Goal: Task Accomplishment & Management: Manage account settings

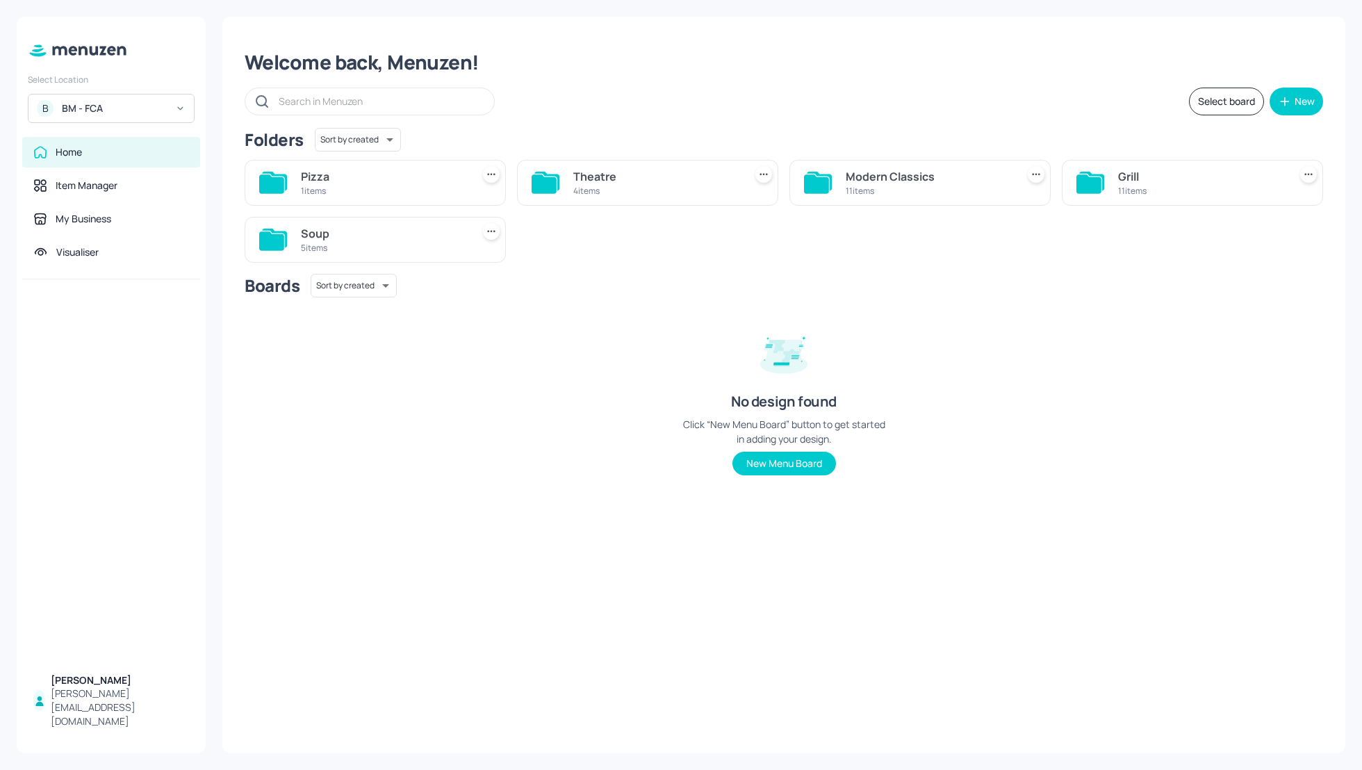
click at [309, 230] on div "Soup" at bounding box center [383, 233] width 165 height 17
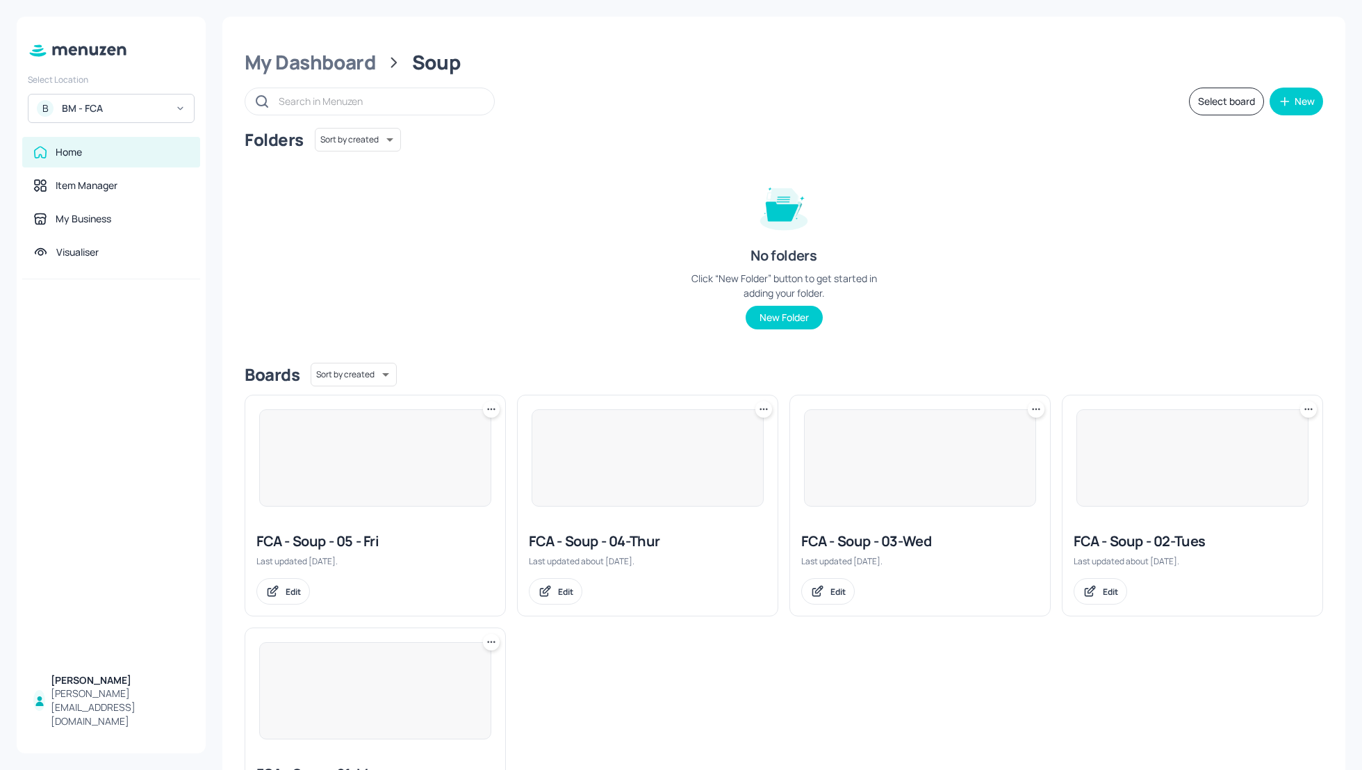
click at [584, 244] on div "Folders Sort by created id ​ No folders Click “New Folder” button to get starte…" at bounding box center [784, 240] width 1078 height 224
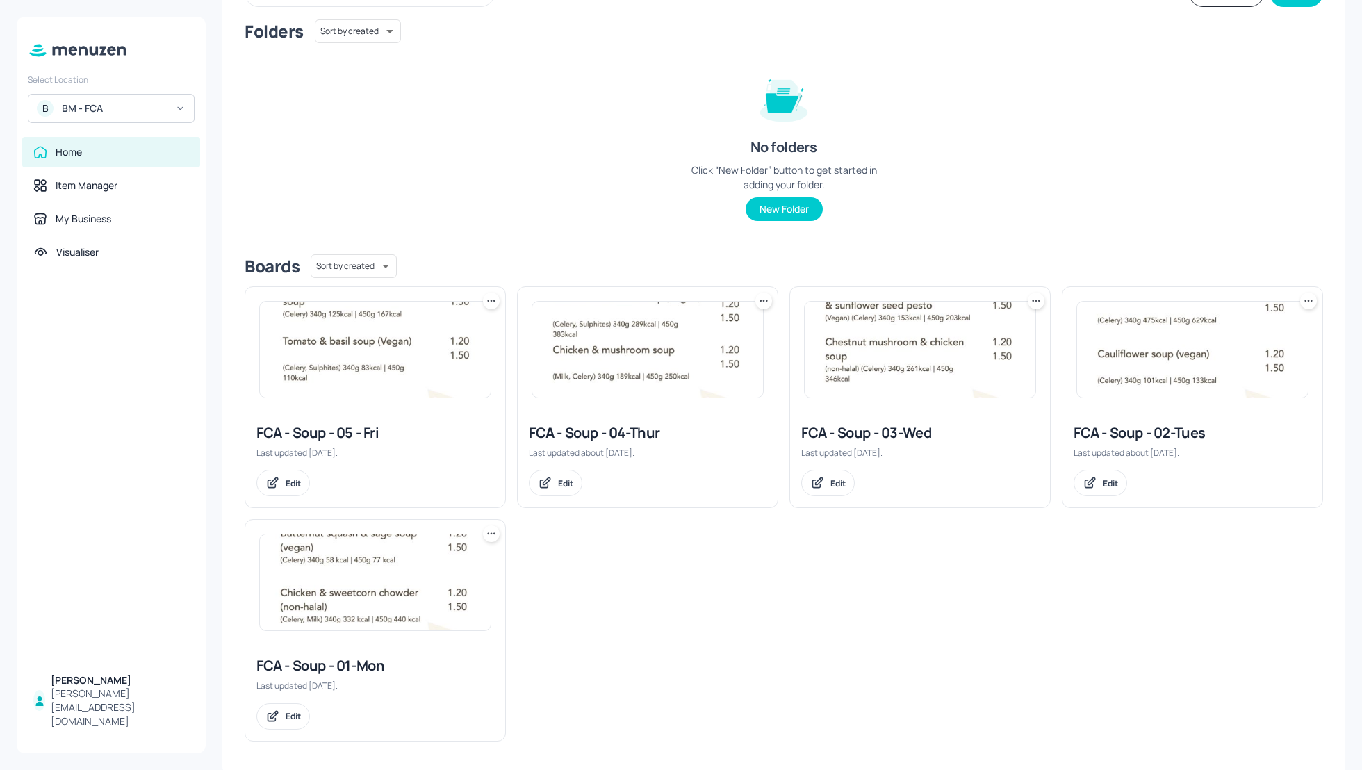
scroll to position [111, 0]
click at [848, 434] on div "FCA - Soup - 03-Wed" at bounding box center [920, 429] width 238 height 19
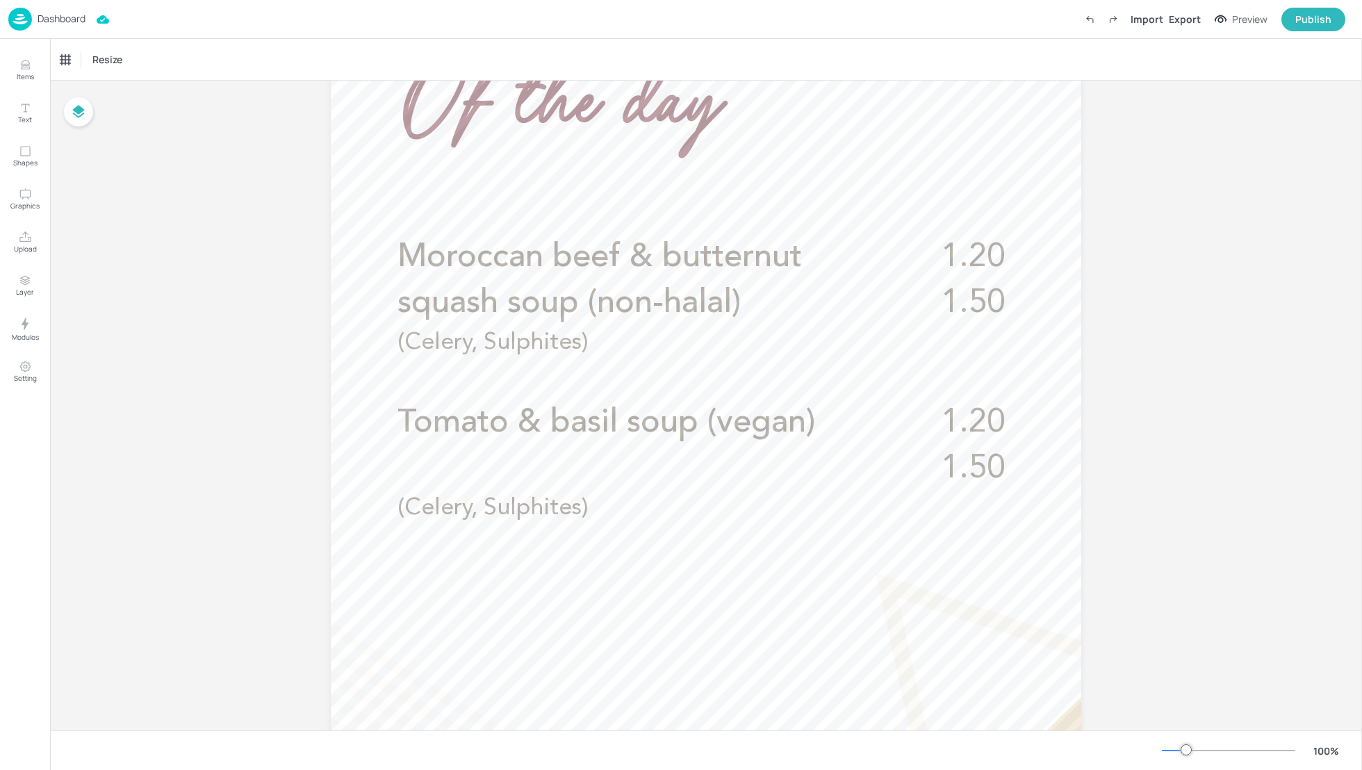
scroll to position [354, 0]
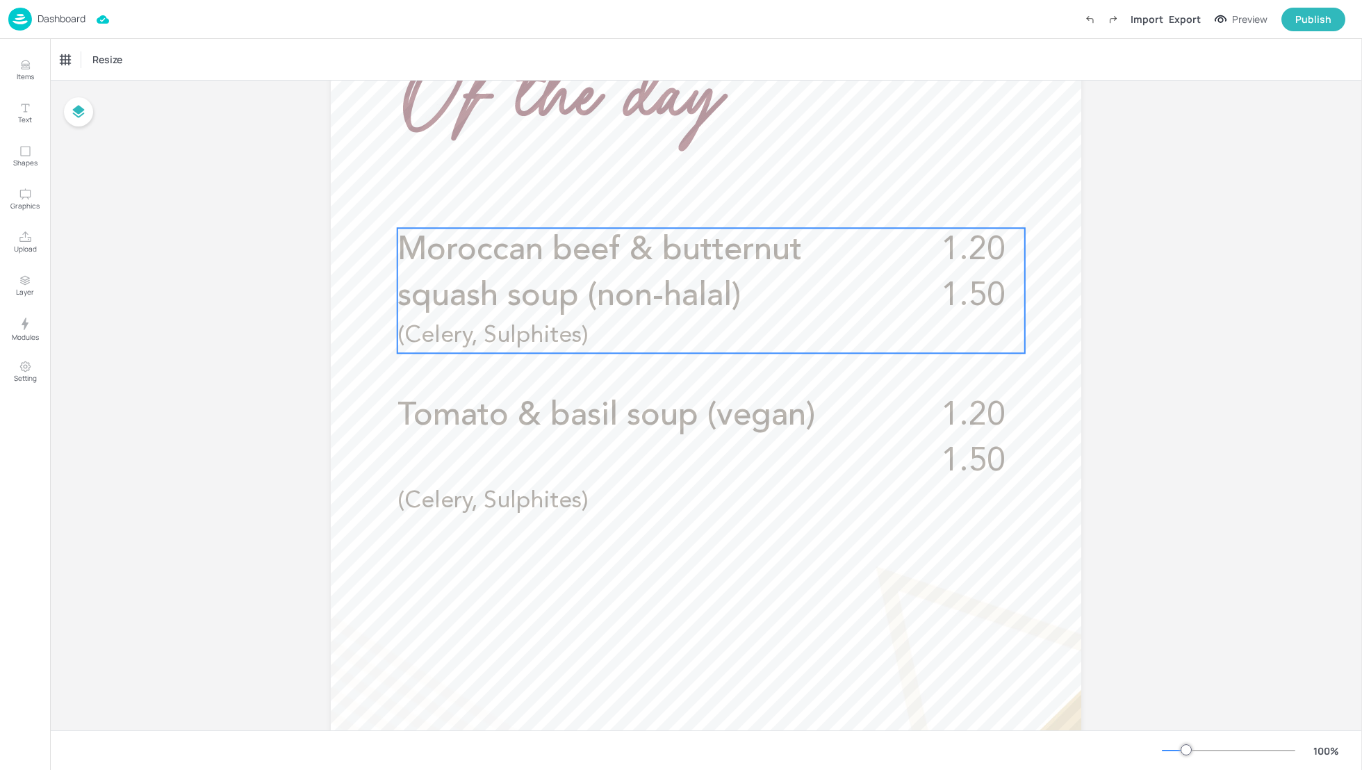
click at [502, 227] on div at bounding box center [706, 438] width 750 height 1334
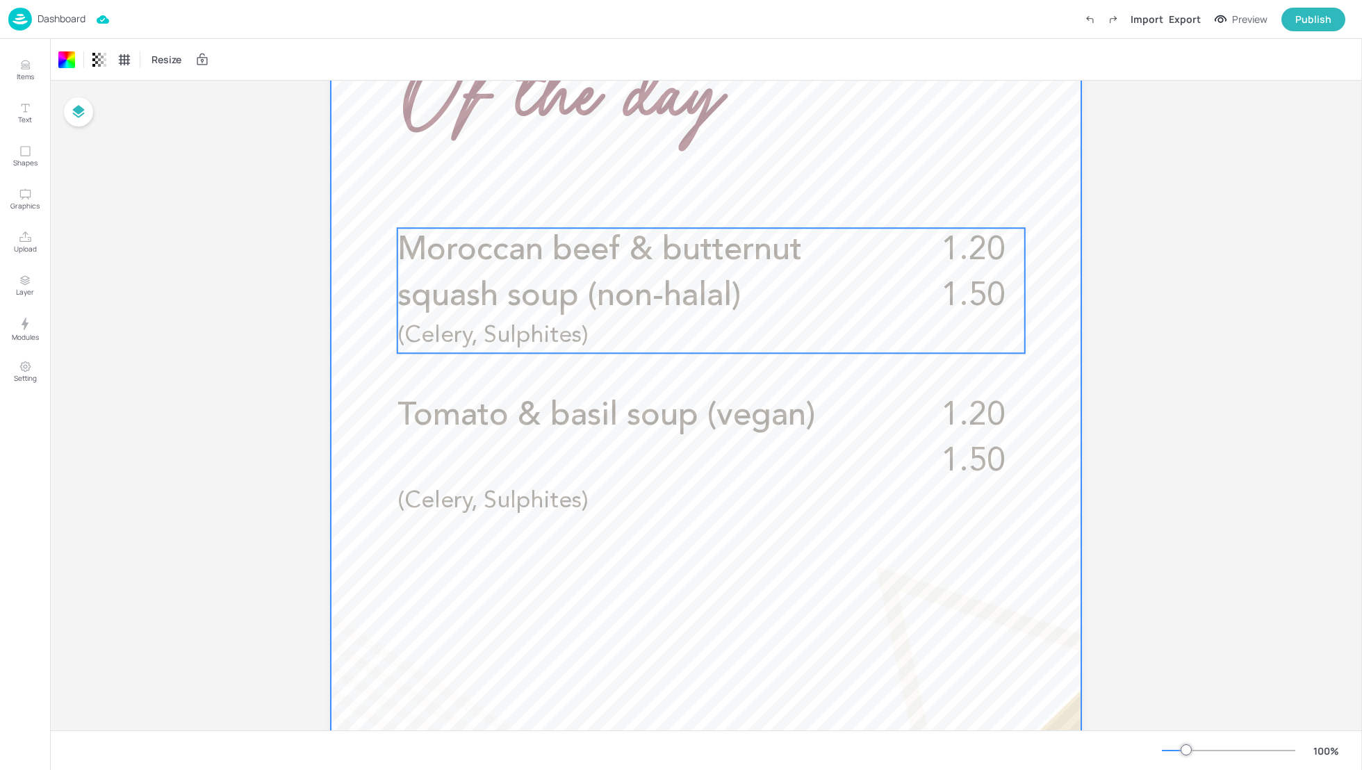
click at [489, 288] on span "Moroccan beef & butternut squash soup (non-halal)" at bounding box center [599, 273] width 404 height 79
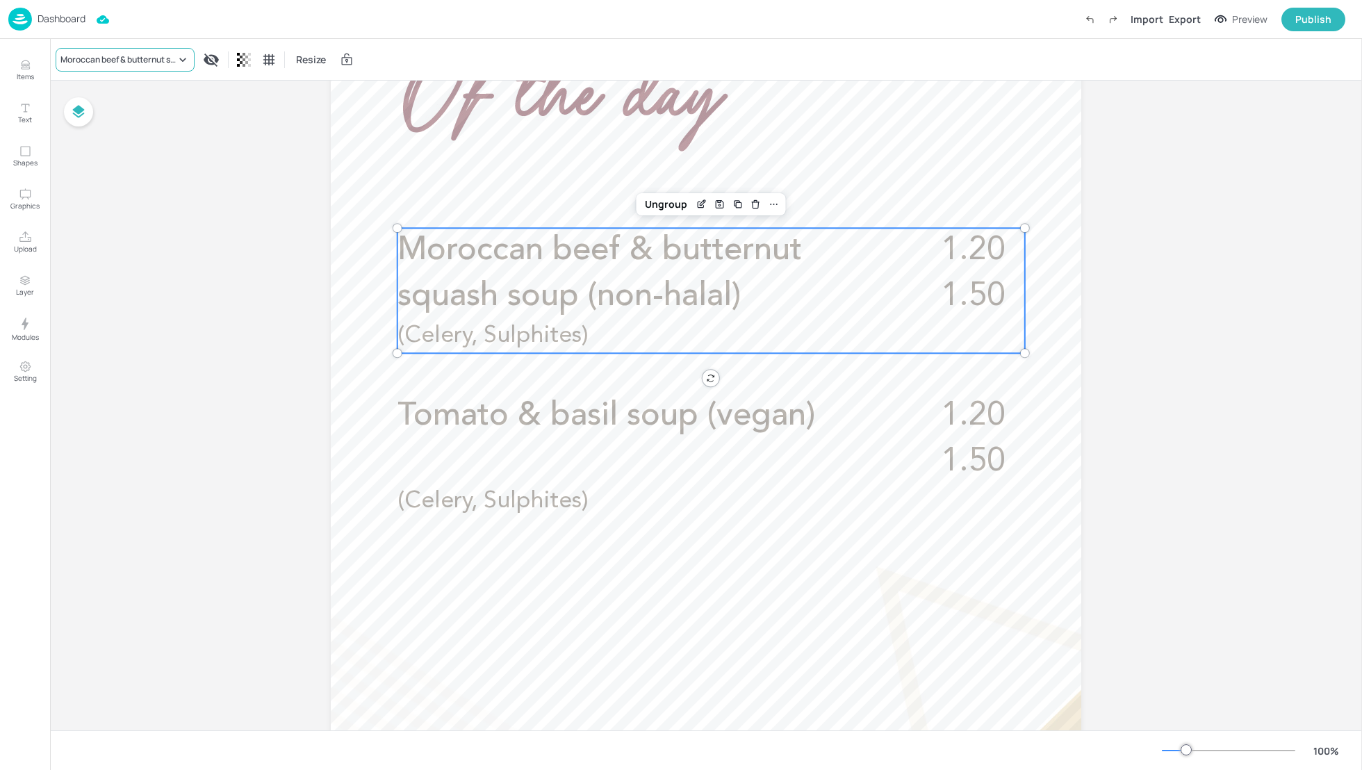
click at [141, 68] on div "Moroccan beef & butternut squash soup (non-halal)" at bounding box center [125, 60] width 139 height 24
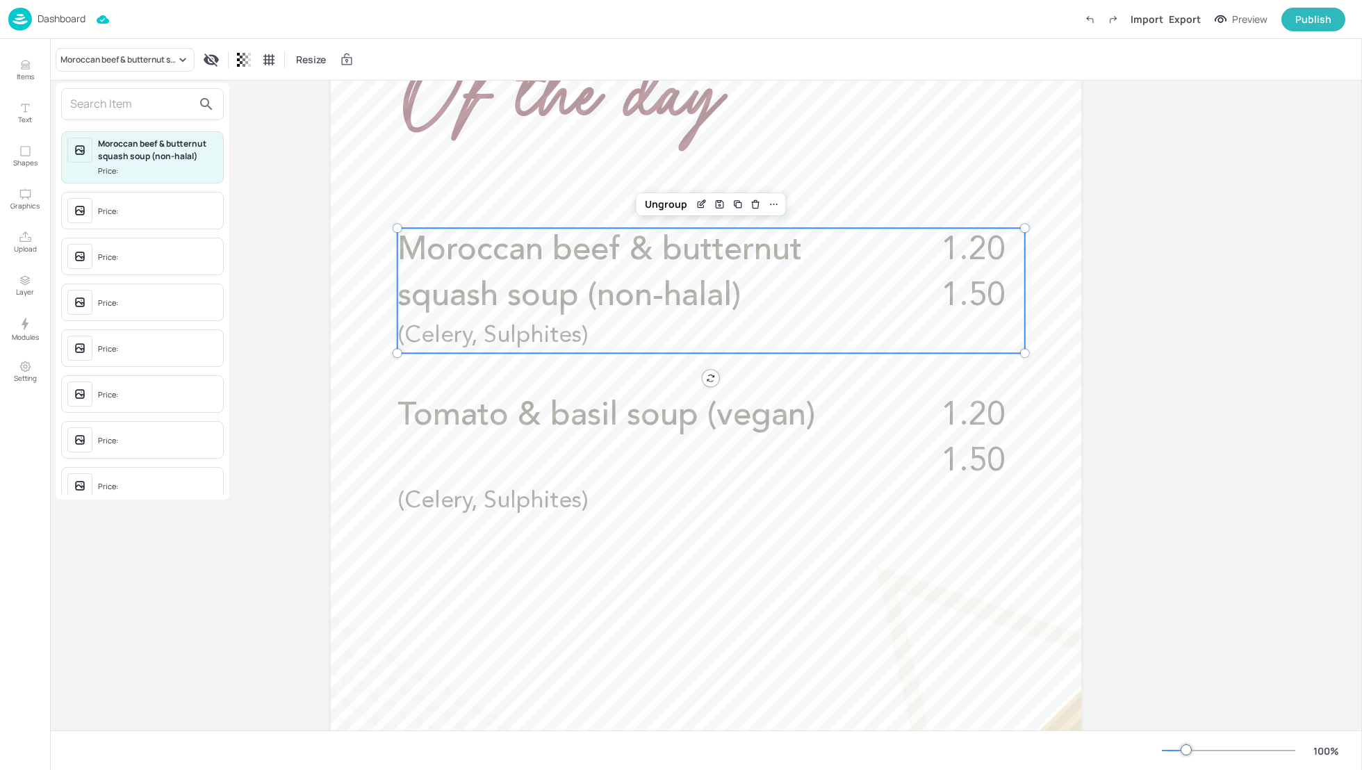
click at [117, 101] on input "text" at bounding box center [131, 104] width 122 height 22
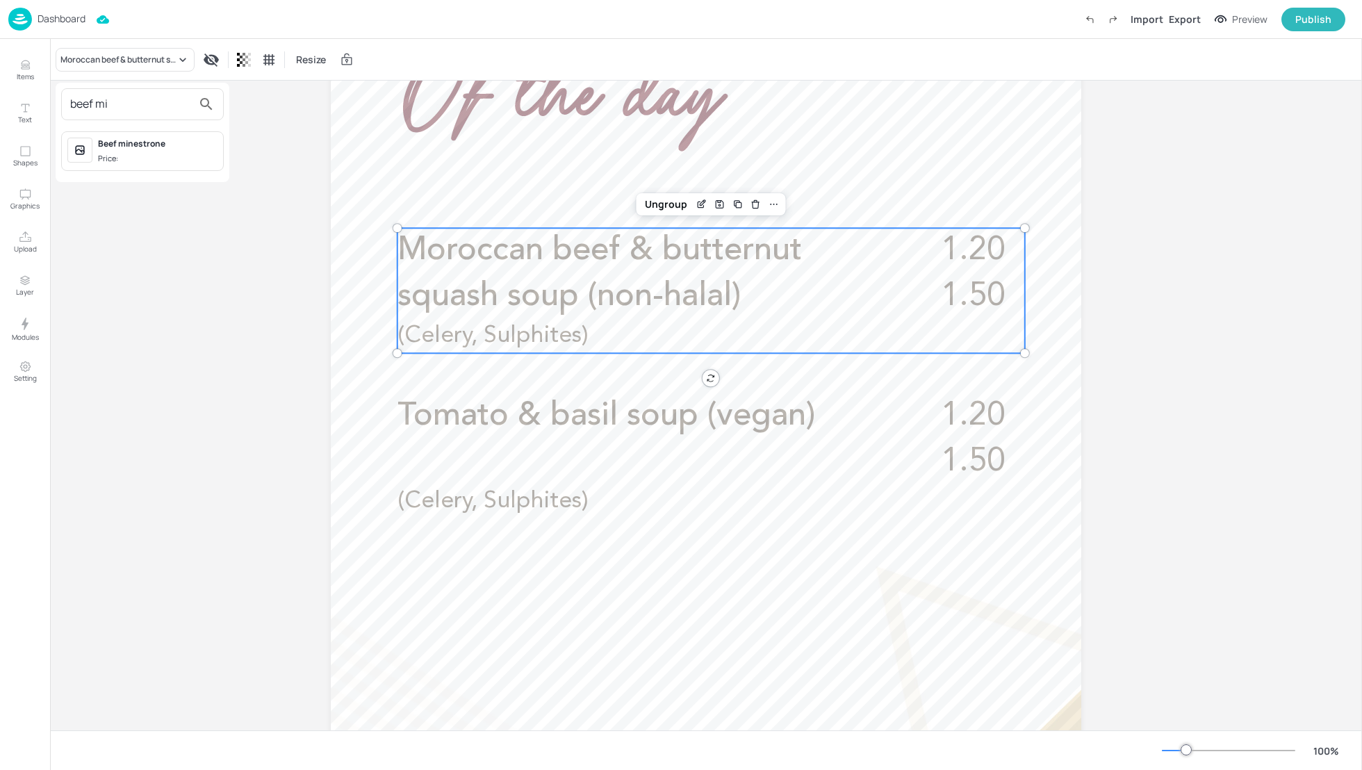
type input "beef mi"
click at [132, 157] on span "Price:" at bounding box center [158, 159] width 120 height 12
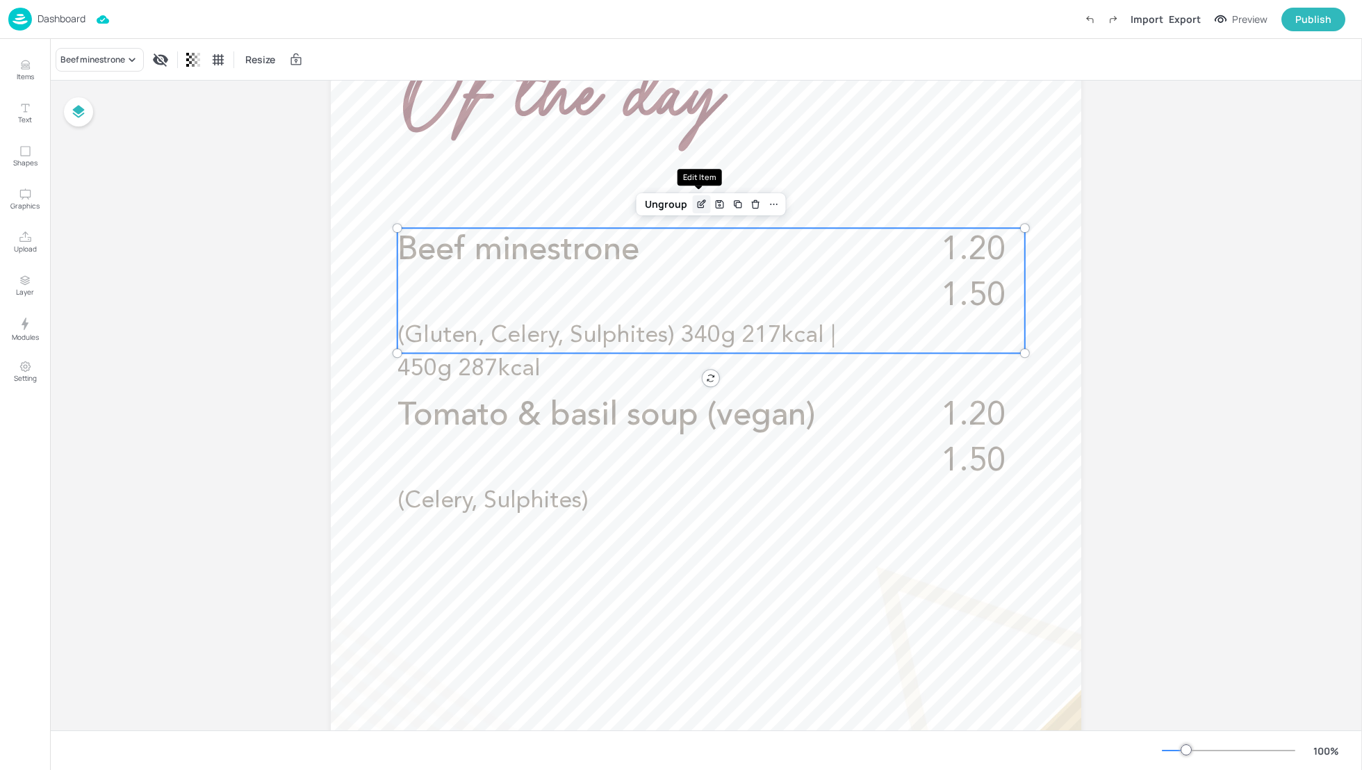
click at [700, 204] on icon "Edit Item" at bounding box center [703, 203] width 6 height 6
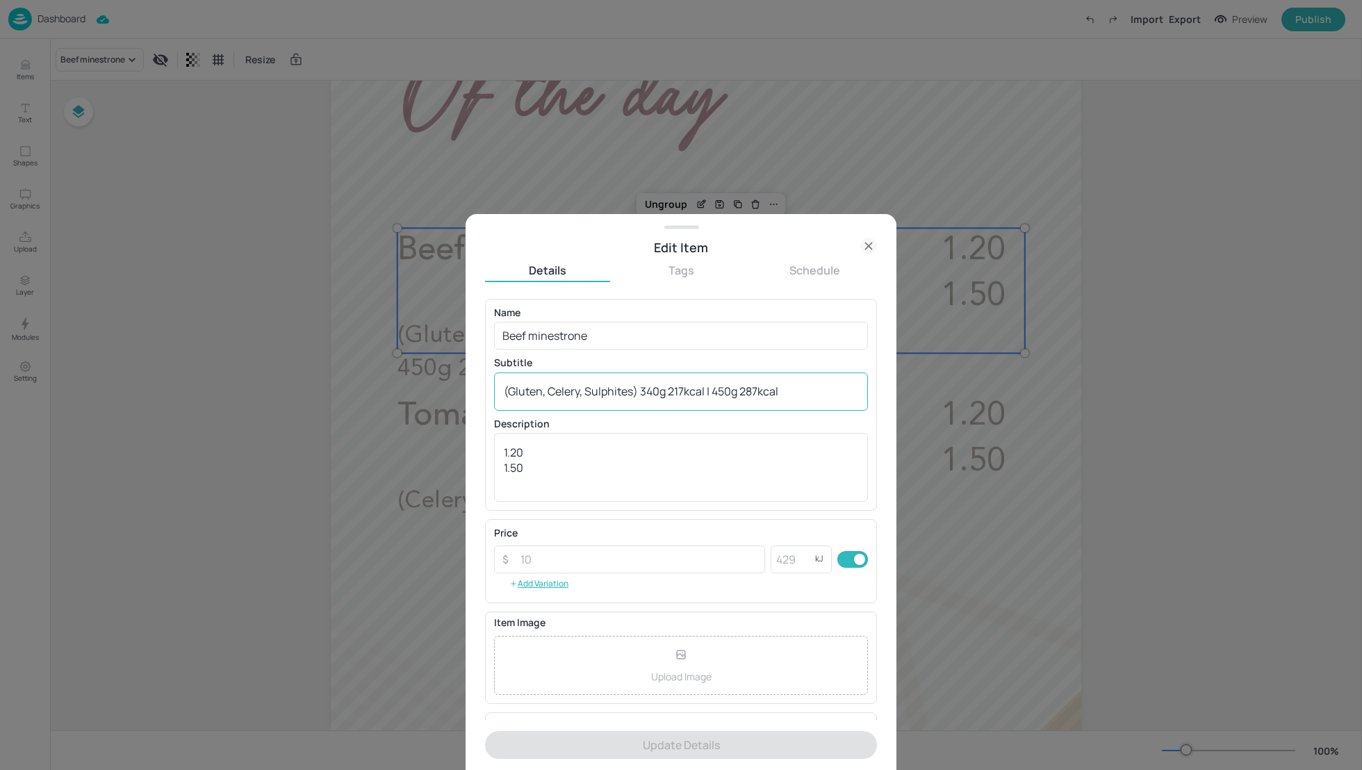
click at [501, 397] on div "(Gluten, Celery, Sulphites) 340g 217kcal | 450g 287kcal x ​" at bounding box center [681, 391] width 374 height 38
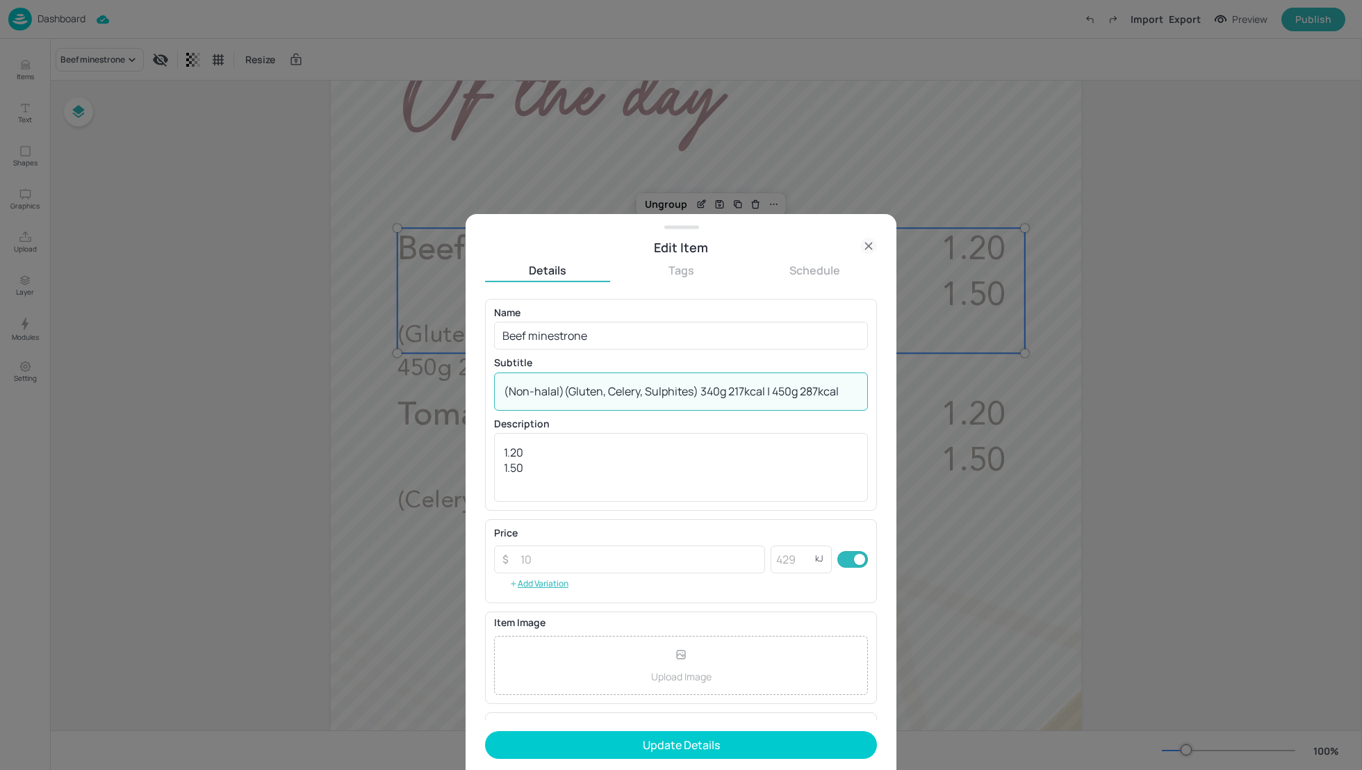
click at [639, 389] on textarea "(Non-halal)(Gluten, Celery, Sulphites) 340g 217kcal | 450g 287kcal" at bounding box center [681, 391] width 354 height 15
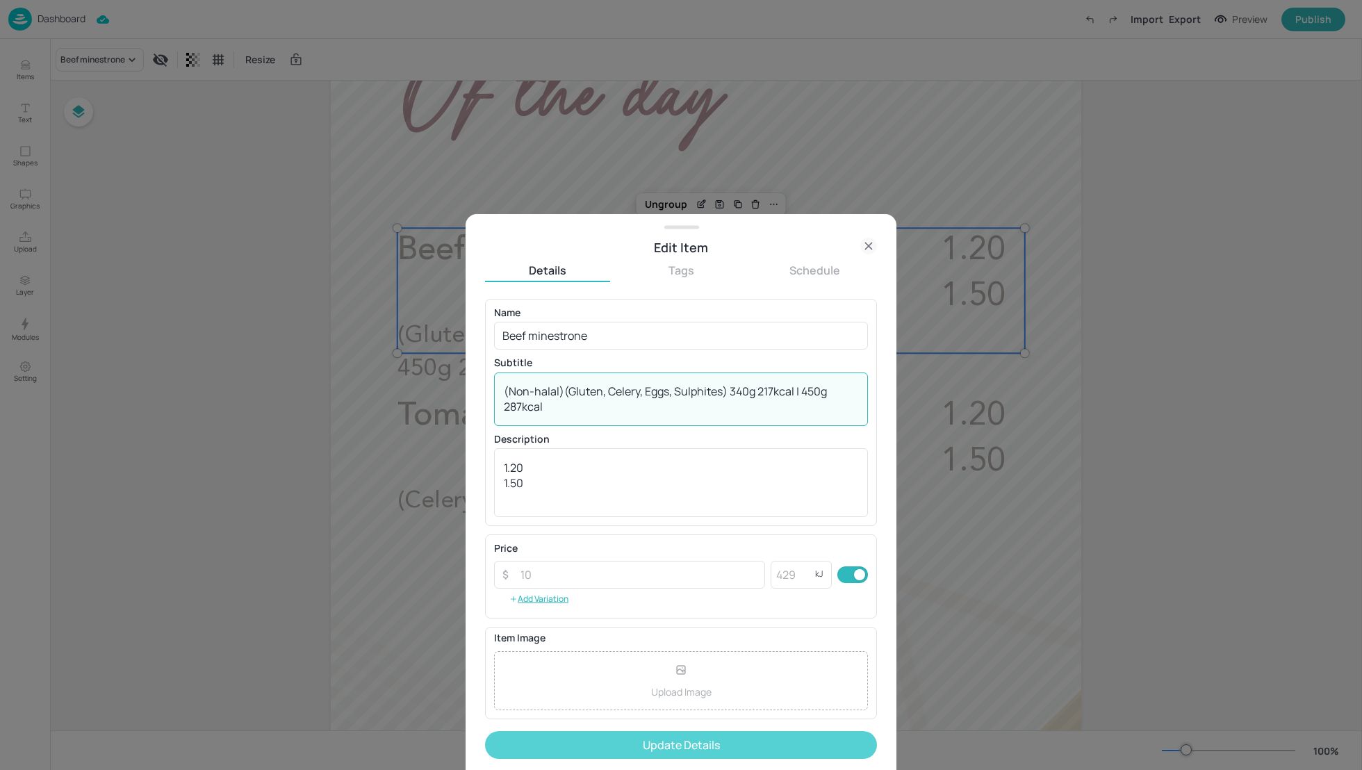
type textarea "(Non-halal)(Gluten, Celery, Eggs, Sulphites) 340g 217kcal | 450g 287kcal"
click at [704, 738] on button "Update Details" at bounding box center [681, 745] width 392 height 28
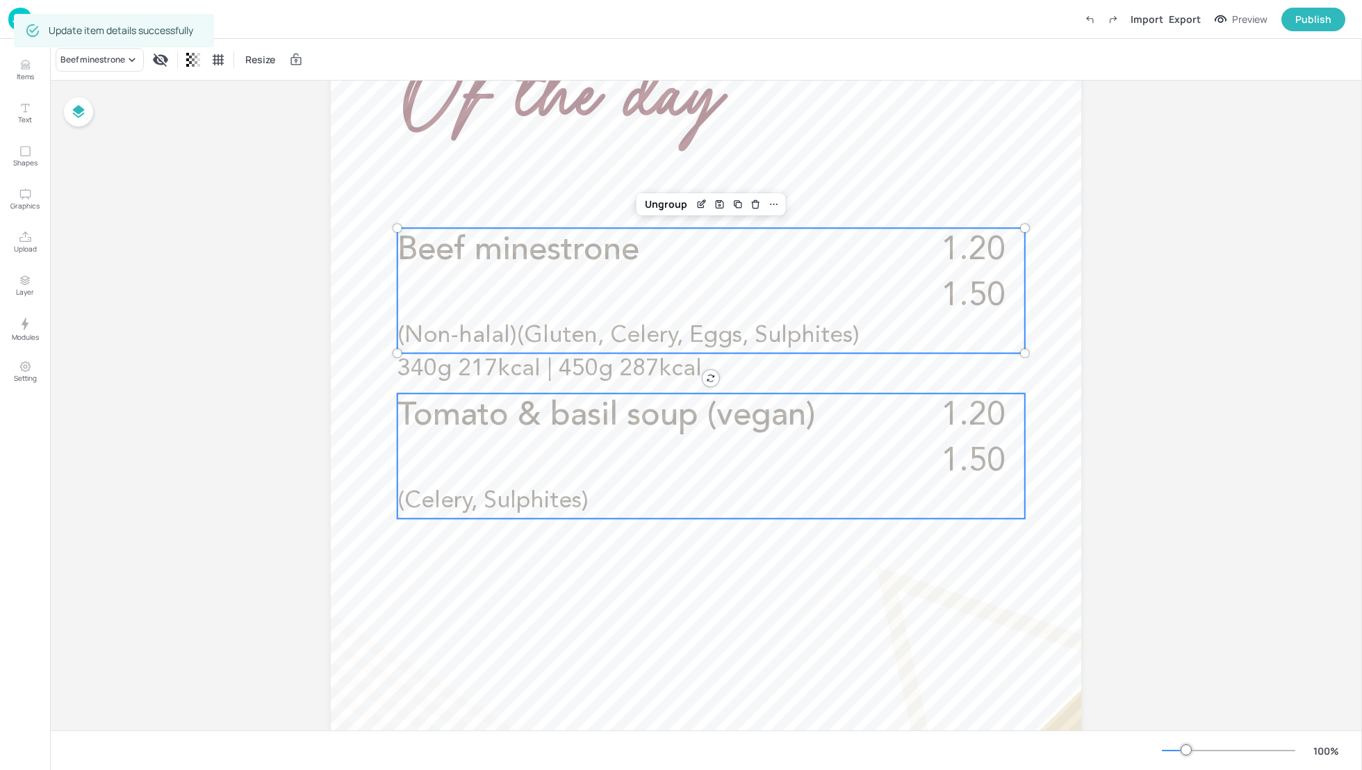
click at [606, 433] on p "Tomato & basil soup (vegan)" at bounding box center [651, 416] width 508 height 46
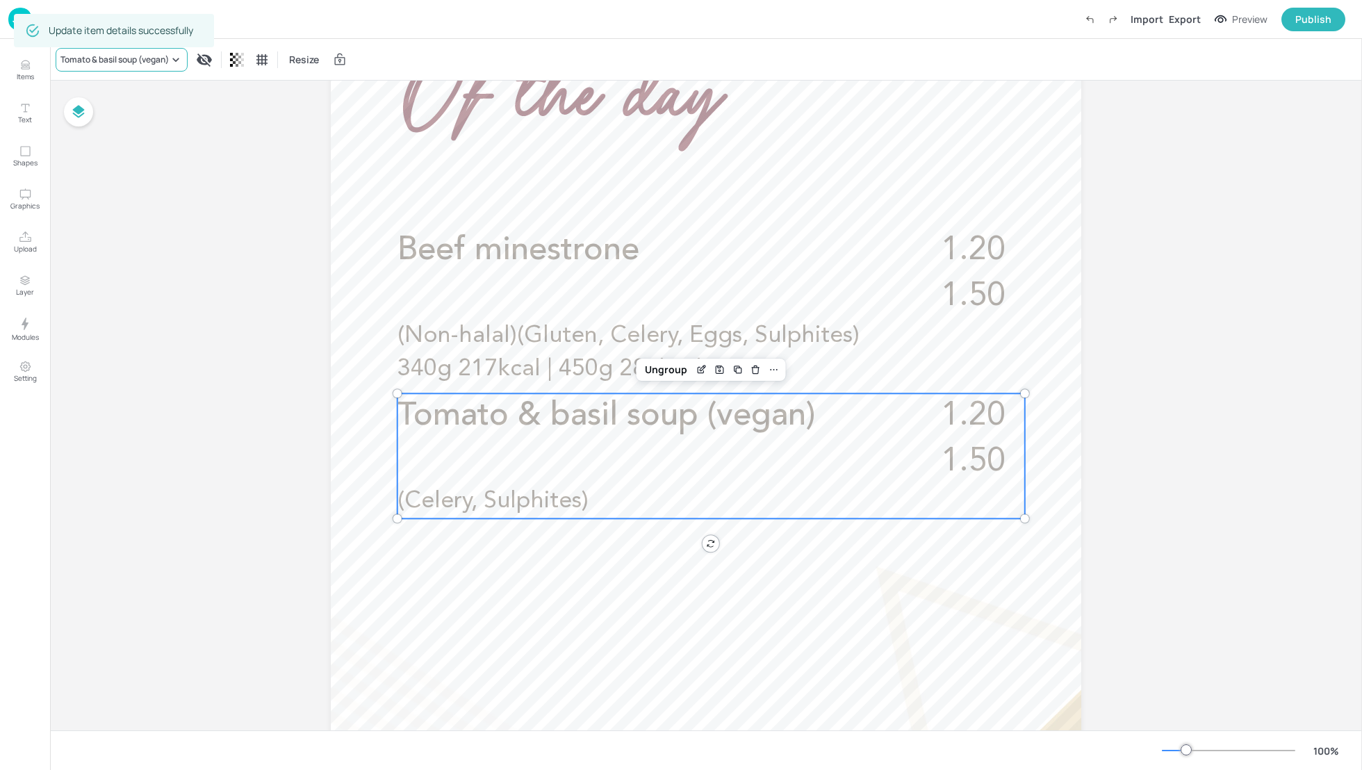
click at [117, 55] on div "Tomato & basil soup (vegan)" at bounding box center [114, 60] width 108 height 13
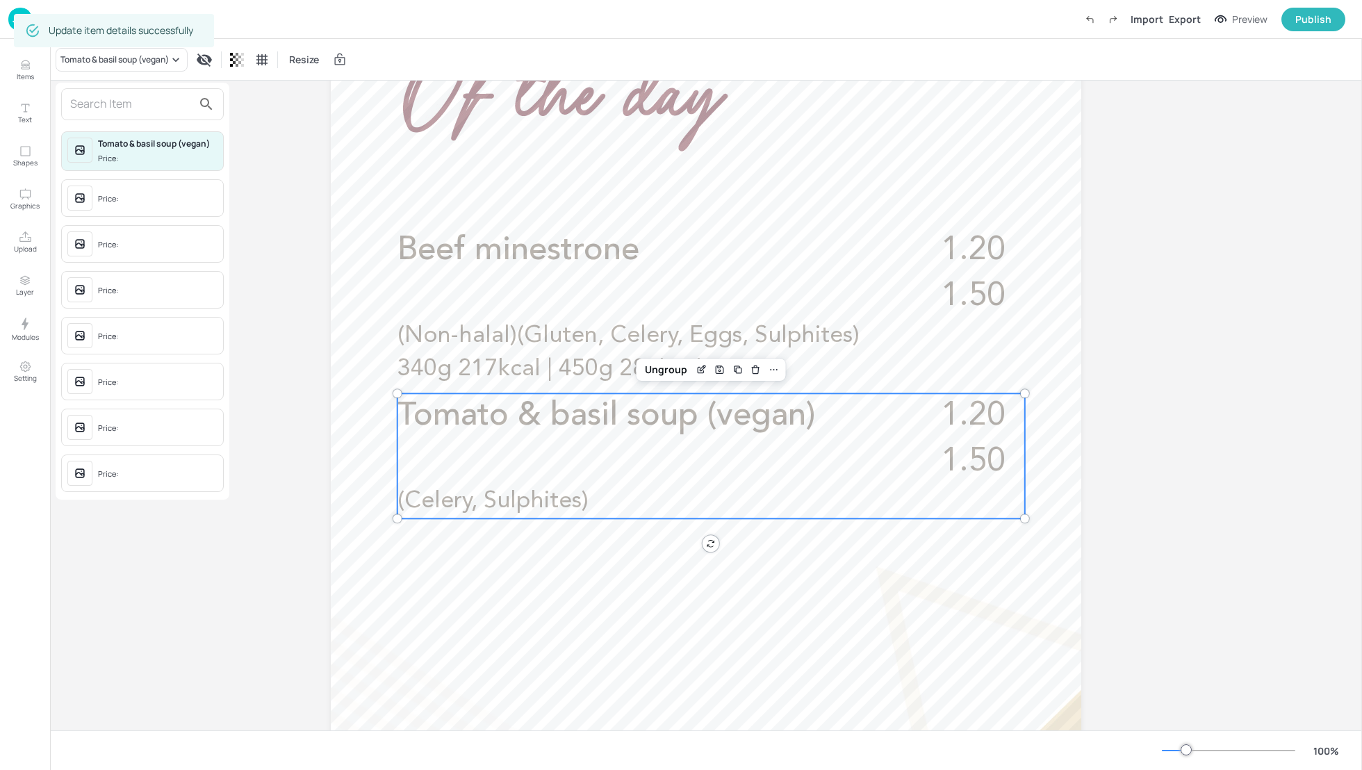
click at [103, 107] on input "text" at bounding box center [131, 104] width 122 height 22
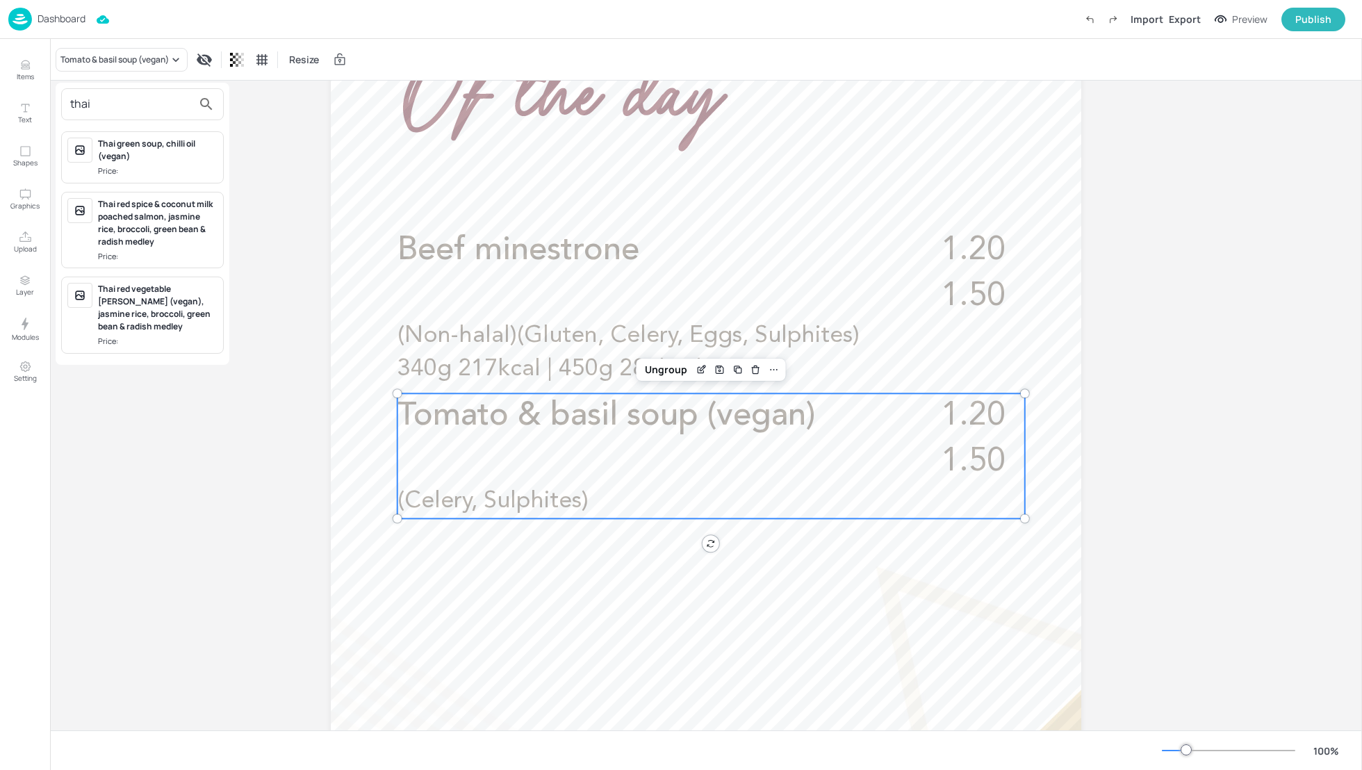
type input "thai"
click at [142, 149] on div "Thai green soup, chilli oil (vegan)" at bounding box center [158, 150] width 120 height 25
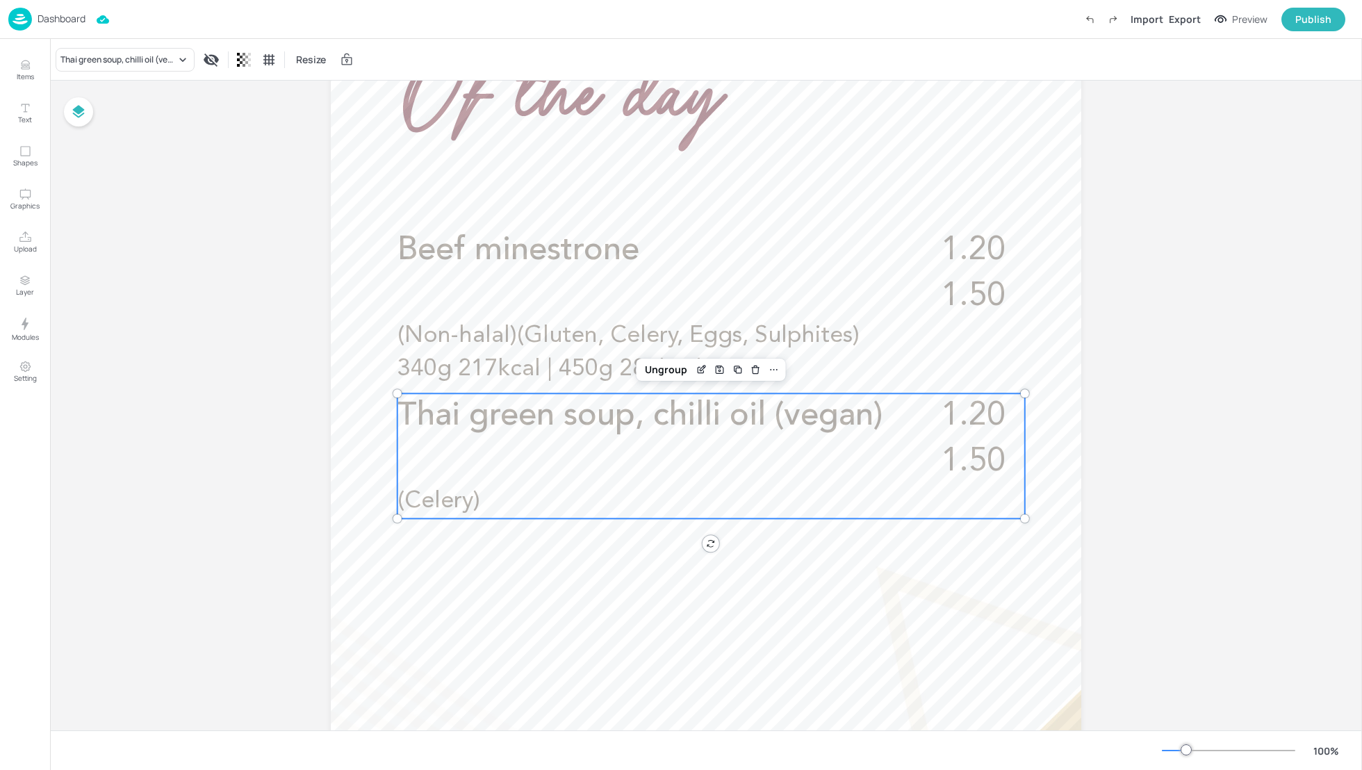
click at [485, 494] on p "(Celery)" at bounding box center [637, 501] width 480 height 33
click at [698, 374] on icon "Edit Item" at bounding box center [702, 369] width 12 height 11
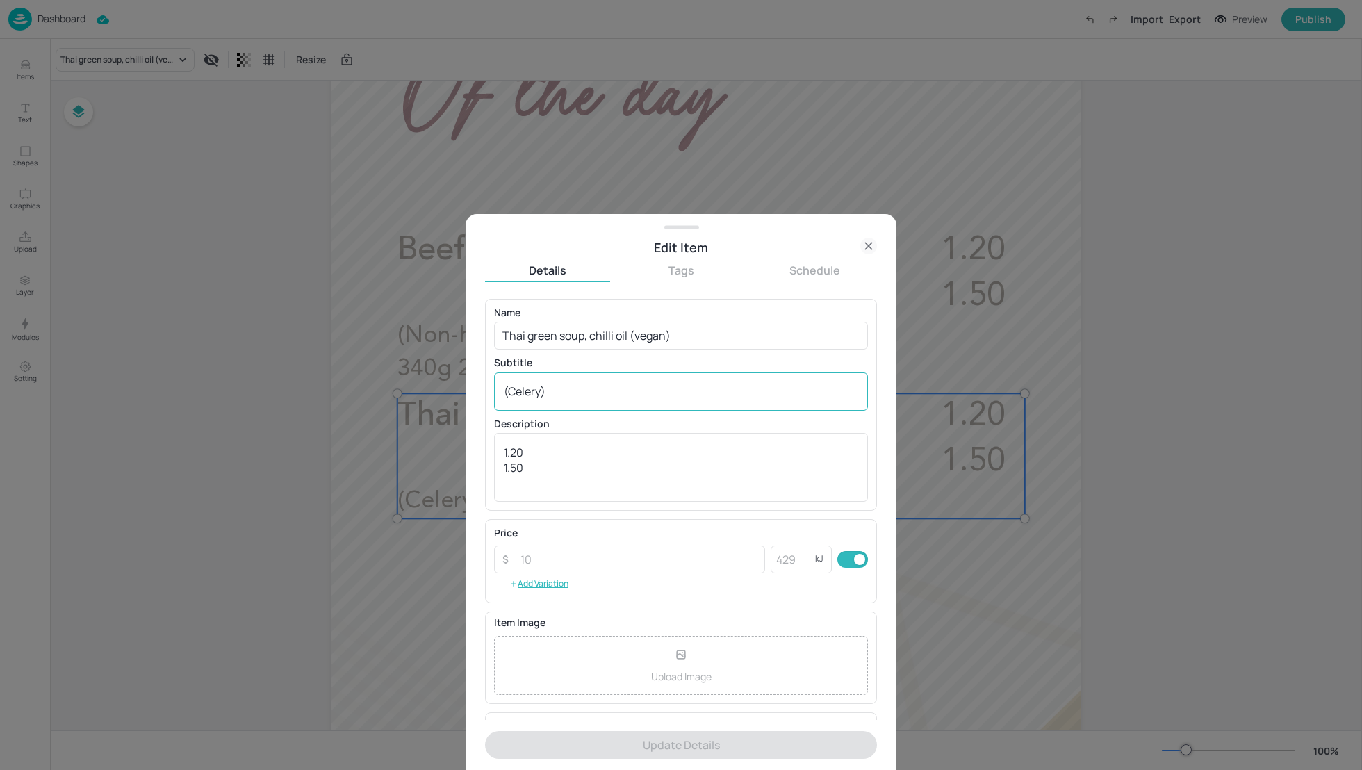
click at [577, 406] on div "(Celery) x ​" at bounding box center [681, 391] width 374 height 38
click at [540, 389] on textarea "(Celery)" at bounding box center [681, 391] width 354 height 15
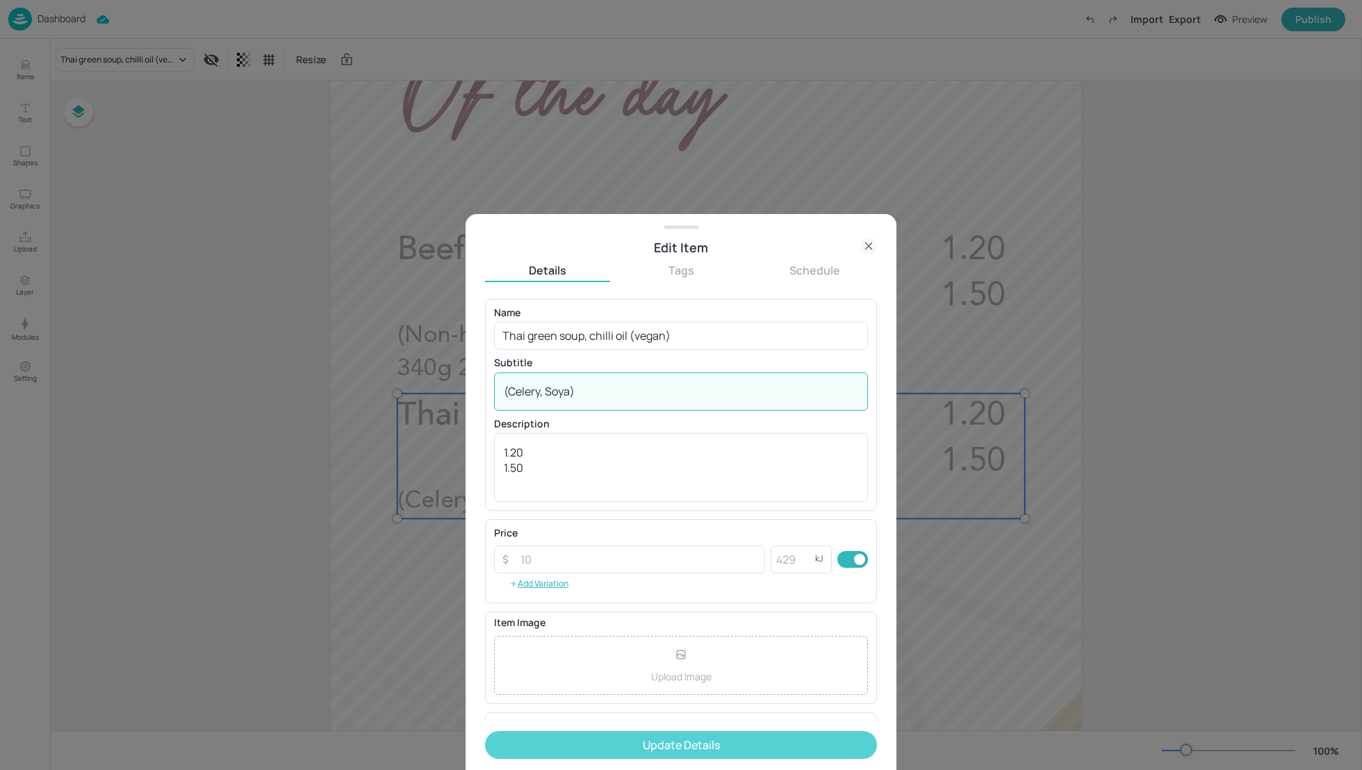
type textarea "(Celery, Soya)"
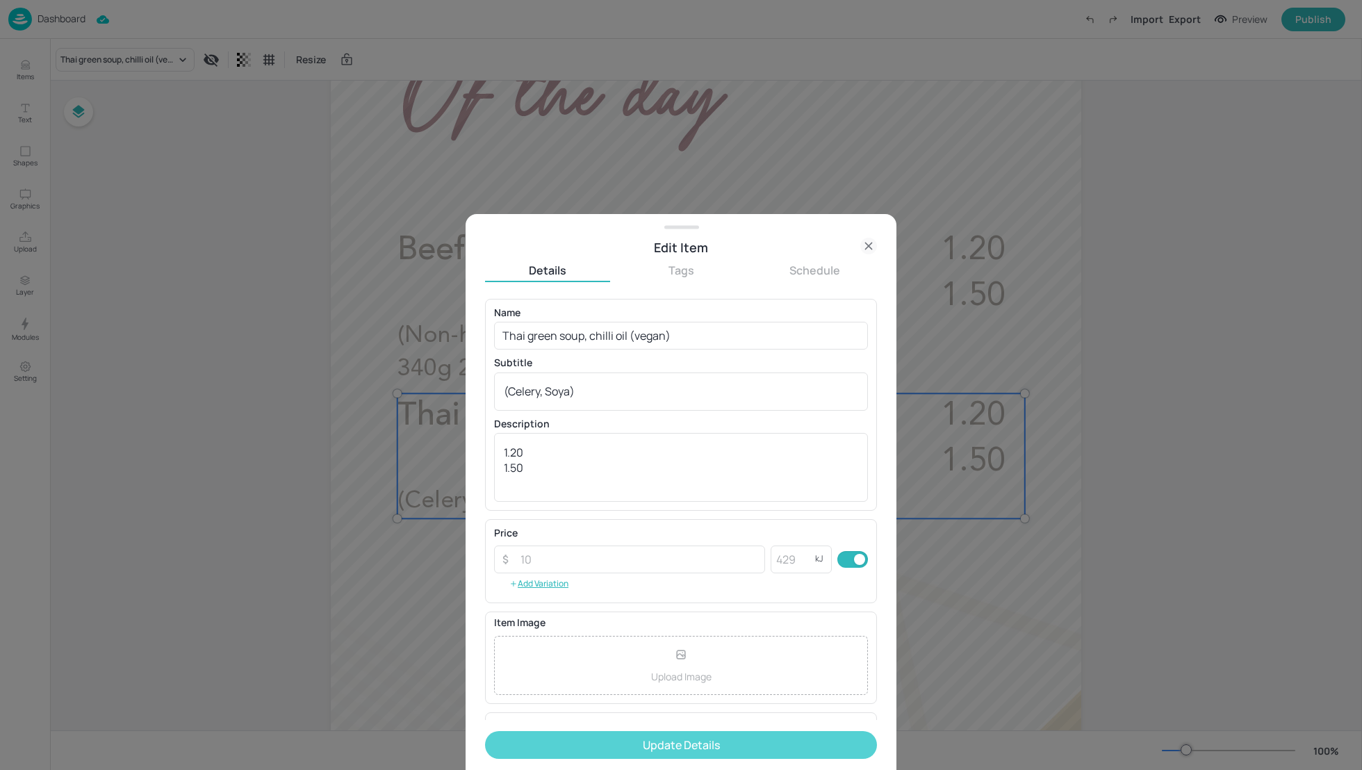
click at [693, 750] on button "Update Details" at bounding box center [681, 745] width 392 height 28
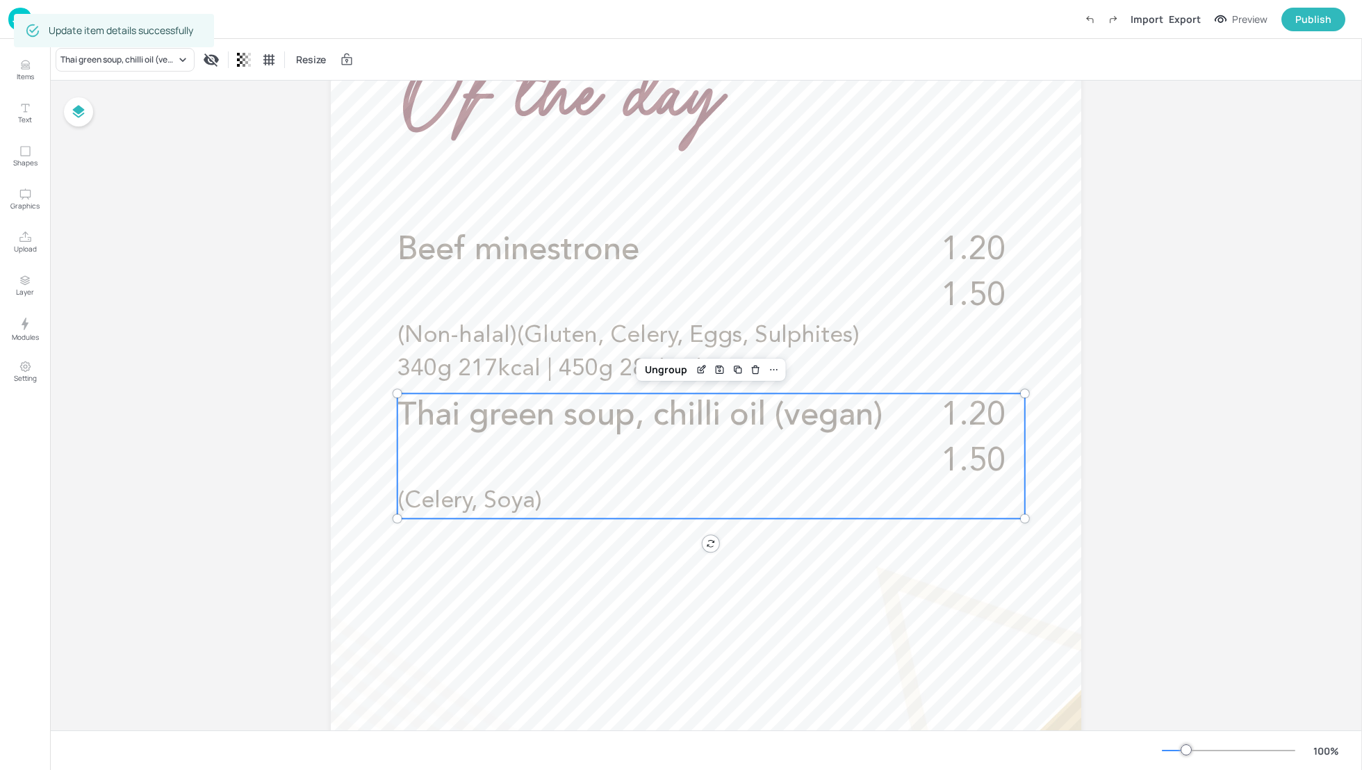
click at [1220, 431] on div "Board FCA - Soup - 03-Wed 1.20 1.50 Beef minestrone (Non-halal)(Gluten, Celery,…" at bounding box center [706, 432] width 1312 height 1413
click at [1162, 424] on div "Board FCA - Soup - 03-Wed 1.20 1.50 Beef minestrone (Non-halal)(Gluten, Celery,…" at bounding box center [706, 432] width 1312 height 1413
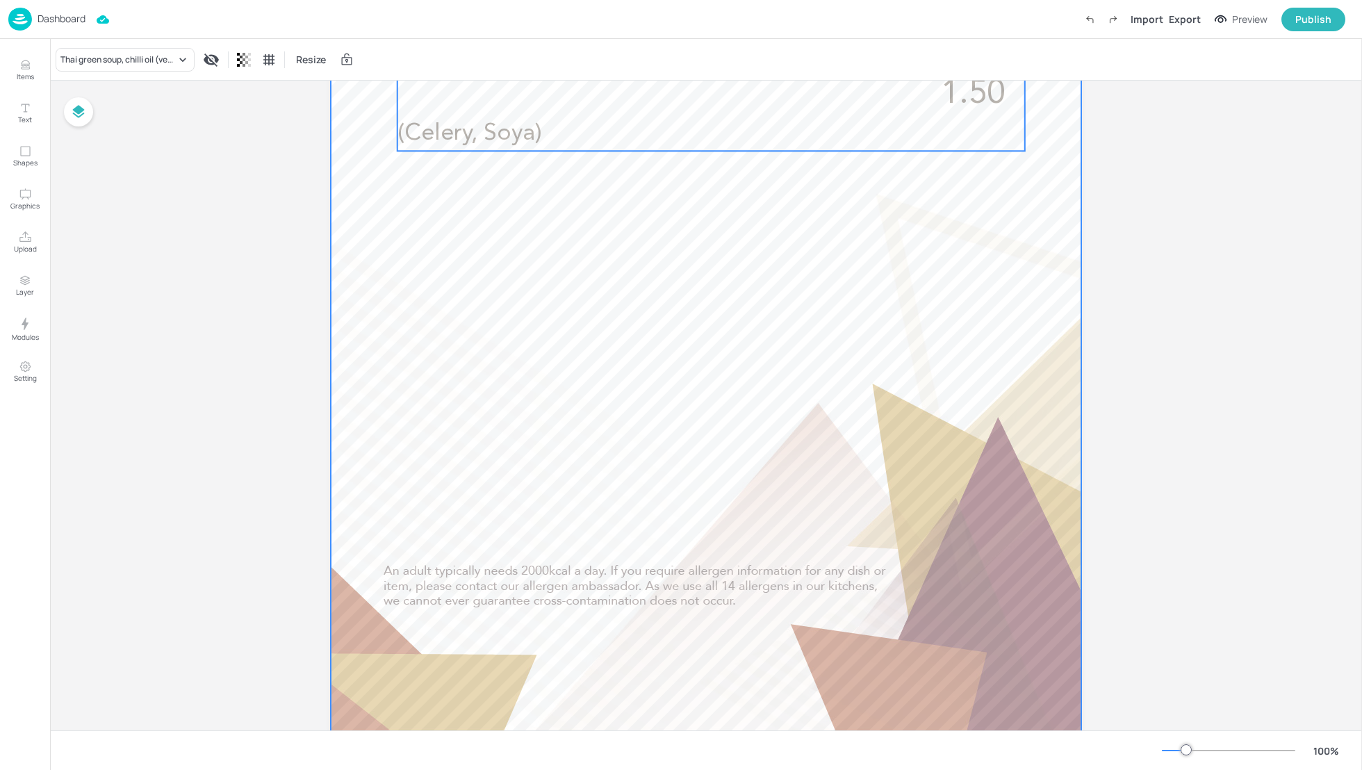
scroll to position [763, 0]
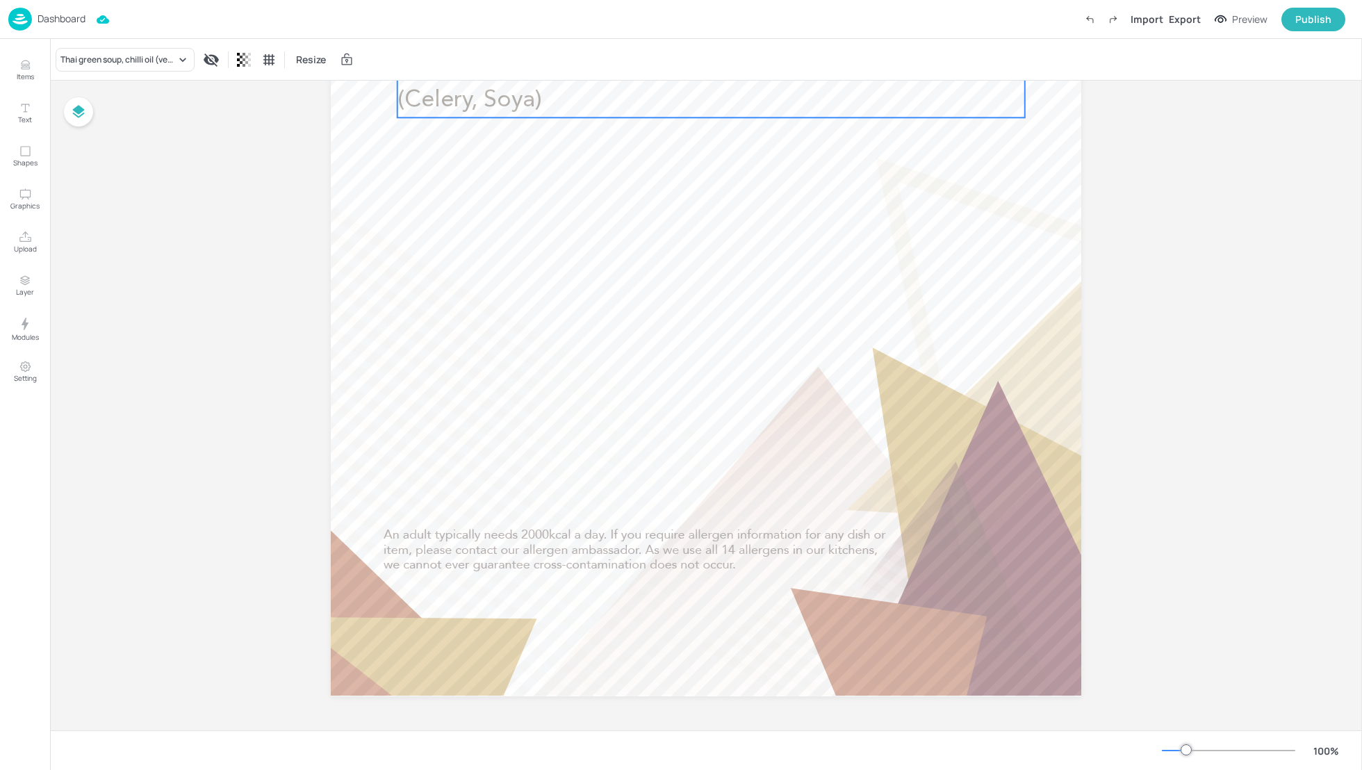
click at [72, 24] on p "Dashboard" at bounding box center [62, 19] width 48 height 10
click at [56, 22] on p "Dashboard" at bounding box center [62, 19] width 48 height 10
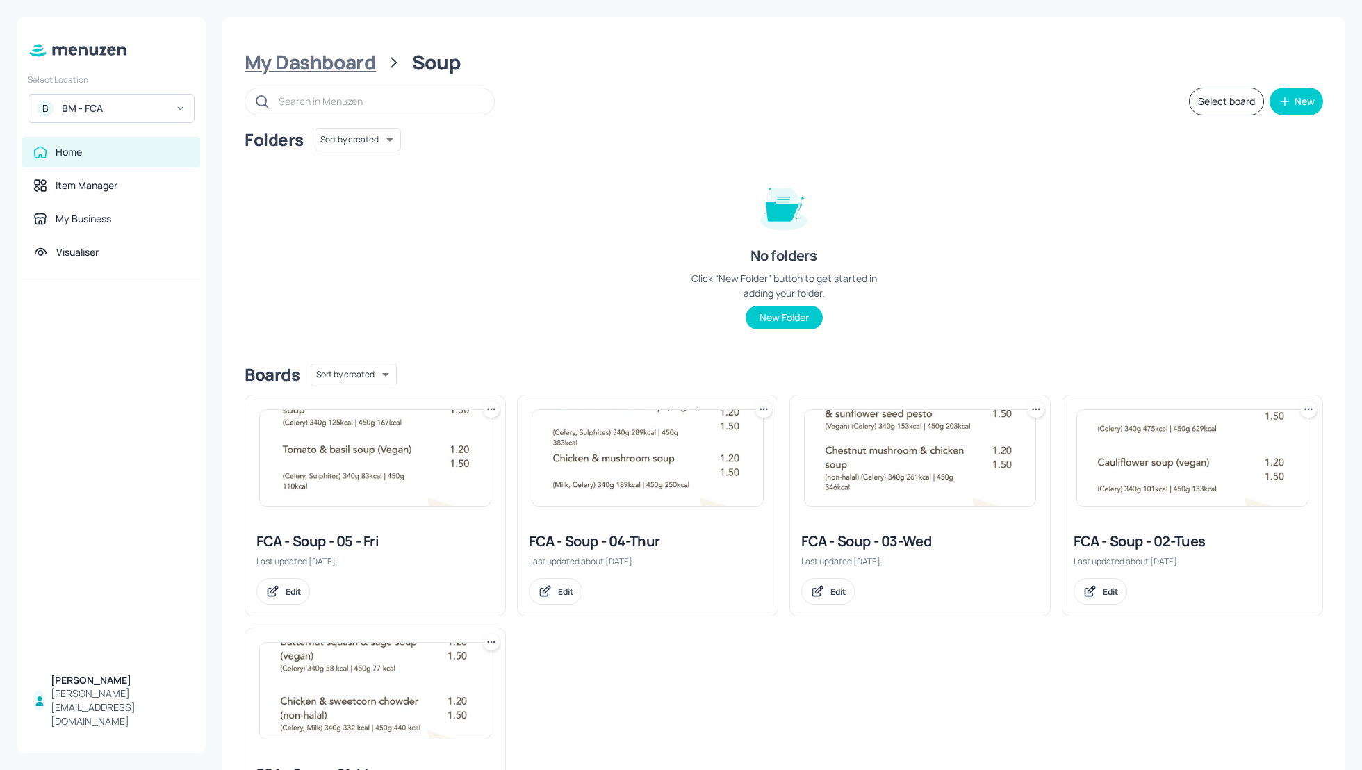
click at [319, 72] on div "My Dashboard" at bounding box center [310, 62] width 131 height 25
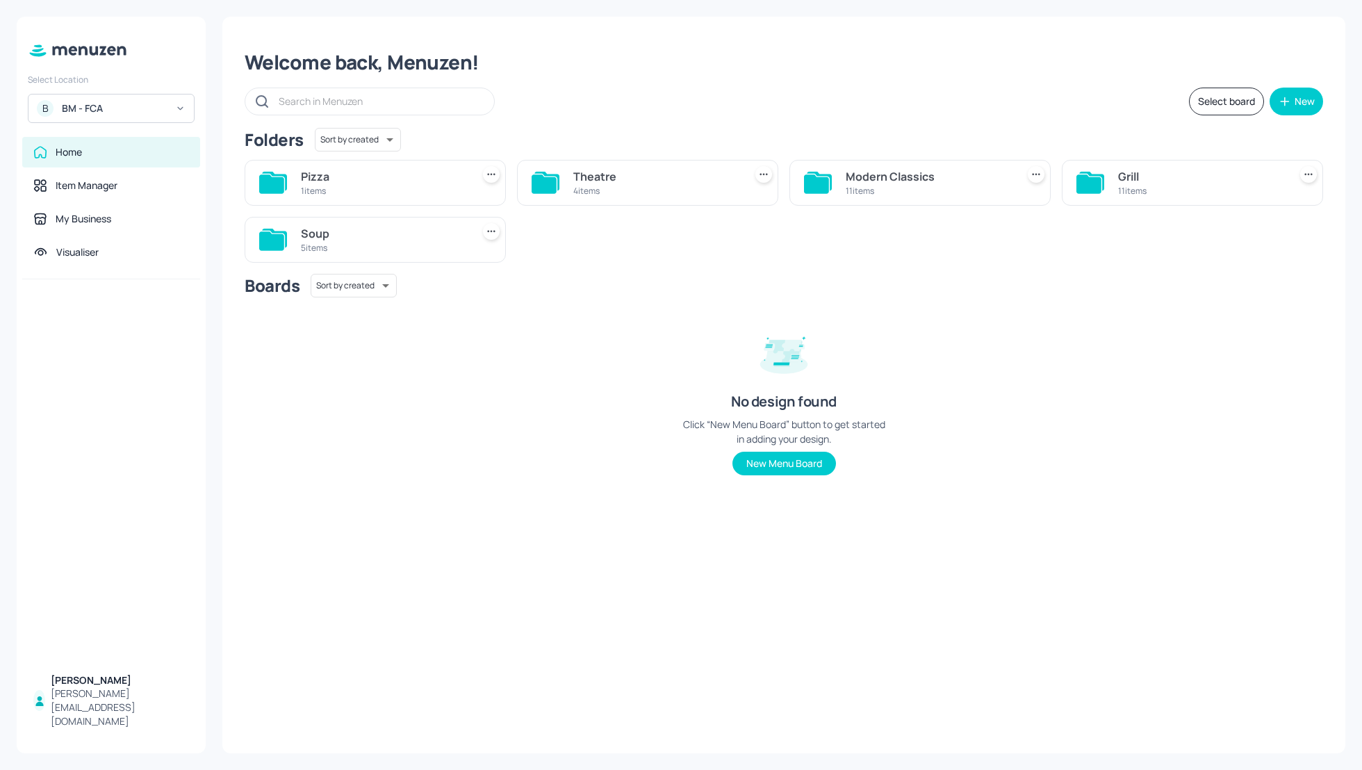
click at [859, 171] on div "Modern Classics" at bounding box center [928, 176] width 165 height 17
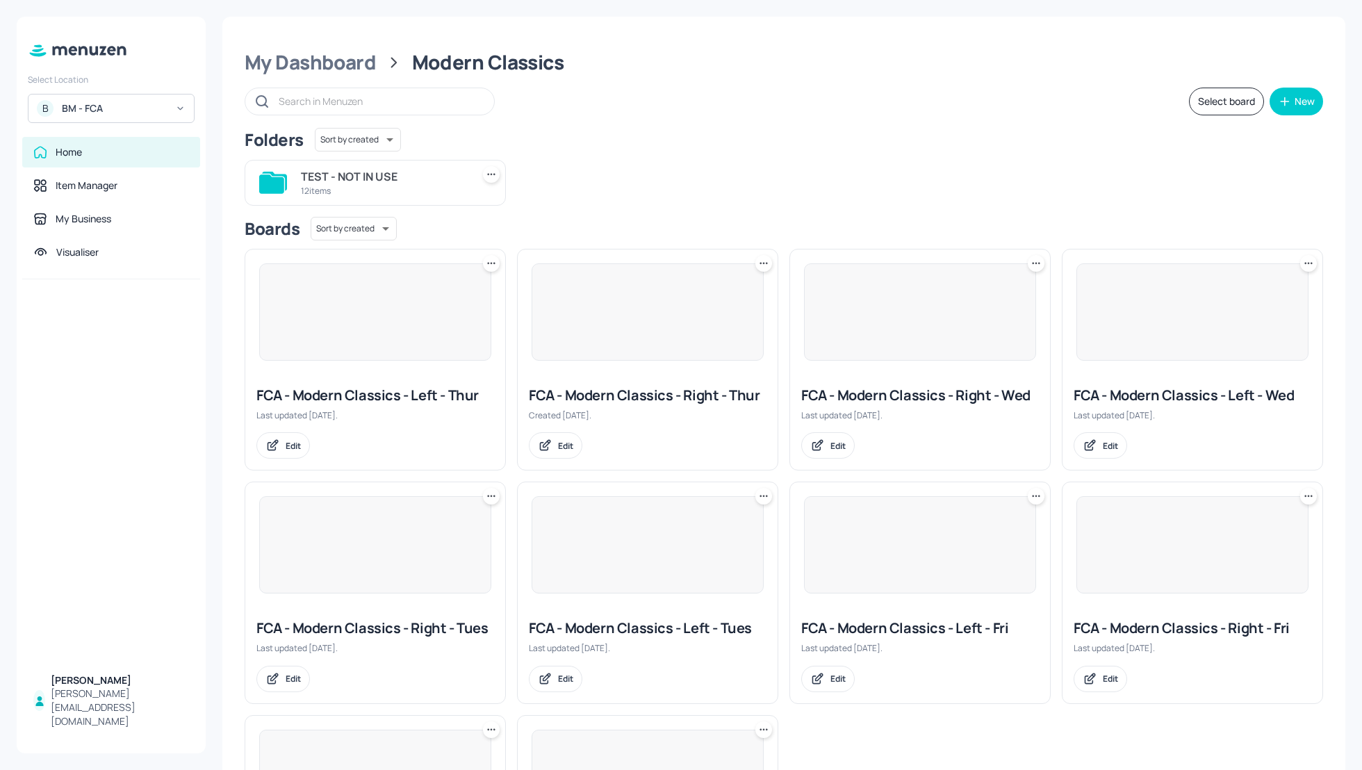
click at [945, 142] on div "Folders Sort by created id ​" at bounding box center [784, 140] width 1078 height 24
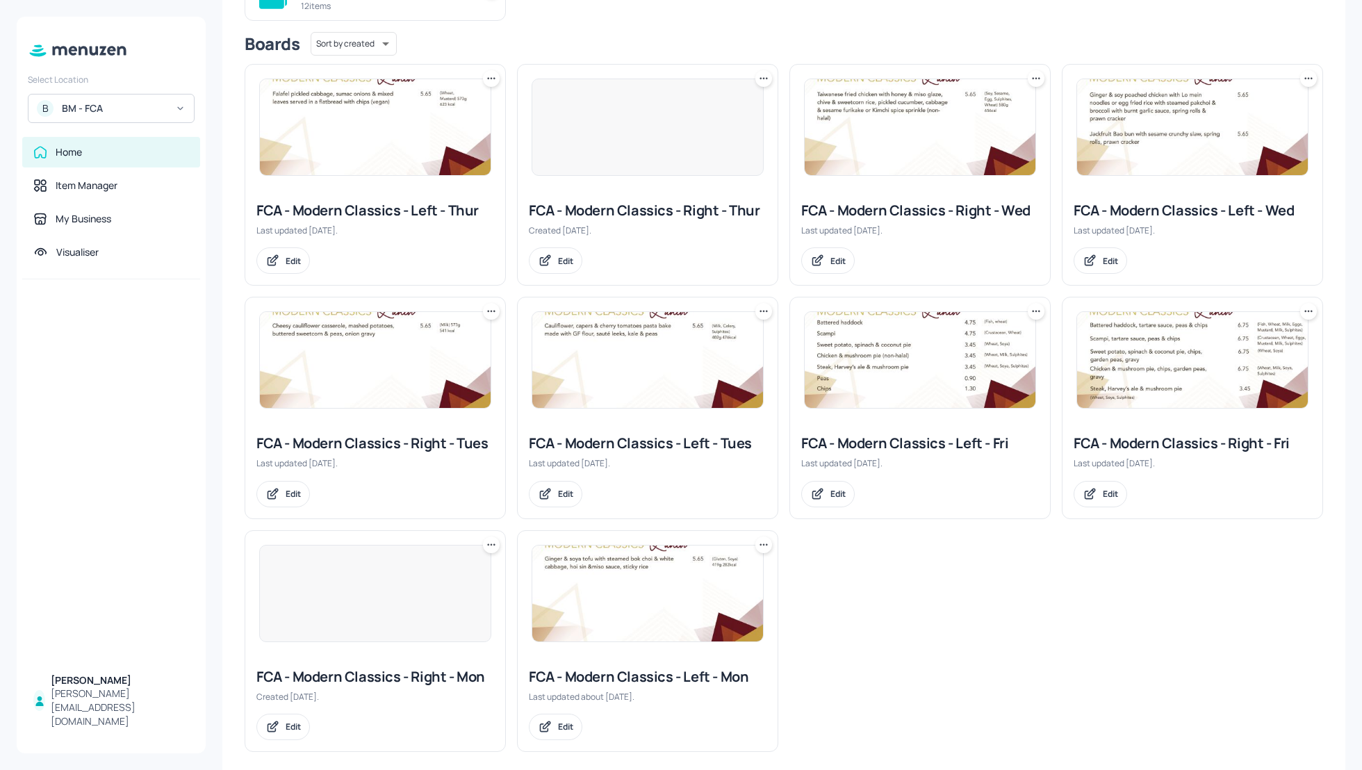
scroll to position [148, 0]
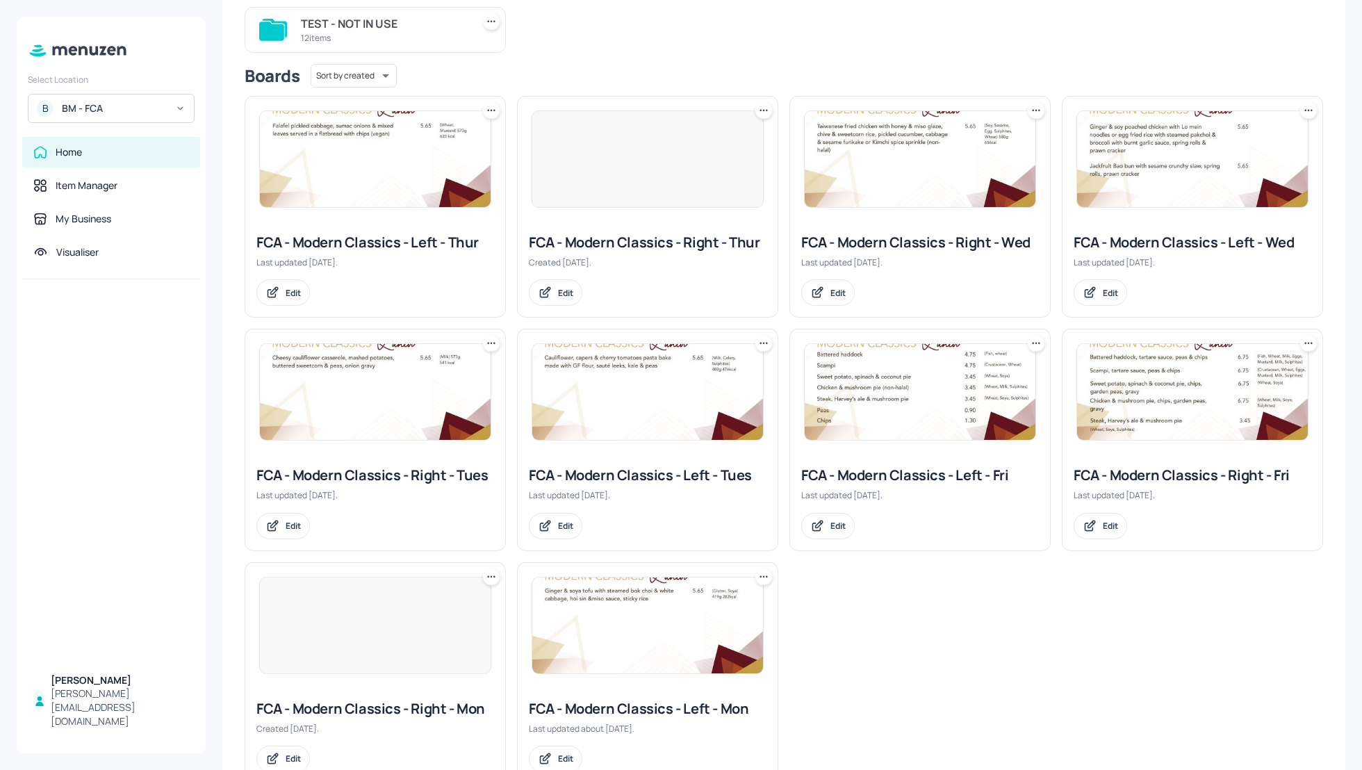
click at [1129, 334] on div at bounding box center [1192, 391] width 260 height 125
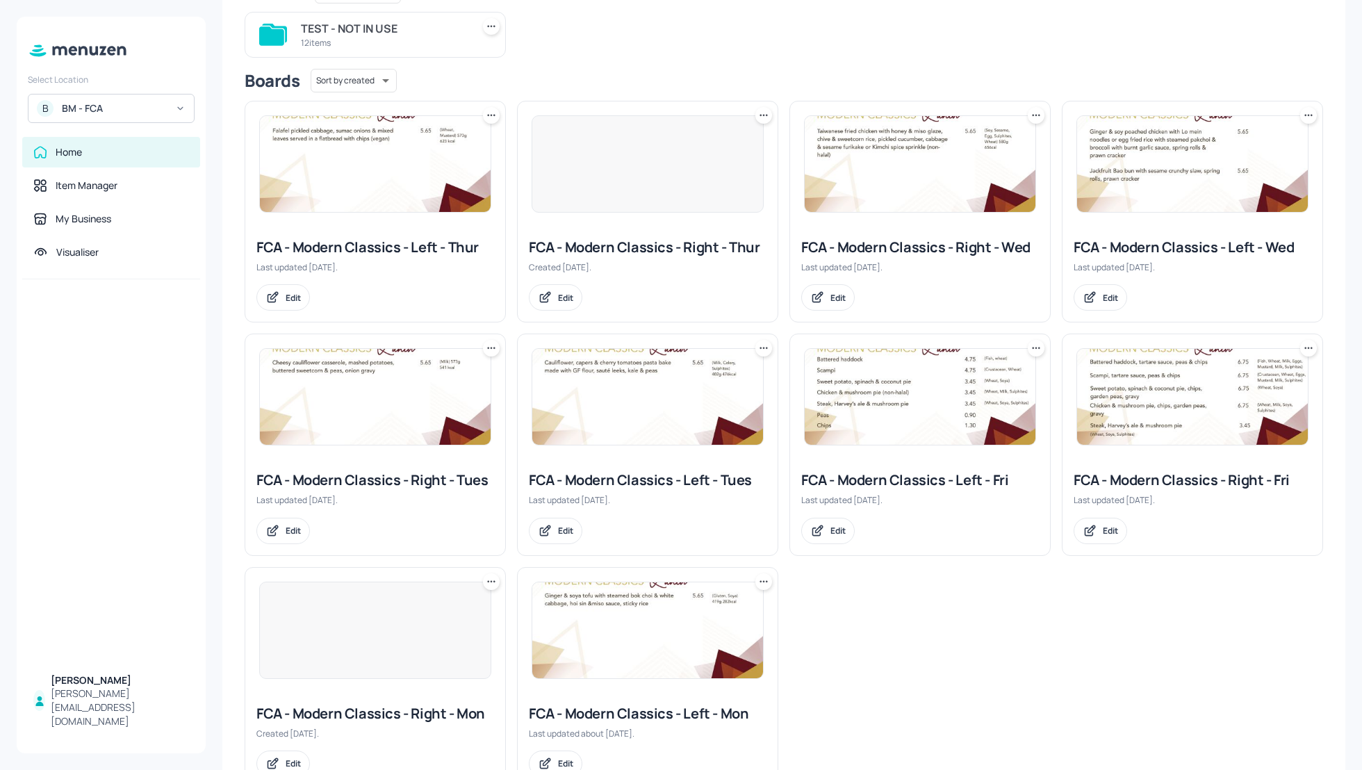
click at [1194, 246] on div "FCA - Modern Classics - Left - Wed" at bounding box center [1193, 247] width 238 height 19
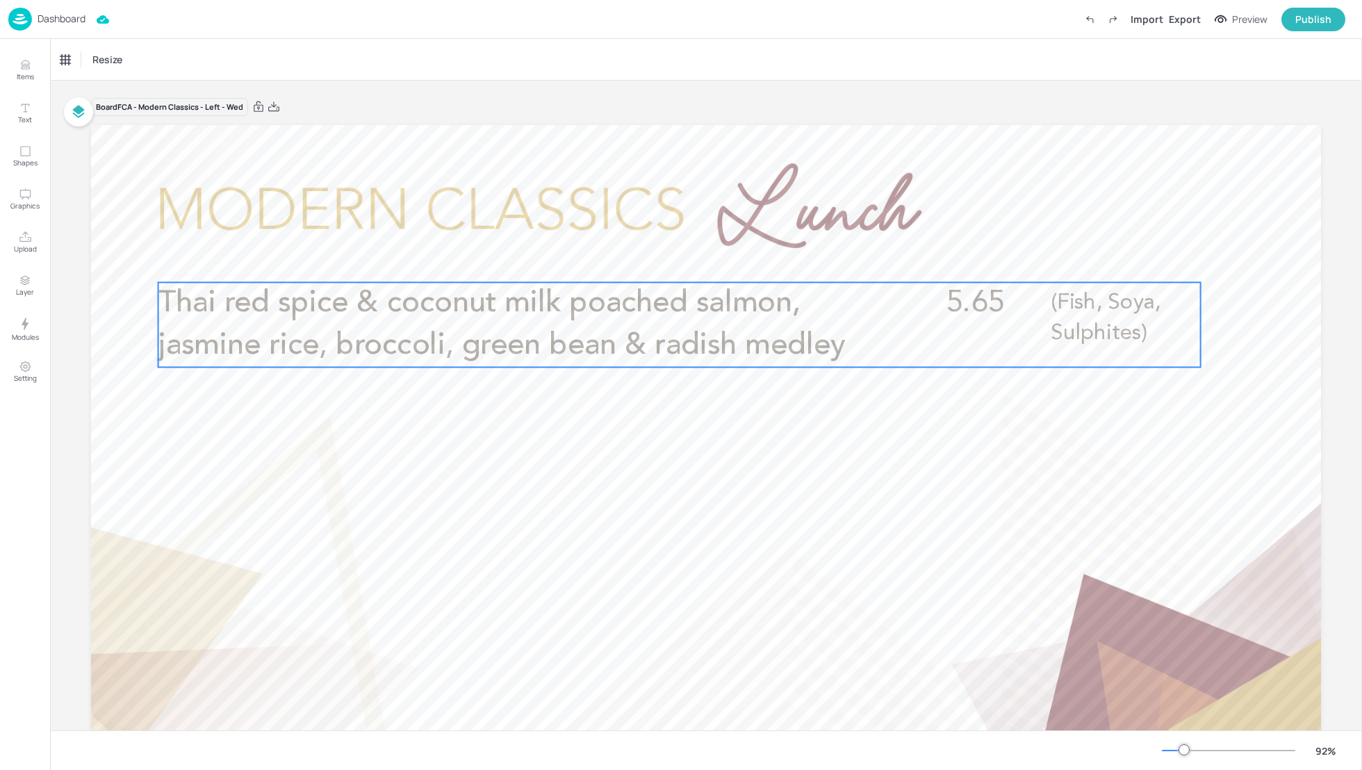
click at [311, 340] on span "Thai red spice & coconut milk poached salmon, jasmine rice, broccoli, green bea…" at bounding box center [501, 324] width 687 height 72
click at [116, 65] on div "Thai red spice & coconut milk poached salmon, jasmine rice, broccoli, green bea…" at bounding box center [117, 60] width 115 height 13
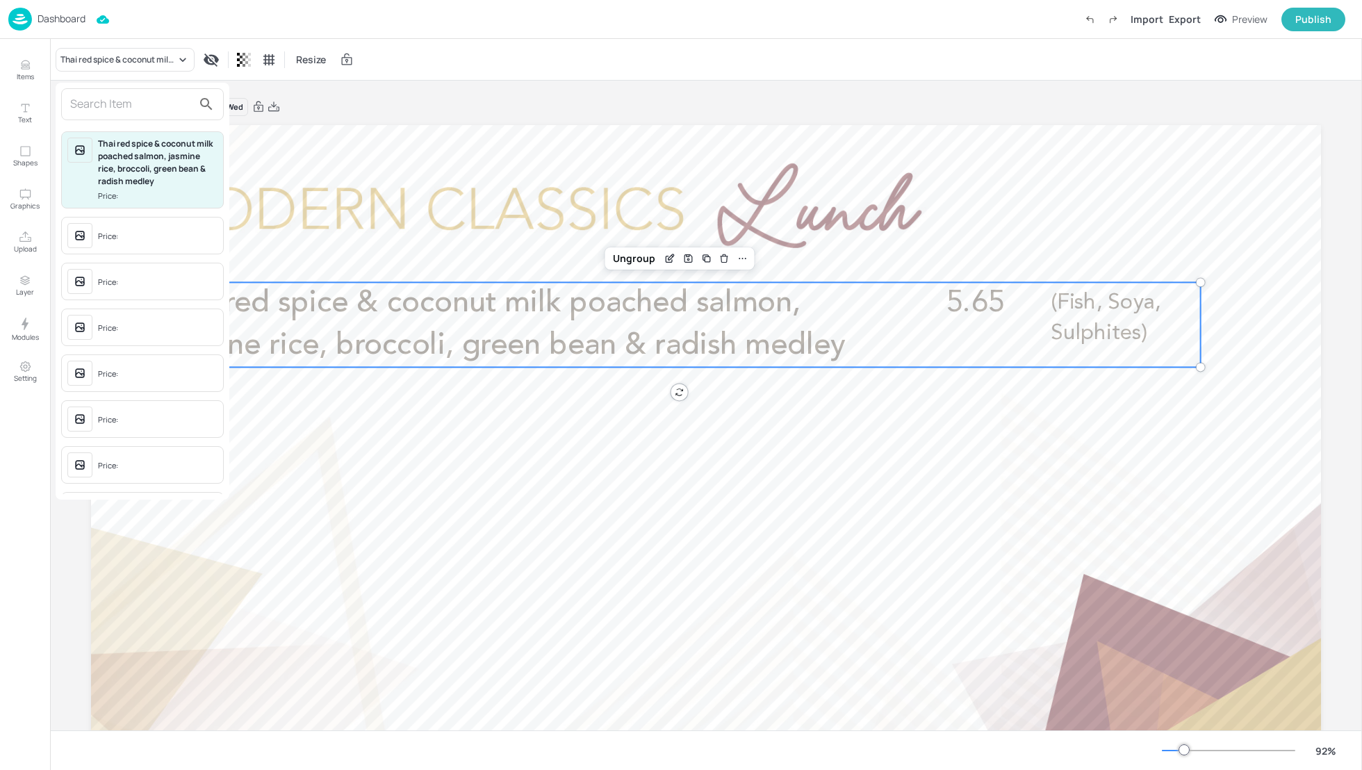
click at [116, 106] on input "text" at bounding box center [131, 104] width 122 height 22
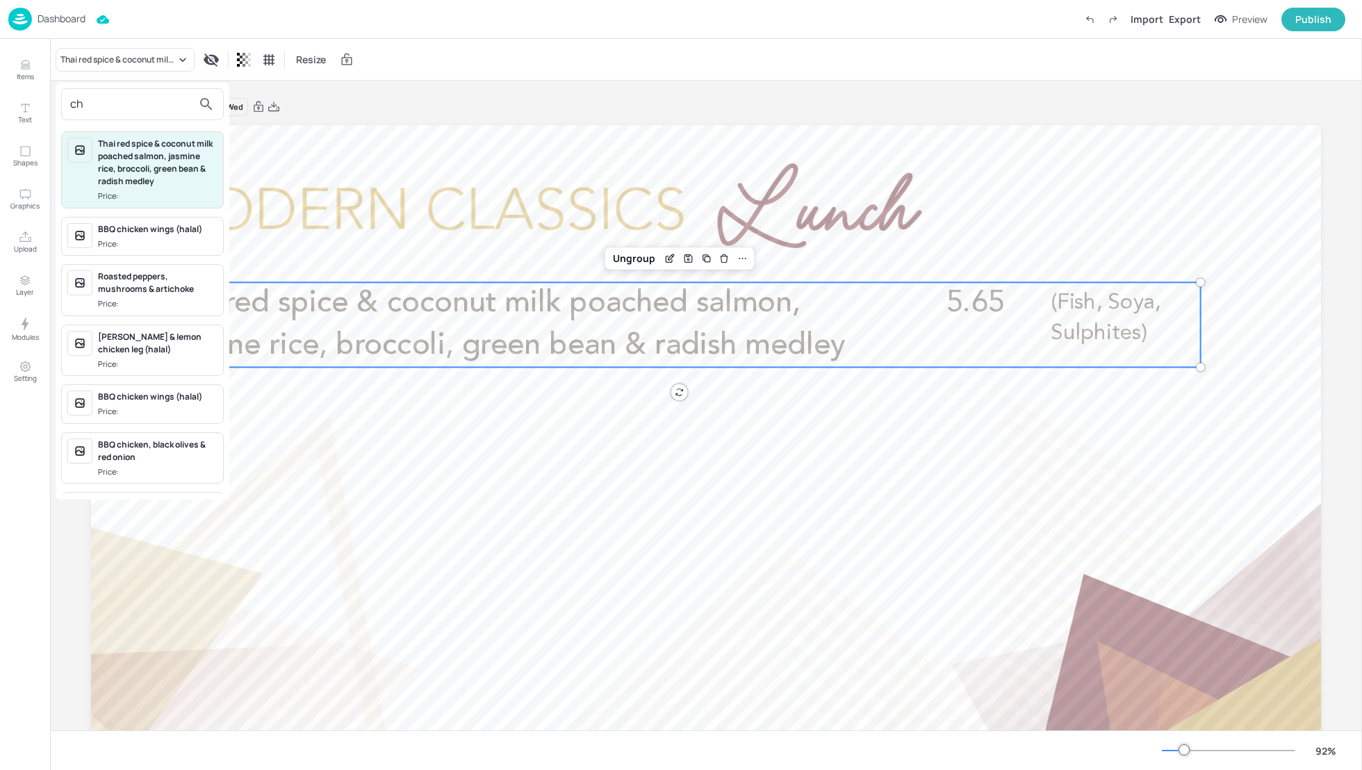
type input "c"
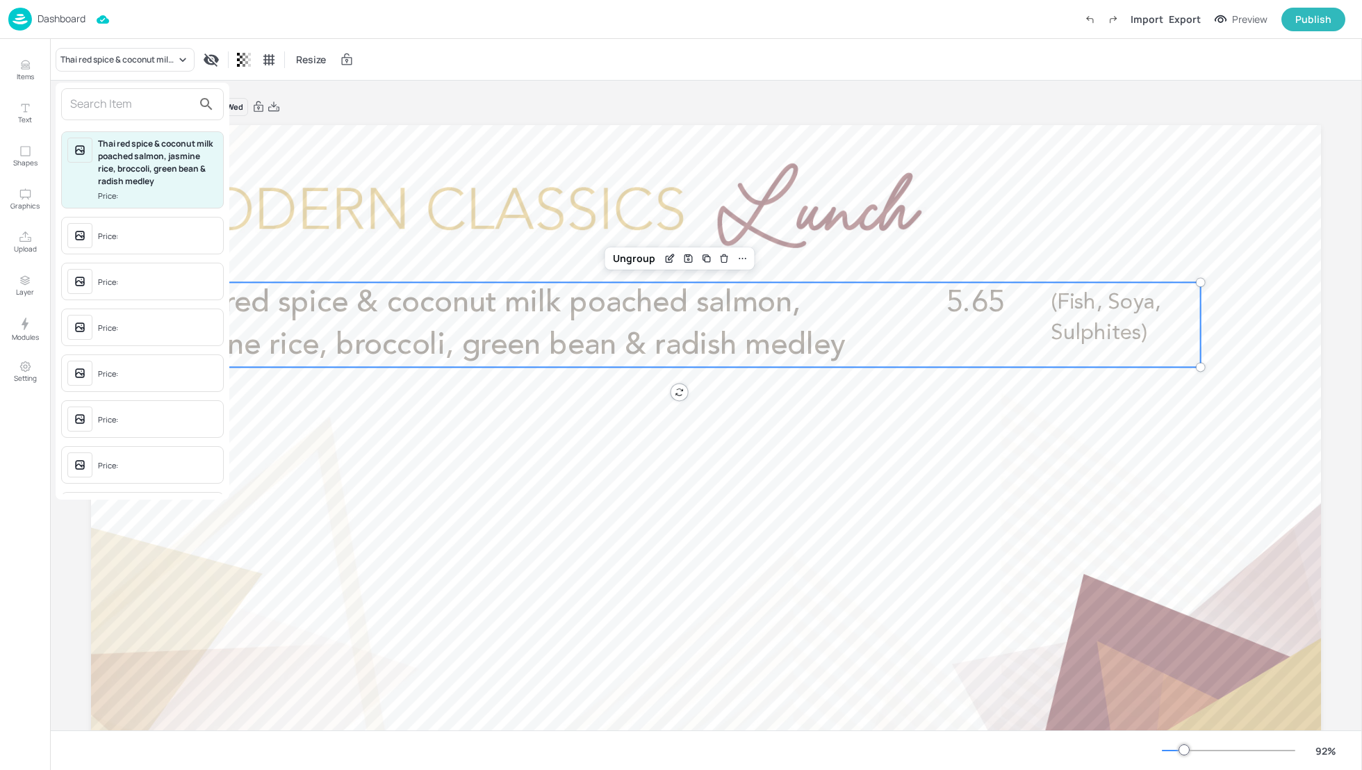
click at [376, 108] on div at bounding box center [681, 385] width 1362 height 770
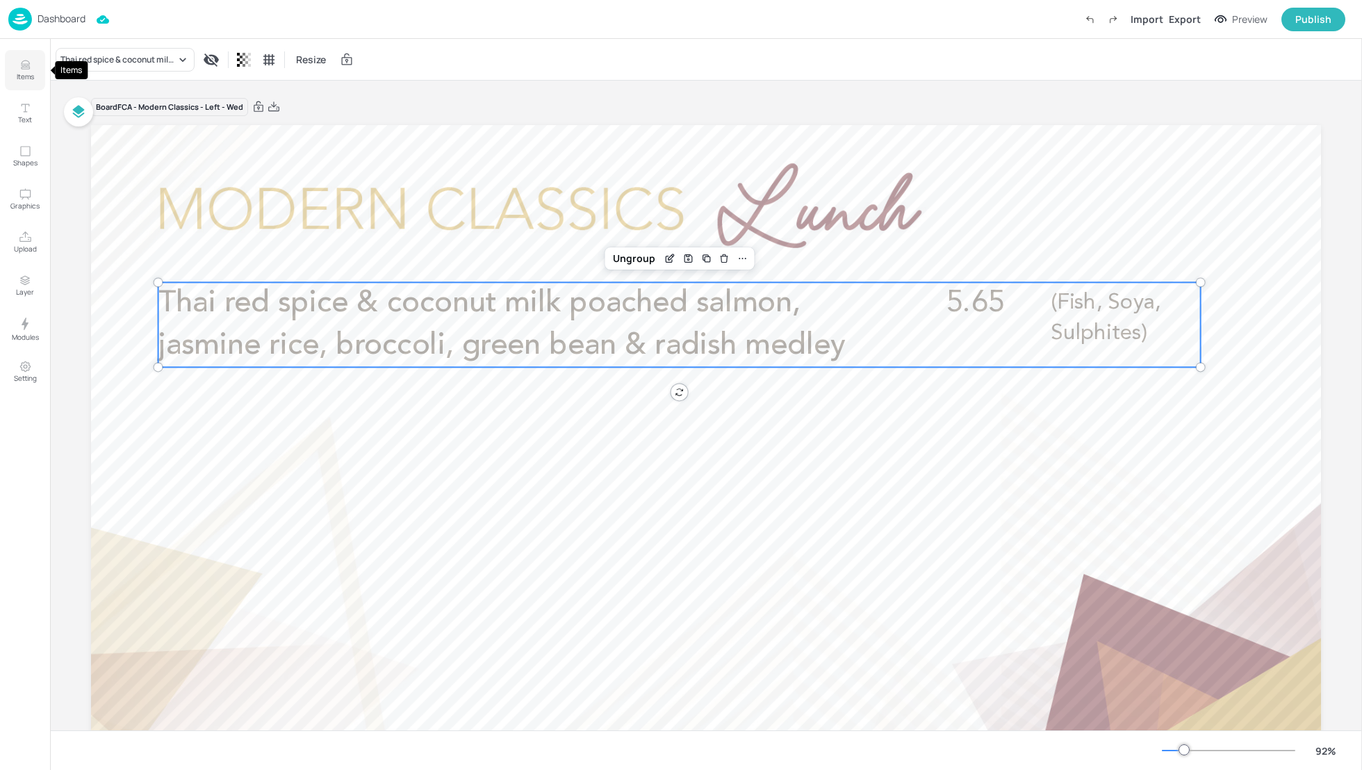
click at [26, 76] on p "Items" at bounding box center [25, 77] width 17 height 10
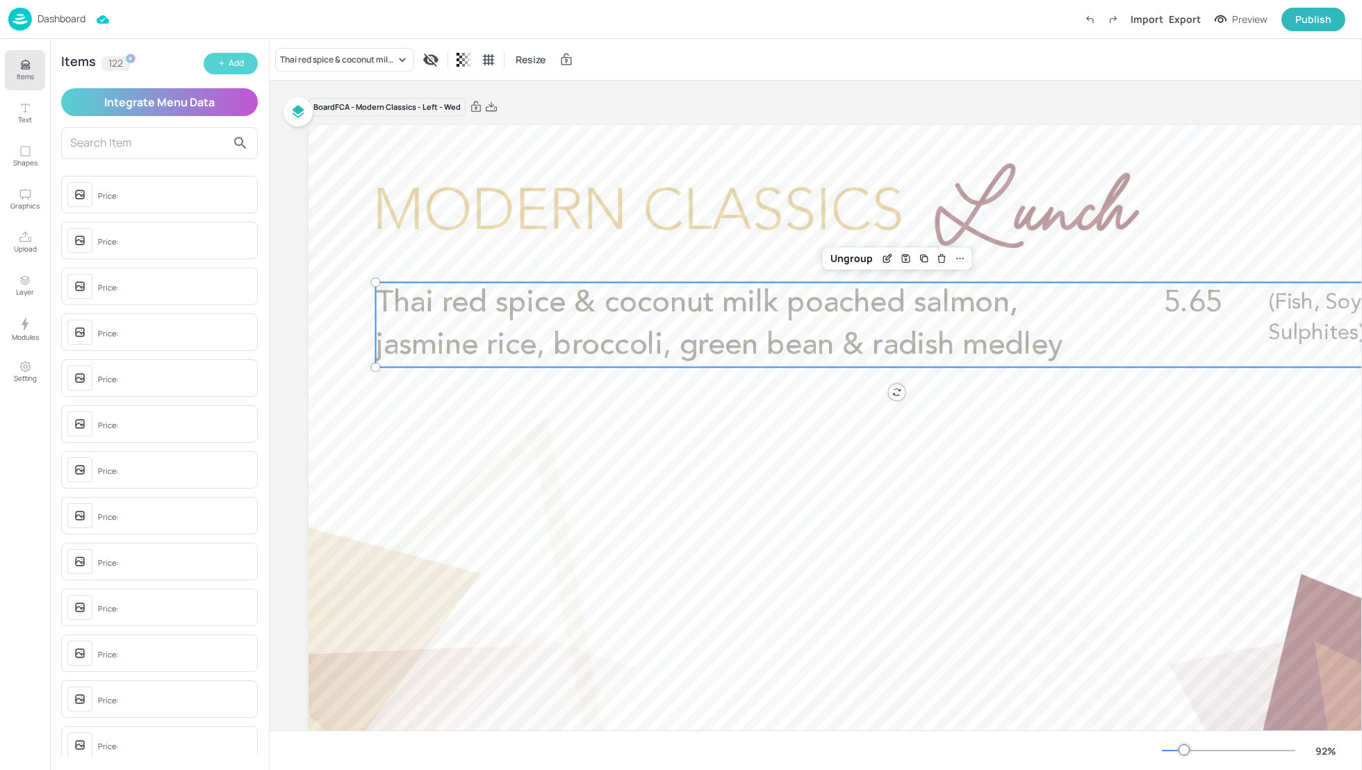
click at [224, 63] on icon "button" at bounding box center [221, 63] width 8 height 8
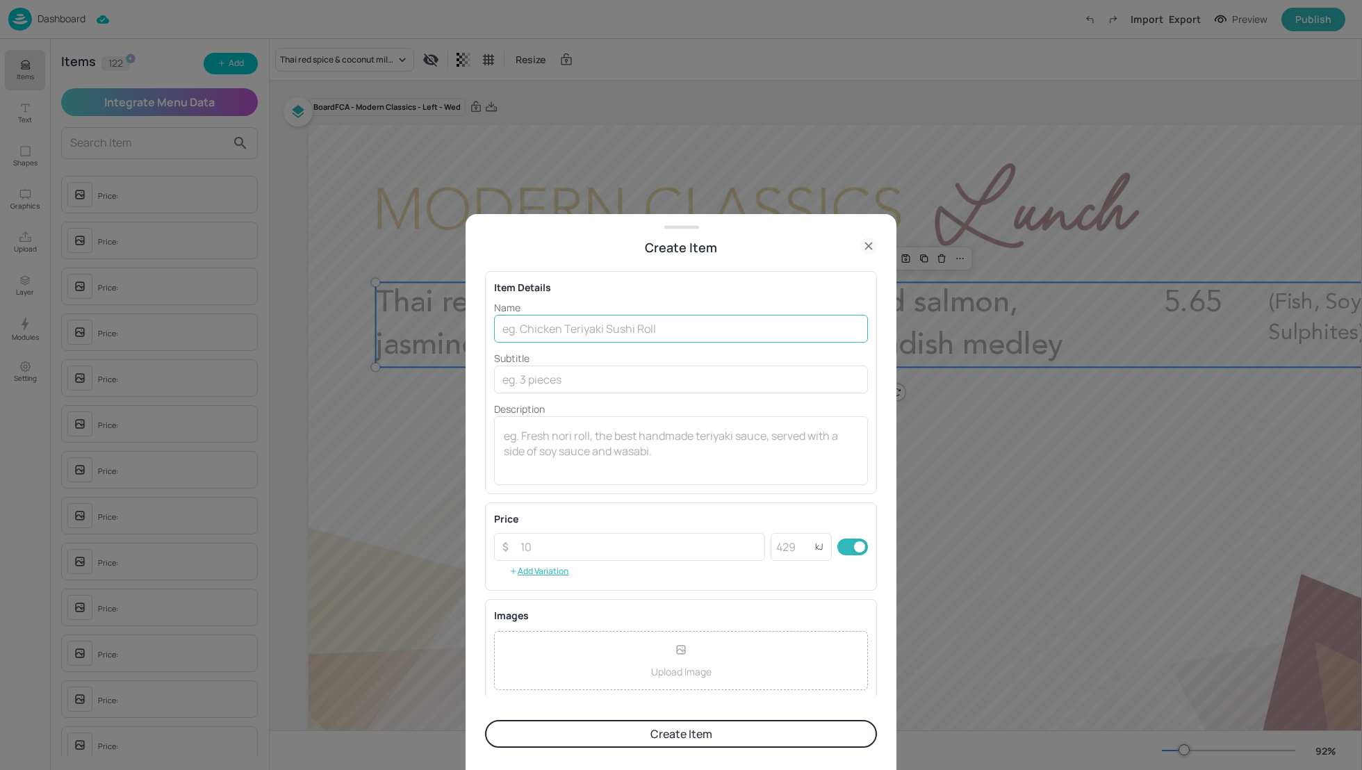
click at [629, 320] on input "text" at bounding box center [681, 329] width 374 height 28
click at [599, 338] on input "text" at bounding box center [681, 329] width 374 height 28
paste input "Chicken [PERSON_NAME] (non-halal), kimchi & pickled cabbage salad, rice"
click at [663, 326] on input "Chicken [PERSON_NAME] (non-halal), kimchi & pickled cabbage salad, rice" at bounding box center [681, 329] width 374 height 28
type input "Chicken [PERSON_NAME] (non-halal), kimchi & pickled cabbage salad, rice"
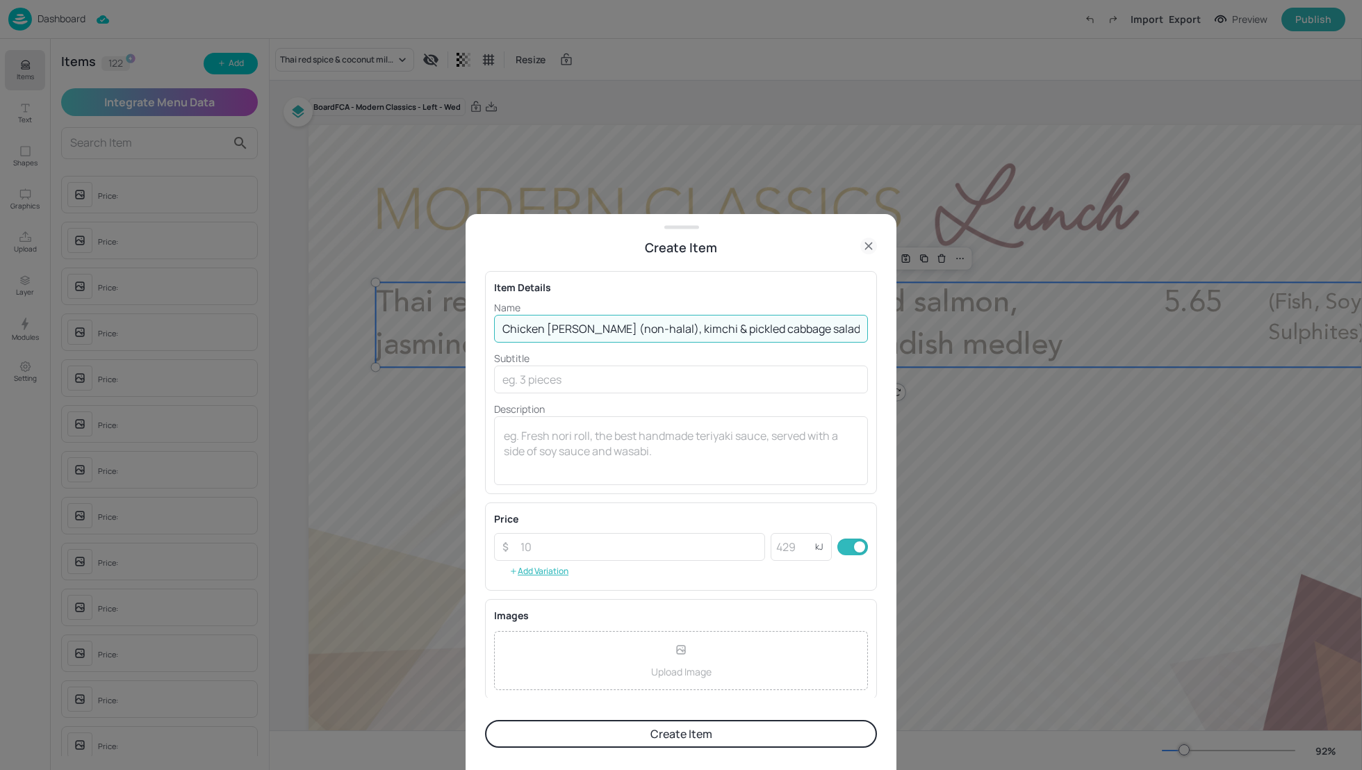
click at [568, 364] on p "Subtitle" at bounding box center [681, 358] width 374 height 15
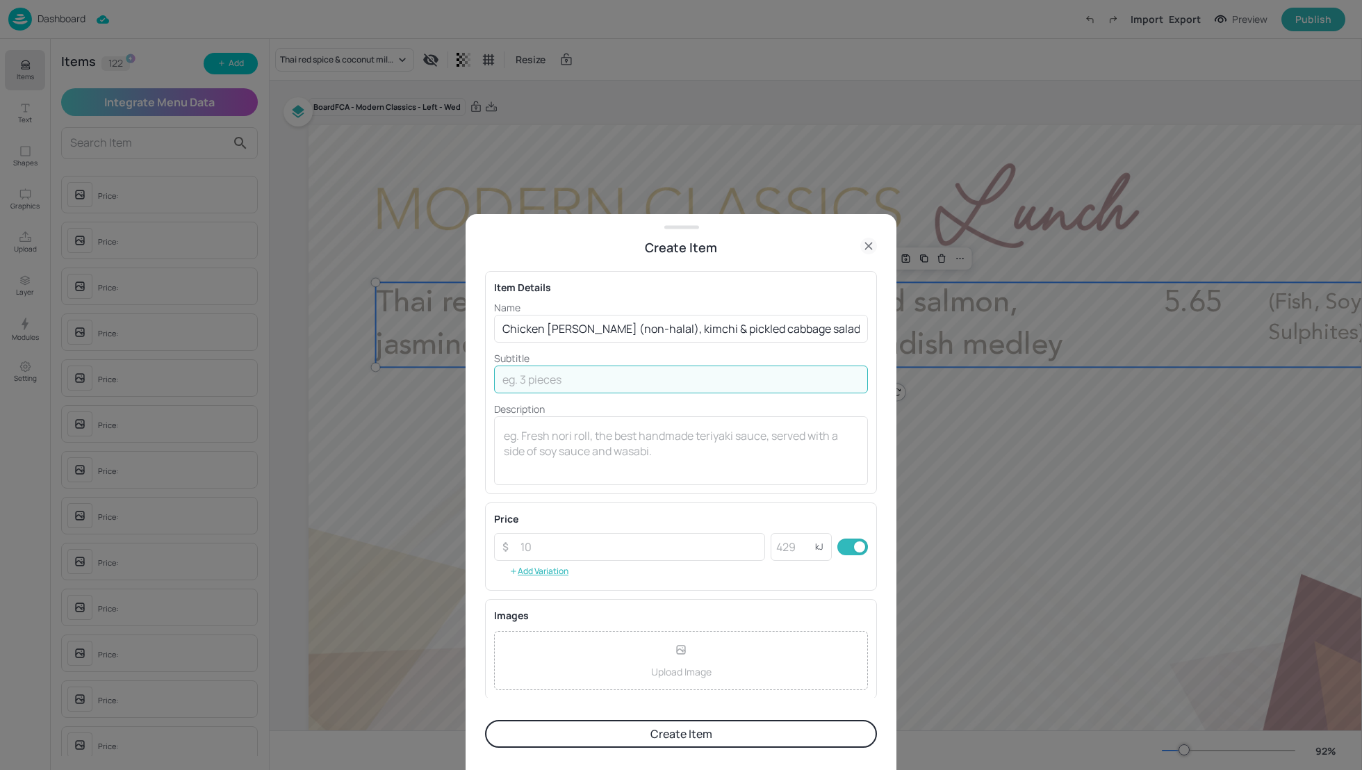
click at [565, 381] on input "text" at bounding box center [681, 379] width 374 height 28
click at [543, 445] on textarea at bounding box center [681, 451] width 354 height 46
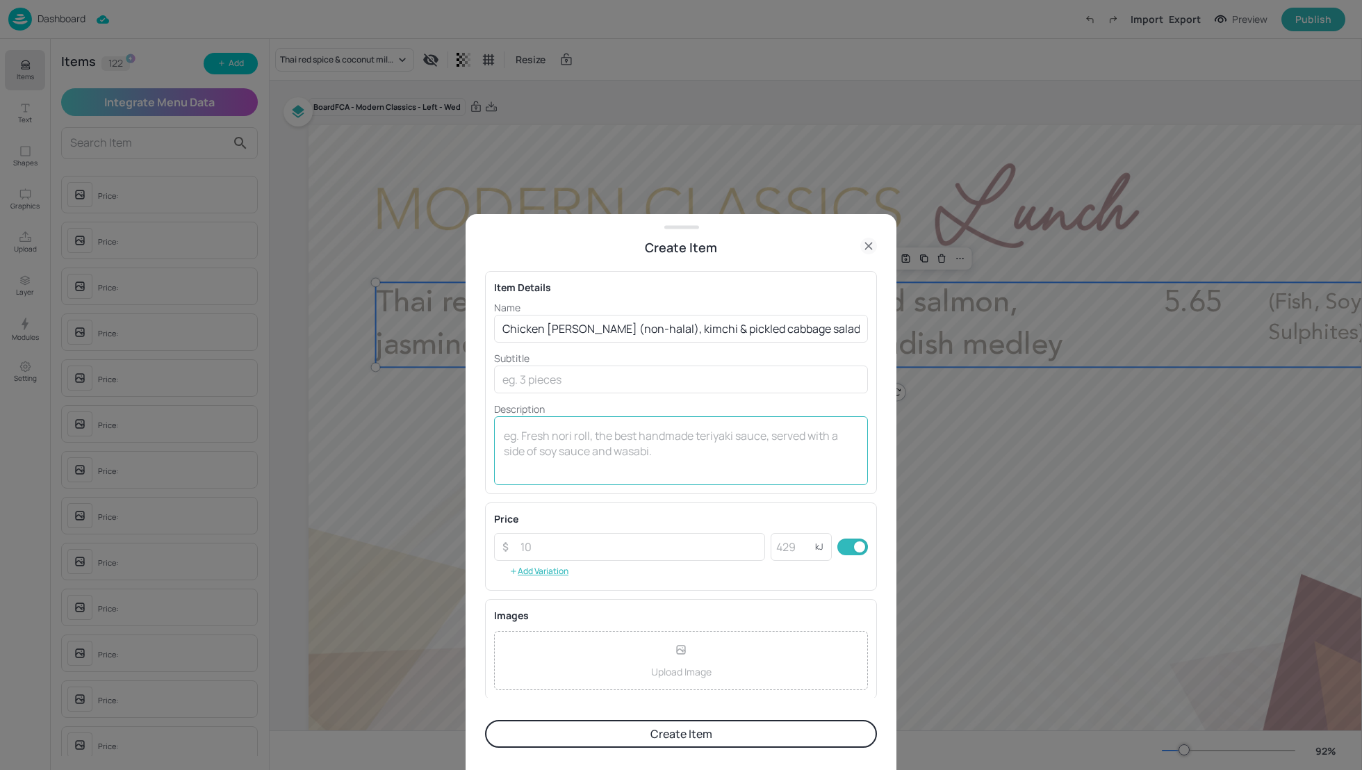
click at [640, 426] on div "x ​" at bounding box center [681, 450] width 374 height 69
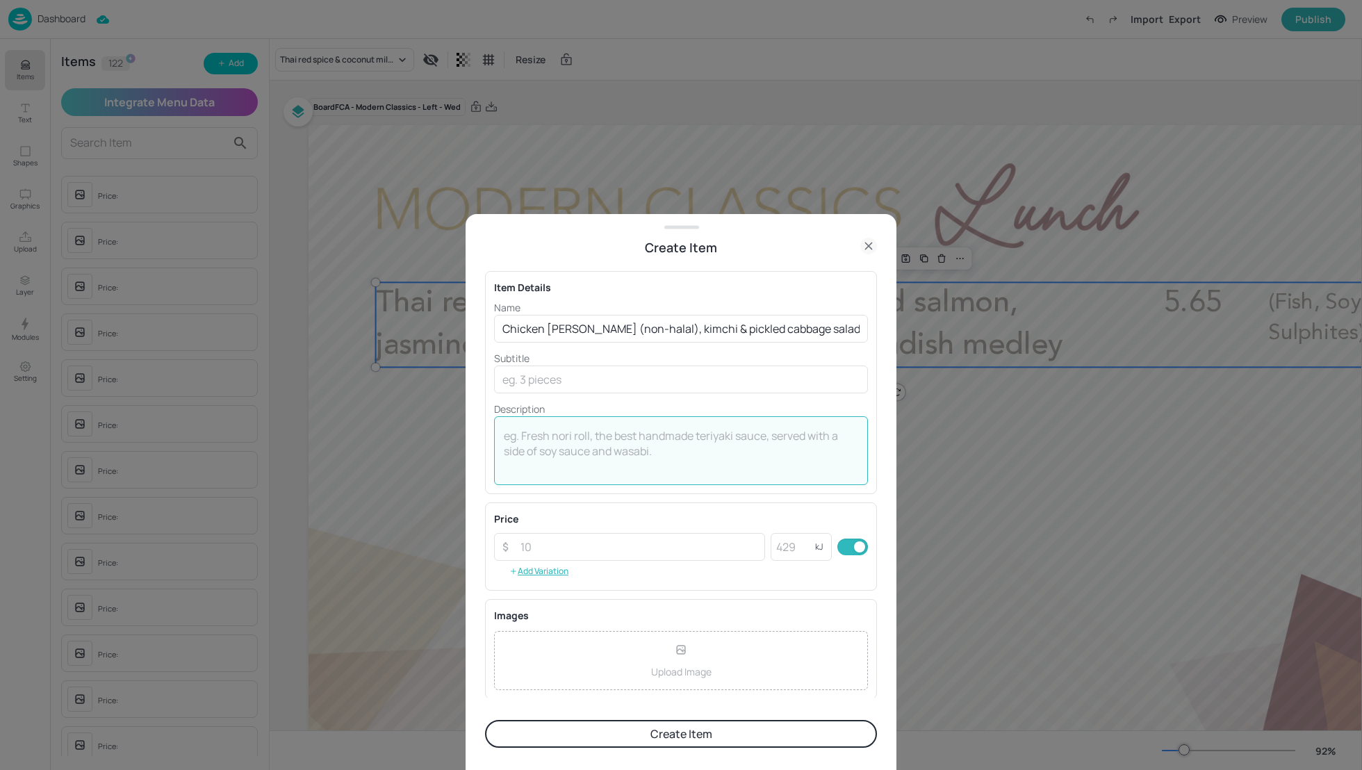
paste textarea "(Gluten, Eggs, Soya, Celery)"
type textarea "(Gluten, Eggs, Soya, Celery)"
click at [550, 541] on input "number" at bounding box center [638, 547] width 253 height 28
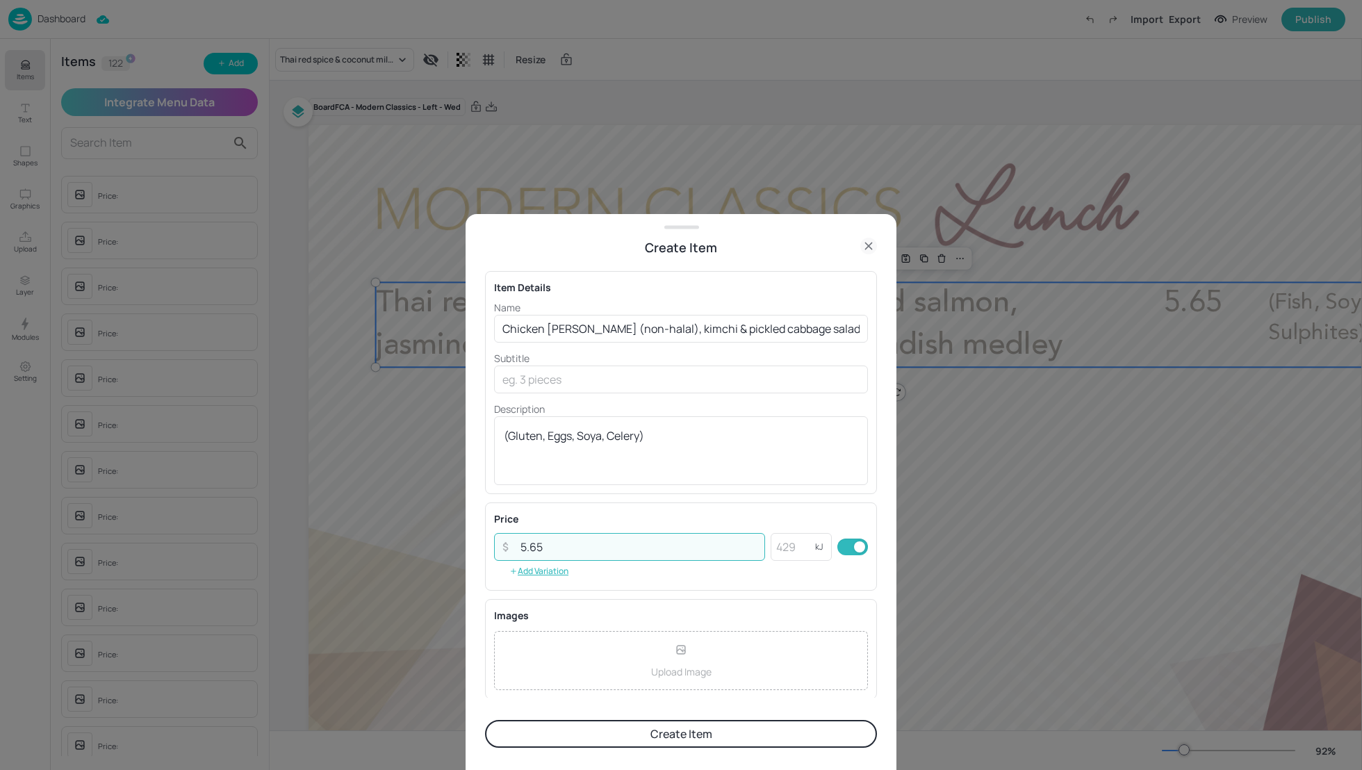
type input "5.65"
click at [651, 744] on button "Create Item" at bounding box center [681, 734] width 392 height 28
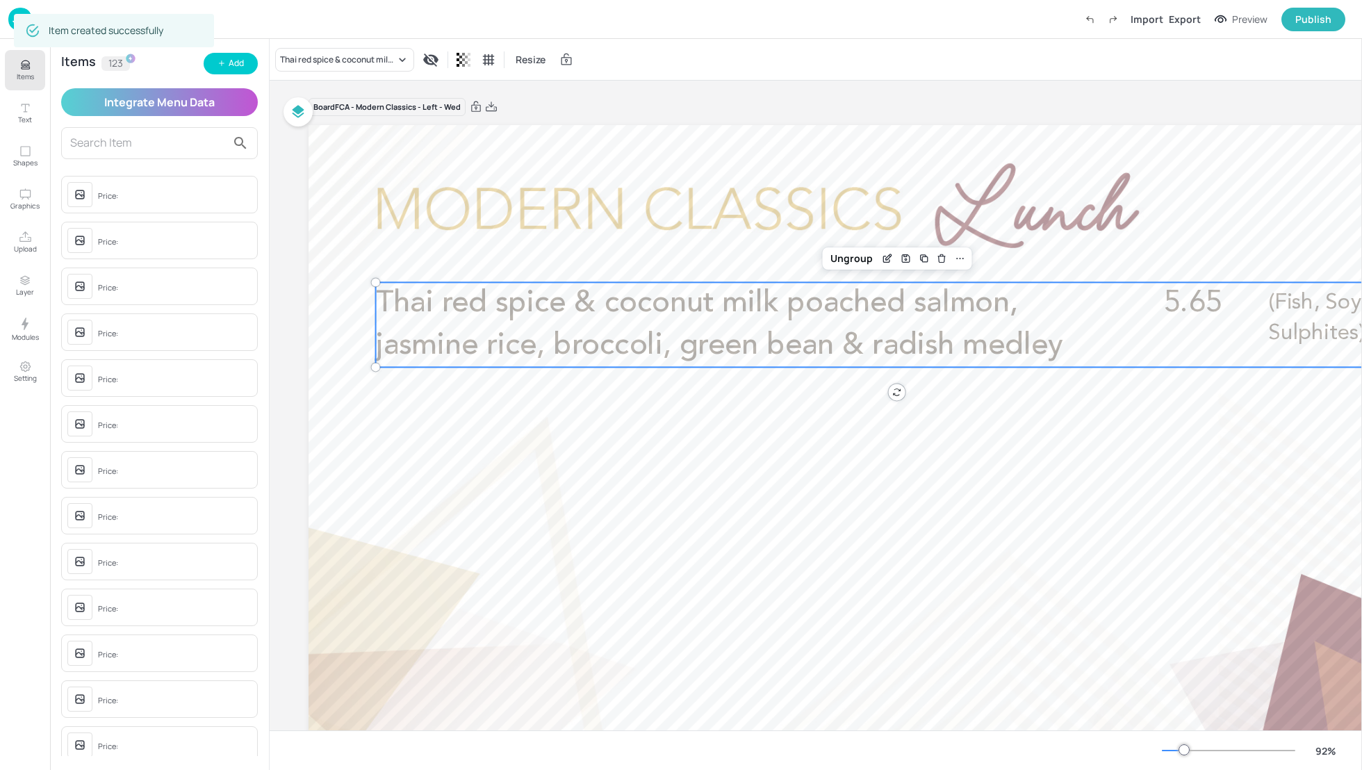
click at [101, 141] on input "text" at bounding box center [148, 143] width 156 height 22
click at [92, 142] on input "text" at bounding box center [148, 143] width 156 height 22
click at [17, 67] on button "Items" at bounding box center [25, 70] width 40 height 40
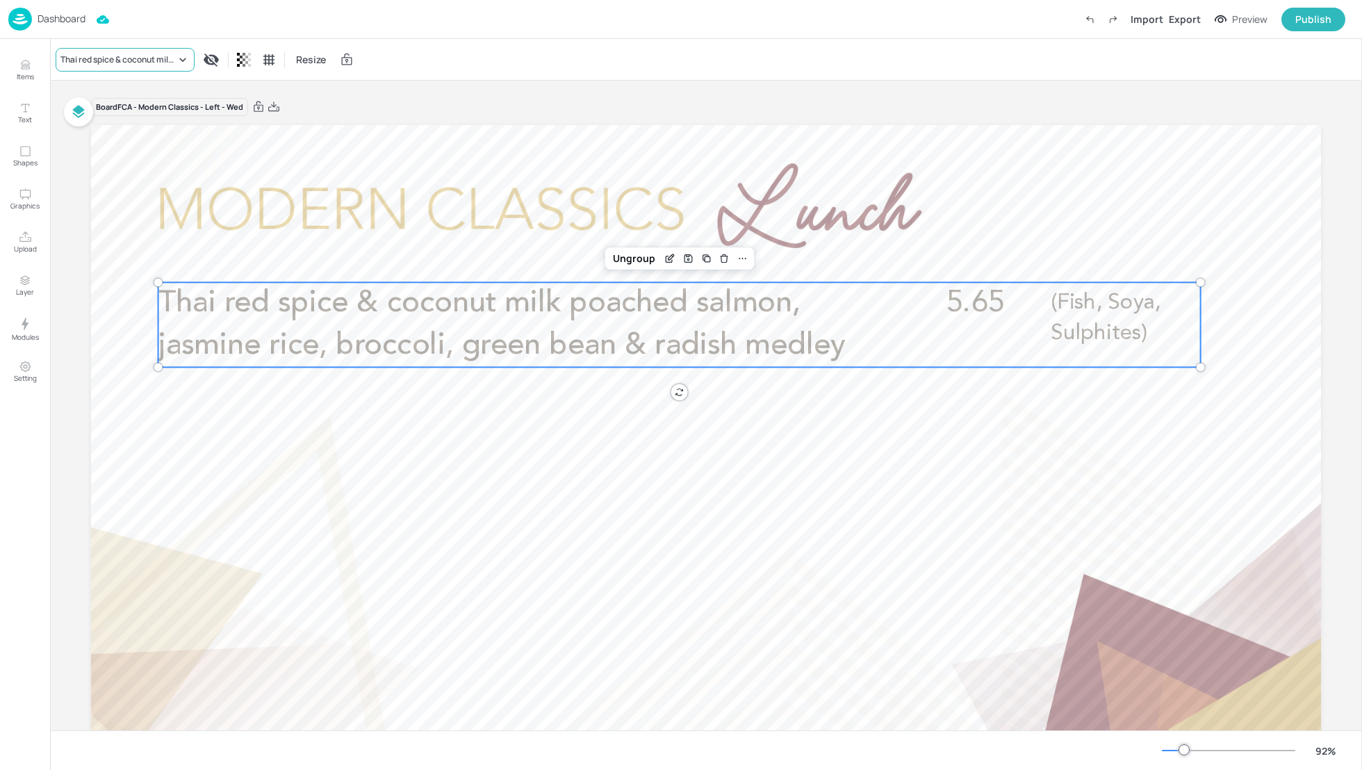
click at [115, 50] on div "Thai red spice & coconut milk poached salmon, jasmine rice, broccoli, green bea…" at bounding box center [125, 60] width 139 height 24
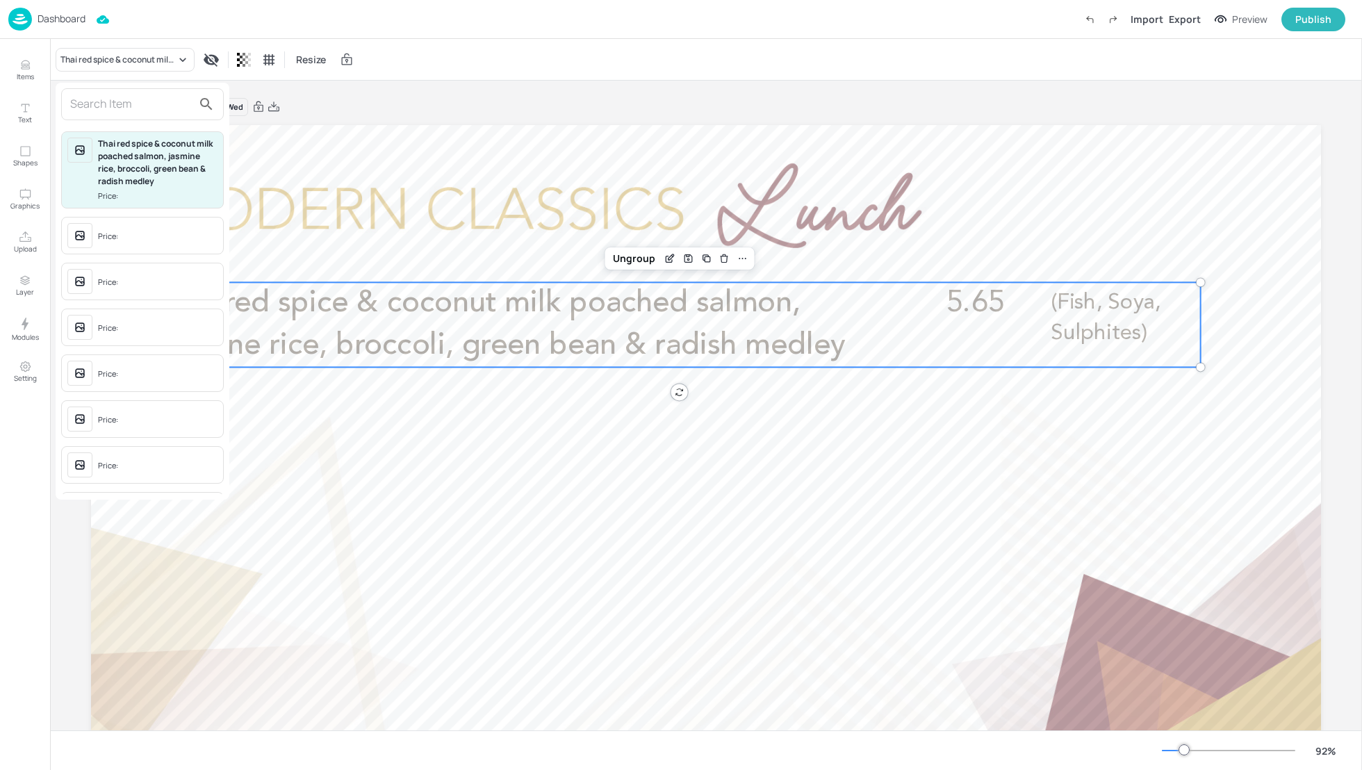
click at [120, 103] on input "text" at bounding box center [131, 104] width 122 height 22
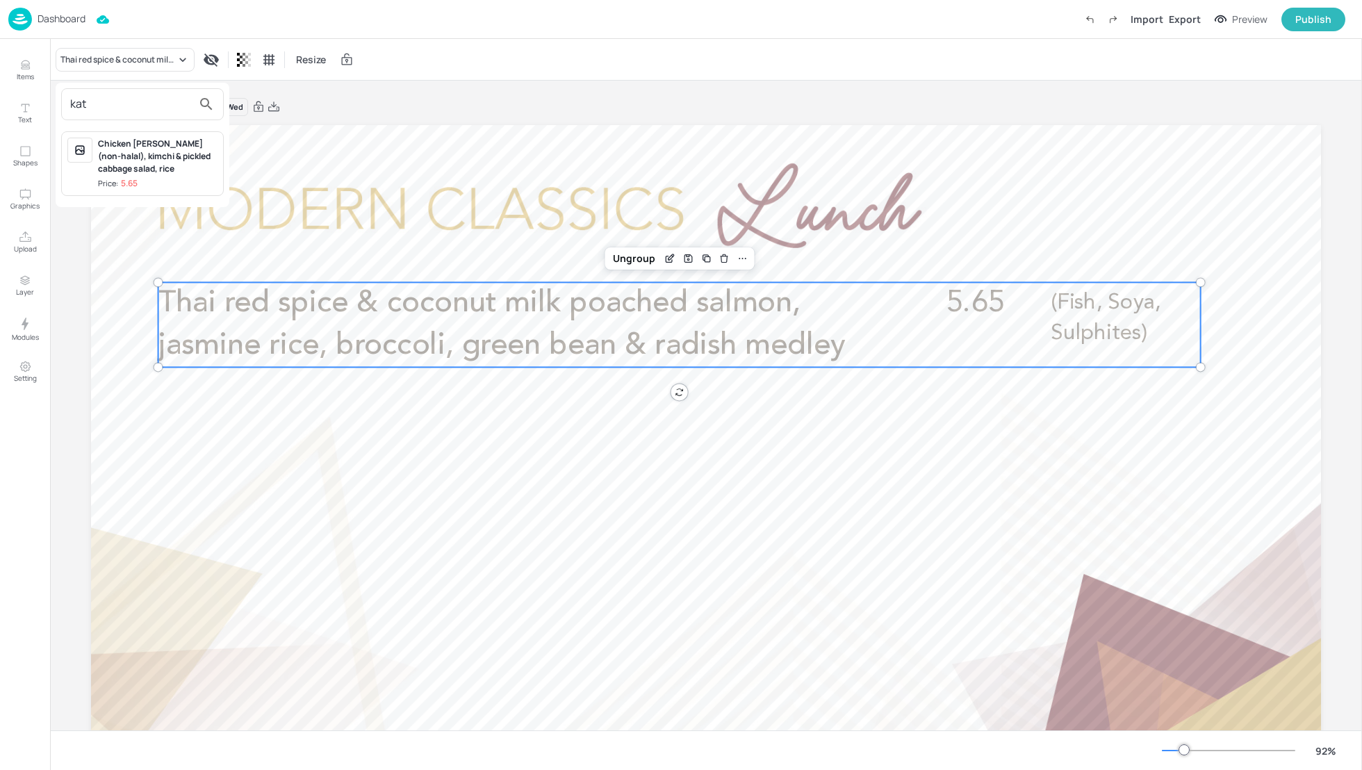
type input "kat"
click at [155, 142] on div "Chicken [PERSON_NAME] (non-halal), kimchi & pickled cabbage salad, rice" at bounding box center [158, 157] width 120 height 38
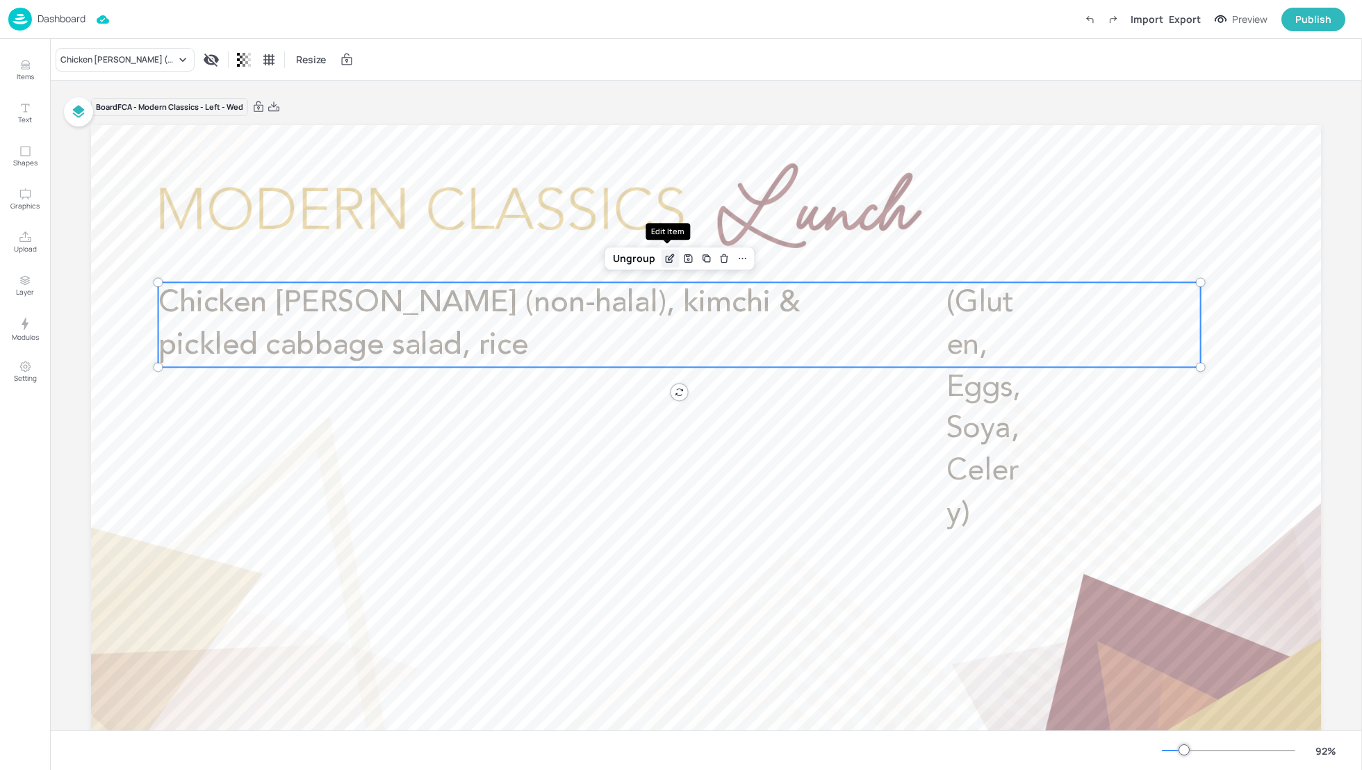
click at [671, 259] on icon "Edit Item" at bounding box center [670, 258] width 12 height 11
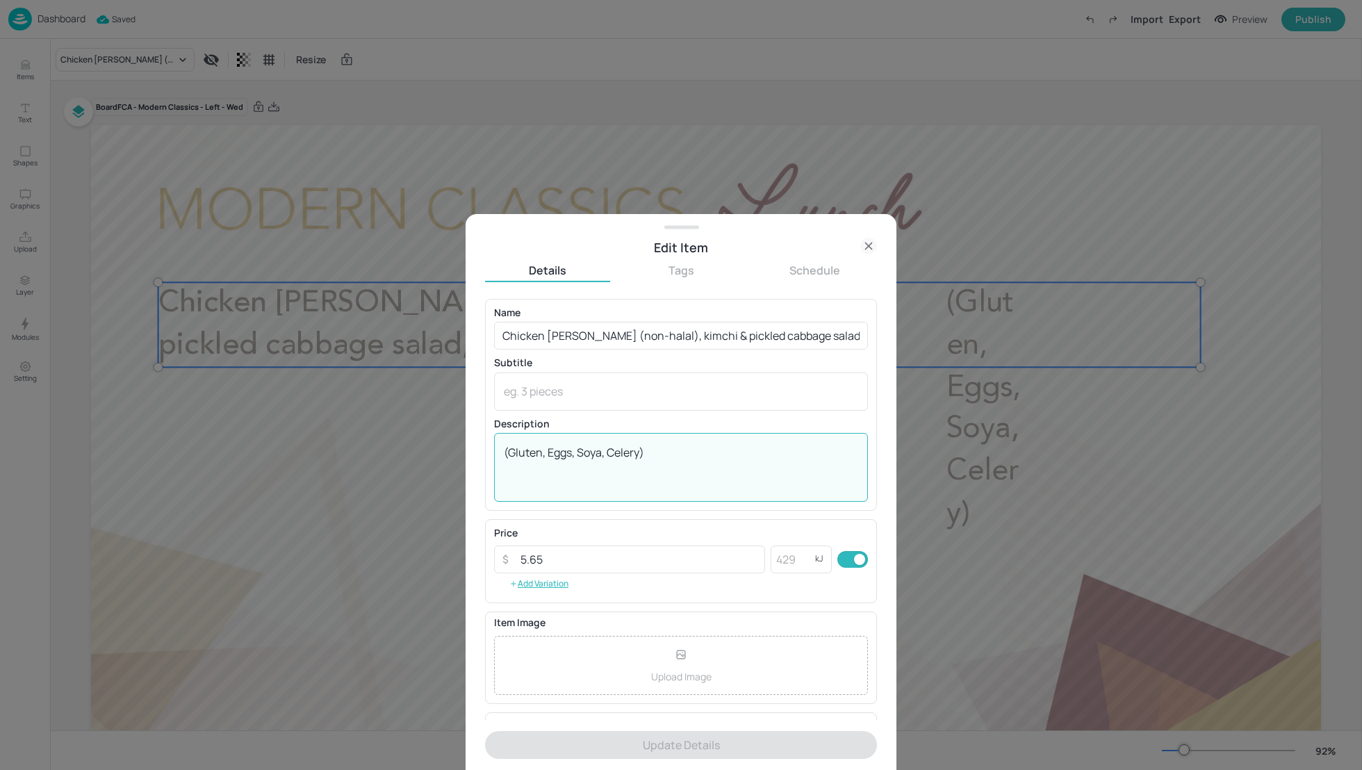
click at [657, 450] on textarea "(Gluten, Eggs, Soya, Celery)" at bounding box center [681, 468] width 354 height 46
drag, startPoint x: 665, startPoint y: 448, endPoint x: 498, endPoint y: 451, distance: 166.8
click at [498, 451] on div "(Gluten, Eggs, Soya, Celery) x ​" at bounding box center [681, 467] width 374 height 69
click at [520, 402] on div "x ​" at bounding box center [681, 391] width 374 height 38
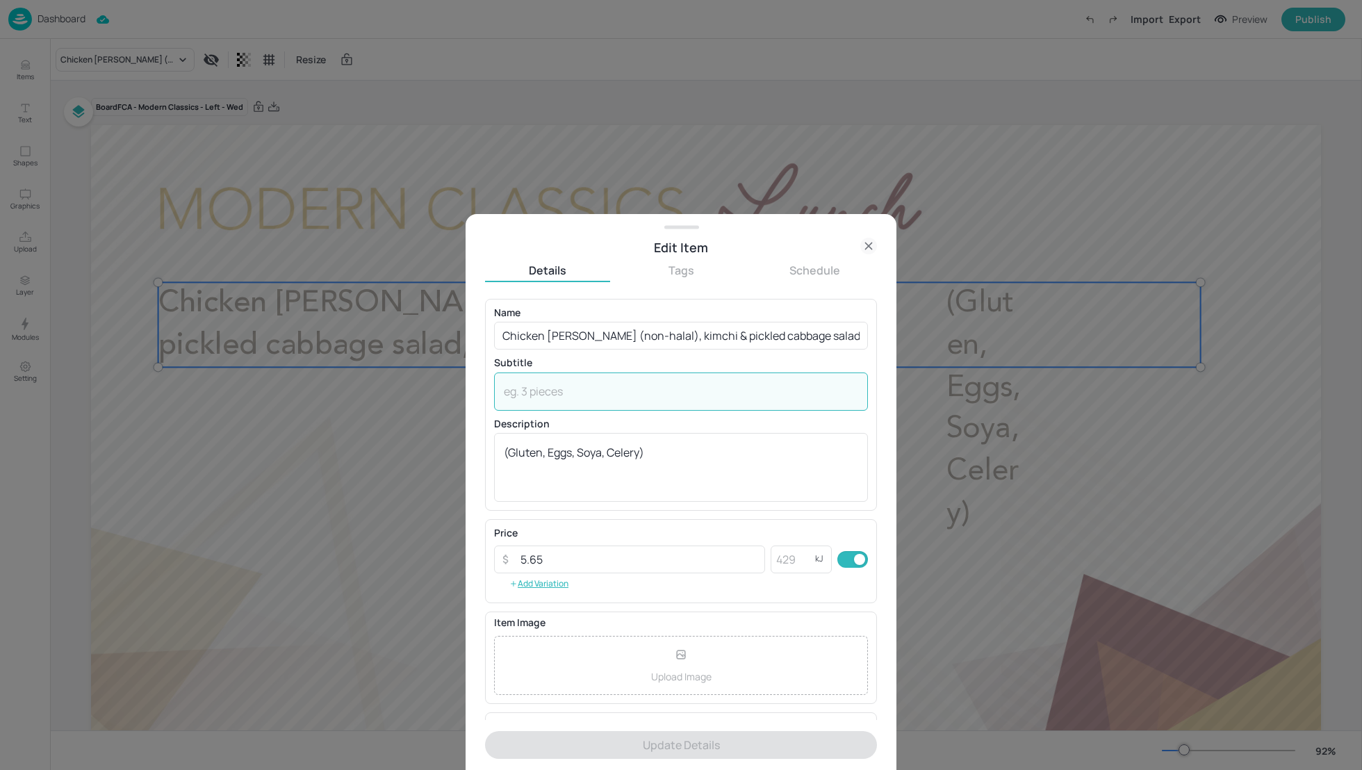
paste textarea "(Gluten, Eggs, Soya, Celery)"
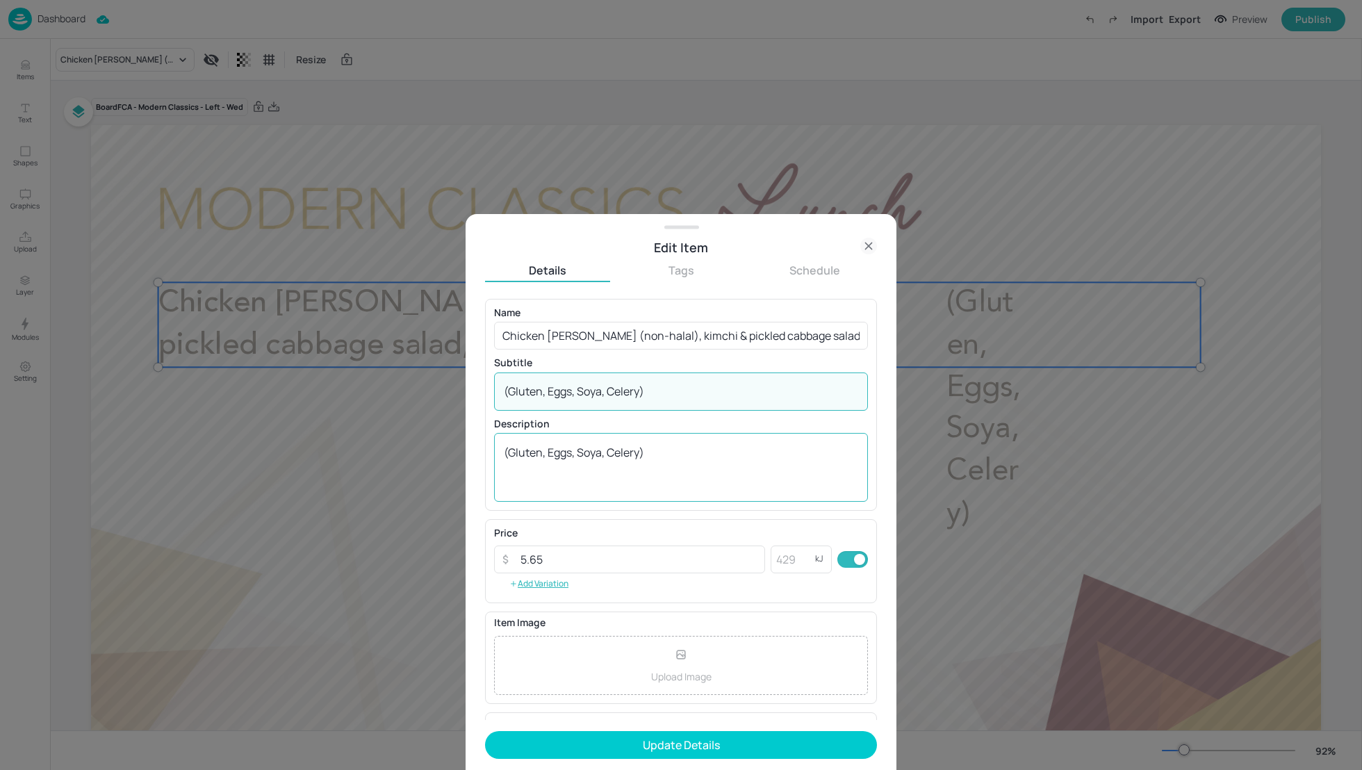
type textarea "(Gluten, Eggs, Soya, Celery)"
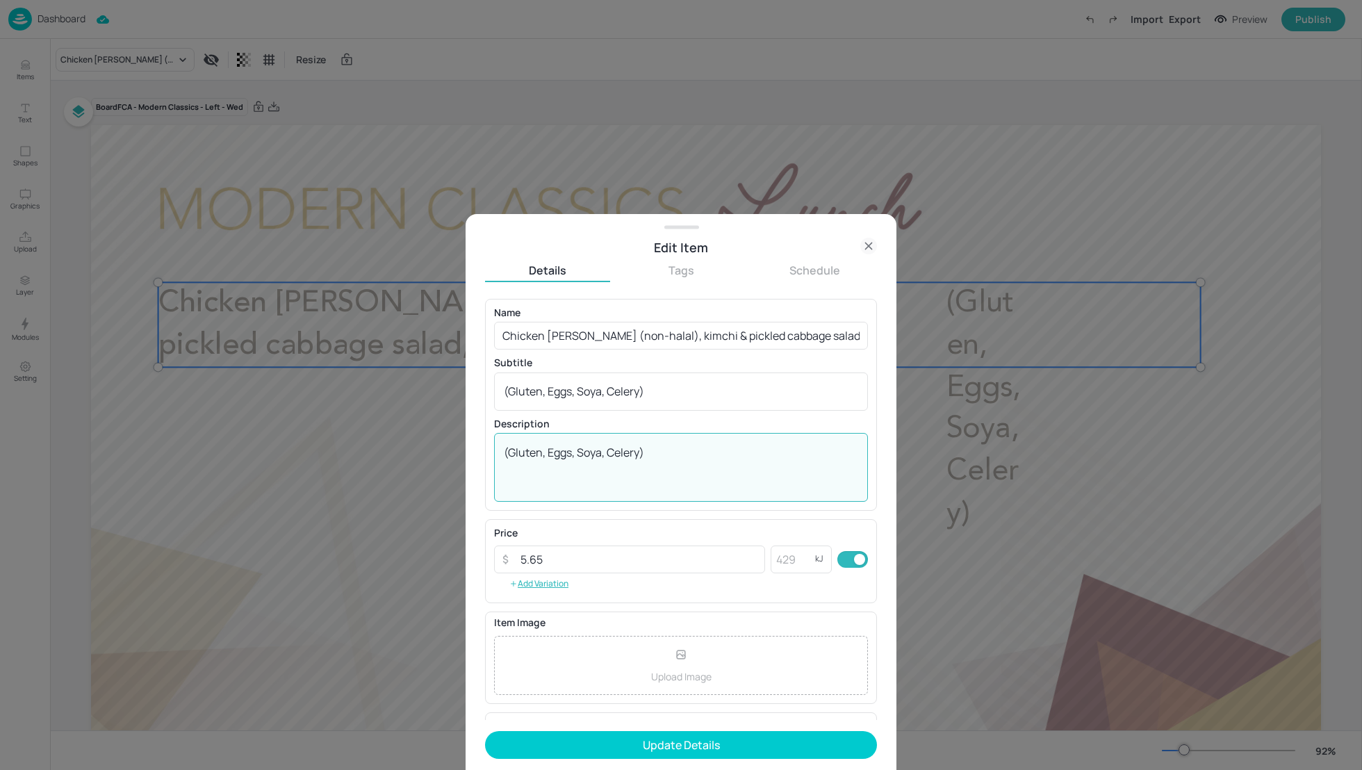
drag, startPoint x: 652, startPoint y: 453, endPoint x: 502, endPoint y: 452, distance: 150.8
click at [502, 452] on div "(Gluten, Eggs, Soya, Celery) x ​" at bounding box center [681, 467] width 374 height 69
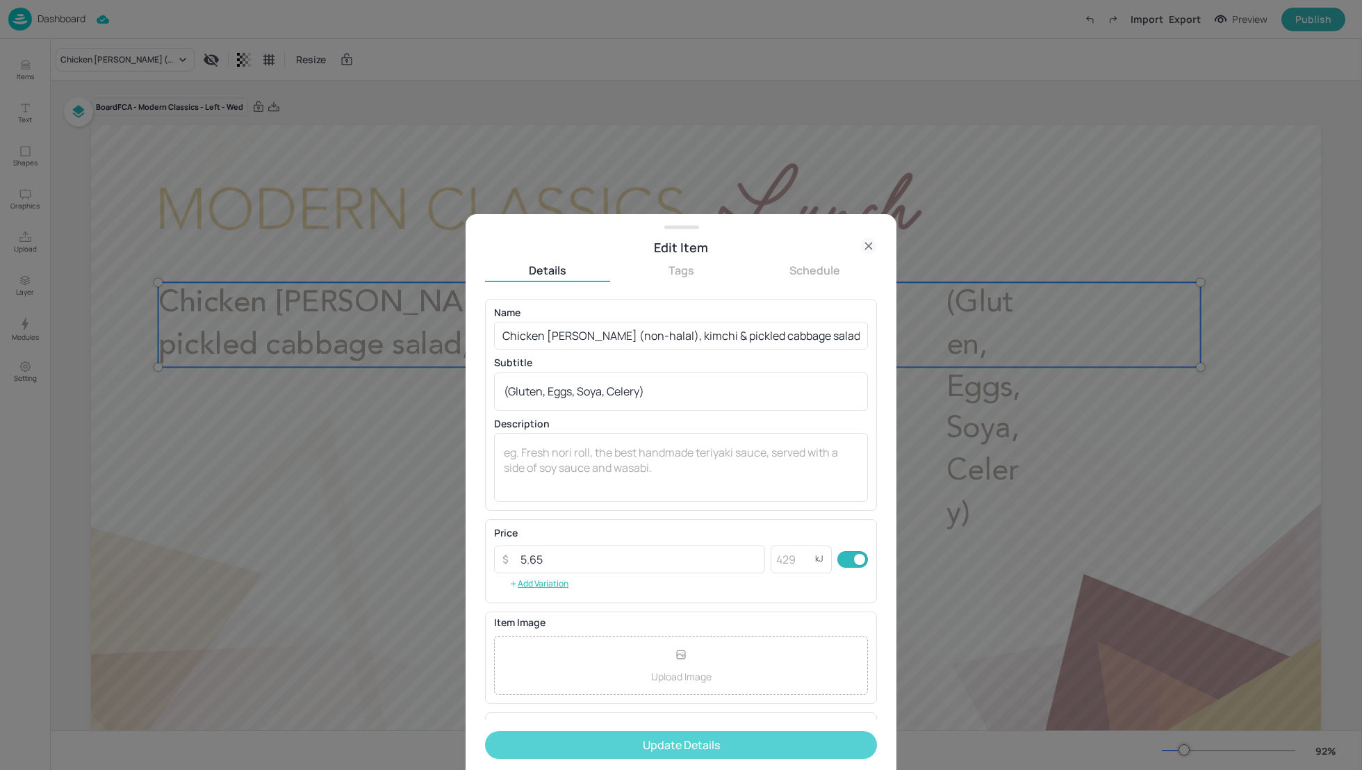
click at [682, 745] on button "Update Details" at bounding box center [681, 745] width 392 height 28
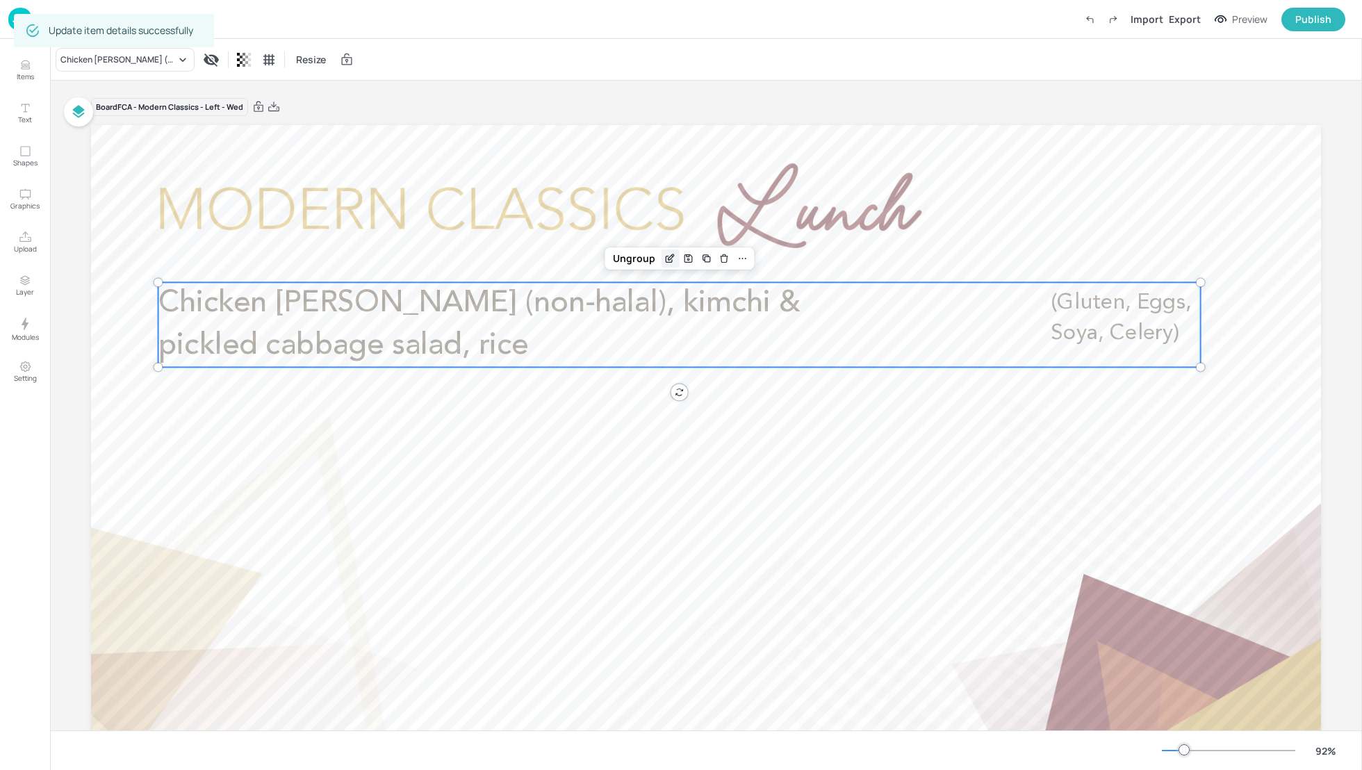
click at [664, 261] on icon "Edit Item" at bounding box center [670, 258] width 12 height 11
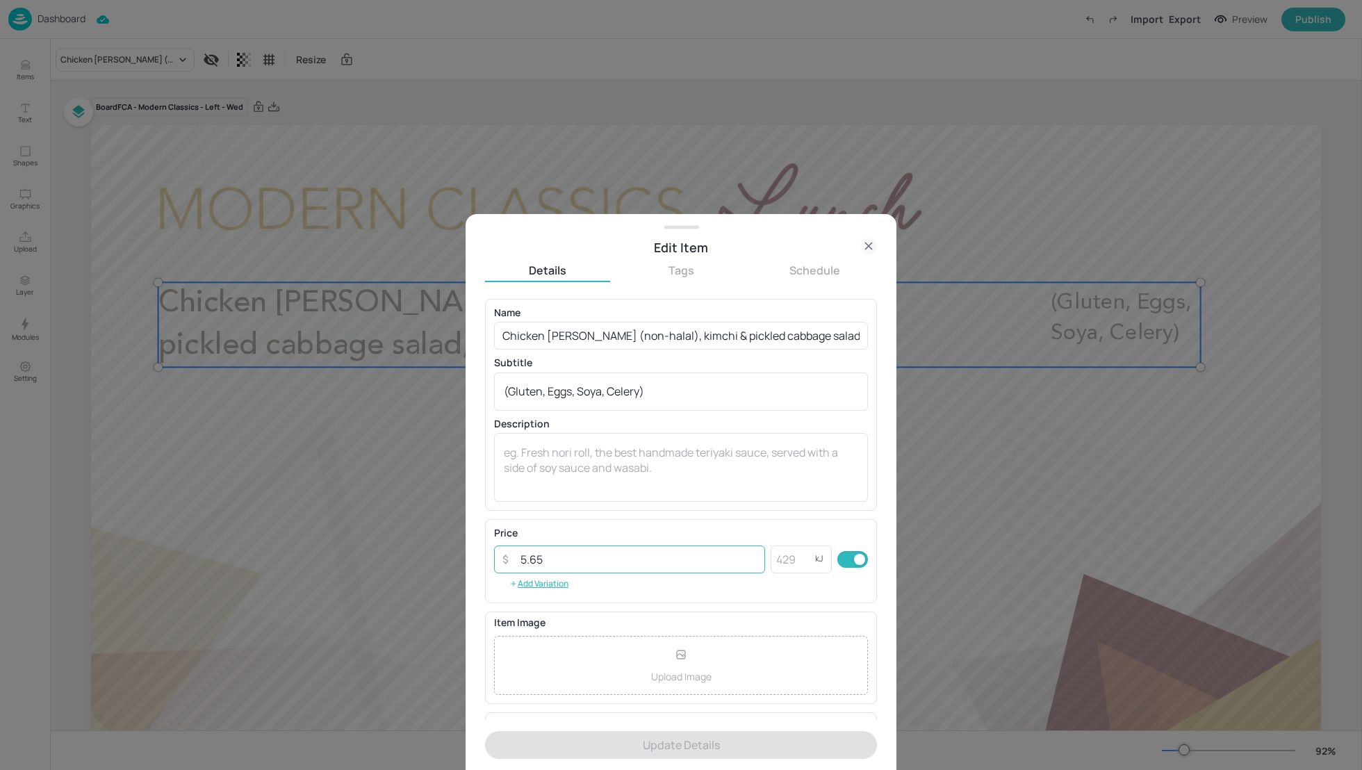
click at [586, 561] on input "5.65" at bounding box center [638, 559] width 253 height 28
click at [613, 564] on input "5.65" at bounding box center [638, 559] width 253 height 28
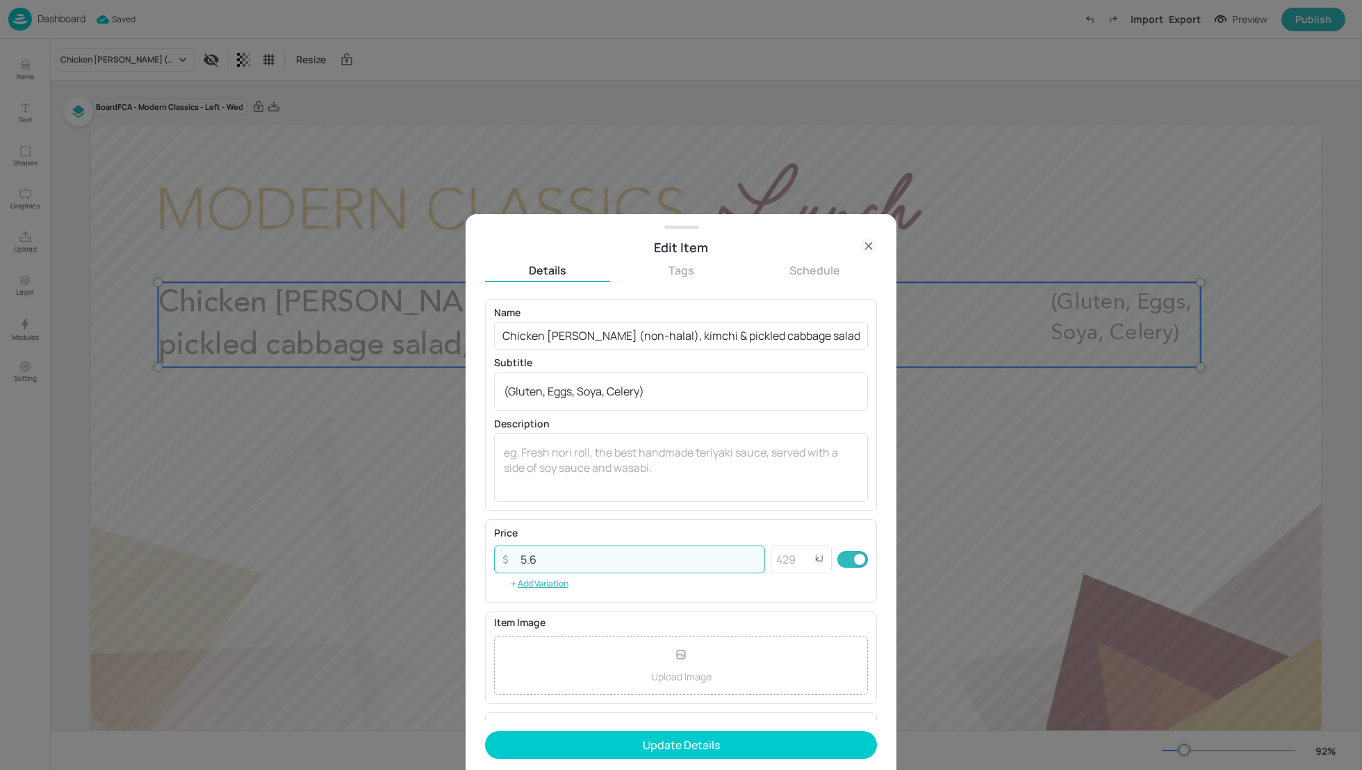
type input "5"
type input "5.65"
click at [485, 731] on button "Update Details" at bounding box center [681, 745] width 392 height 28
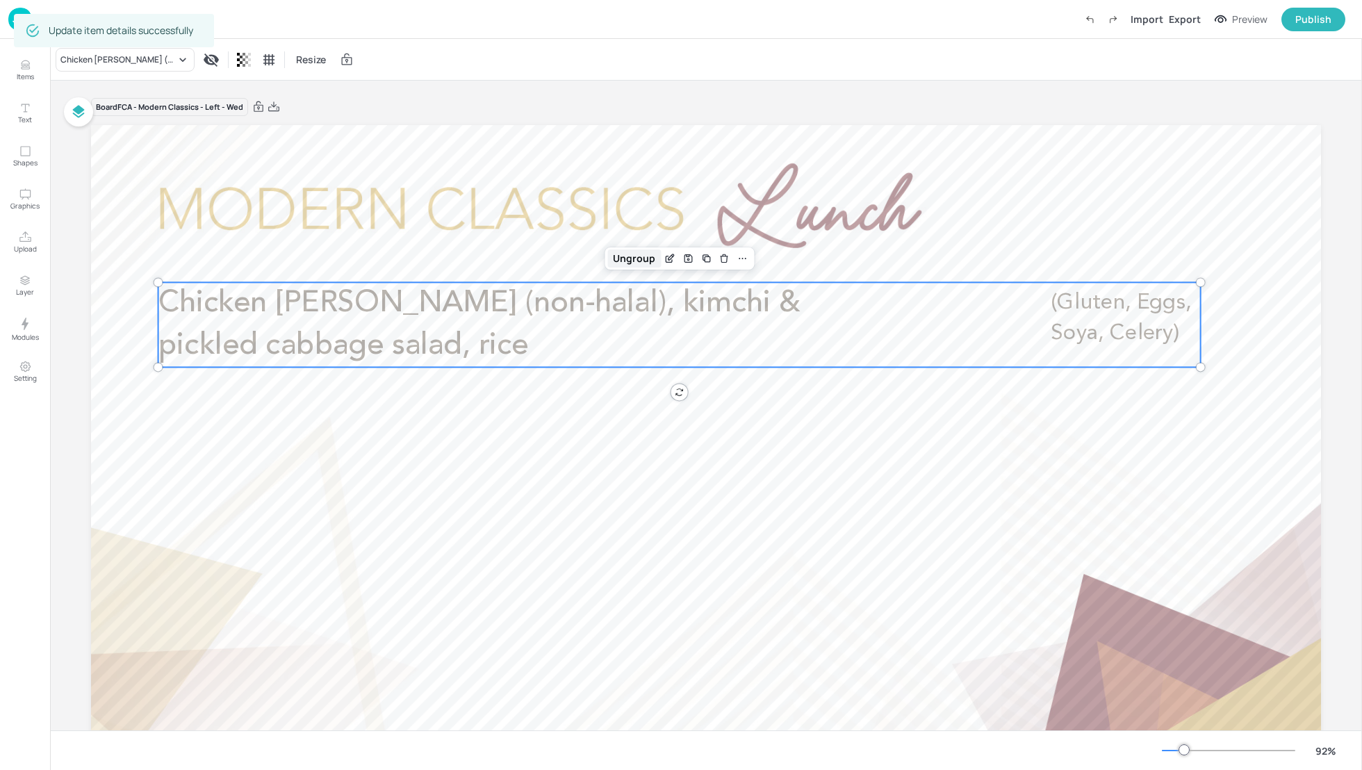
click at [630, 265] on div "Ungroup" at bounding box center [634, 258] width 54 height 18
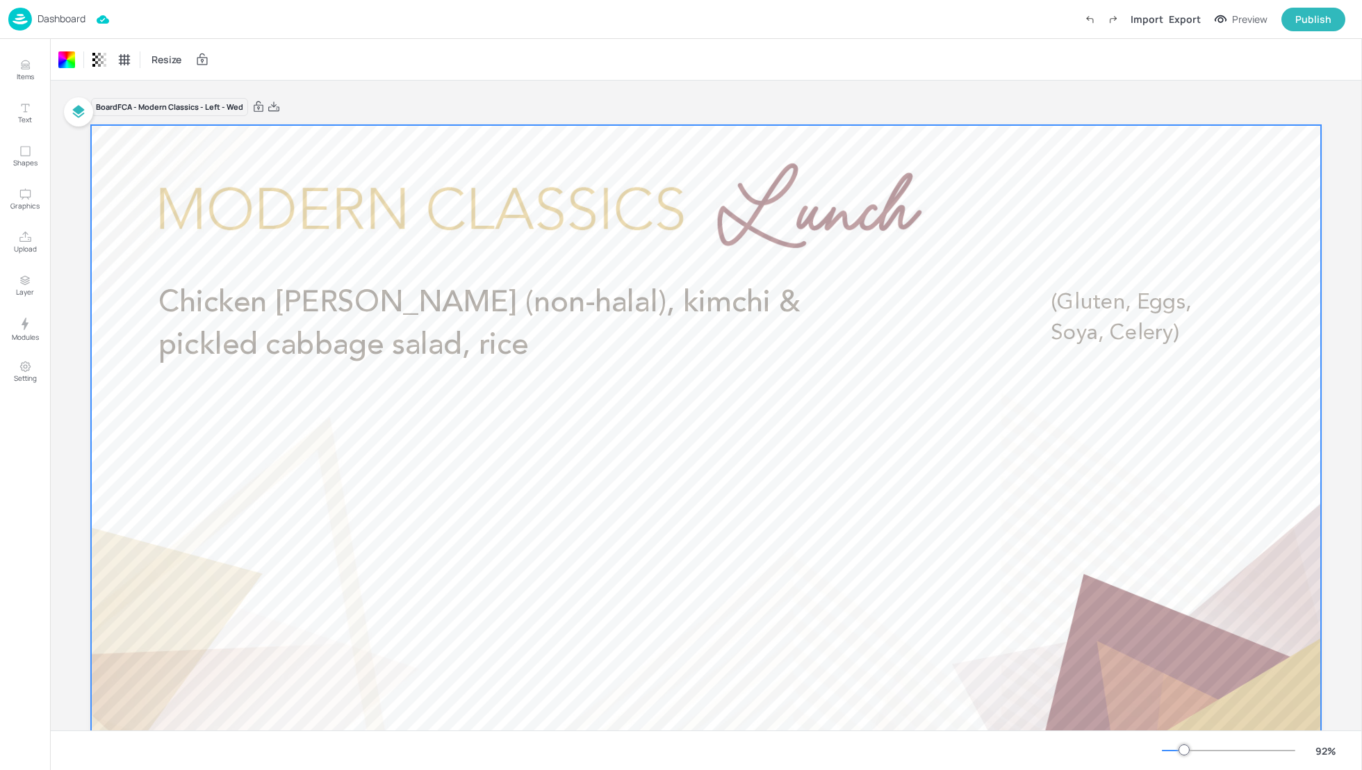
click at [989, 292] on div at bounding box center [706, 471] width 1230 height 692
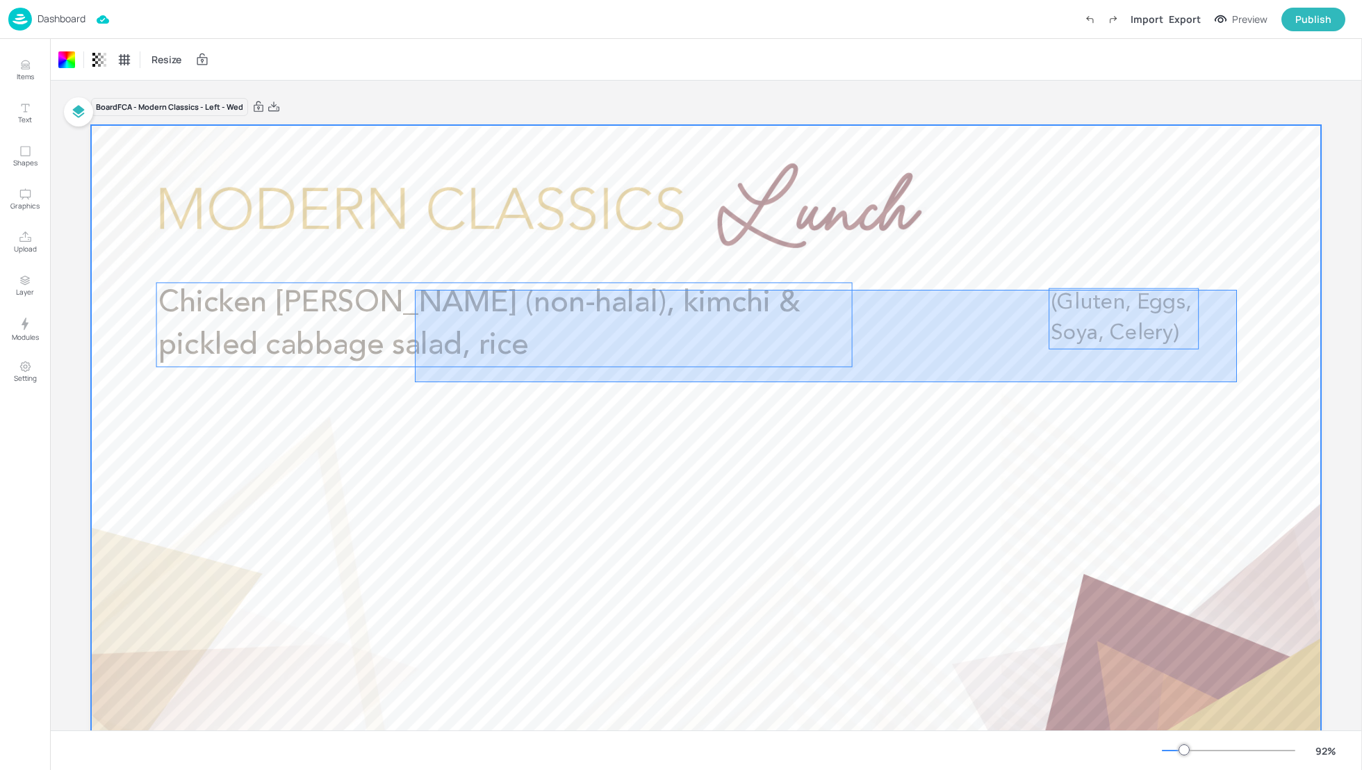
drag, startPoint x: 1237, startPoint y: 382, endPoint x: 372, endPoint y: 286, distance: 870.4
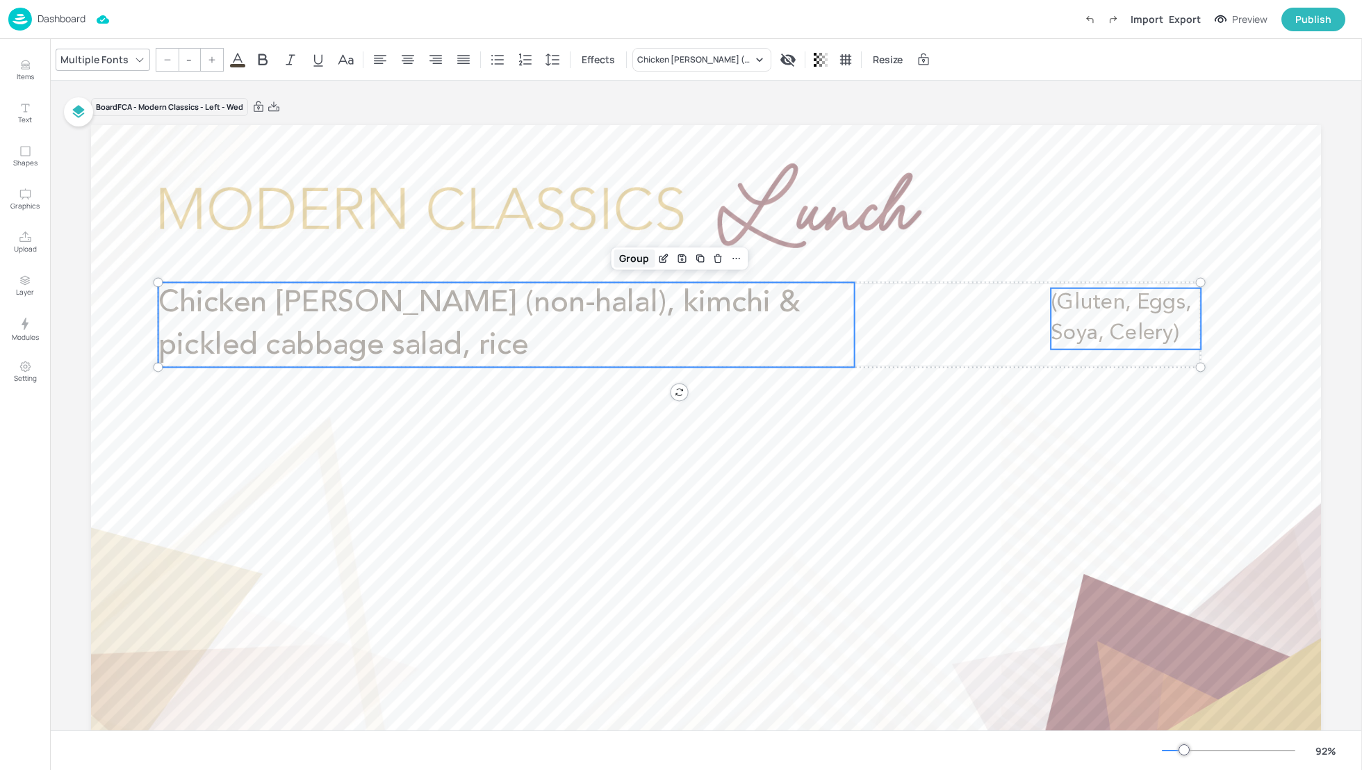
click at [625, 257] on div "Group" at bounding box center [634, 258] width 41 height 18
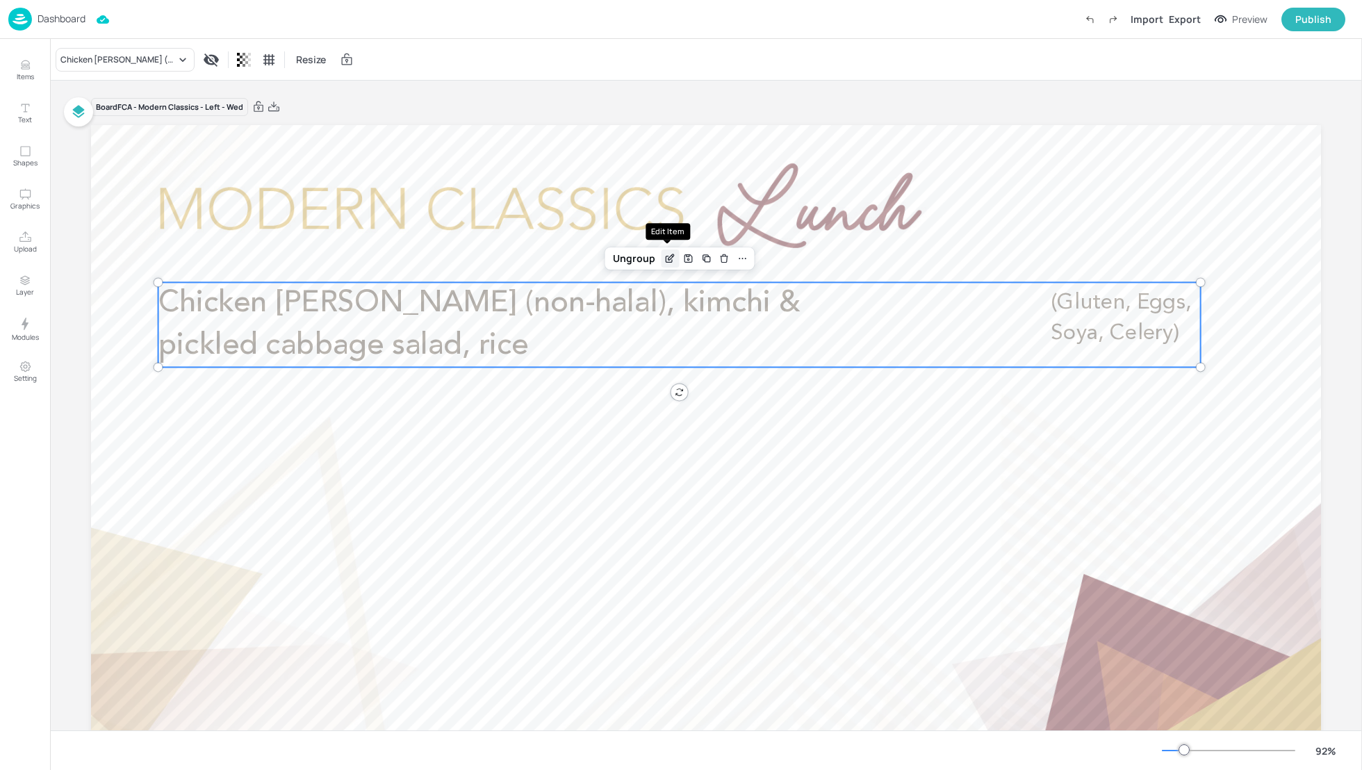
click at [667, 259] on icon "Edit Item" at bounding box center [670, 258] width 12 height 11
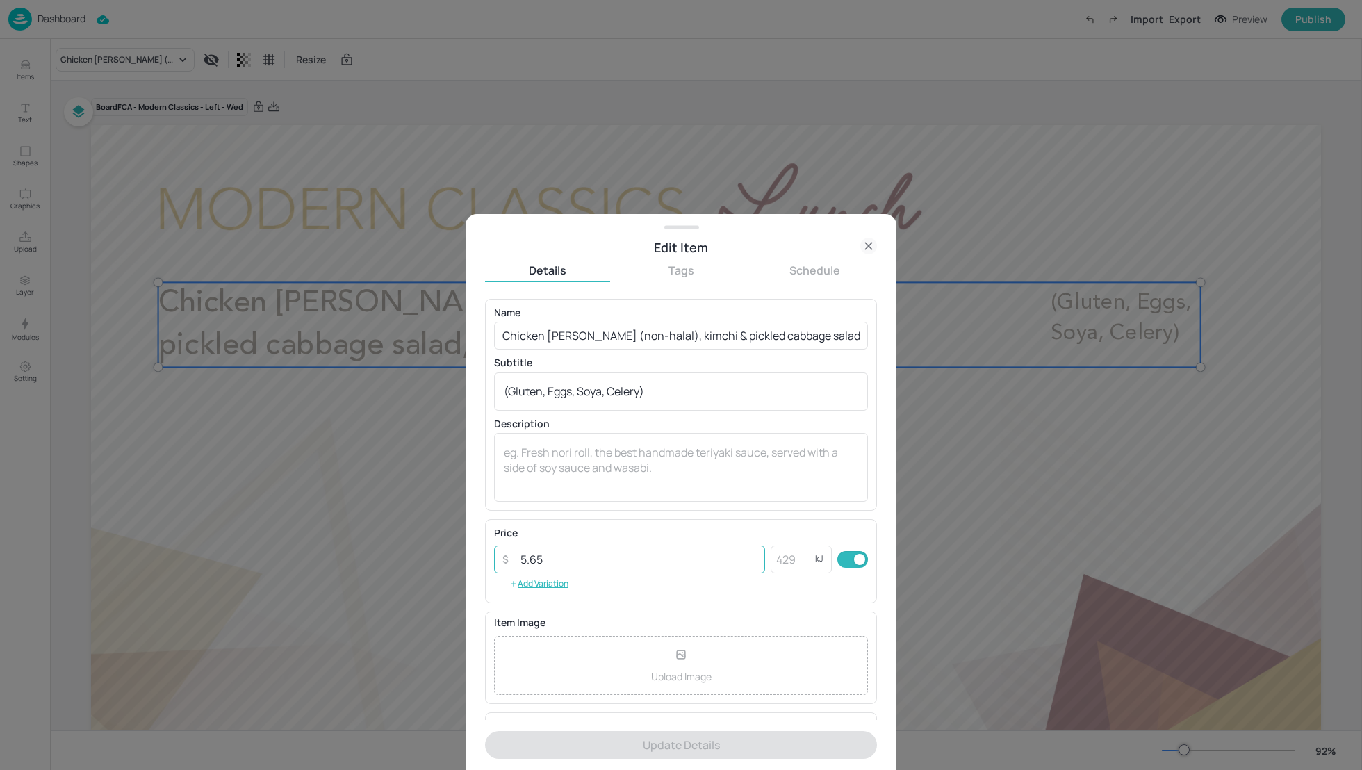
click at [566, 554] on input "5.65" at bounding box center [638, 559] width 253 height 28
click at [671, 396] on textarea "(Gluten, Eggs, Soya, Celery)" at bounding box center [681, 391] width 354 height 15
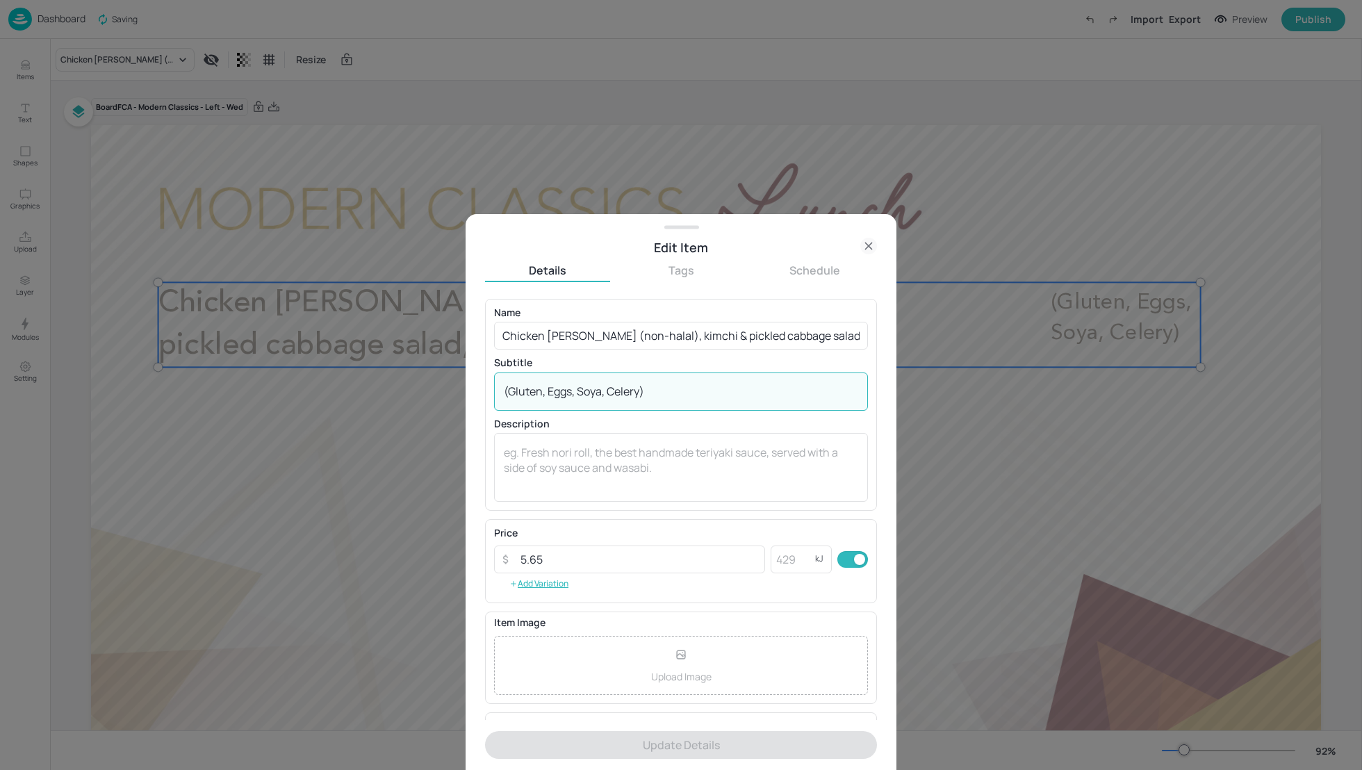
click at [655, 388] on textarea "(Gluten, Eggs, Soya, Celery)" at bounding box center [681, 391] width 354 height 15
click at [582, 561] on input "5.65" at bounding box center [638, 559] width 253 height 28
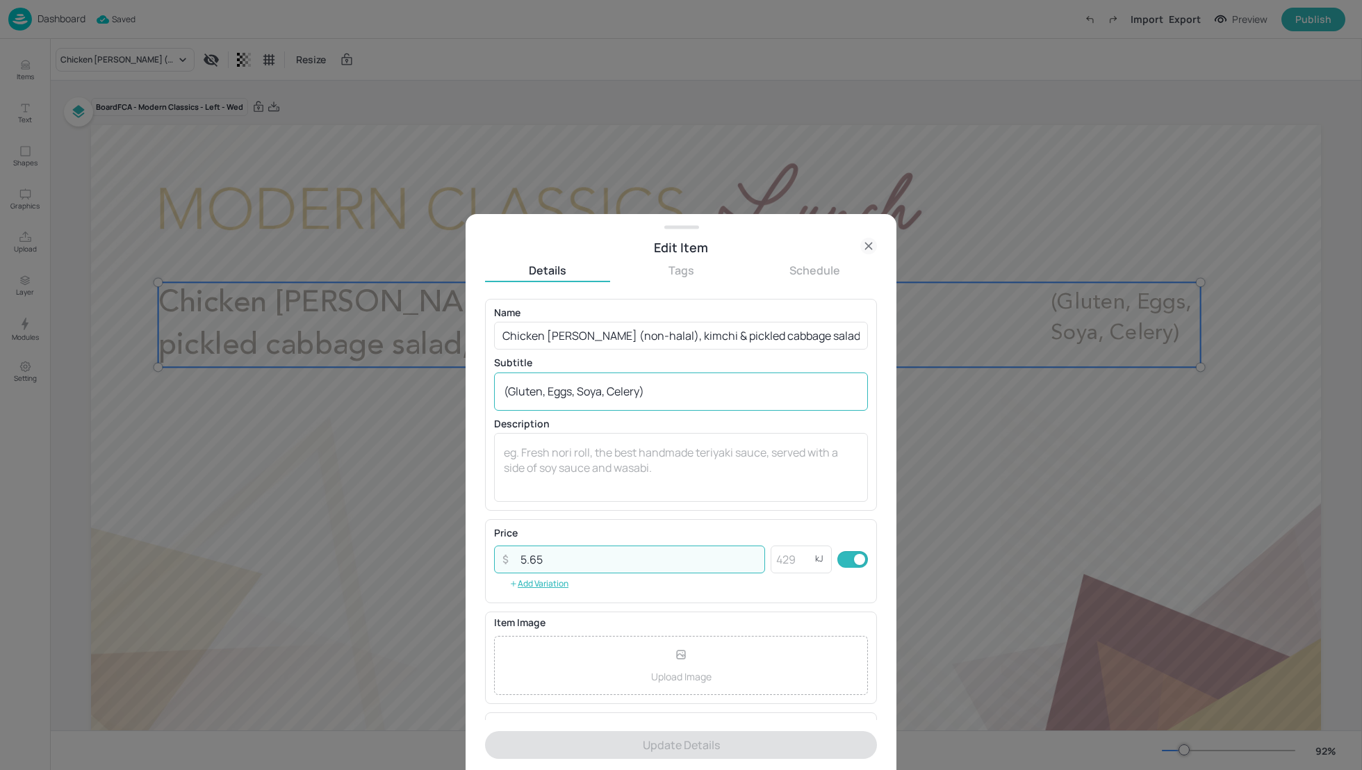
click at [657, 393] on textarea "(Gluten, Eggs, Soya, Celery)" at bounding box center [681, 391] width 354 height 15
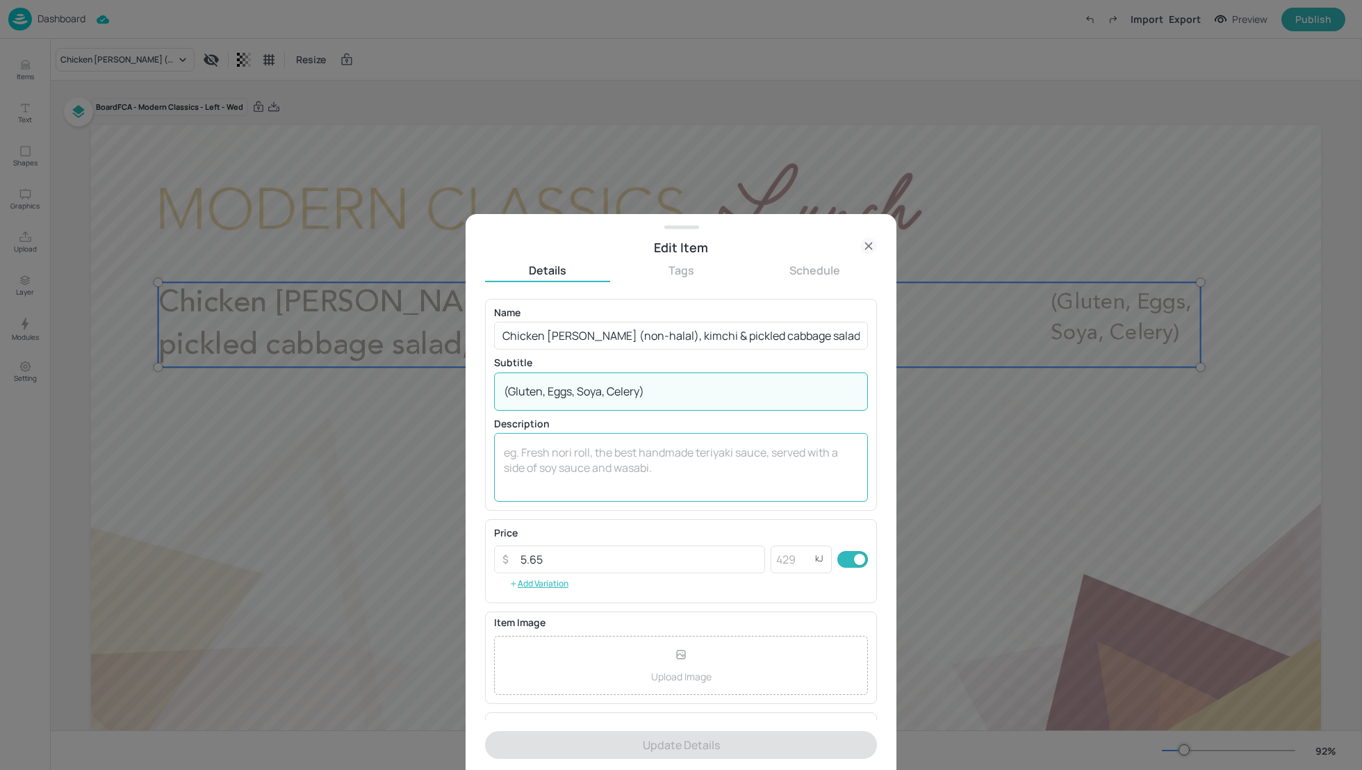
click at [575, 479] on textarea at bounding box center [681, 468] width 354 height 46
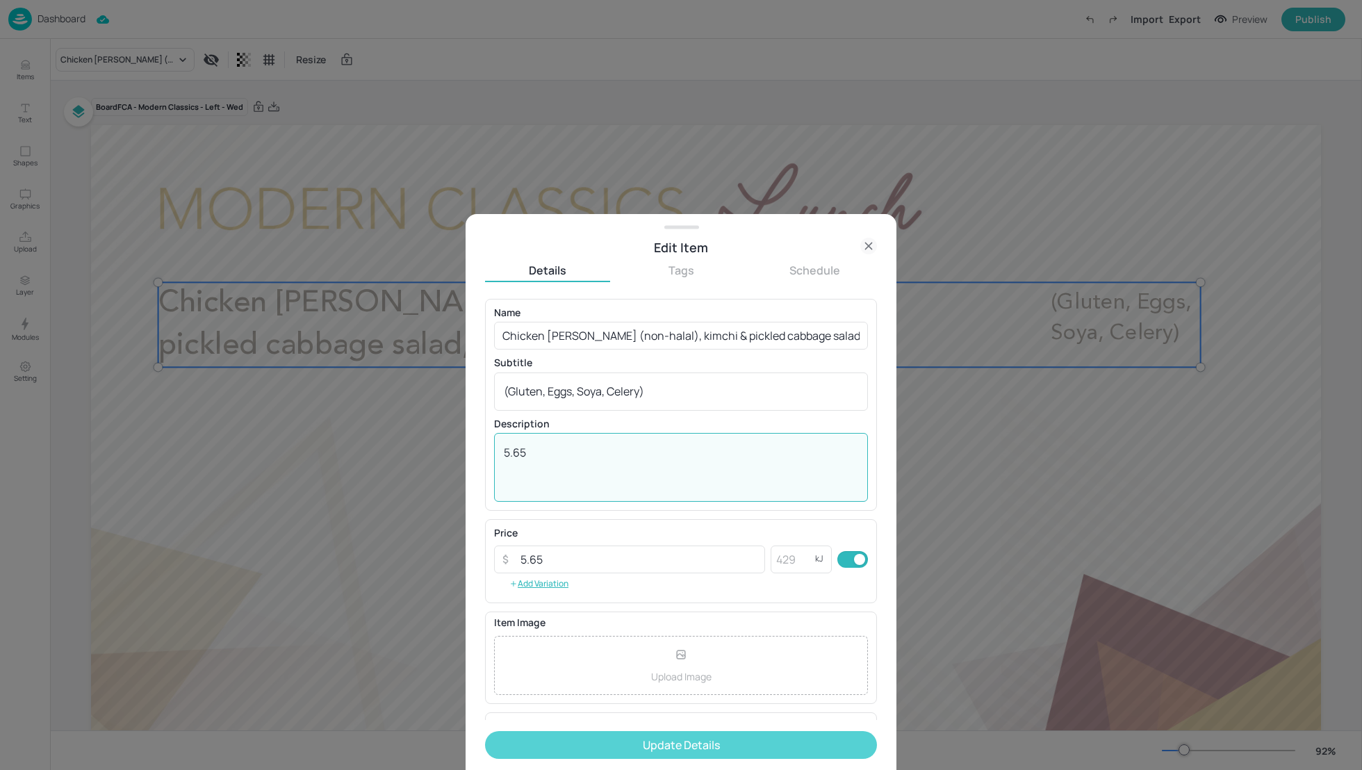
type textarea "5.65"
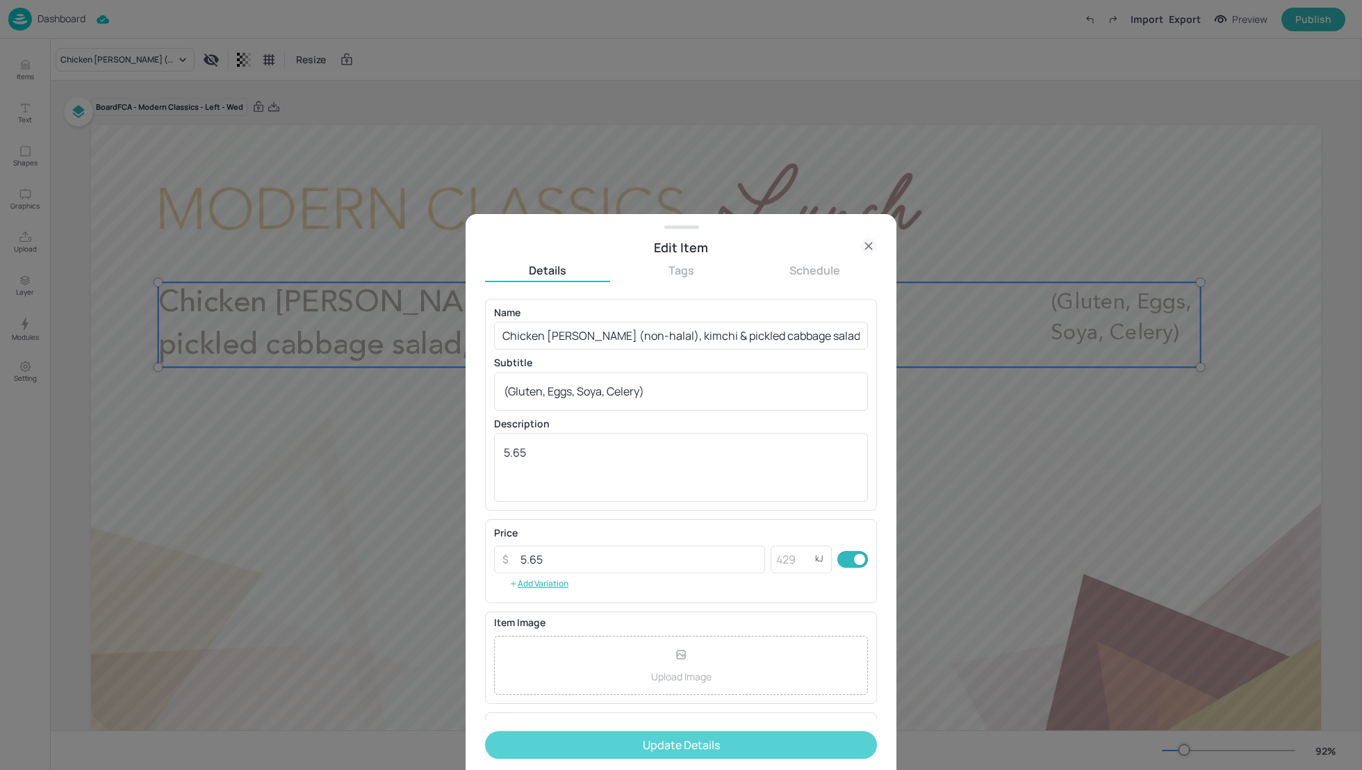
click at [671, 735] on button "Update Details" at bounding box center [681, 745] width 392 height 28
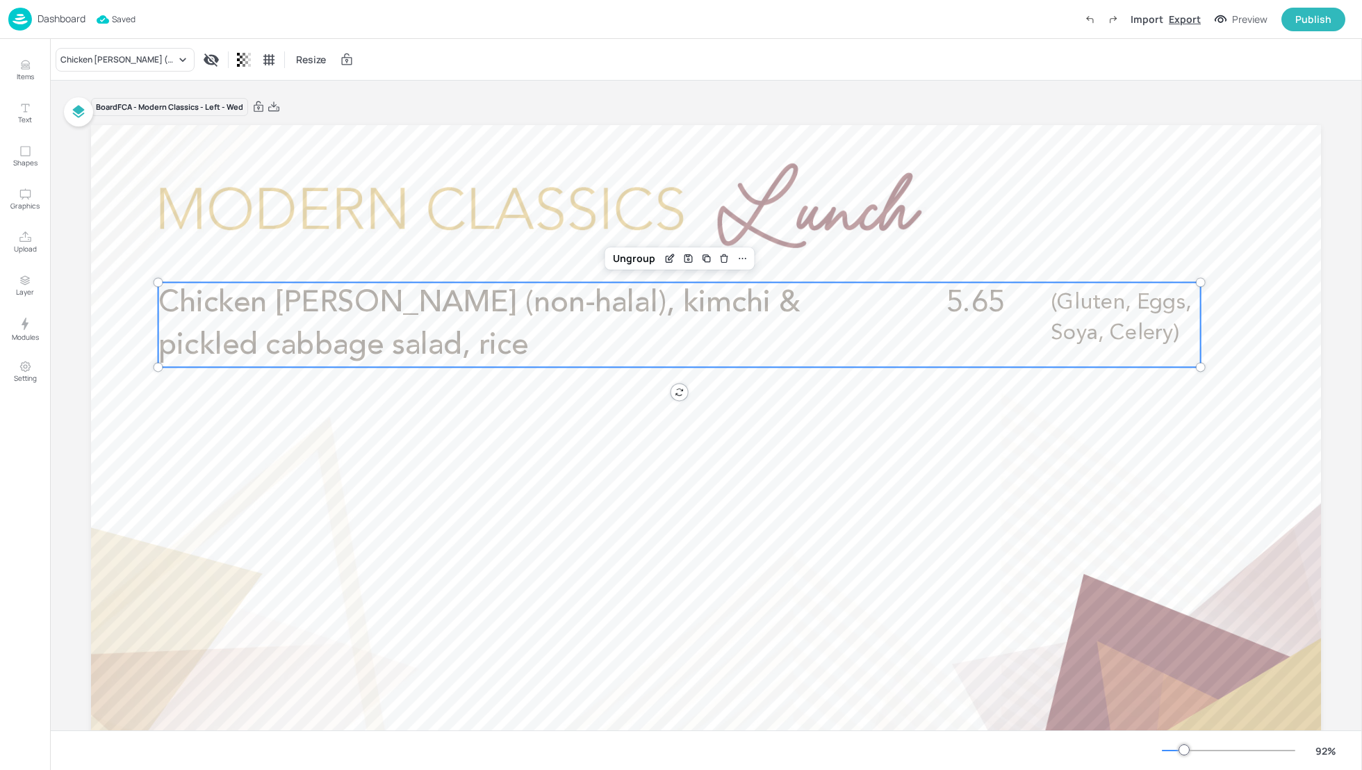
click at [1192, 18] on div "Export" at bounding box center [1185, 19] width 32 height 15
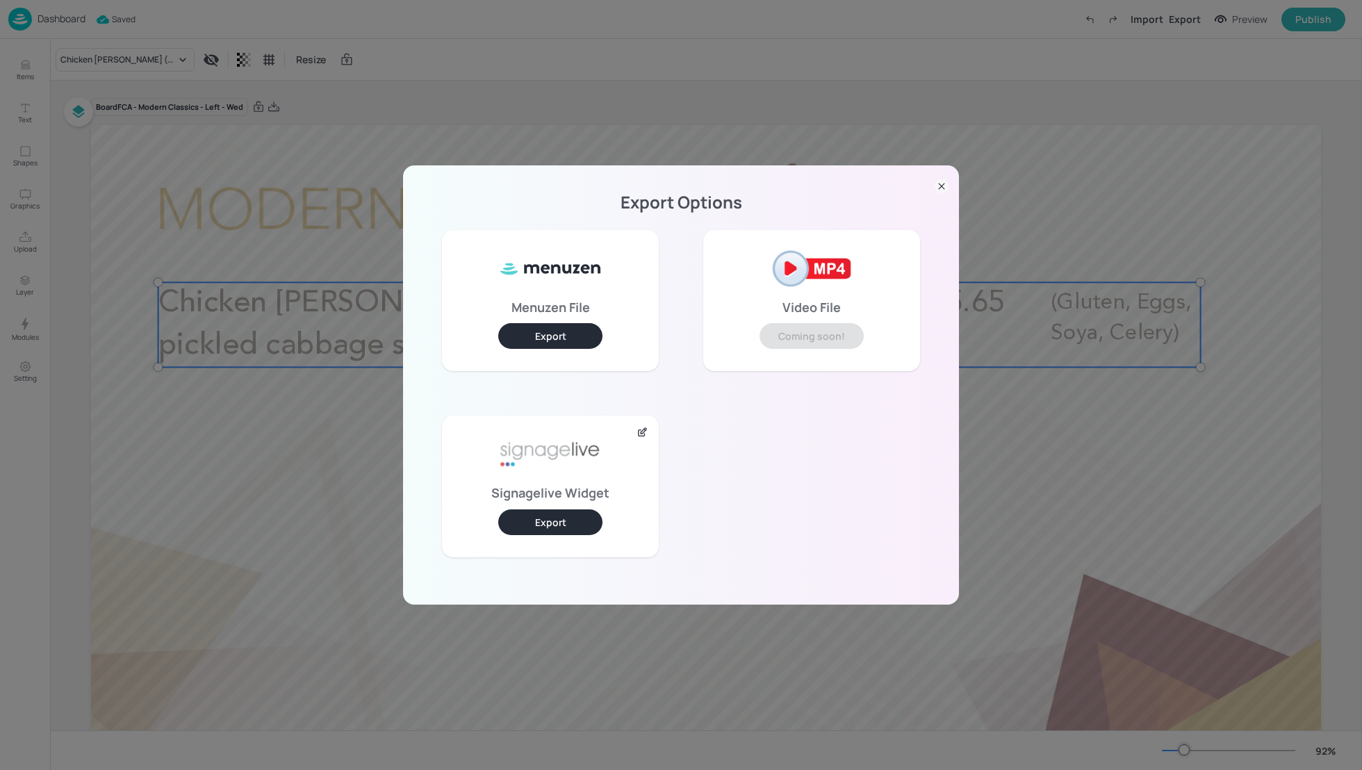
click at [534, 518] on button "Export" at bounding box center [550, 522] width 104 height 26
click at [940, 186] on icon at bounding box center [942, 186] width 14 height 14
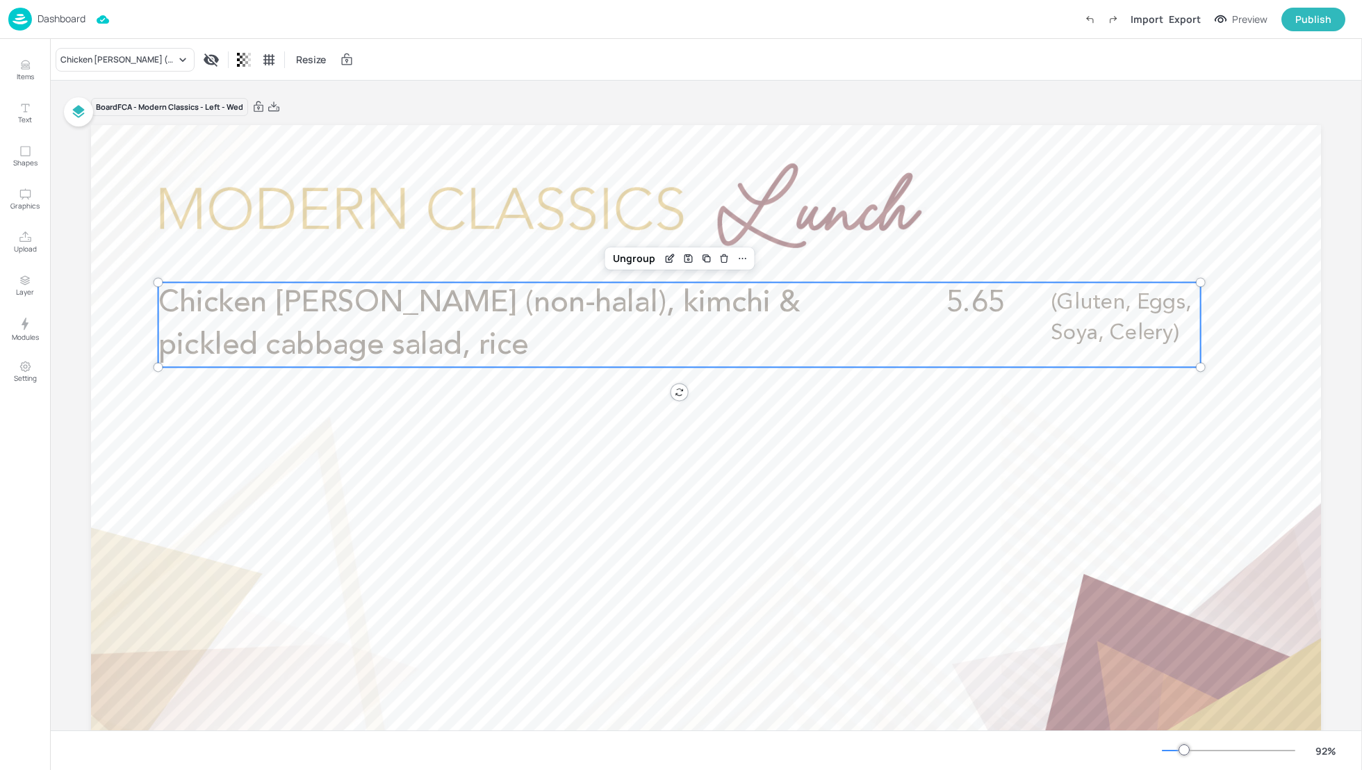
click at [475, 49] on div "Chicken [PERSON_NAME] (non-halal), kimchi & pickled cabbage salad, rice Resize" at bounding box center [706, 59] width 1312 height 41
click at [67, 19] on p "Dashboard" at bounding box center [62, 19] width 48 height 10
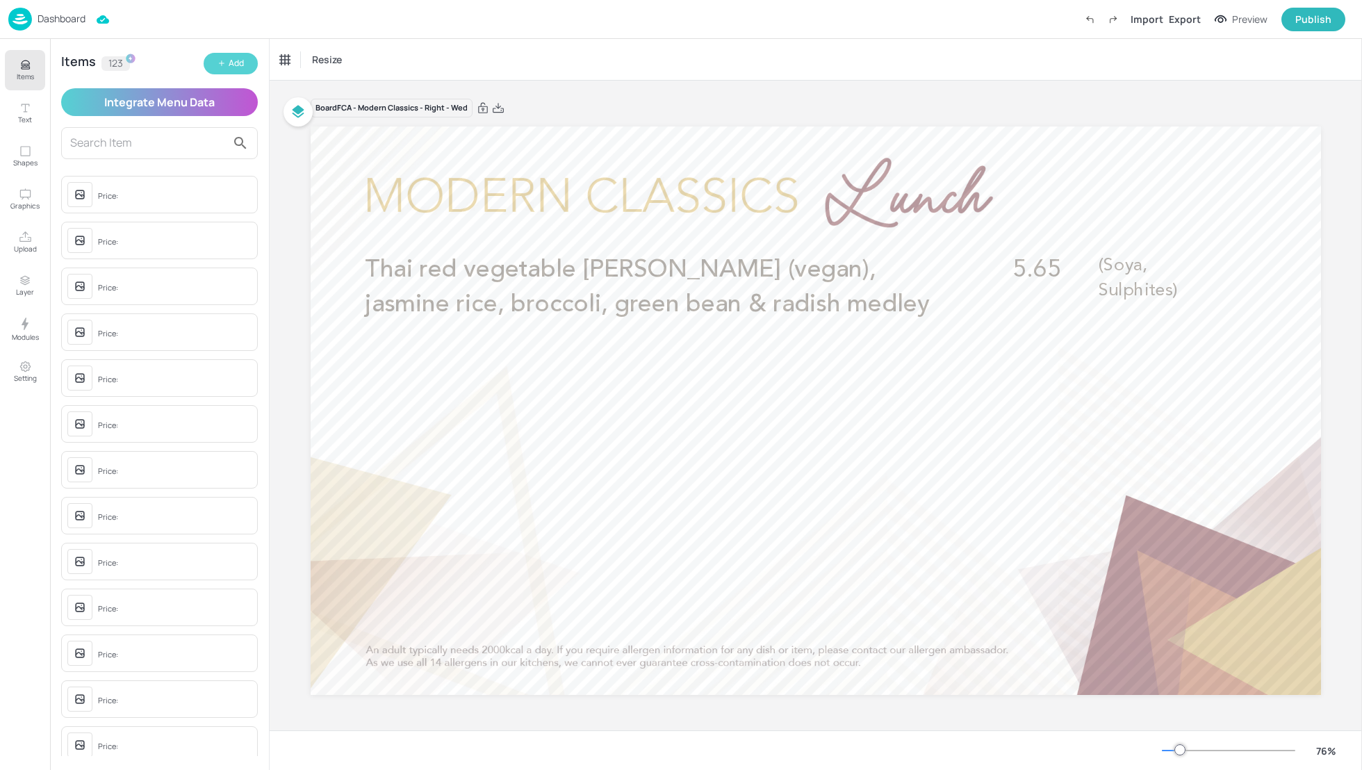
click at [224, 64] on icon "button" at bounding box center [221, 63] width 8 height 8
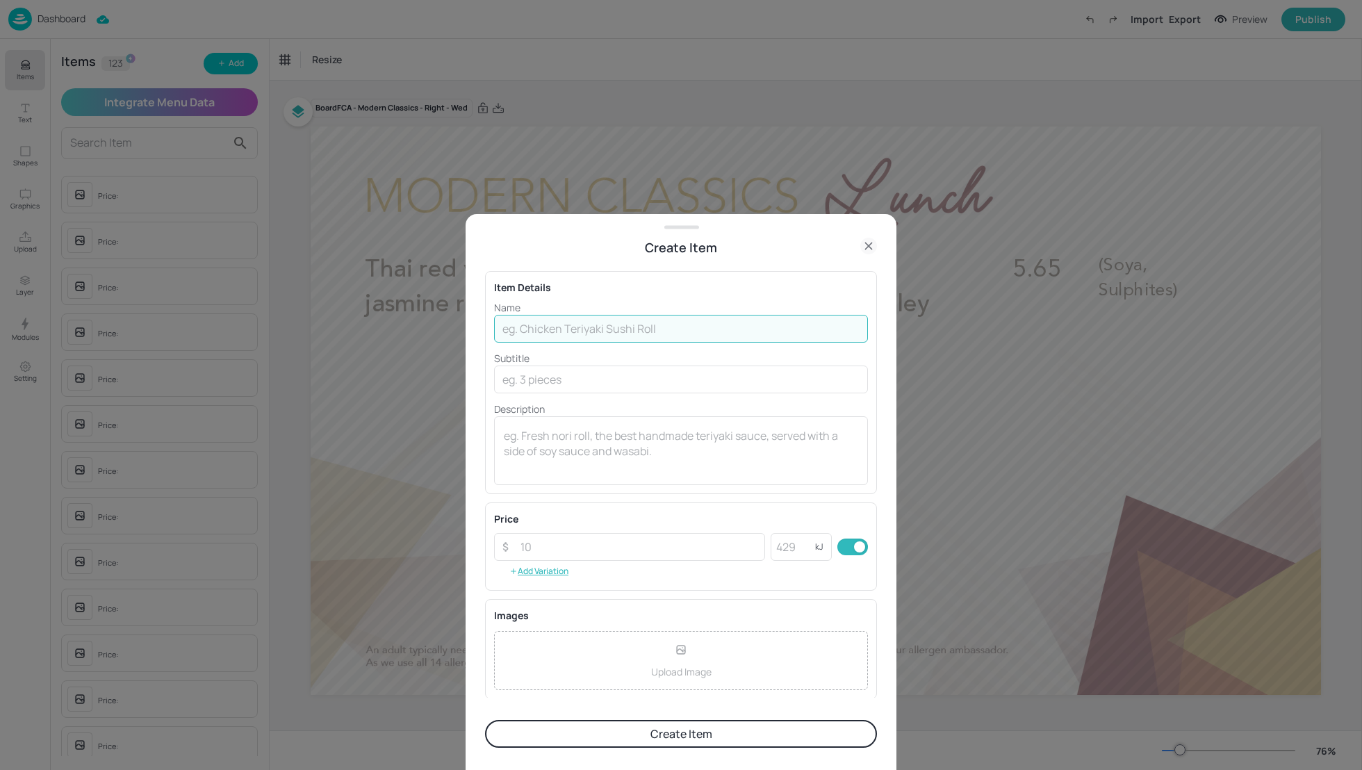
click at [532, 324] on input "text" at bounding box center [681, 329] width 374 height 28
paste input "Breaded mushroom katsu (vegetarian), kimchi & pickled cabbage salad, rice (Glut…"
drag, startPoint x: 857, startPoint y: 327, endPoint x: 716, endPoint y: 326, distance: 141.1
click at [715, 326] on input "Breaded mushroom katsu (vegetarian), kimchi & pickled cabbage salad, rice (Glut…" at bounding box center [681, 329] width 374 height 28
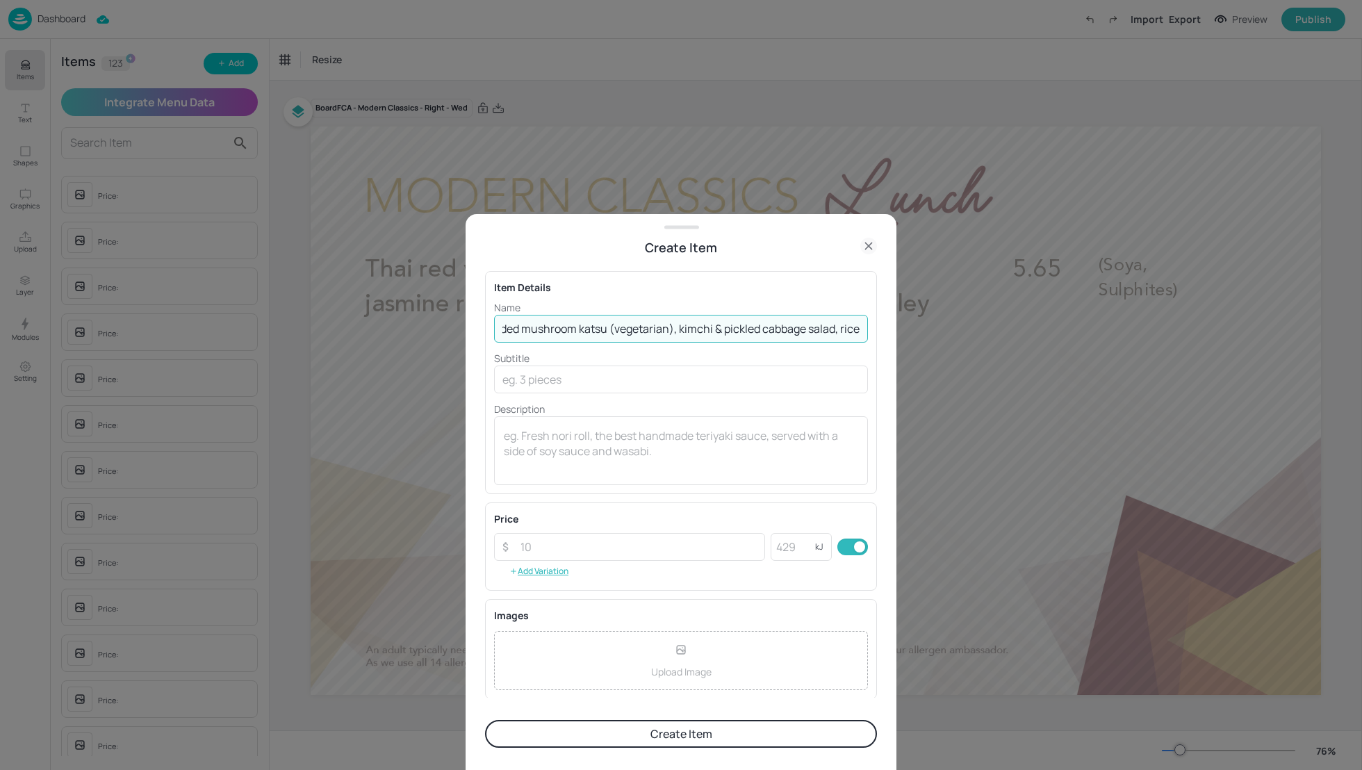
scroll to position [0, 33]
type input "Breaded mushroom katsu (vegetarian), kimchi & pickled cabbage salad, rice"
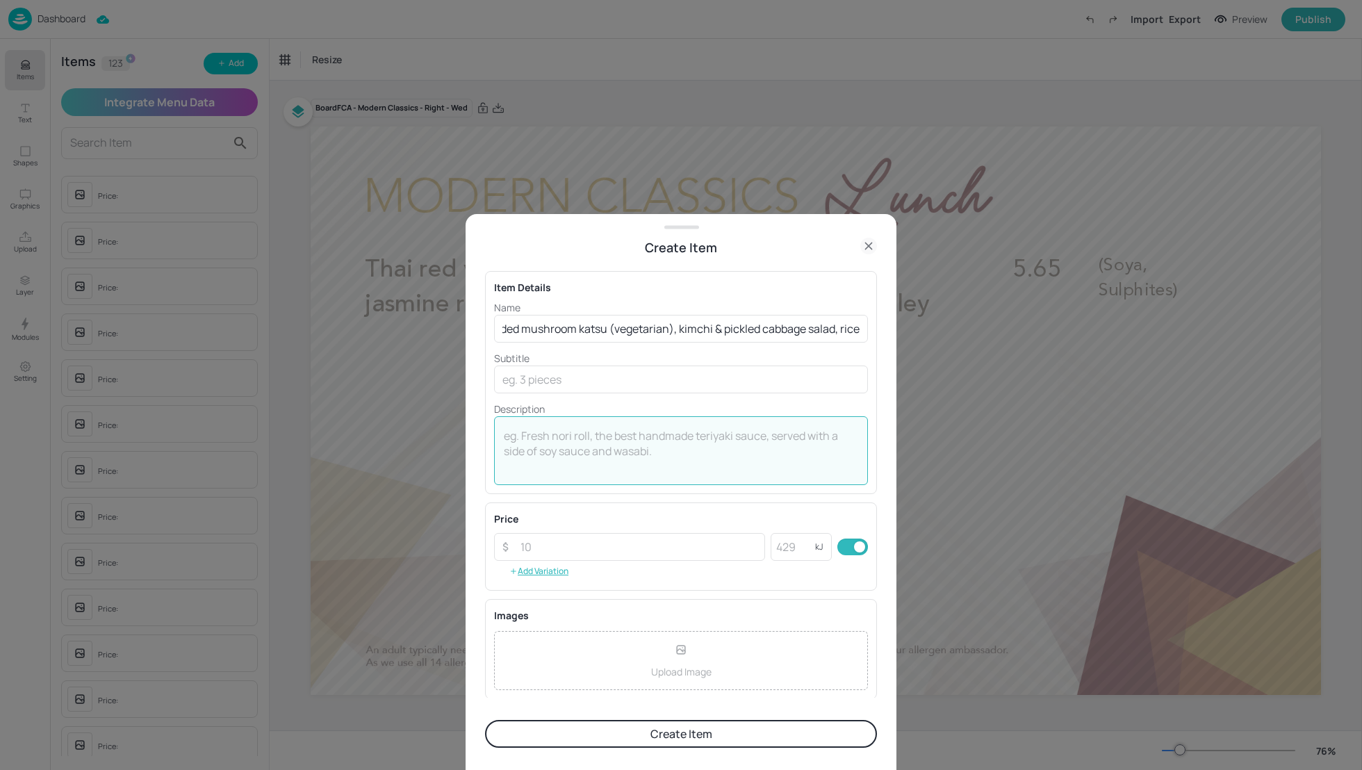
scroll to position [0, 0]
click at [561, 431] on textarea at bounding box center [681, 451] width 354 height 46
click at [548, 388] on input "text" at bounding box center [681, 379] width 374 height 28
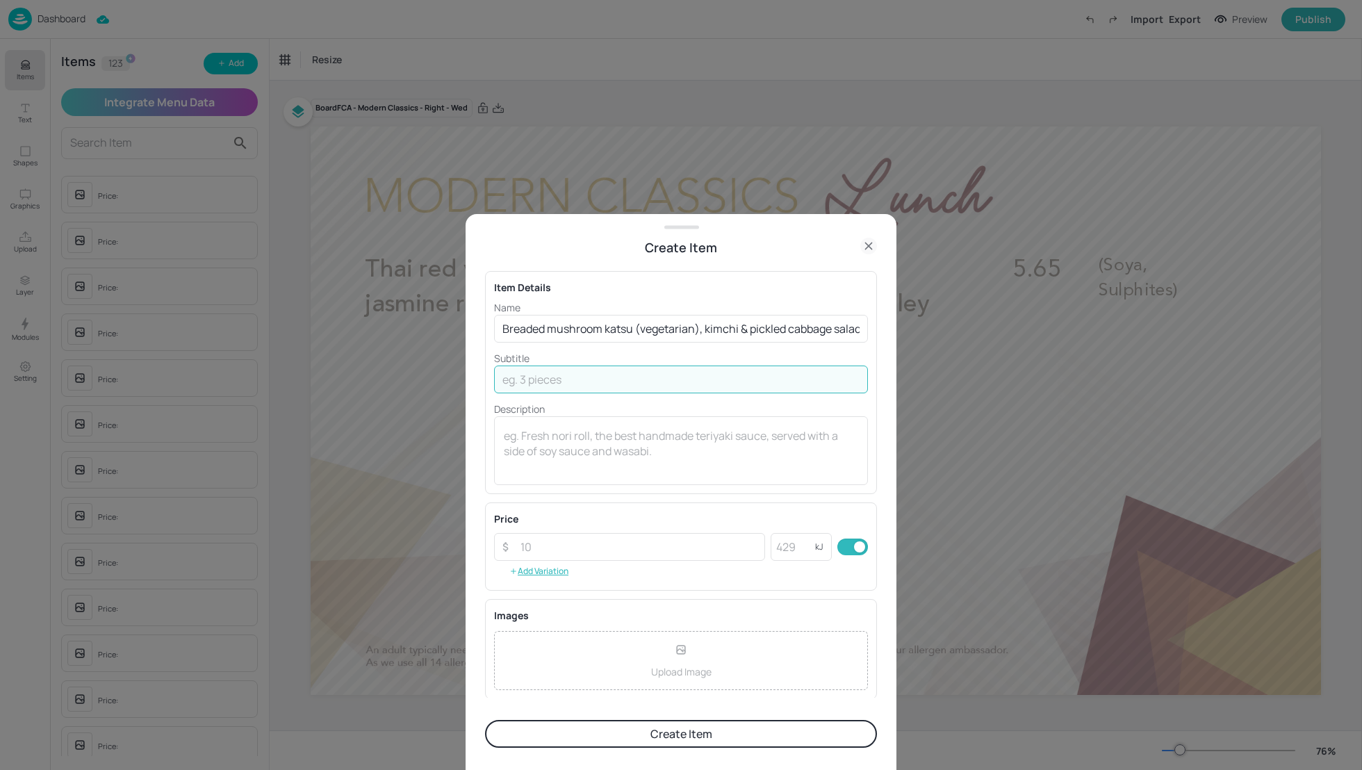
paste input "Breaded mushroom katsu (vegetarian), kimchi & pickled cabbage salad, rice (Glut…"
drag, startPoint x: 716, startPoint y: 379, endPoint x: 324, endPoint y: 387, distance: 392.0
click at [324, 387] on div "Create Item Item Details Name Breaded mushroom katsu (vegetarian), kimchi & pic…" at bounding box center [681, 385] width 1362 height 770
type input "(Gluten, Eggs, Celery, Soya)"
click at [624, 438] on textarea at bounding box center [681, 451] width 354 height 46
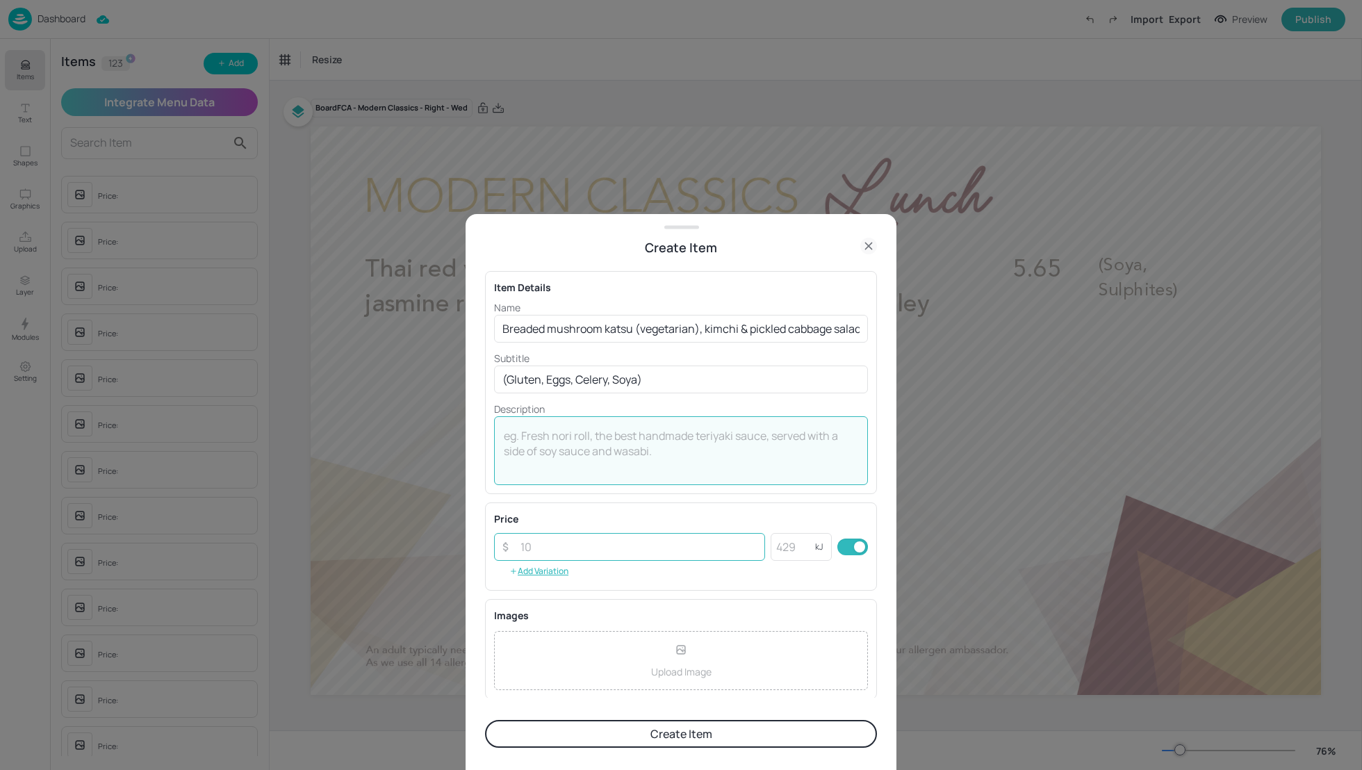
click at [577, 540] on input "number" at bounding box center [638, 547] width 253 height 28
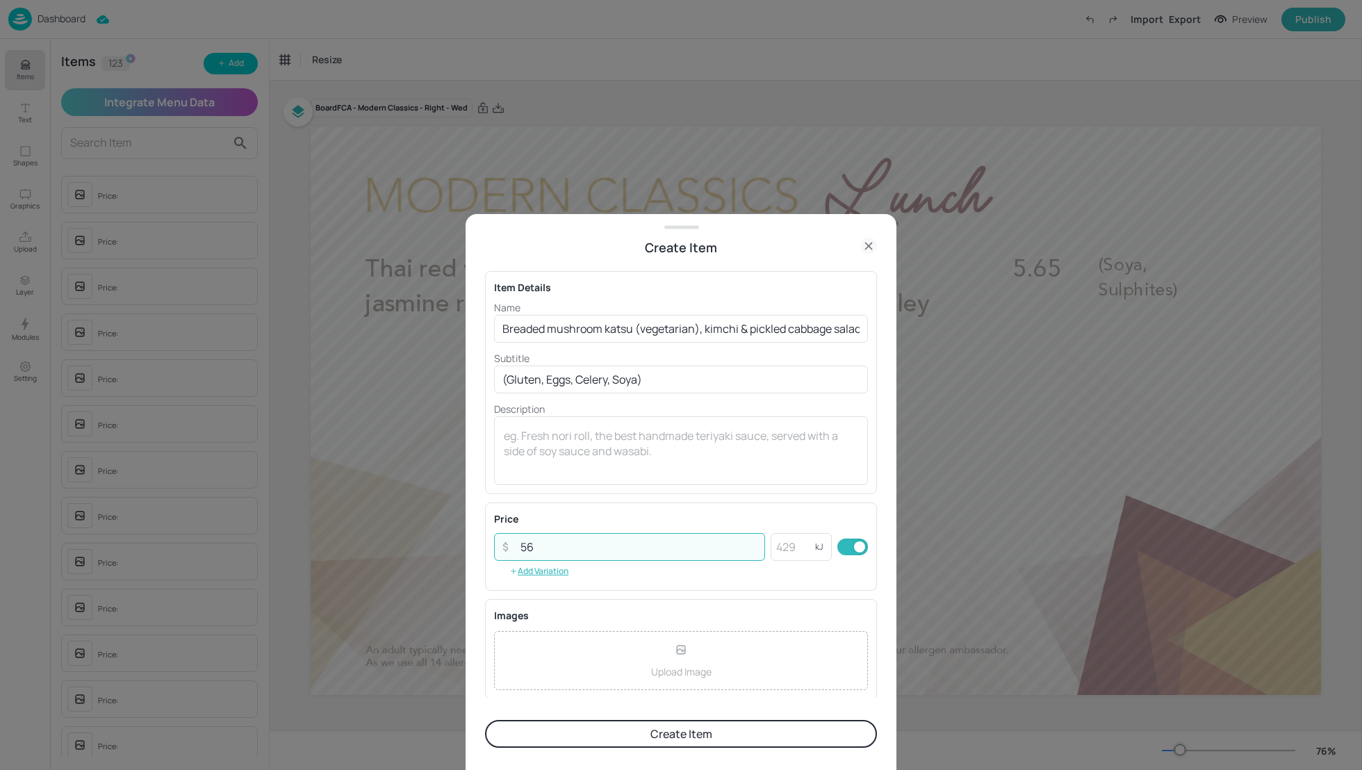
type input "5"
click at [565, 466] on textarea at bounding box center [681, 451] width 354 height 46
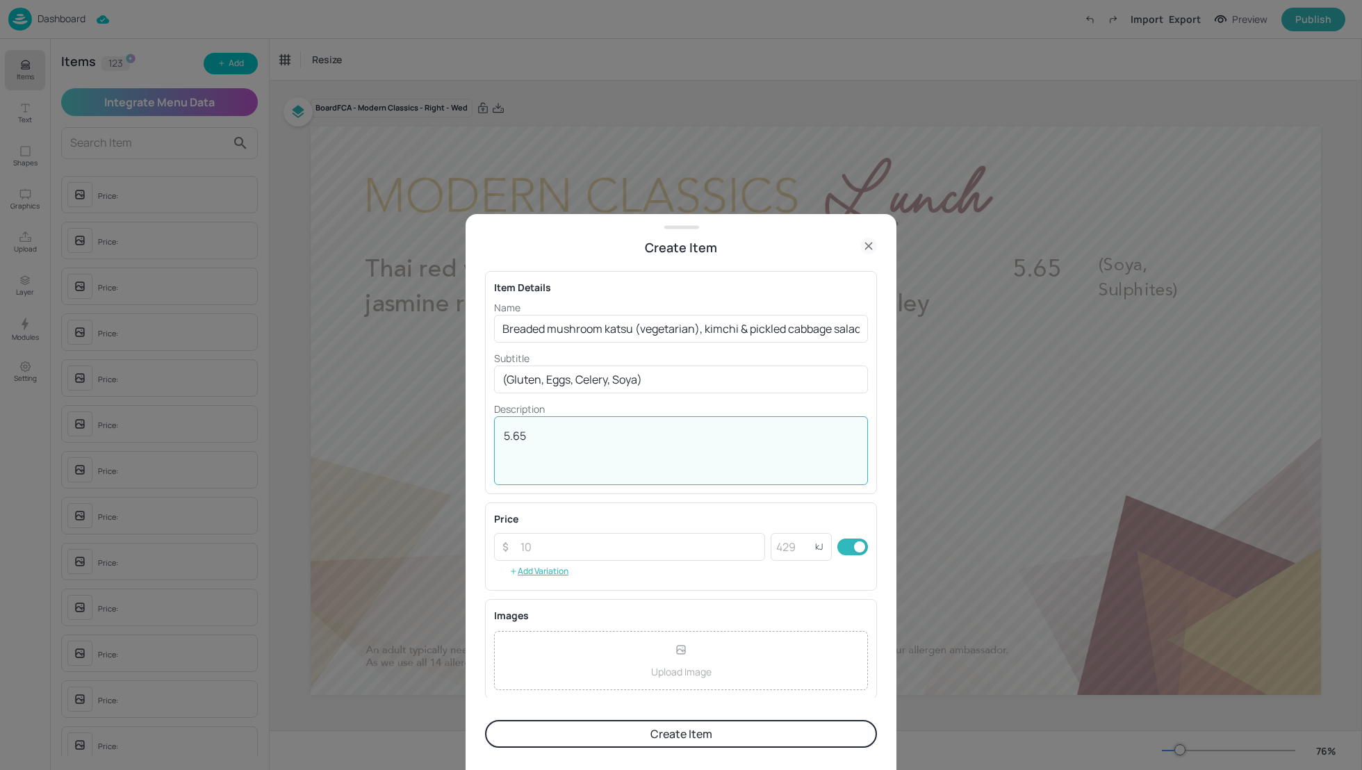
type textarea "5.65"
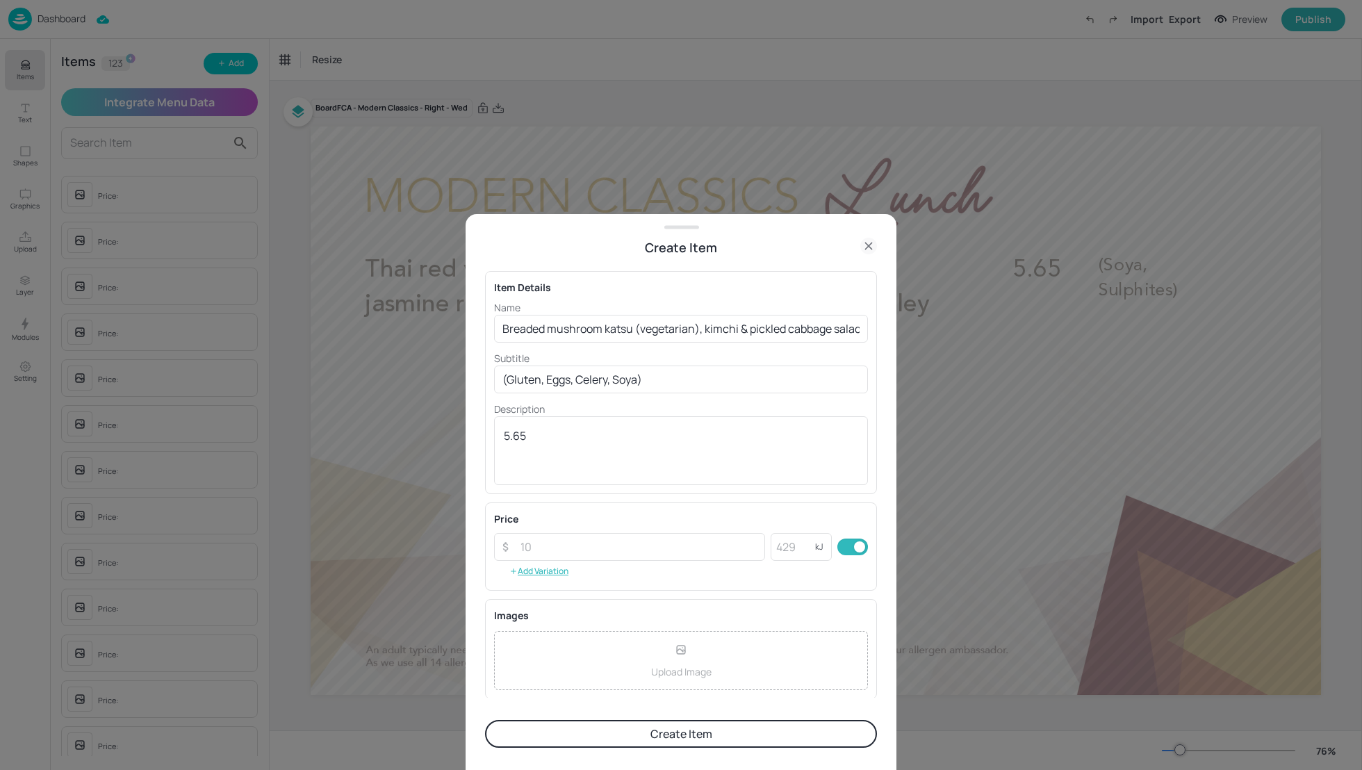
click at [687, 735] on button "Create Item" at bounding box center [681, 734] width 392 height 28
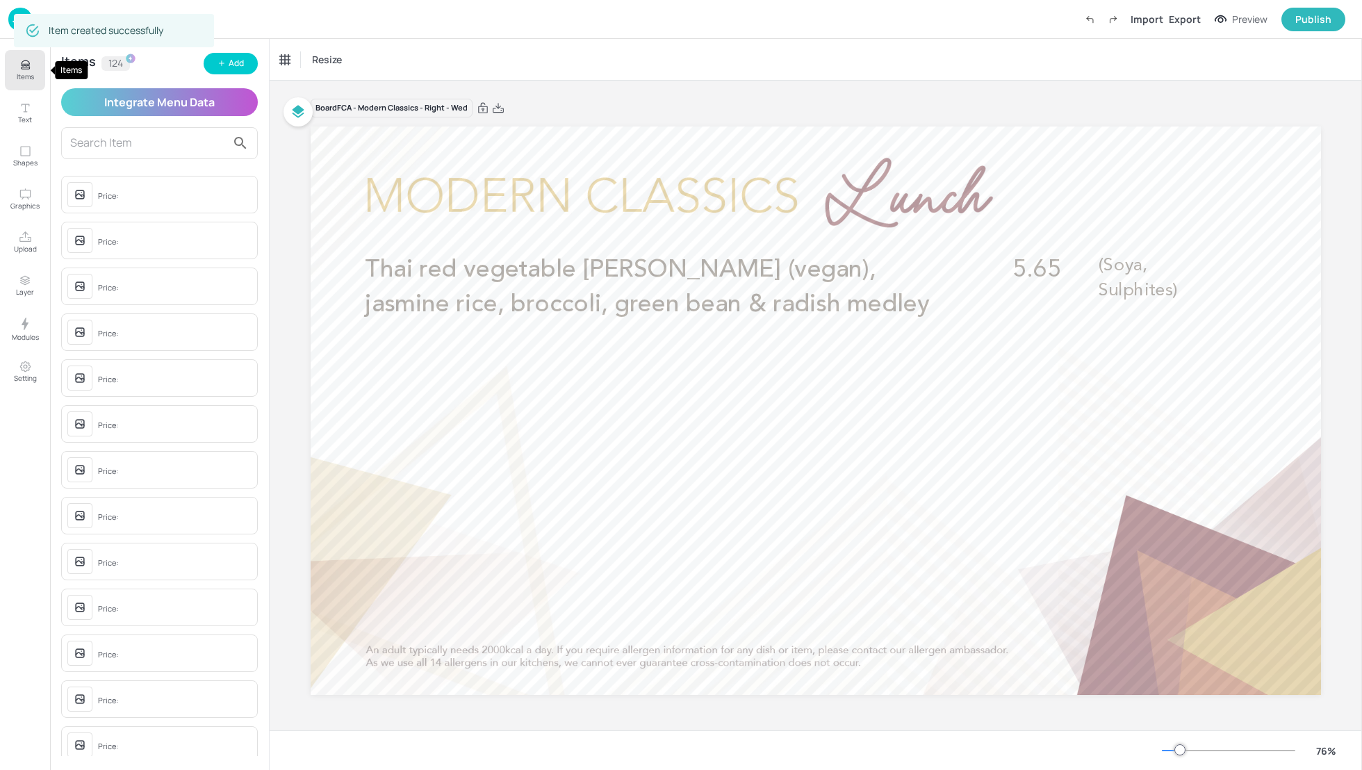
click at [26, 72] on p "Items" at bounding box center [25, 77] width 17 height 10
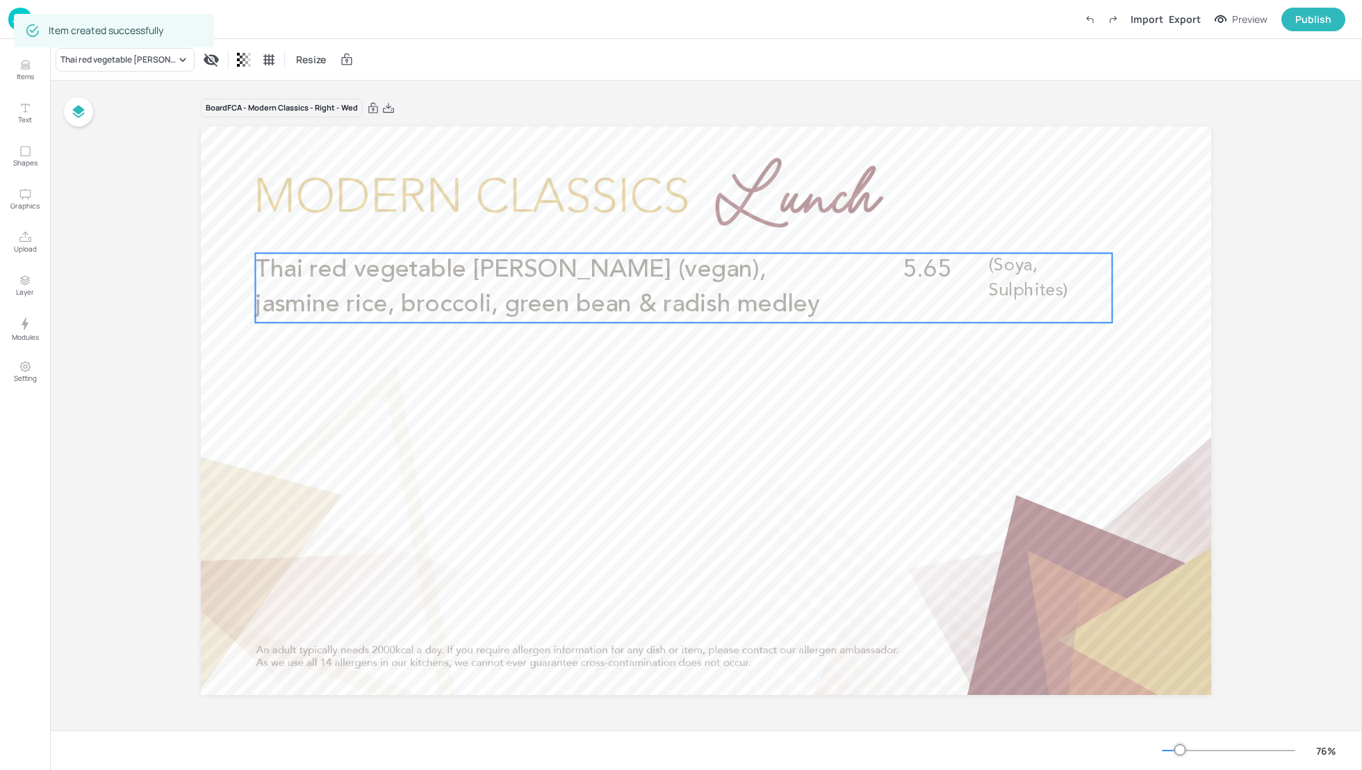
click at [368, 274] on span "Thai red vegetable [PERSON_NAME] (vegan), jasmine rice, broccoli, green bean & …" at bounding box center [537, 287] width 565 height 59
click at [133, 54] on div "Thai red vegetable [PERSON_NAME] (vegan), jasmine rice, broccoli, green bean & …" at bounding box center [117, 60] width 115 height 13
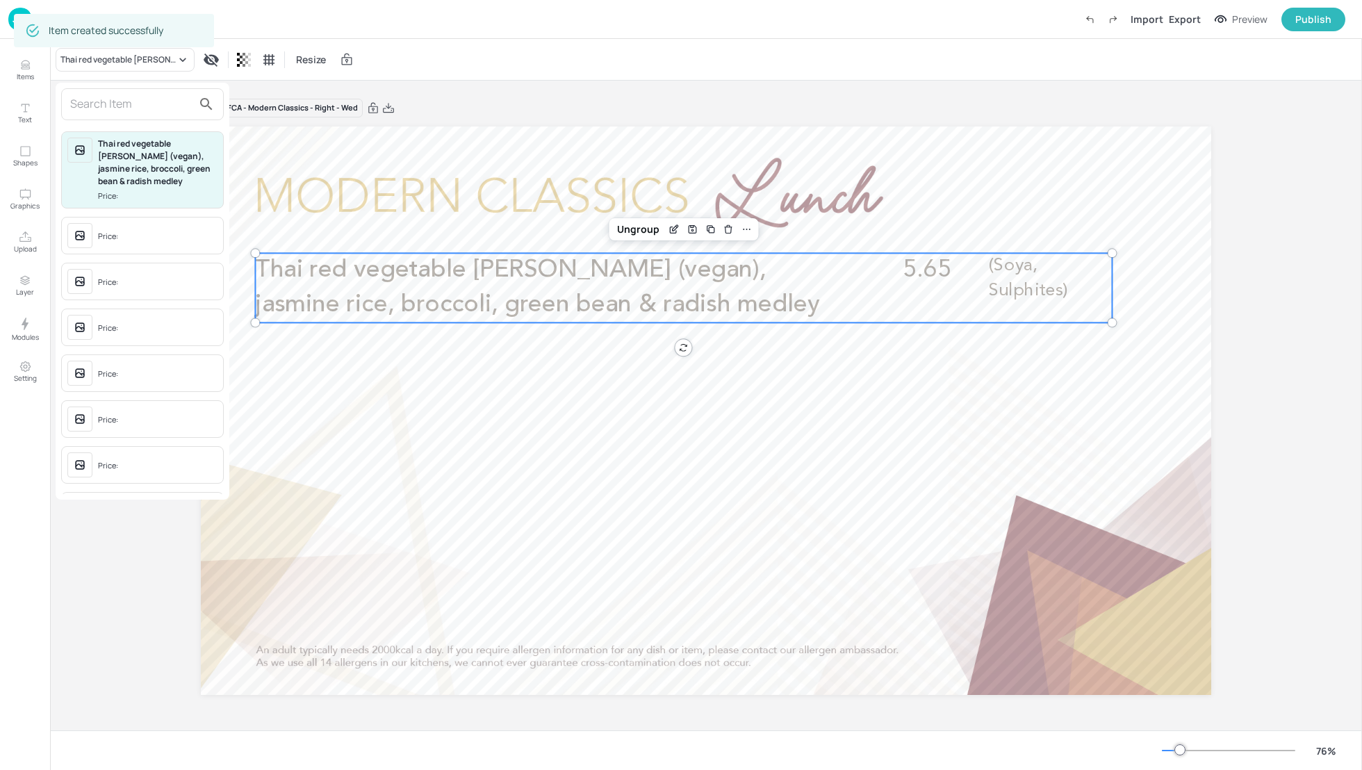
click at [112, 106] on input "text" at bounding box center [131, 104] width 122 height 22
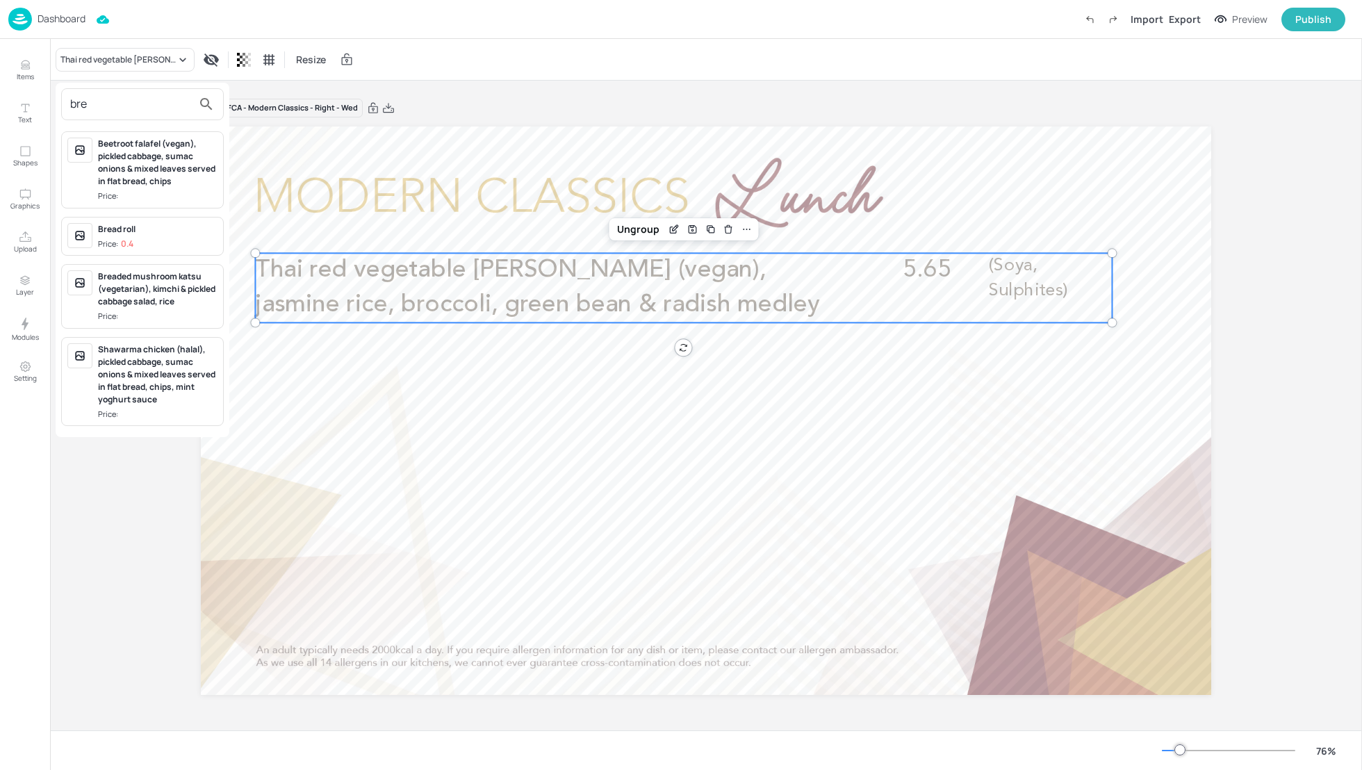
type input "bre"
click at [141, 287] on div "Breaded mushroom katsu (vegetarian), kimchi & pickled cabbage salad, rice" at bounding box center [158, 289] width 120 height 38
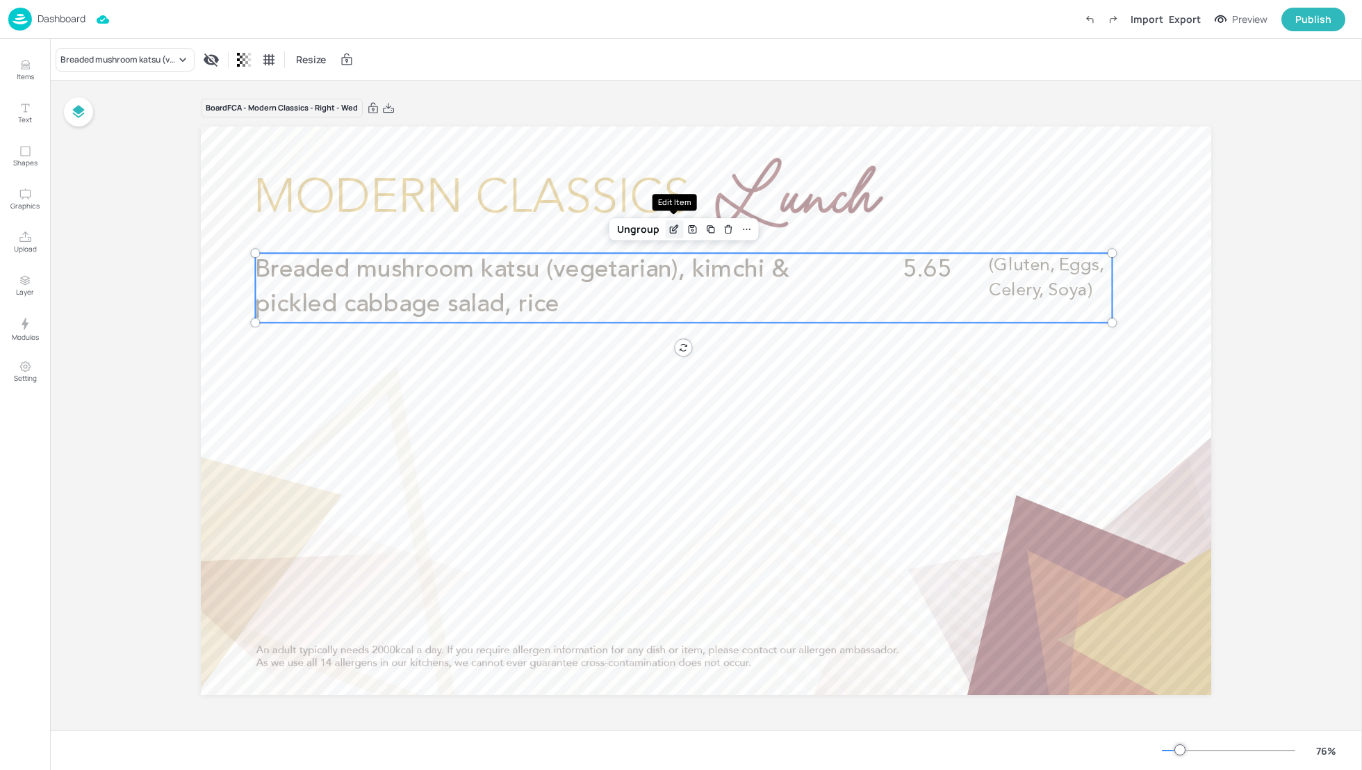
click at [677, 229] on icon "Edit Item" at bounding box center [674, 229] width 12 height 11
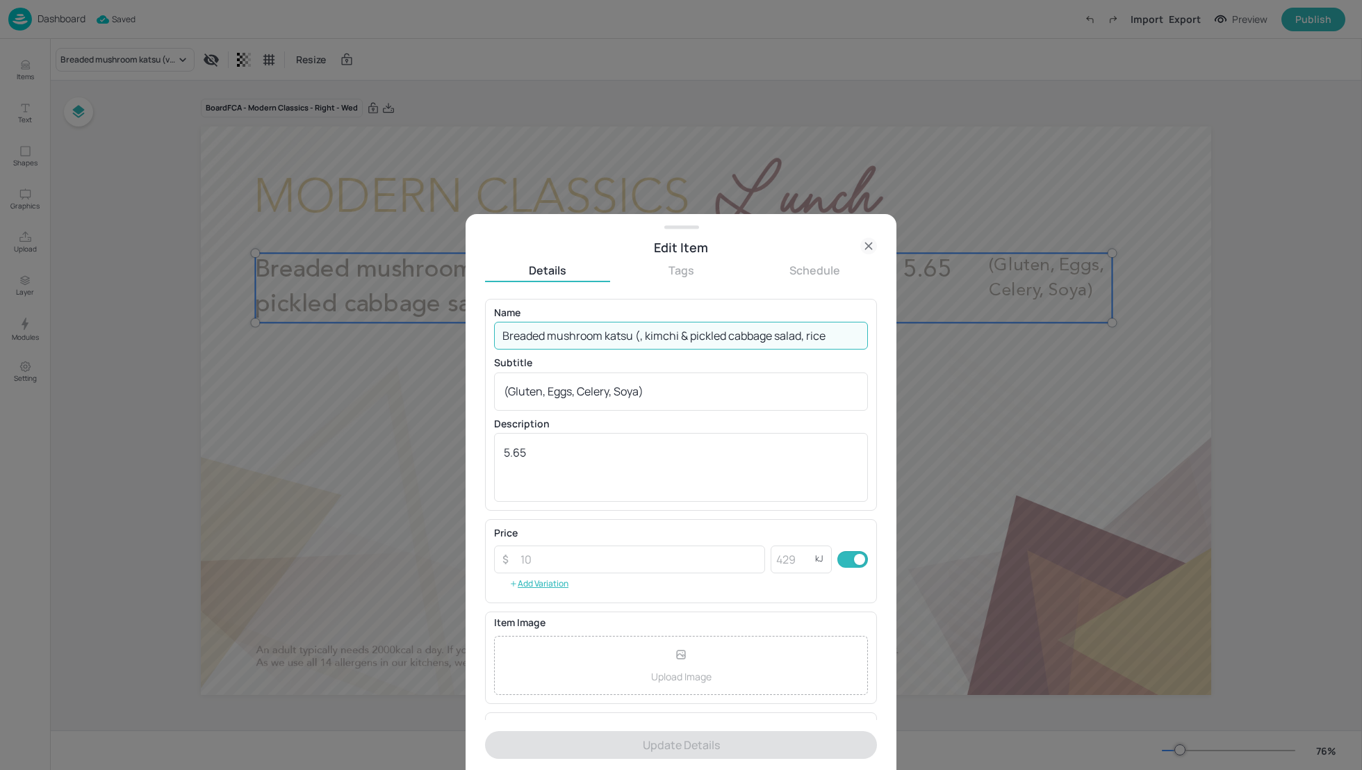
drag, startPoint x: 698, startPoint y: 333, endPoint x: 638, endPoint y: 332, distance: 60.5
click at [638, 332] on input "Breaded mushroom katsu (, kimchi & pickled cabbage salad, rice" at bounding box center [681, 336] width 374 height 28
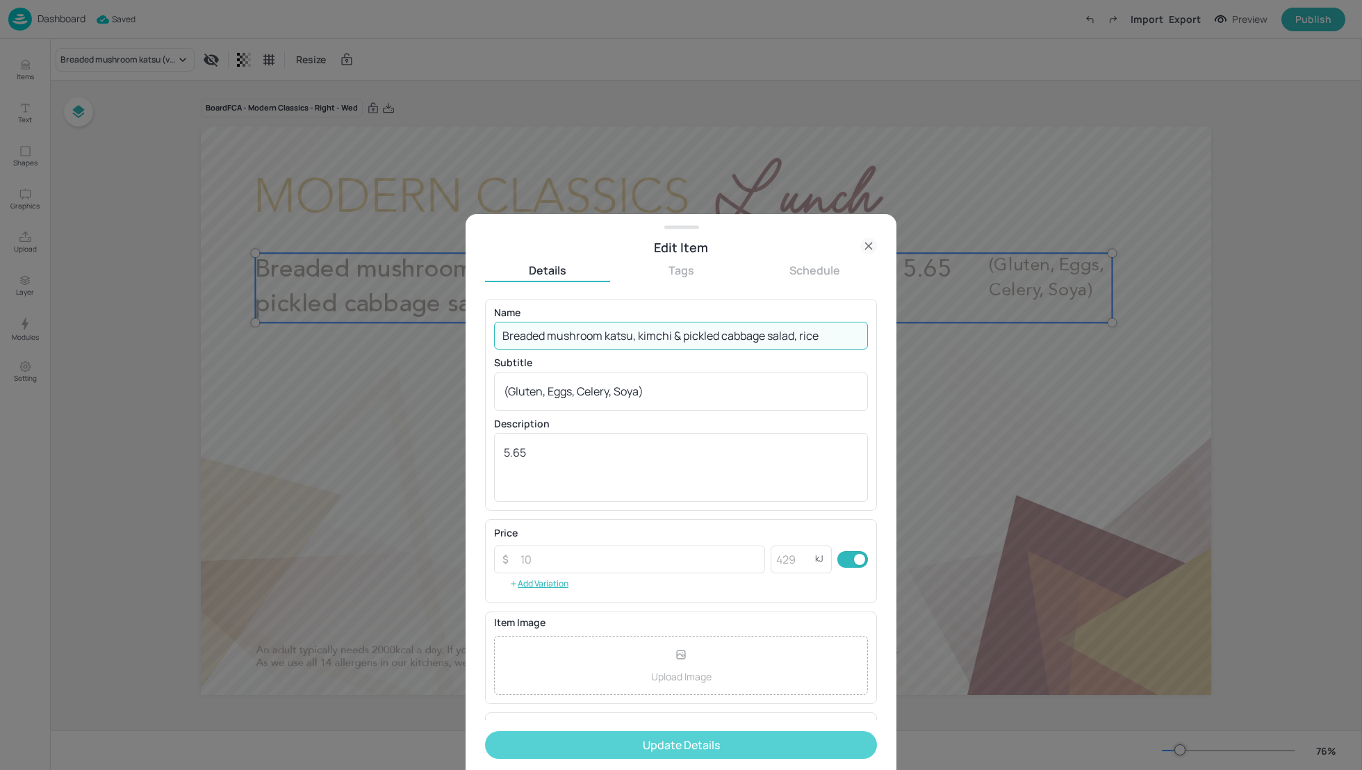
type input "Breaded mushroom katsu, kimchi & pickled cabbage salad, rice"
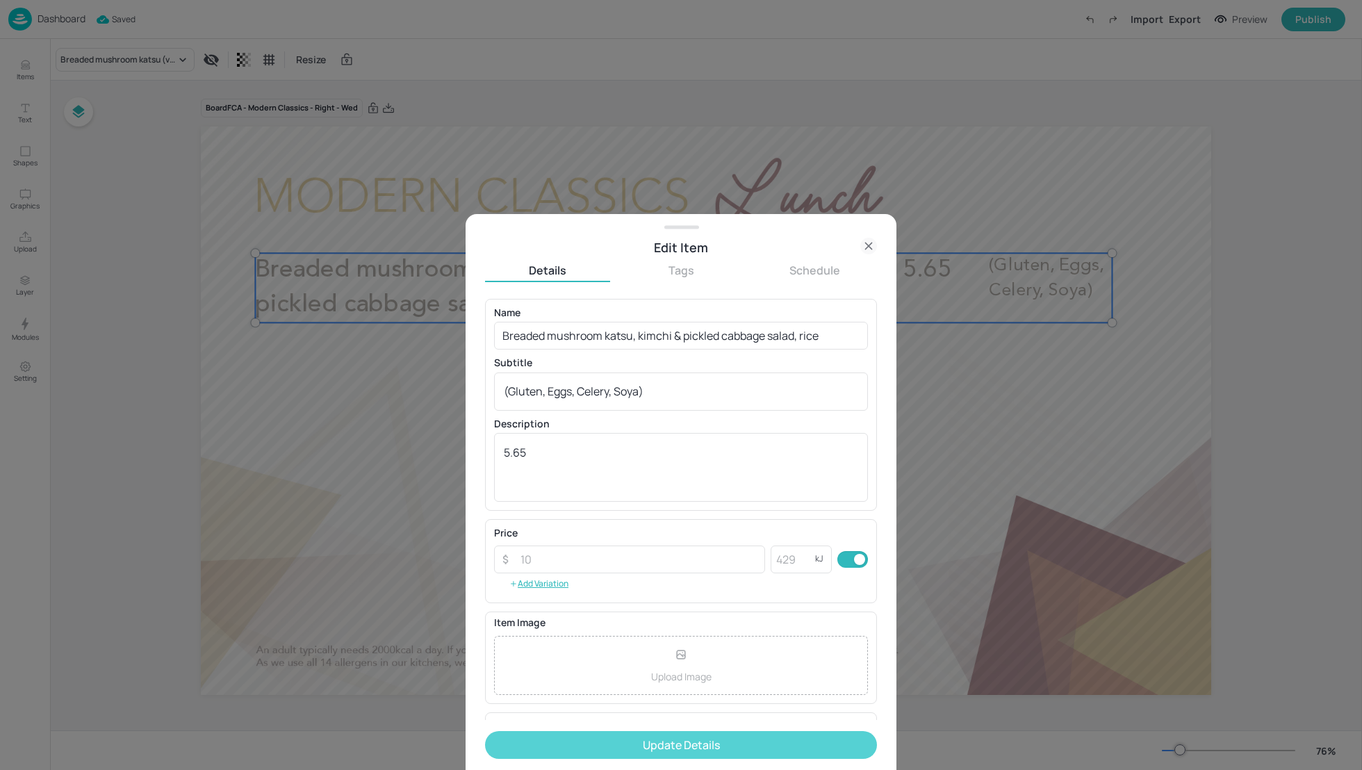
click at [706, 750] on button "Update Details" at bounding box center [681, 745] width 392 height 28
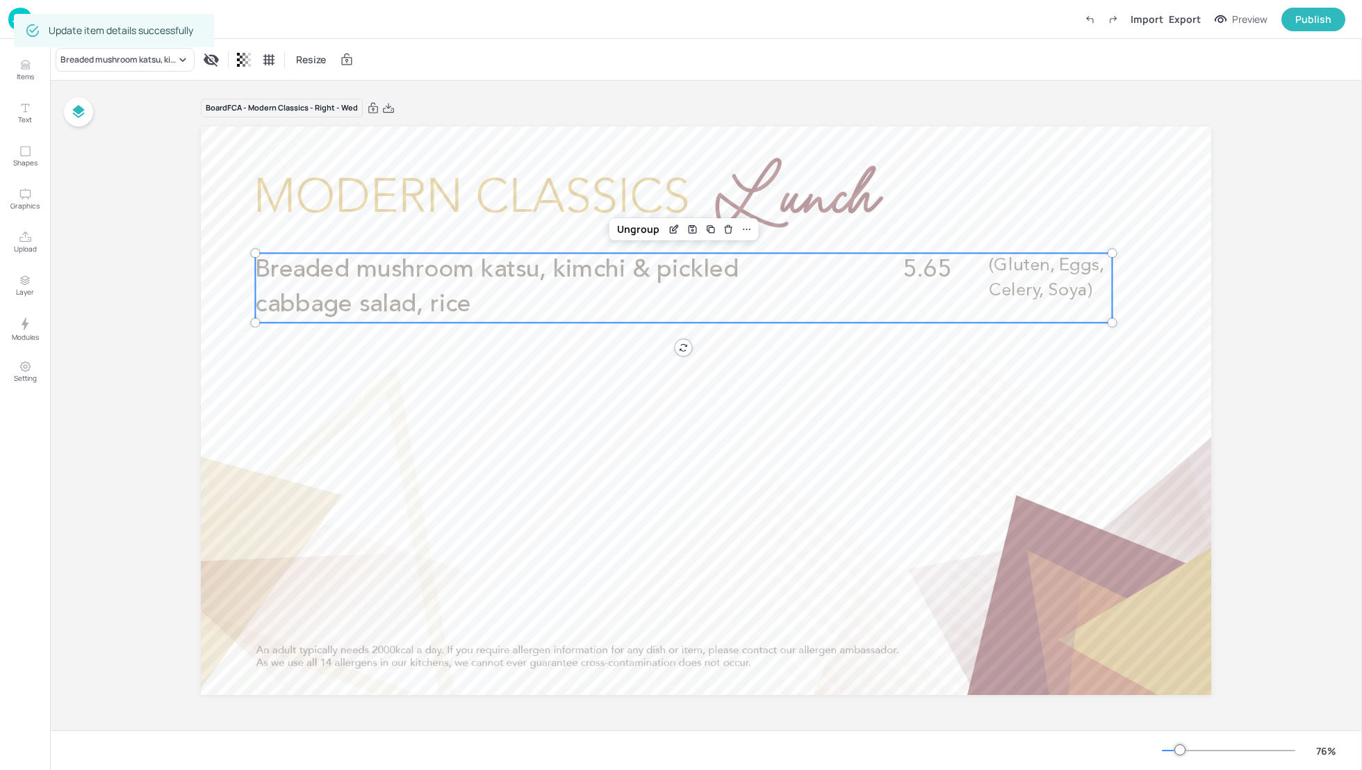
click at [162, 221] on div "Board FCA - Modern Classics - Right - Wed Breaded mushroom katsu, kimchi & pick…" at bounding box center [706, 406] width 1088 height 648
click at [426, 49] on div "Breaded mushroom katsu, kimchi & pickled cabbage salad, rice Resize" at bounding box center [706, 59] width 1312 height 41
click at [69, 20] on p "Dashboard" at bounding box center [62, 19] width 48 height 10
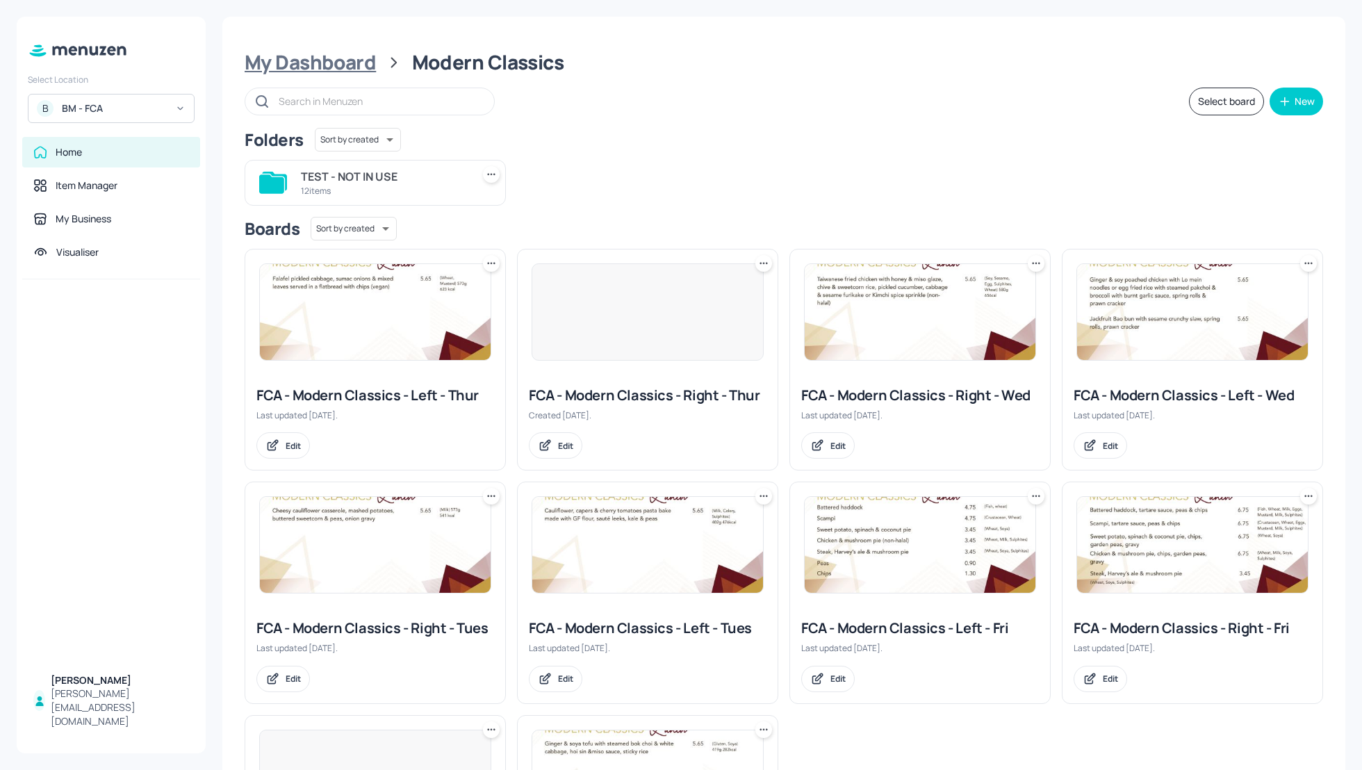
click at [318, 60] on div "My Dashboard" at bounding box center [310, 62] width 131 height 25
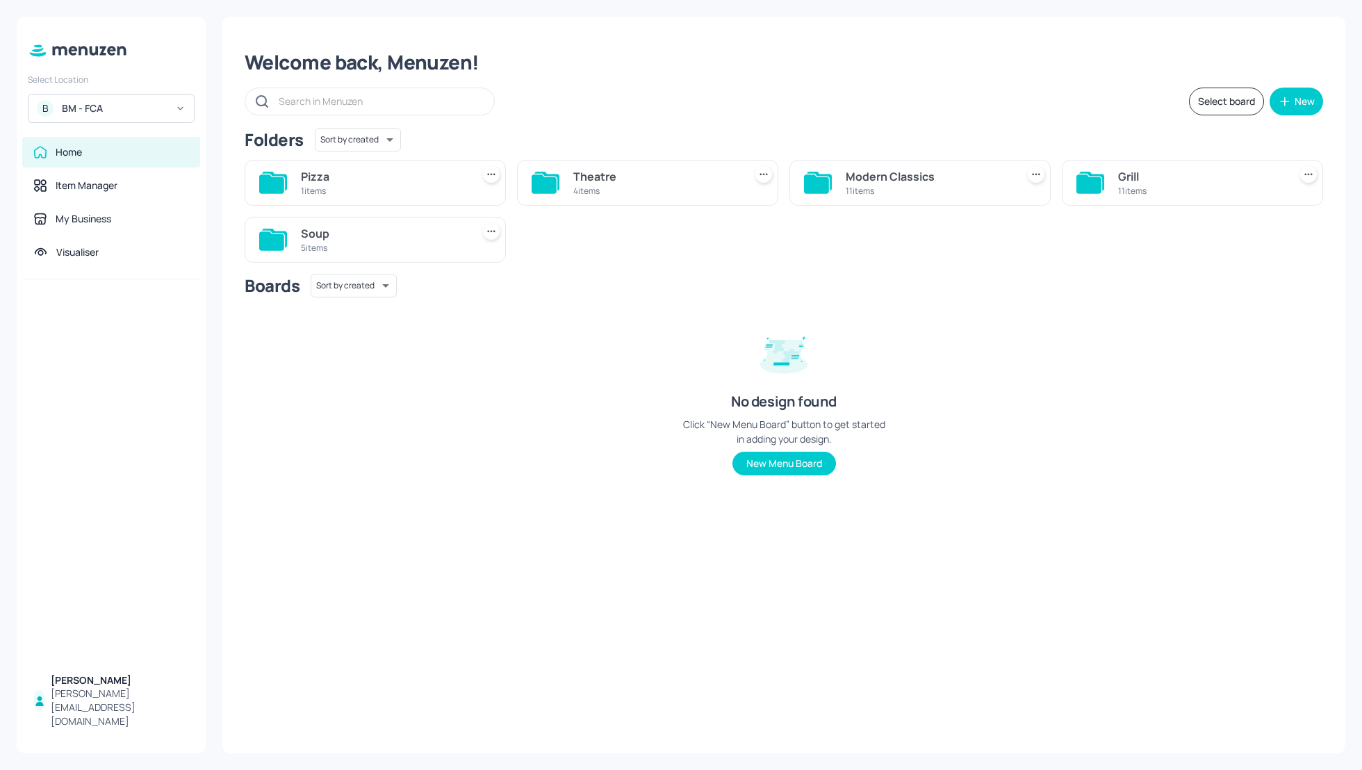
click at [1119, 177] on div "Grill" at bounding box center [1200, 176] width 165 height 17
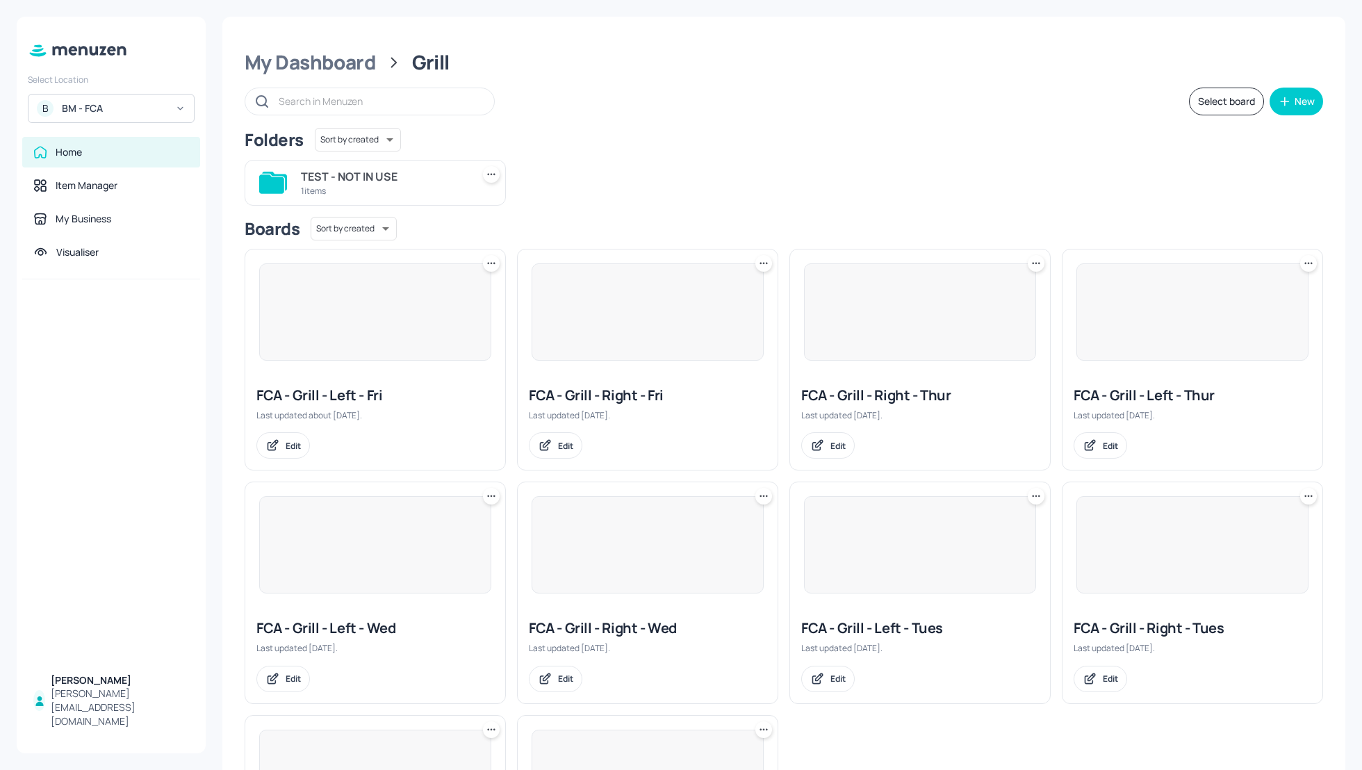
click at [921, 206] on div "Folders Sort by created id ​ TEST - NOT IN USE 1 items Boards Sort by created i…" at bounding box center [784, 532] width 1078 height 809
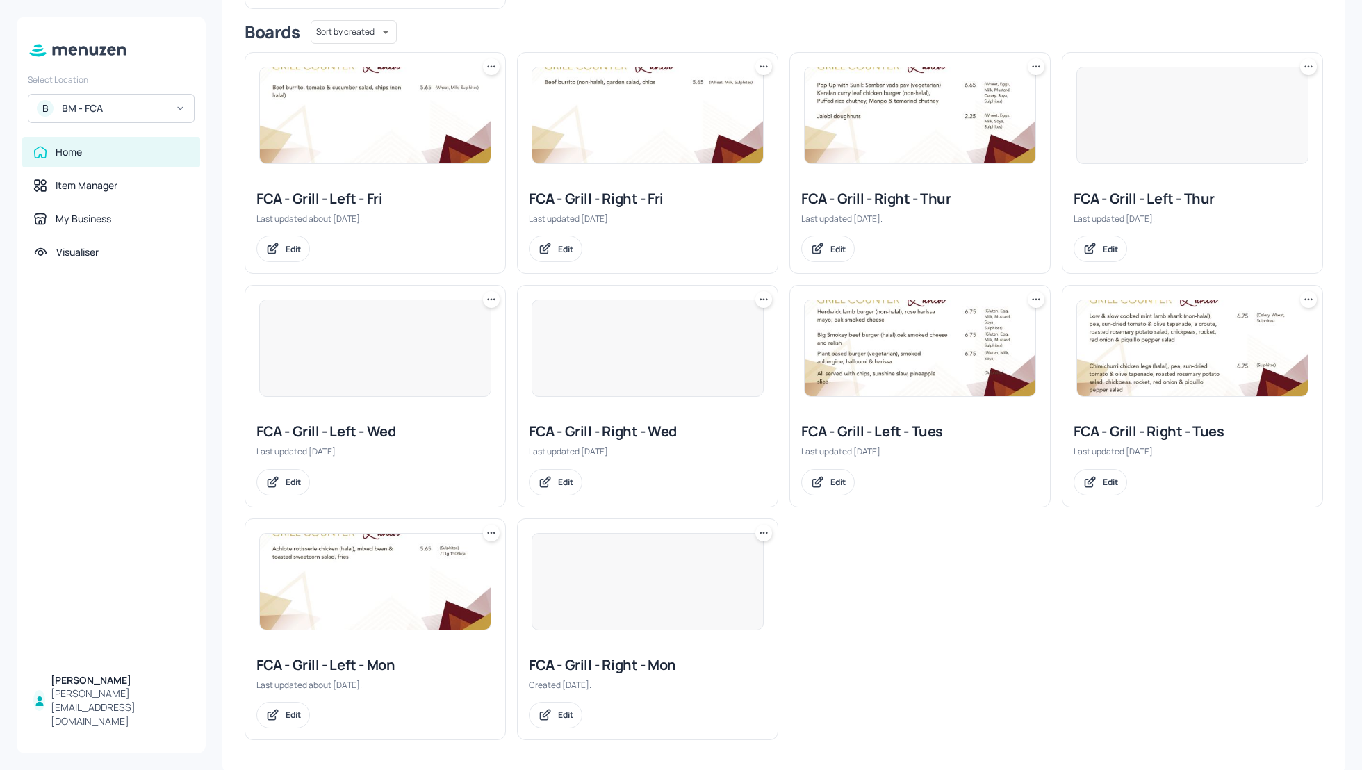
scroll to position [160, 0]
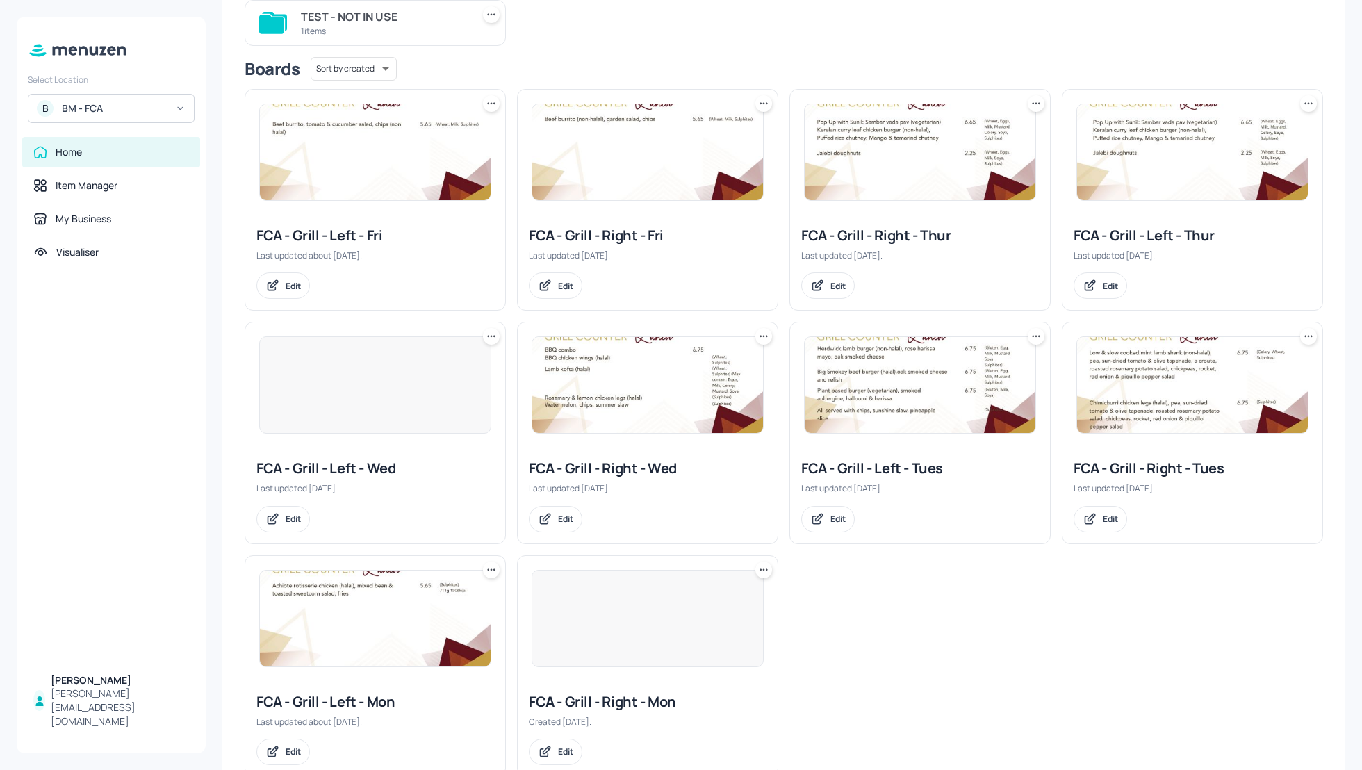
click at [347, 459] on div "FCA - Grill - Left - Wed" at bounding box center [375, 468] width 238 height 19
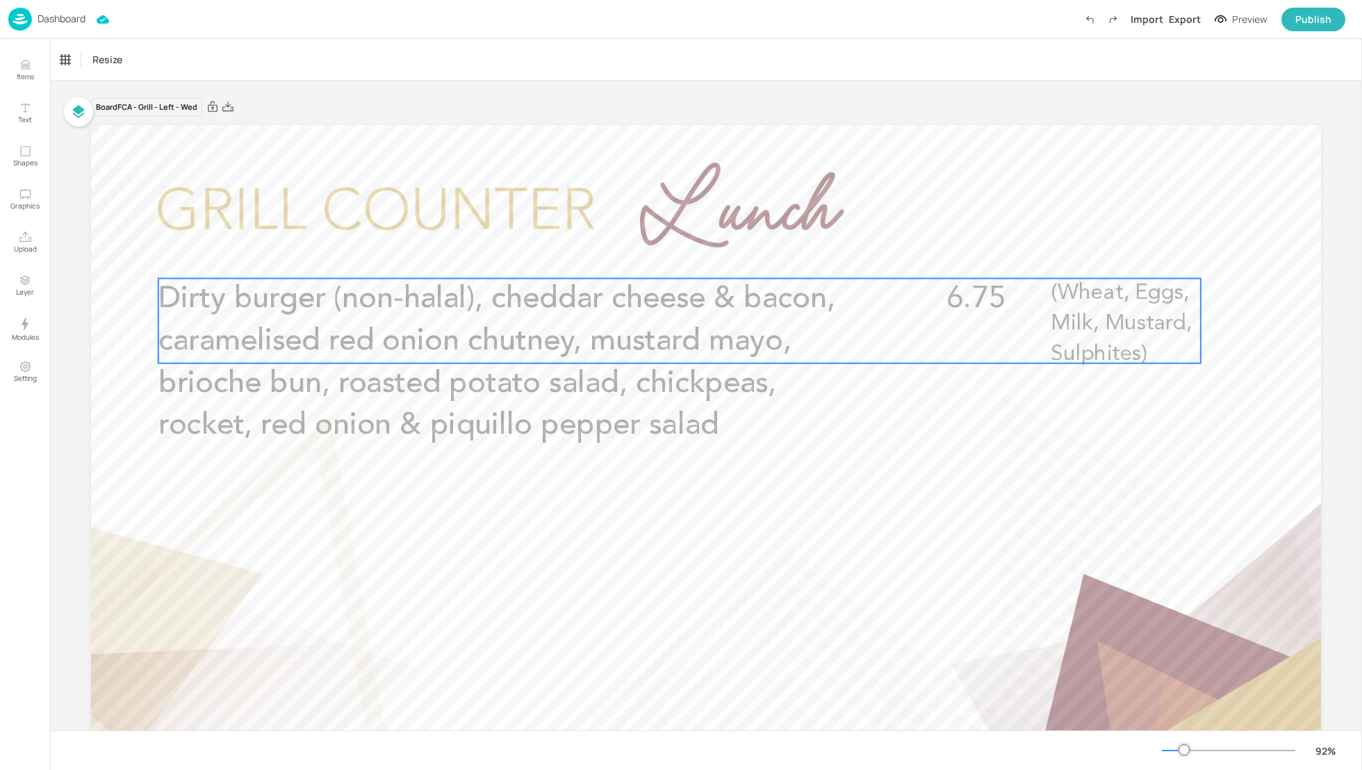
click at [322, 333] on span "Dirty burger (non-halal), cheddar cheese & bacon, caramelised red onion chutney…" at bounding box center [496, 362] width 677 height 156
click at [88, 50] on div "Dirty burger (non-halal), cheddar cheese & bacon, caramelised red onion chutney…" at bounding box center [125, 60] width 139 height 24
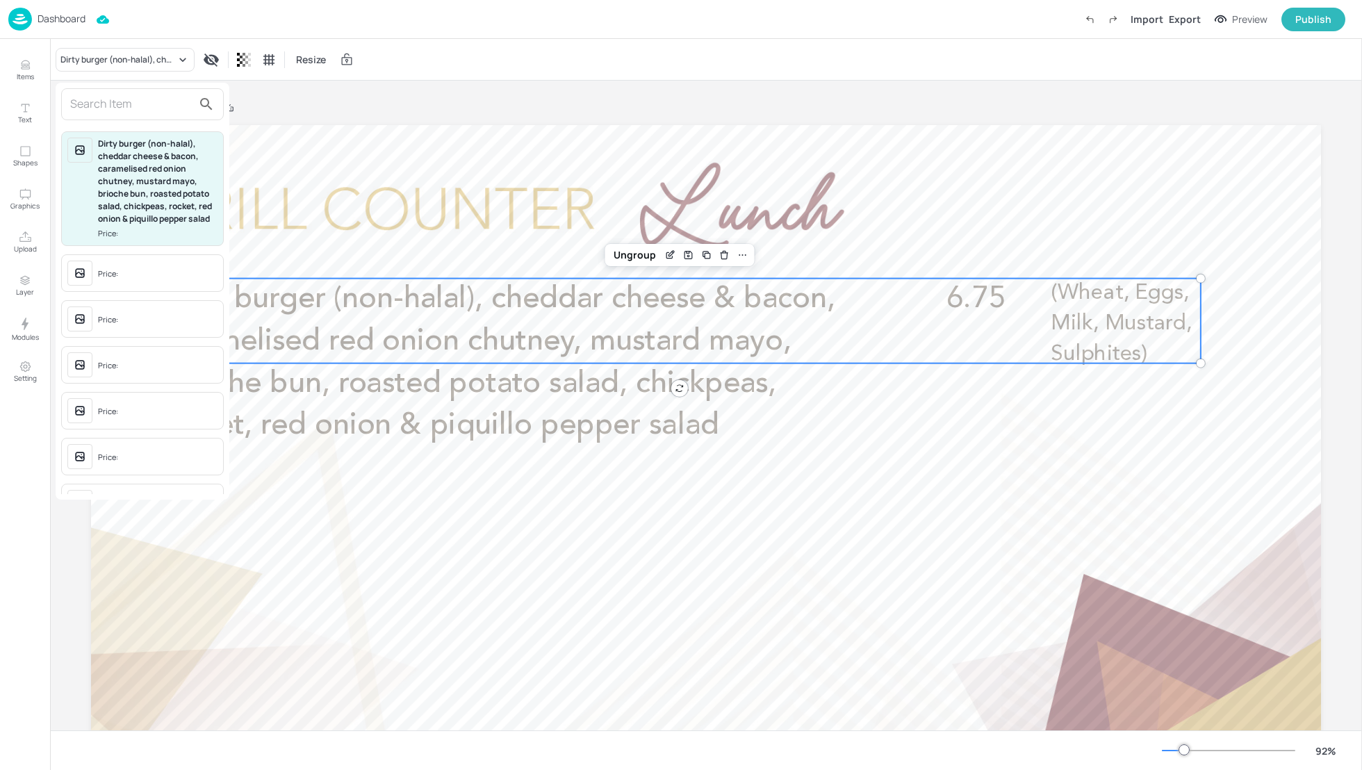
click at [93, 100] on input "text" at bounding box center [131, 104] width 122 height 22
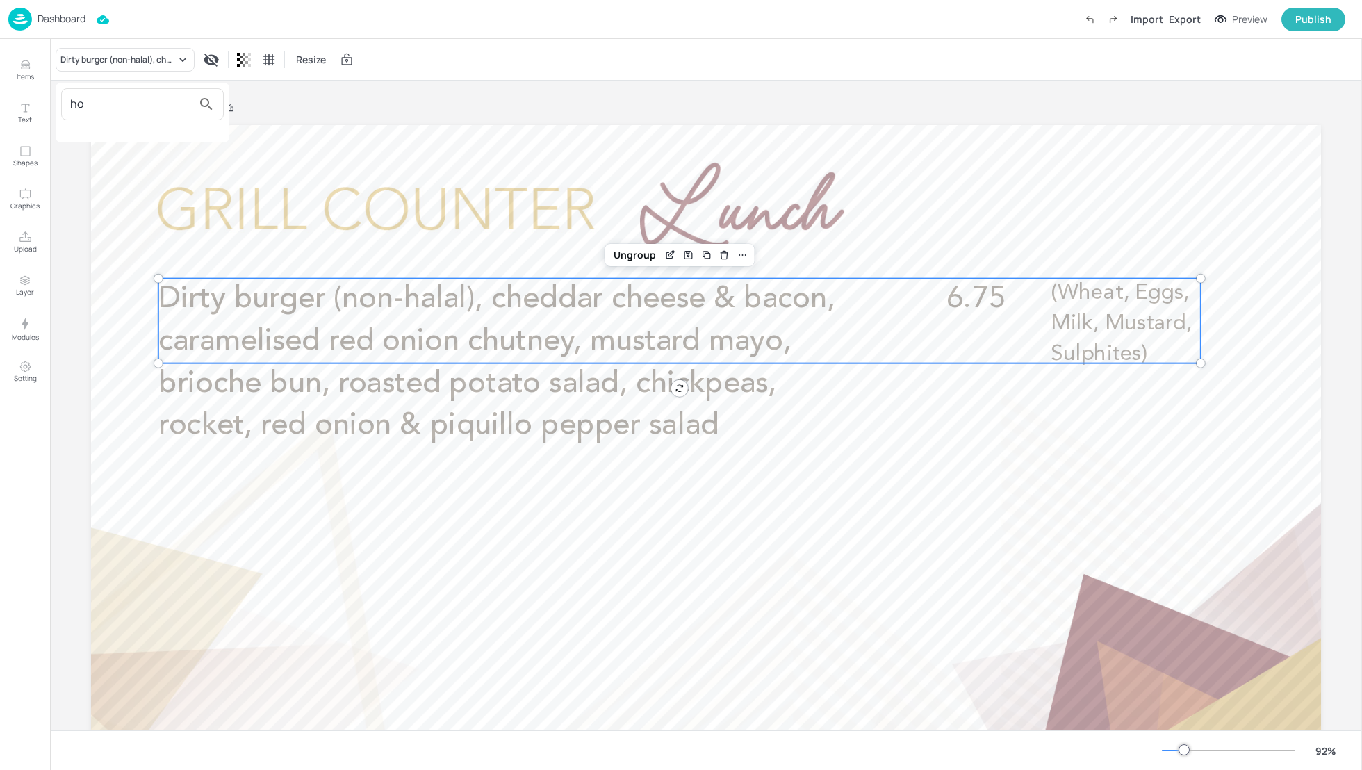
type input "h"
type input "s"
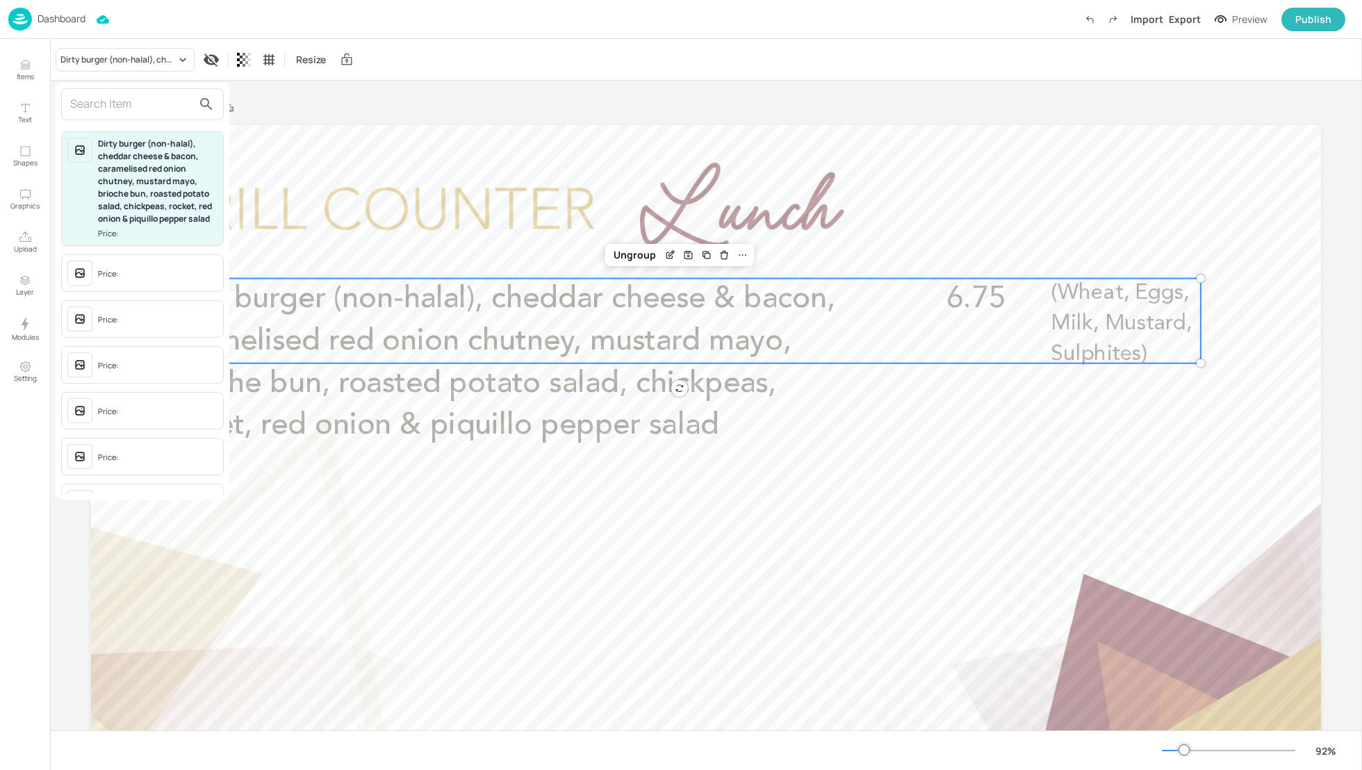
click at [712, 115] on div at bounding box center [681, 385] width 1362 height 770
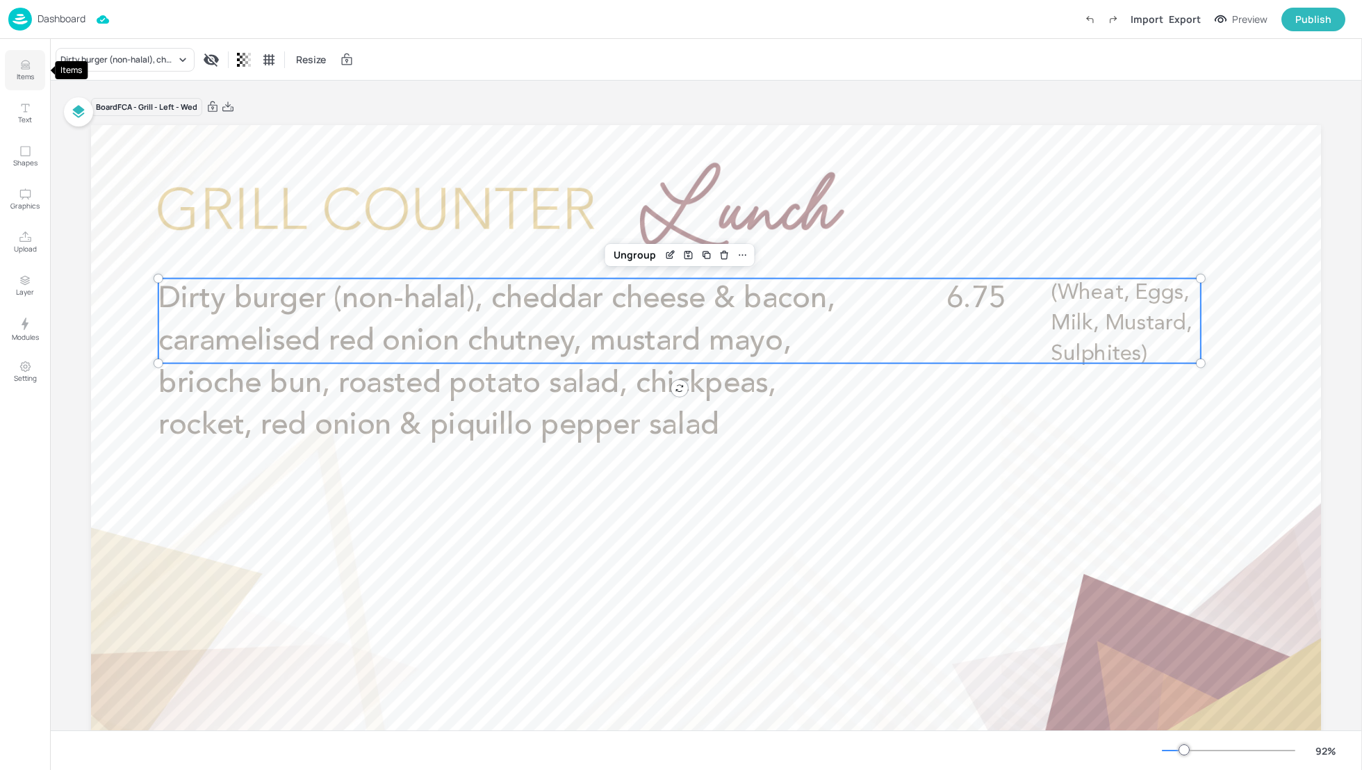
click at [25, 74] on p "Items" at bounding box center [25, 77] width 17 height 10
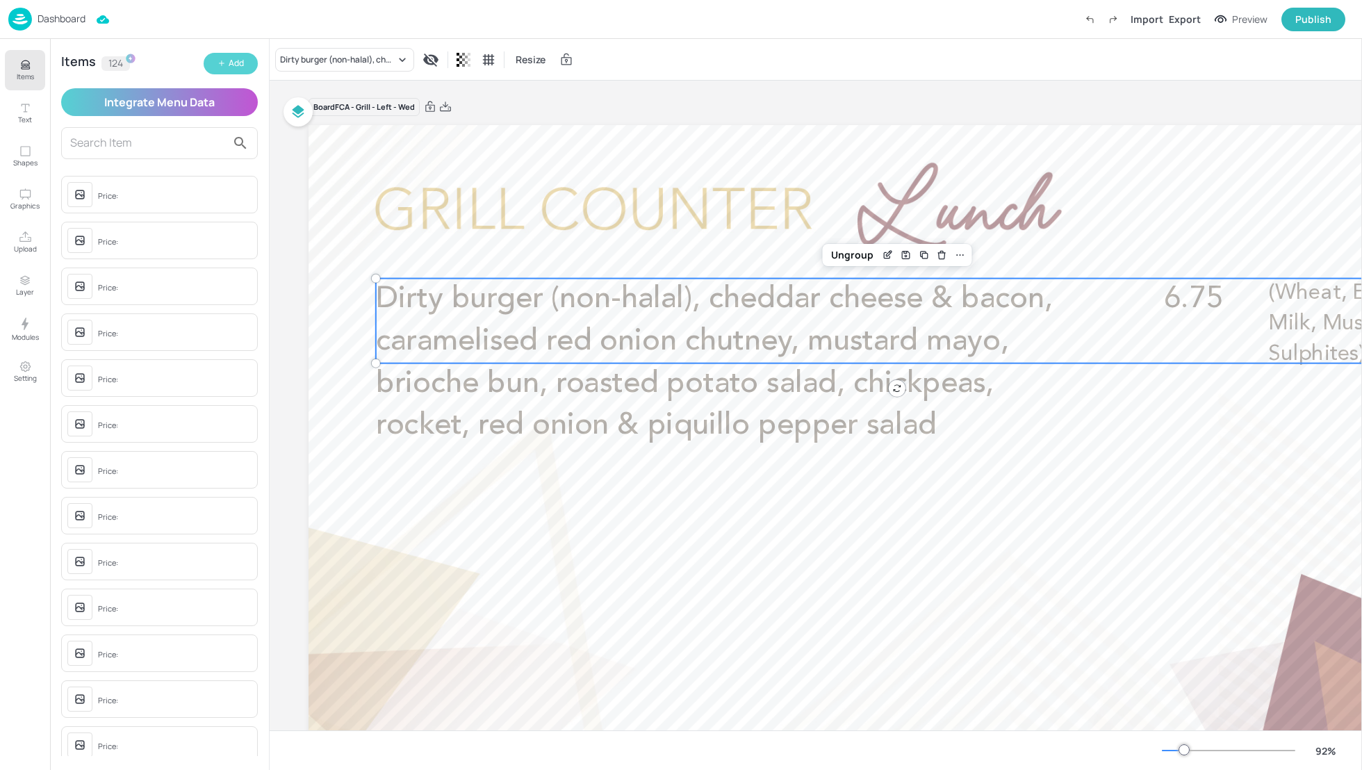
click at [230, 60] on div "Add" at bounding box center [236, 63] width 15 height 13
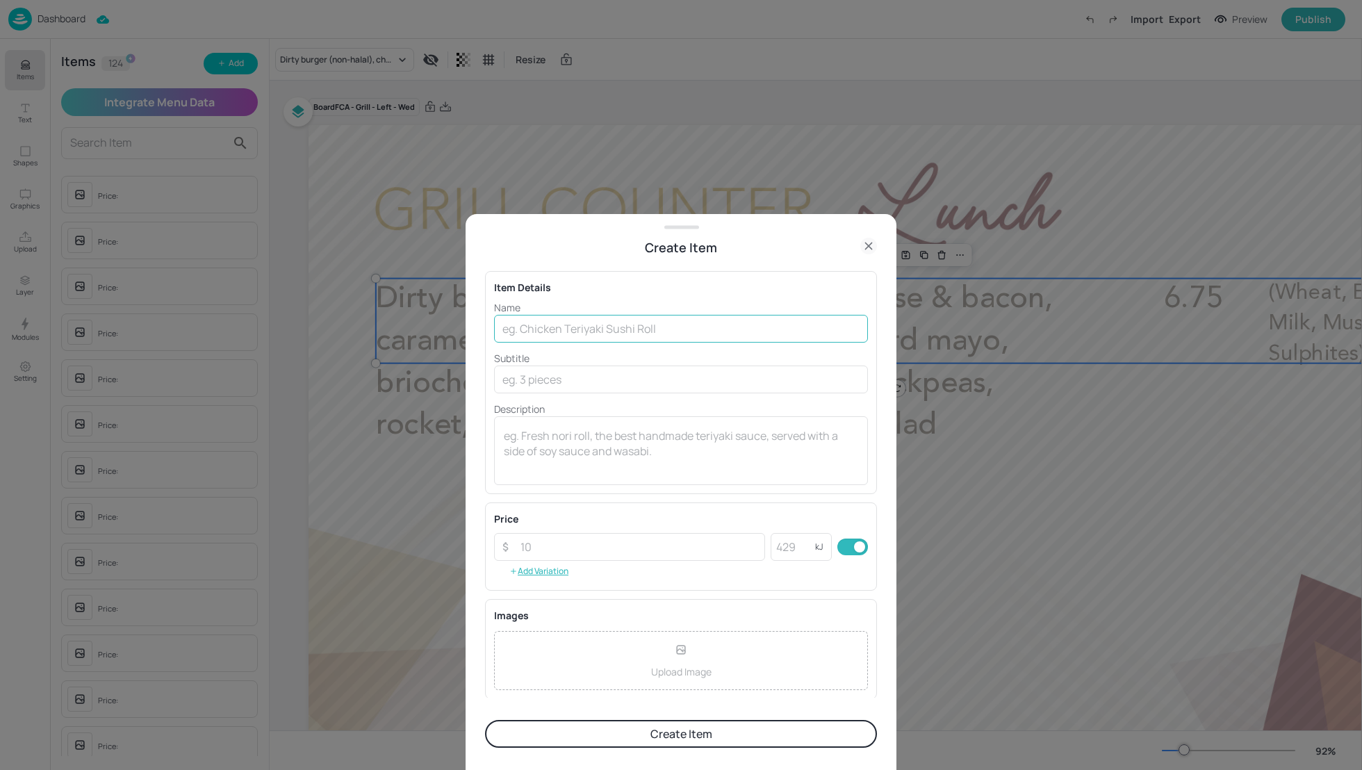
click at [582, 323] on input "text" at bounding box center [681, 329] width 374 height 28
paste input "Hot smoked salmon, lemon, dill & chive whipped cream cheese, fried capers, foca…"
drag, startPoint x: 679, startPoint y: 329, endPoint x: 982, endPoint y: 359, distance: 304.4
click at [983, 359] on div "Create Item Item Details Name Hot smoked salmon, lemon, dill & chive whipped cr…" at bounding box center [681, 385] width 1362 height 770
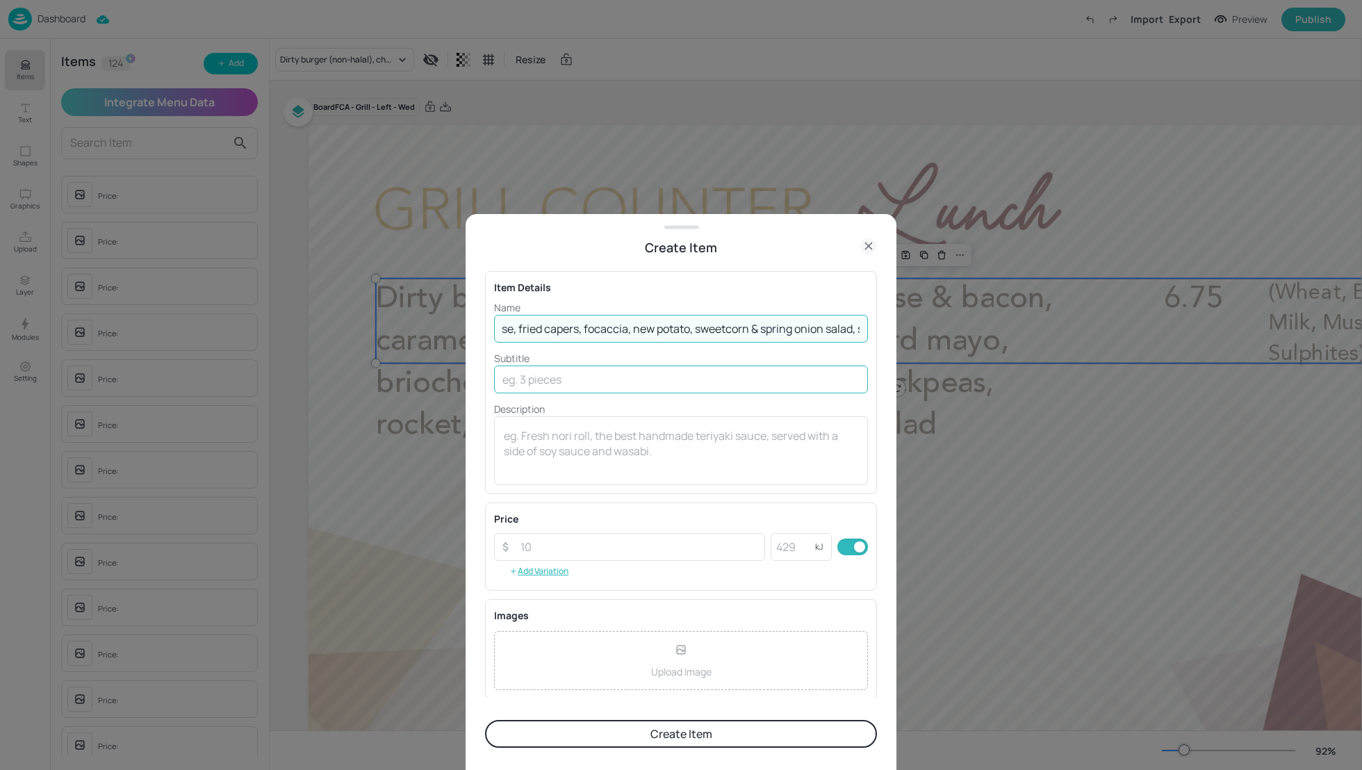
scroll to position [0, 377]
type input "Hot smoked salmon, lemon, dill & chive whipped cream cheese, fried capers, foca…"
click at [573, 431] on textarea at bounding box center [681, 451] width 354 height 46
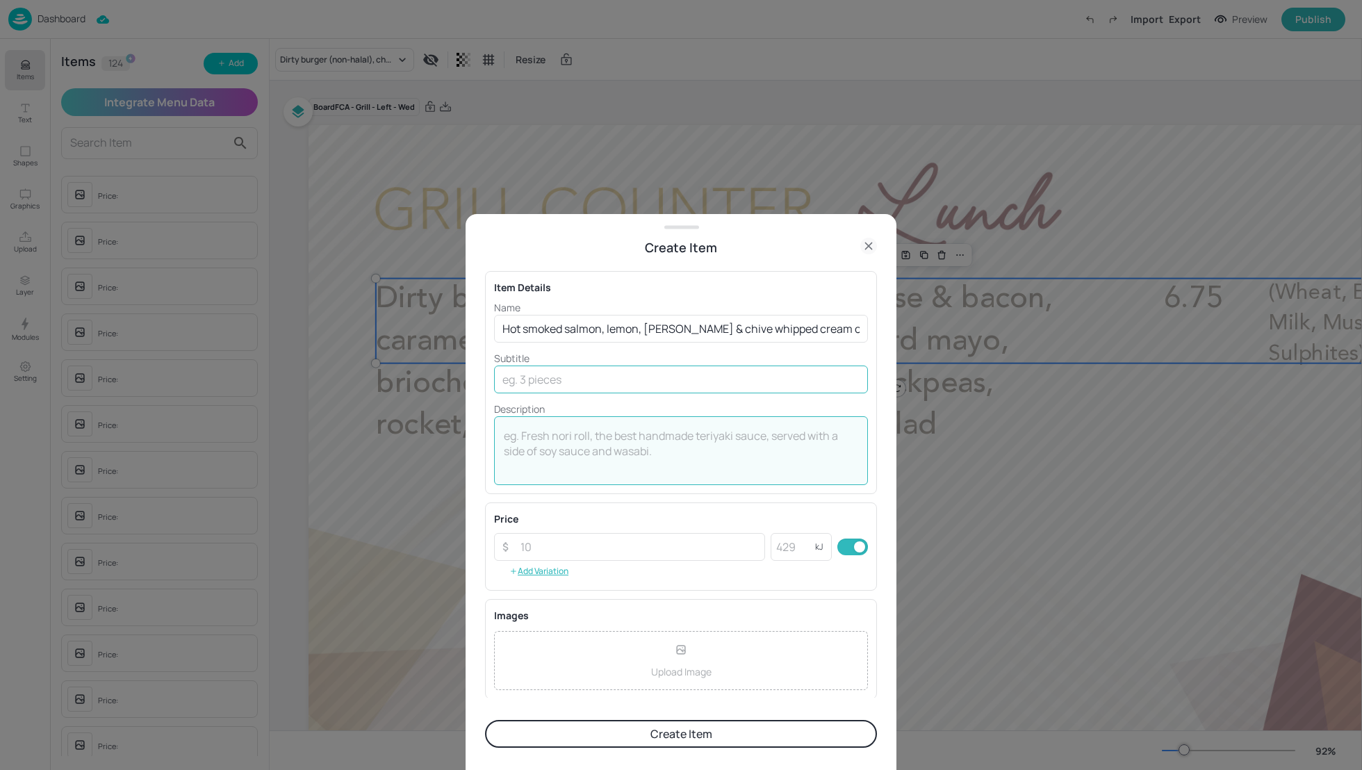
click at [528, 379] on input "text" at bounding box center [681, 379] width 374 height 28
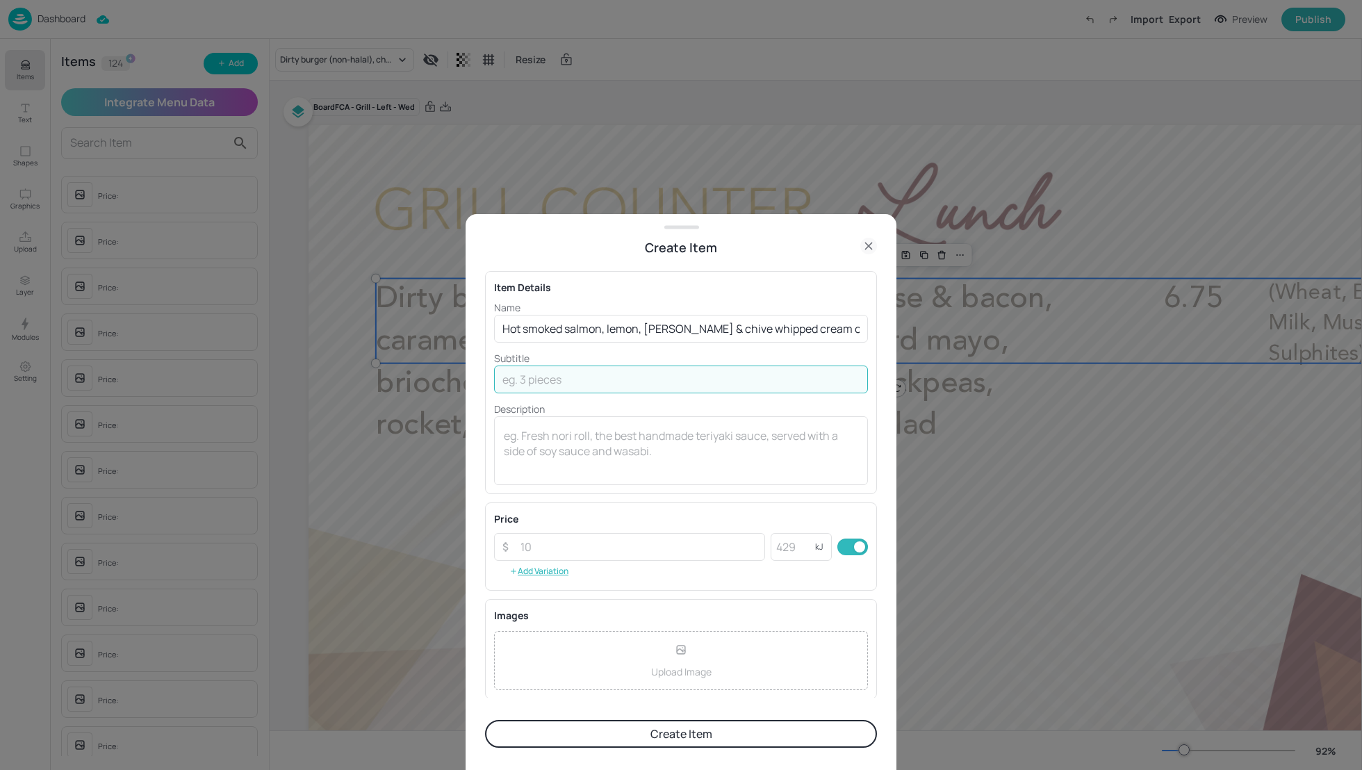
paste input "(Fish, Wheat, Milk, Soya, Sulphites)"
type input "(Fish, Wheat, Milk, Soya, Sulphites)"
click at [564, 428] on textarea at bounding box center [681, 451] width 354 height 46
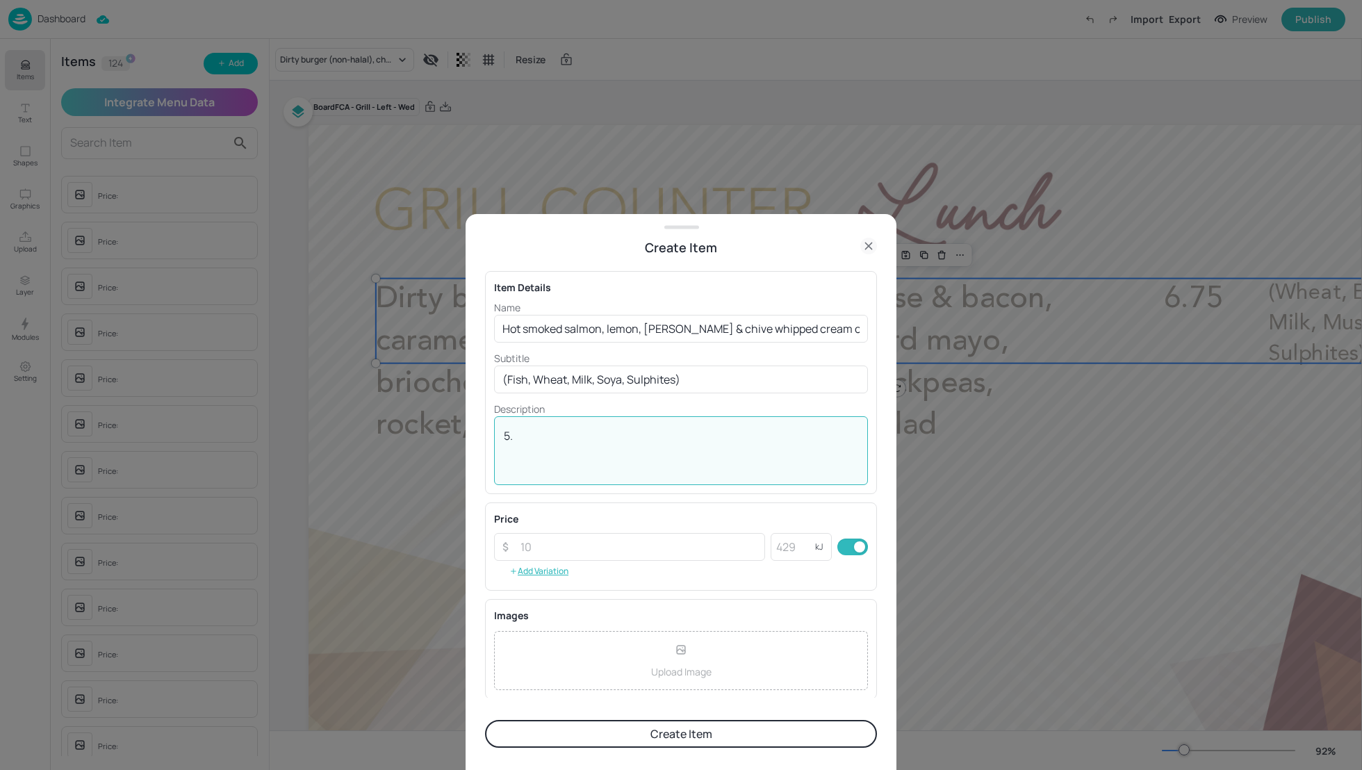
type textarea "5"
type textarea "7"
type textarea "6.75"
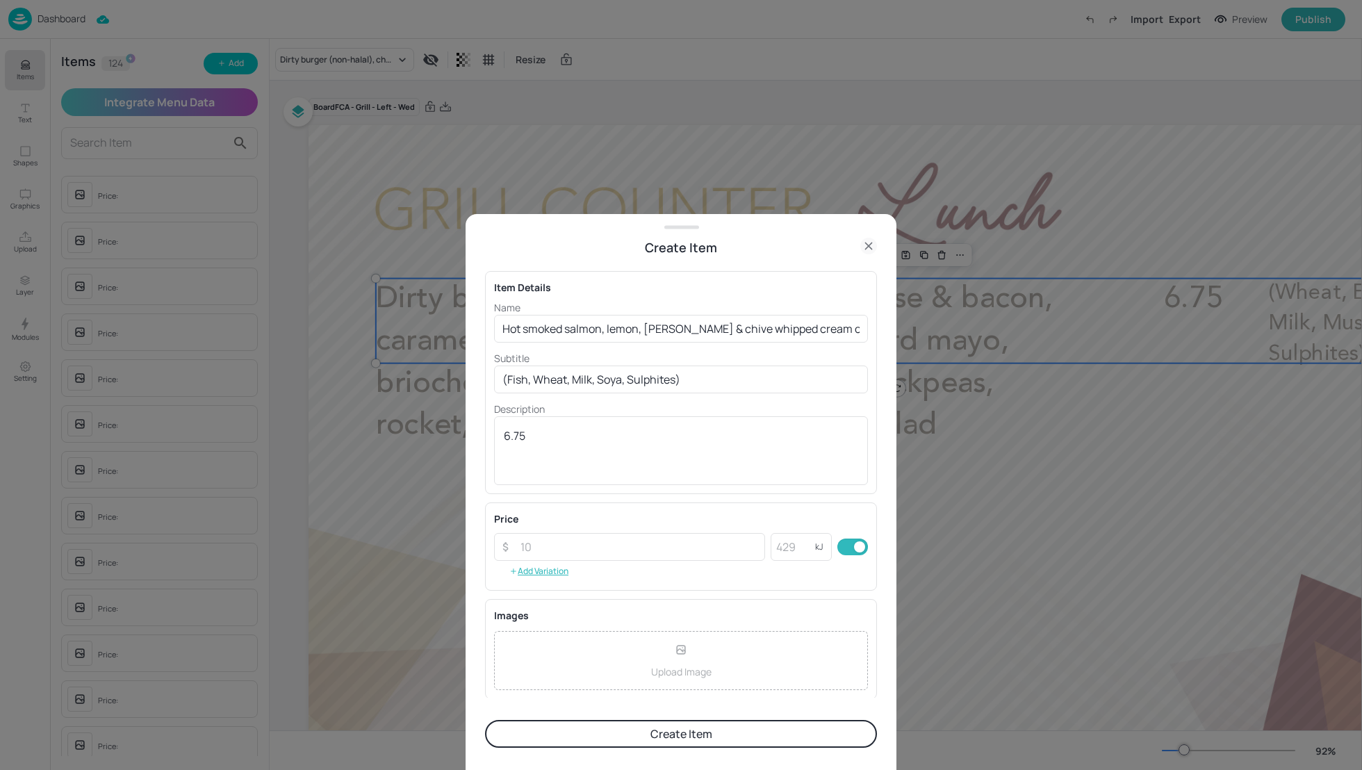
click at [755, 727] on button "Create Item" at bounding box center [681, 734] width 392 height 28
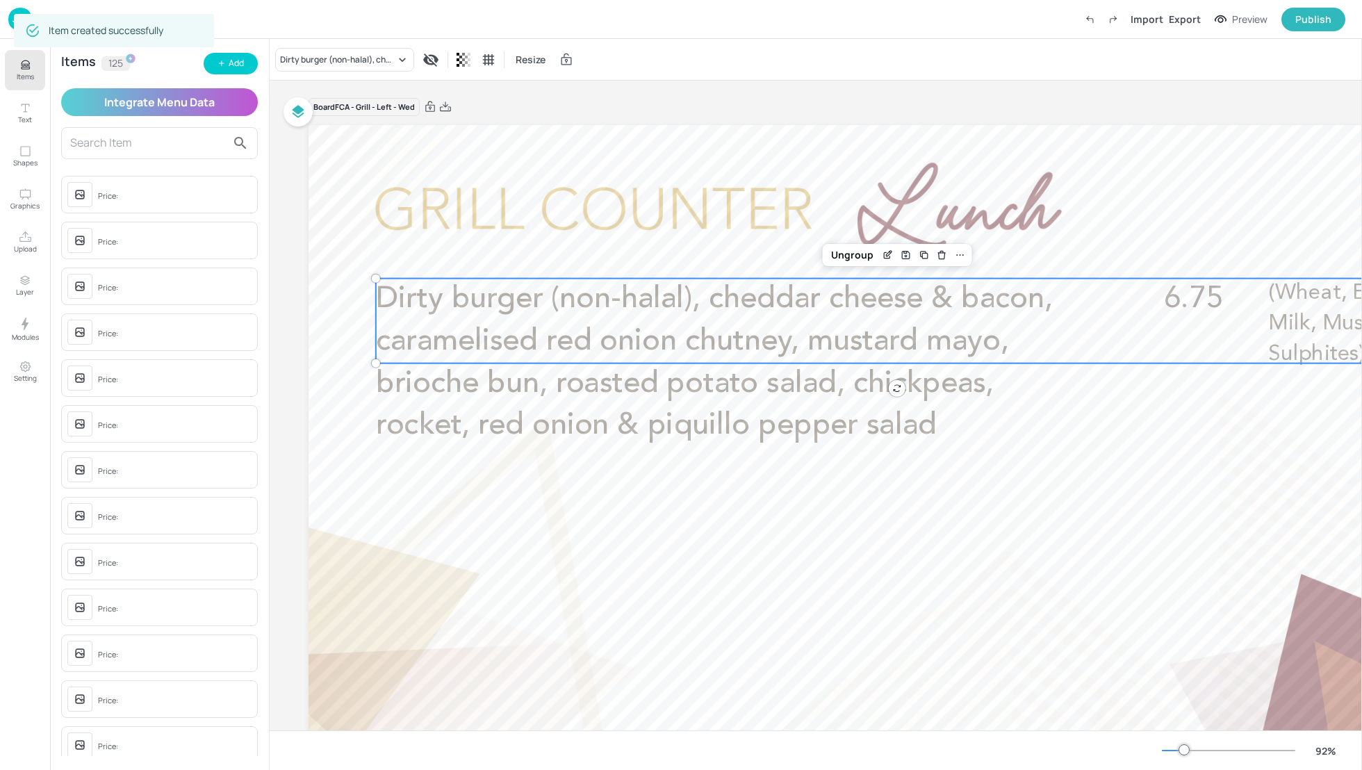
click at [24, 76] on p "Items" at bounding box center [25, 77] width 17 height 10
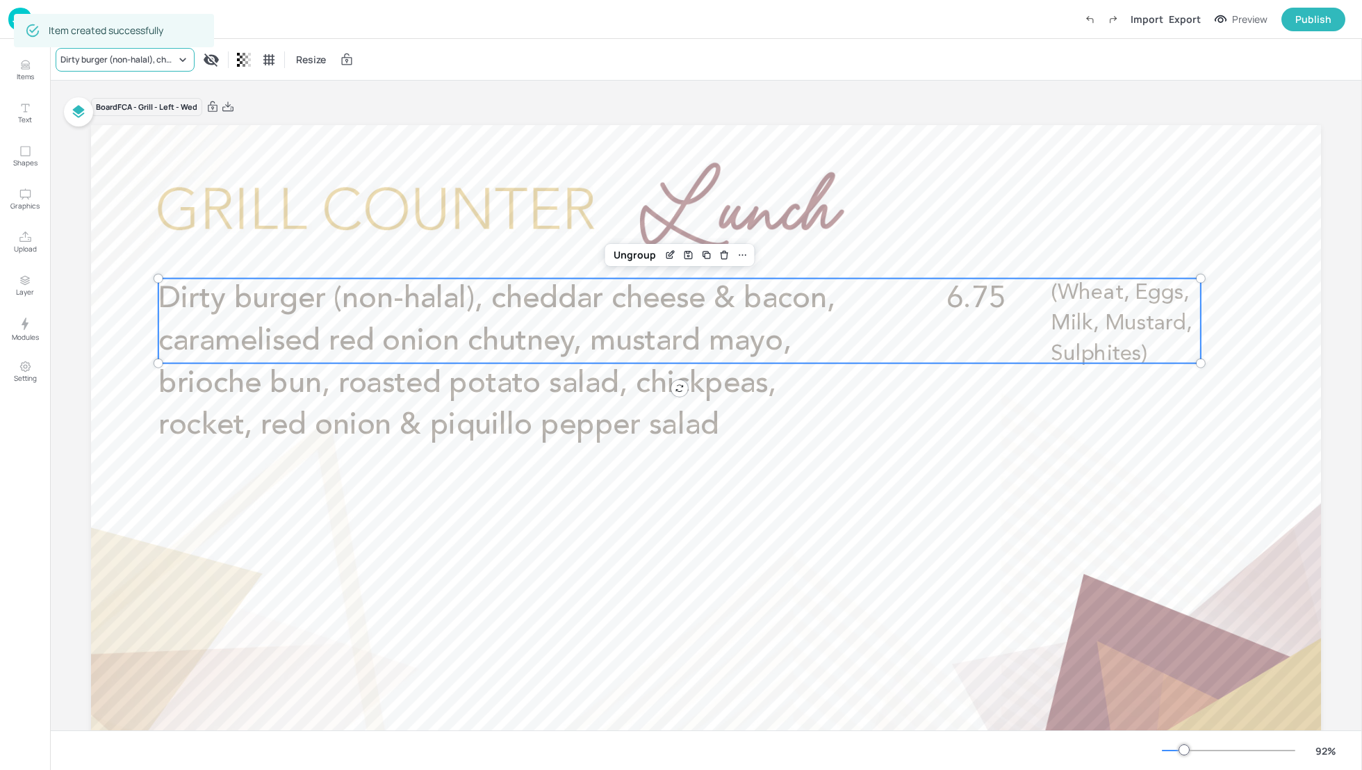
click at [116, 60] on div "Dirty burger (non-halal), cheddar cheese & bacon, caramelised red onion chutney…" at bounding box center [117, 60] width 115 height 13
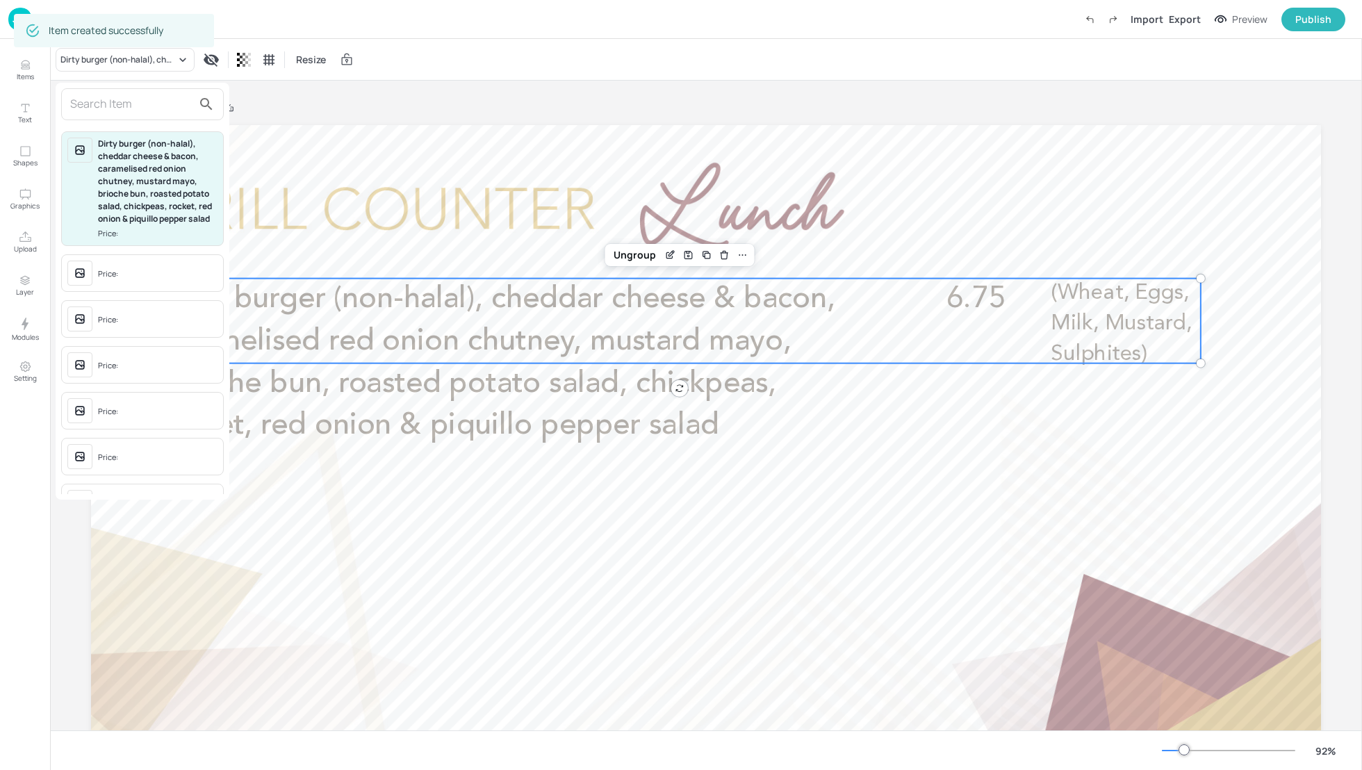
click at [90, 95] on input "text" at bounding box center [131, 104] width 122 height 22
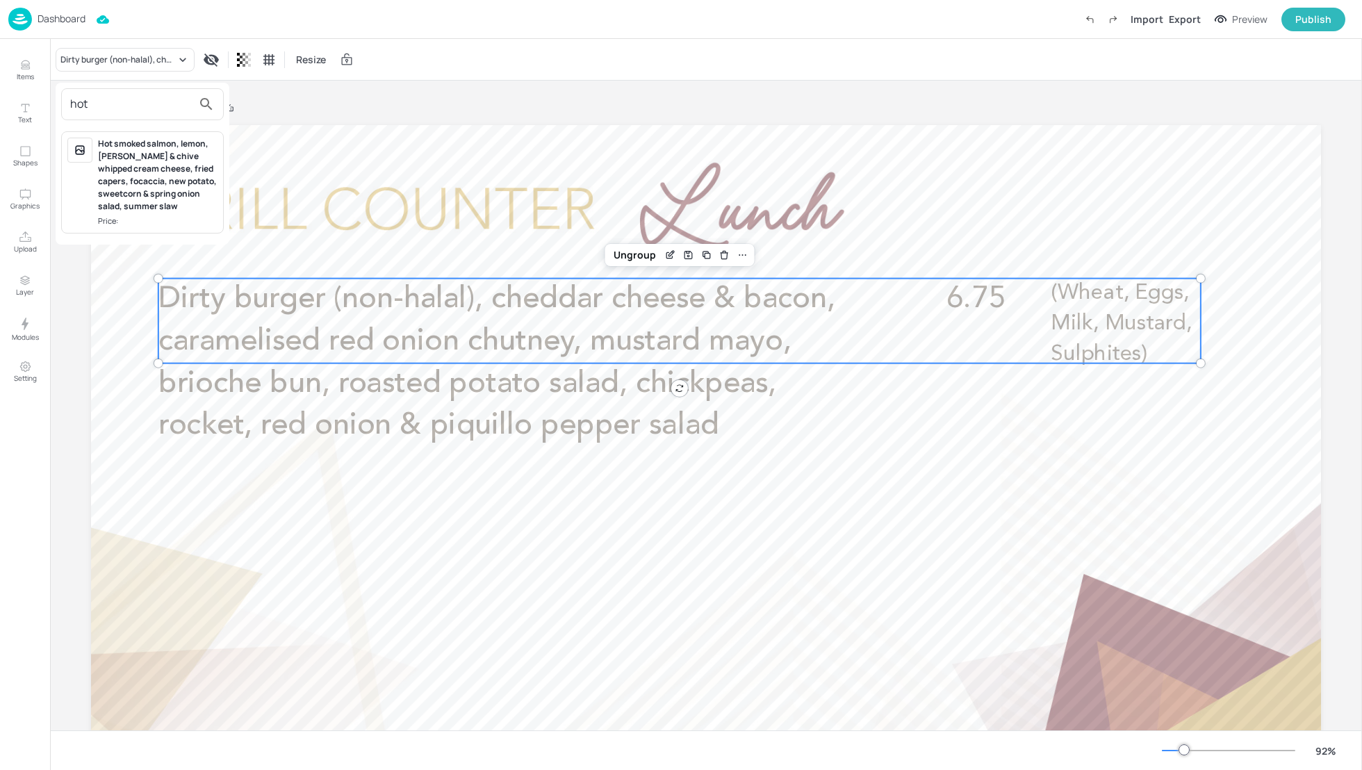
type input "hot"
click at [140, 173] on div "Hot smoked salmon, lemon, dill & chive whipped cream cheese, fried capers, foca…" at bounding box center [158, 175] width 120 height 75
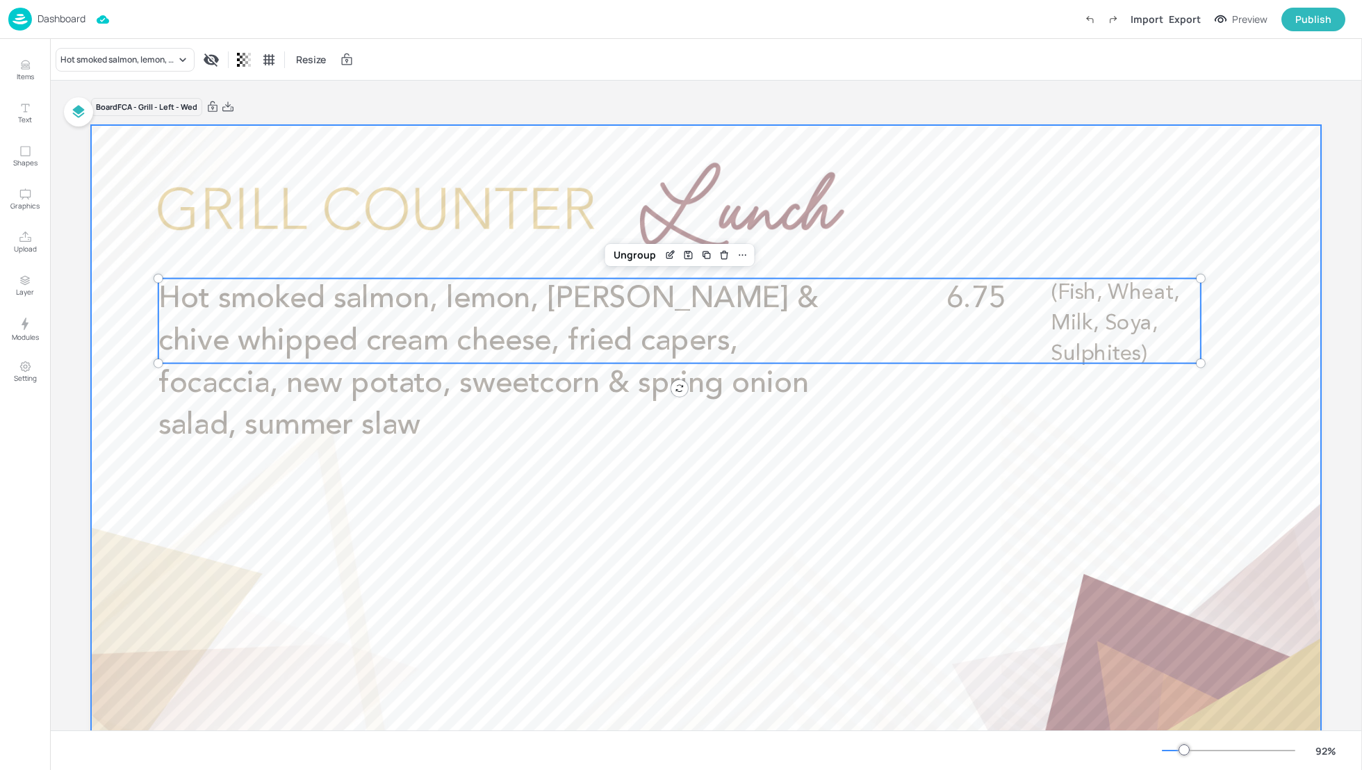
click at [1217, 409] on div at bounding box center [706, 471] width 1230 height 692
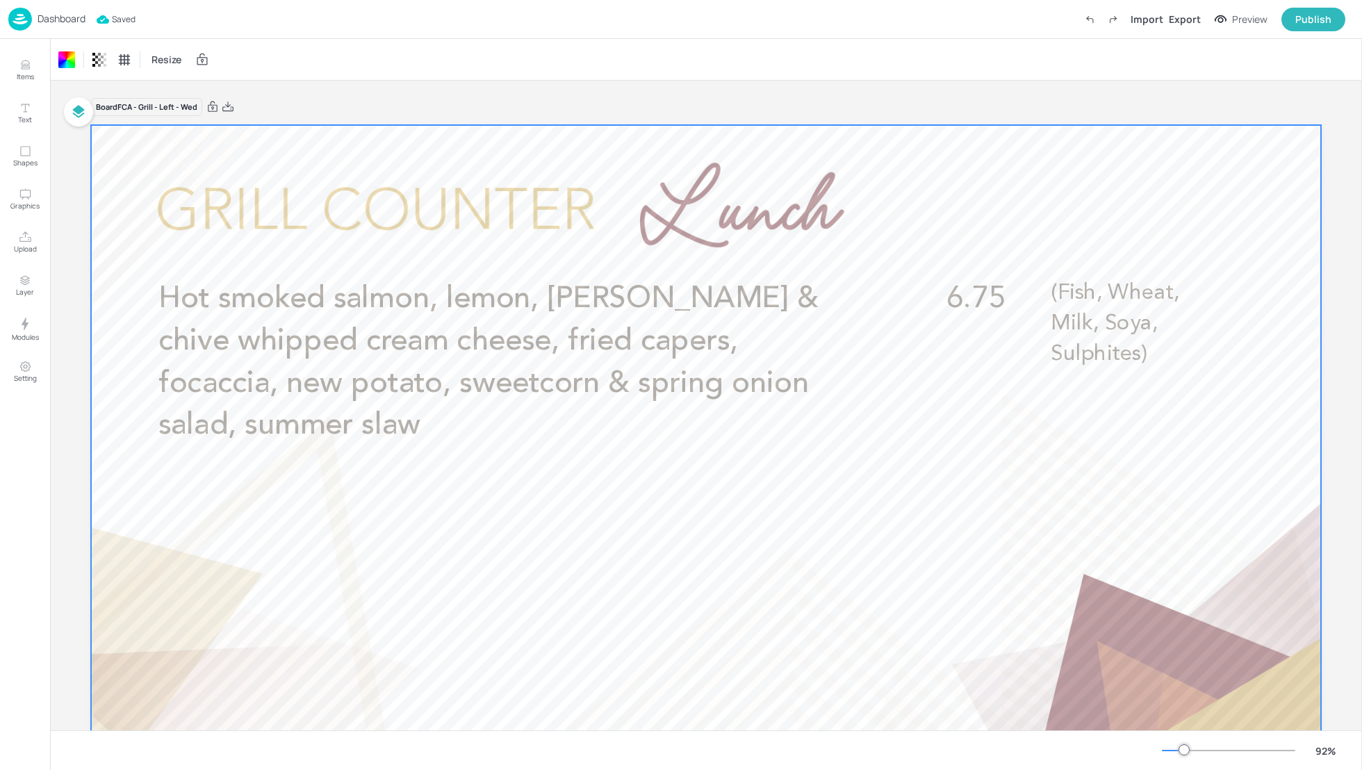
click at [54, 18] on p "Dashboard" at bounding box center [62, 19] width 48 height 10
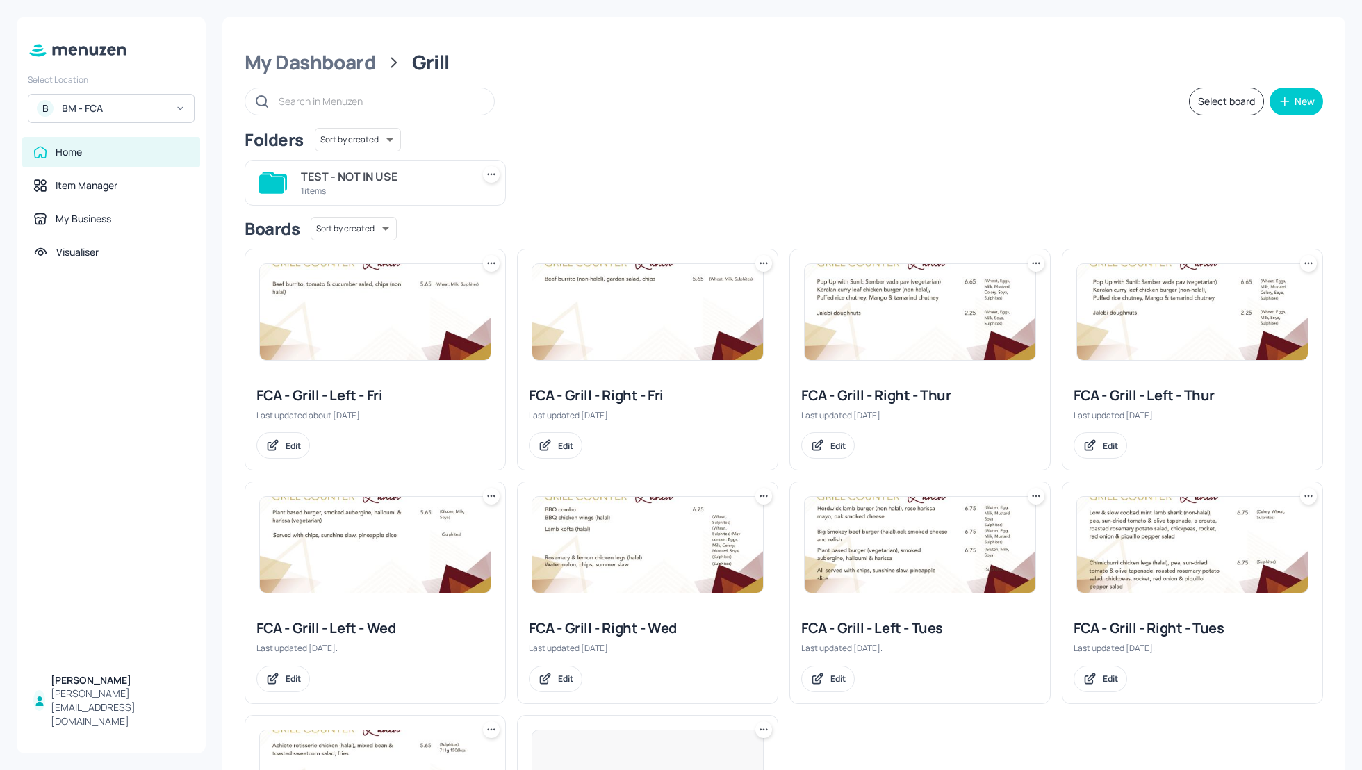
click at [936, 141] on div "Folders Sort by created id ​" at bounding box center [784, 140] width 1078 height 24
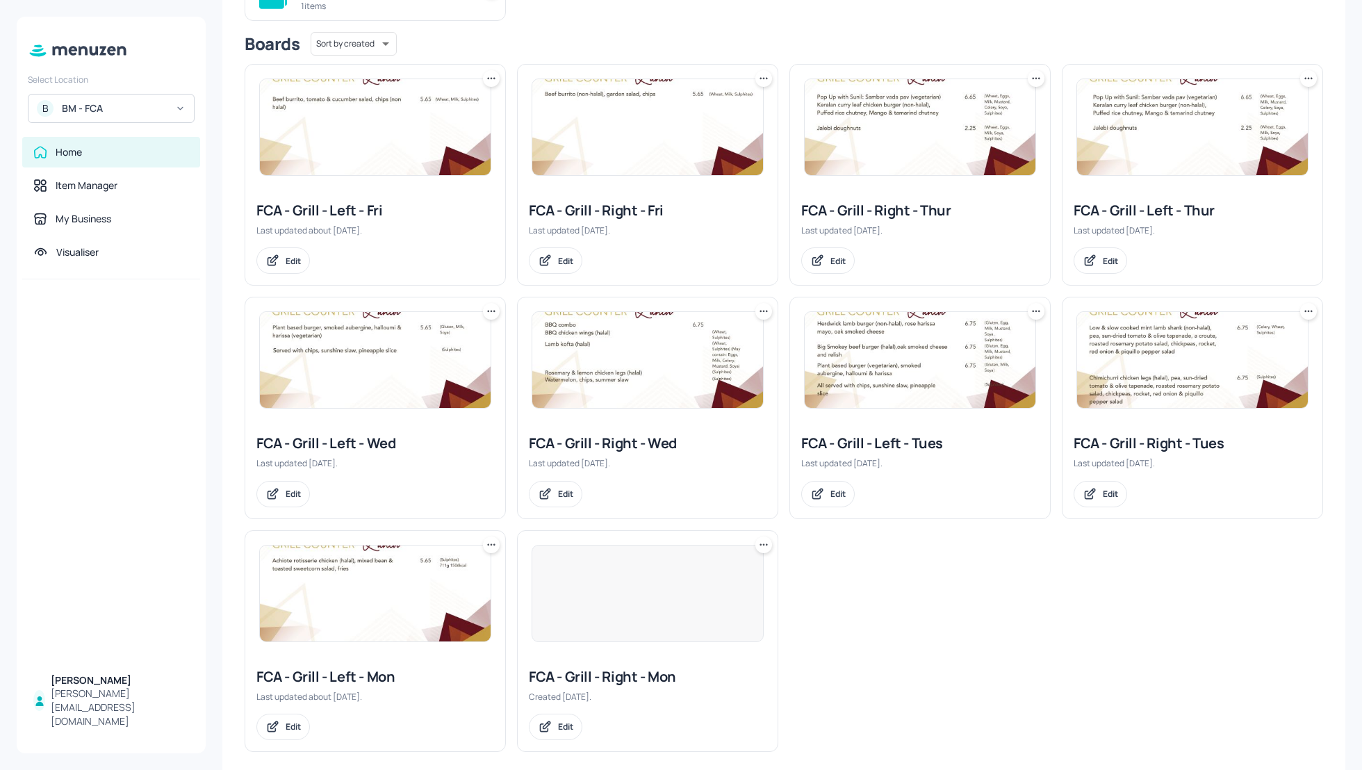
scroll to position [148, 0]
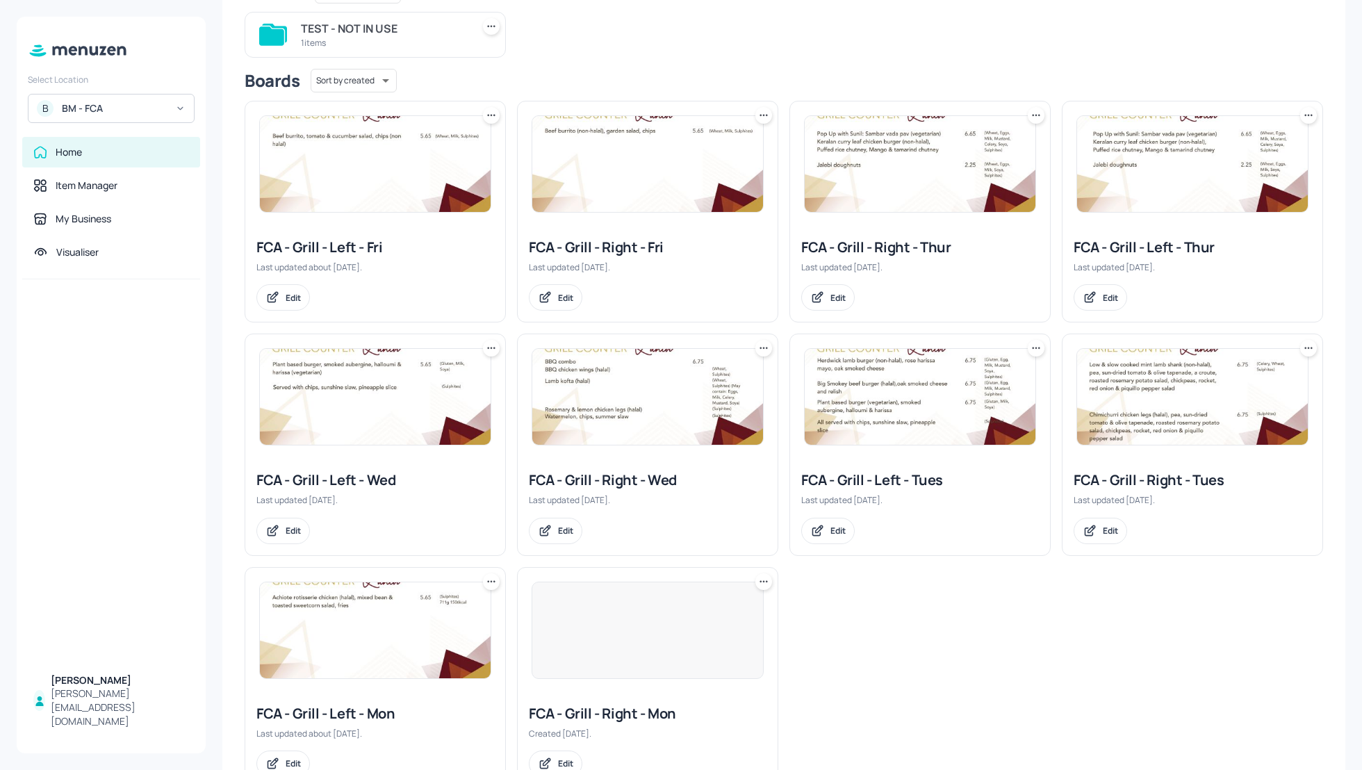
click at [616, 475] on div "FCA - Grill - Right - Wed" at bounding box center [648, 479] width 238 height 19
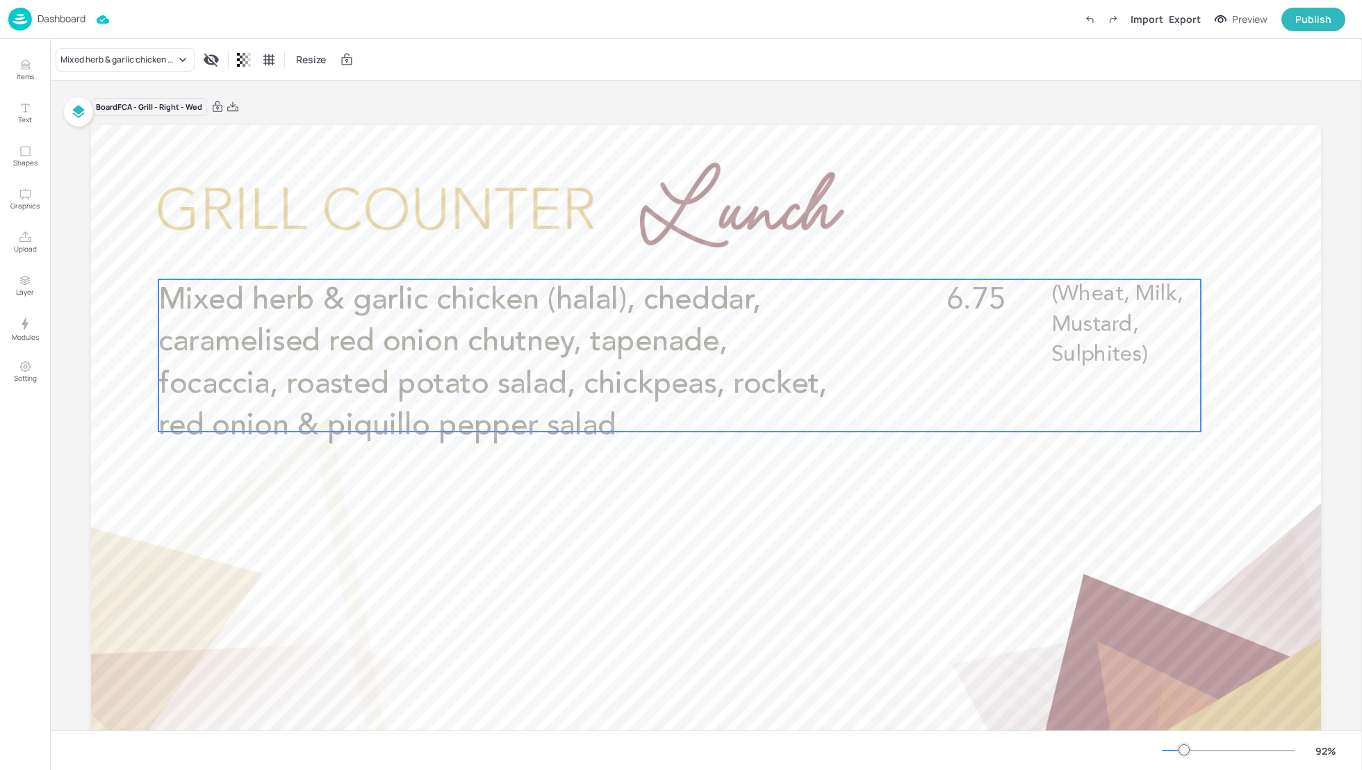
click at [490, 308] on span "Mixed herb & garlic chicken (halal), cheddar, caramelised red onion chutney, ta…" at bounding box center [492, 363] width 668 height 156
click at [472, 93] on div "Board FCA - Grill - Right - Wed Mixed herb & garlic chicken (halal), cheddar, c…" at bounding box center [706, 466] width 1230 height 771
click at [12, 70] on button "Items" at bounding box center [25, 70] width 40 height 40
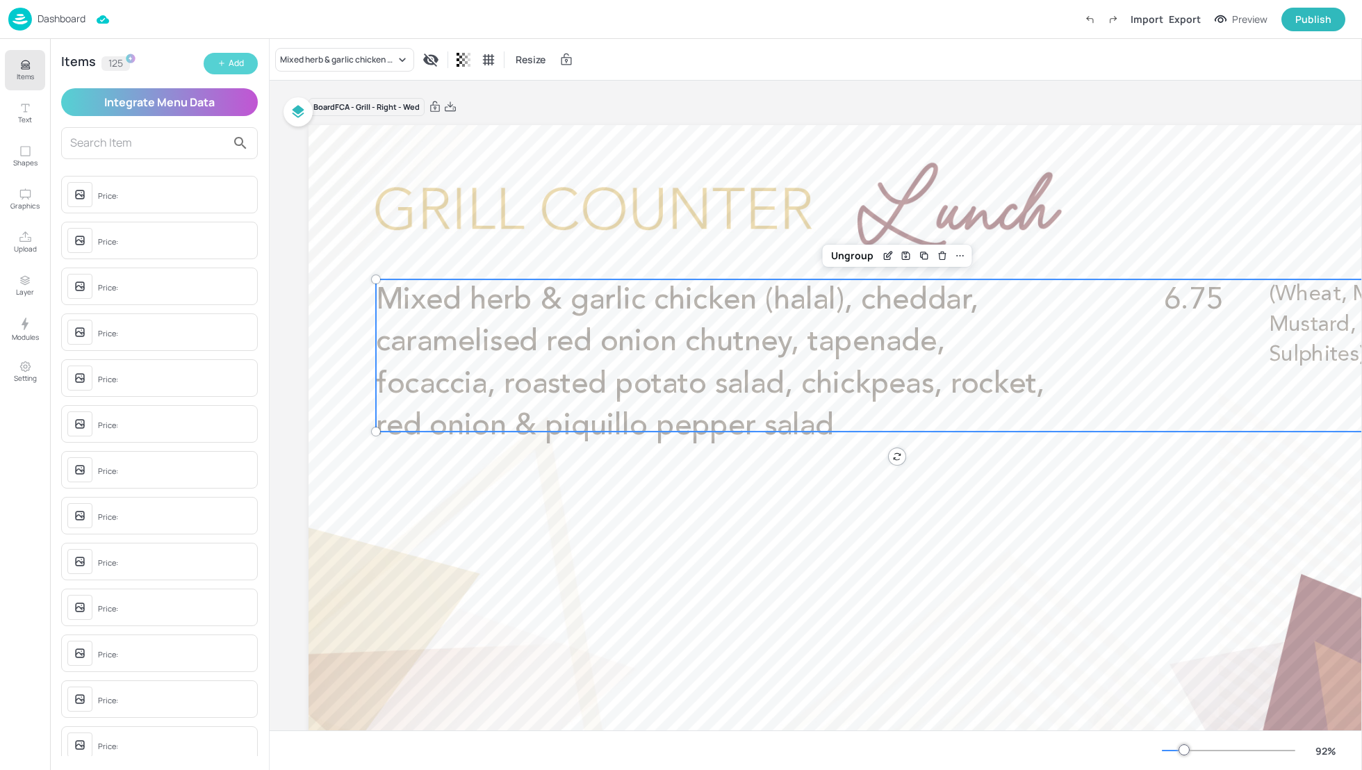
click at [234, 68] on div "Add" at bounding box center [236, 63] width 15 height 13
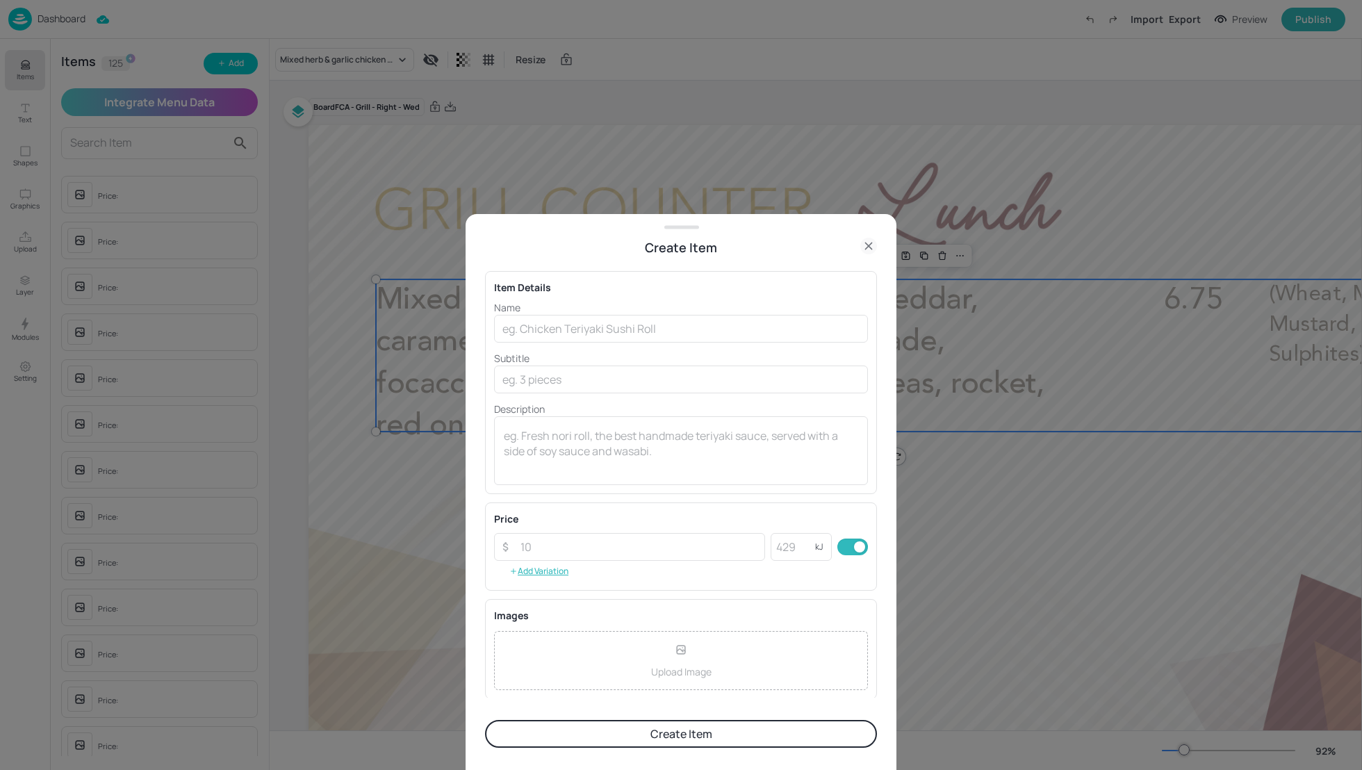
click at [616, 311] on p "Name" at bounding box center [681, 307] width 374 height 15
click at [616, 323] on input "text" at bounding box center [681, 329] width 374 height 28
click at [606, 324] on input "text" at bounding box center [681, 329] width 374 height 28
click at [599, 323] on input "text" at bounding box center [681, 329] width 374 height 28
click at [586, 324] on input "text" at bounding box center [681, 329] width 374 height 28
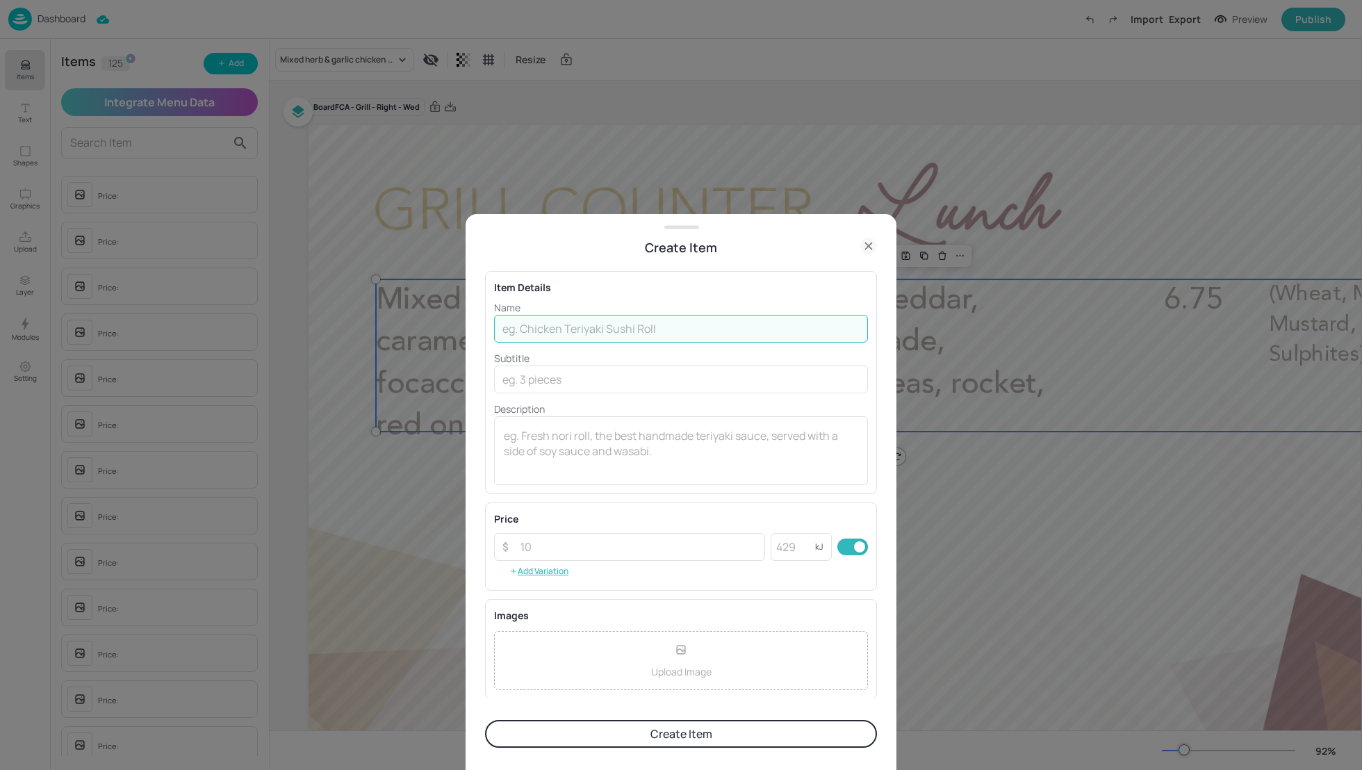
paste input "Plant based burger (vegan), smoked aubergine, halloumi & harissa, new potato, s…"
drag, startPoint x: 857, startPoint y: 328, endPoint x: 707, endPoint y: 327, distance: 150.8
click at [706, 327] on input "Plant based burger (vegan), smoked aubergine, halloumi & harissa, new potato, s…" at bounding box center [681, 329] width 374 height 28
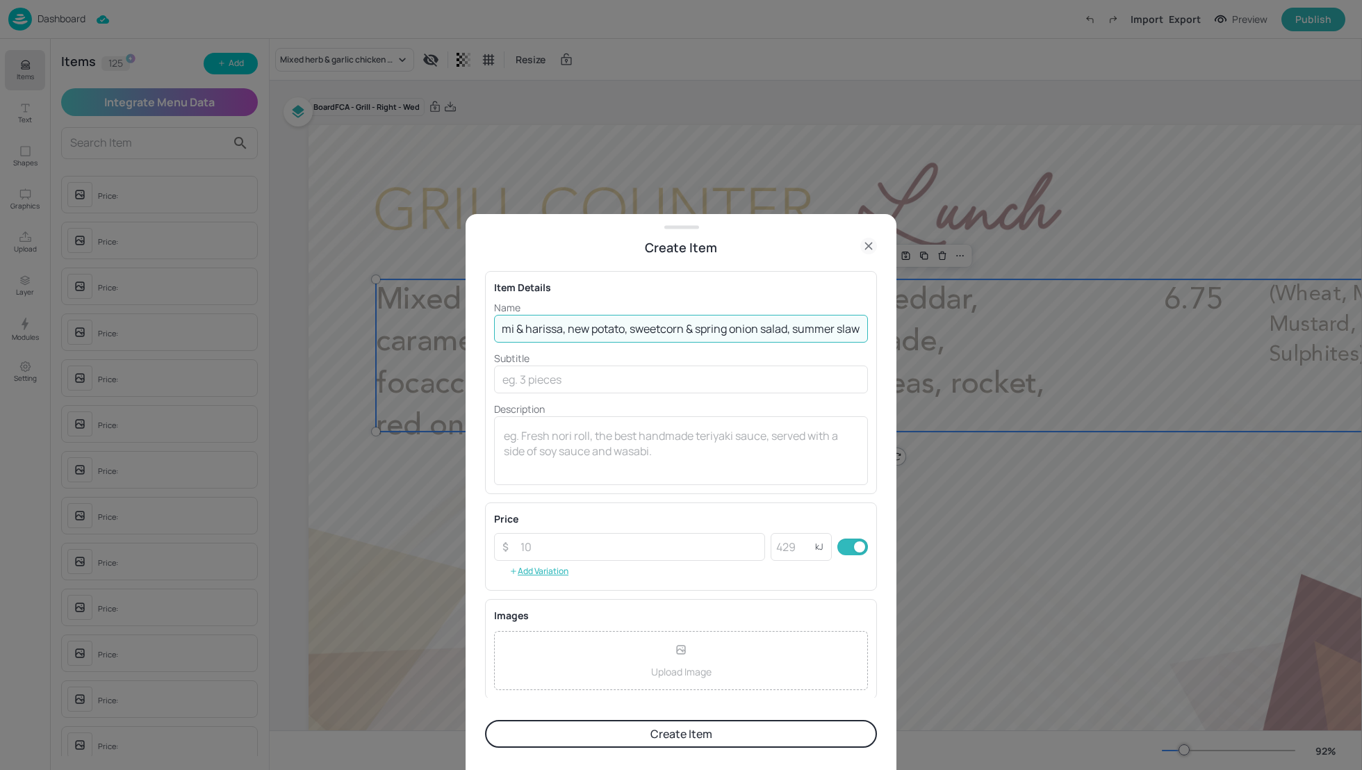
click at [643, 338] on input "Plant based burger (vegan), smoked aubergine, halloumi & harissa, new potato, s…" at bounding box center [681, 329] width 374 height 28
type input "Plant based burger (vegan), smoked aubergine, halloumi & harissa, new potato, s…"
click at [578, 379] on input "text" at bounding box center [681, 379] width 374 height 28
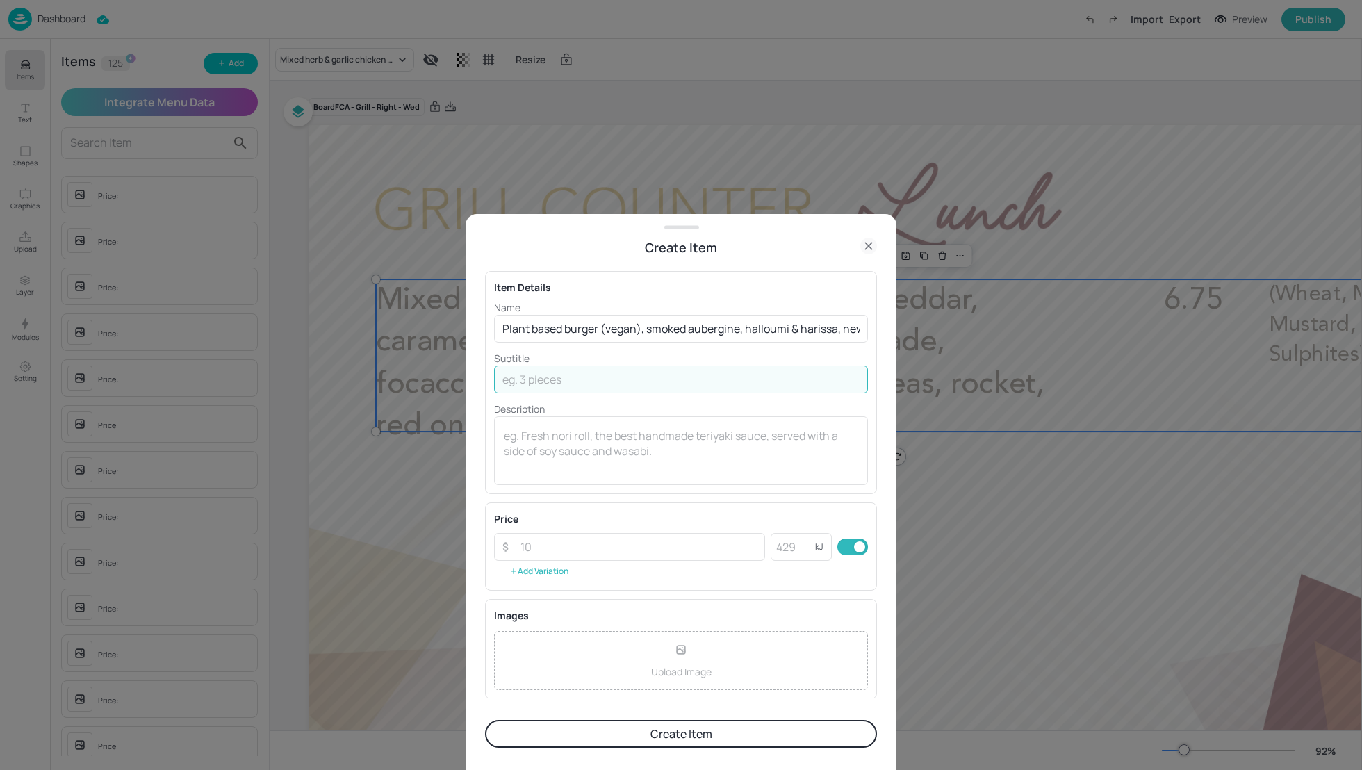
paste input "(Sulphites, Wheat, Milk, Soya)"
type input "(Sulphites, Wheat, Milk, Soya)"
click at [808, 324] on input "Plant based burger (vegan), smoked aubergine, halloumi & harissa, new potato, s…" at bounding box center [681, 329] width 374 height 28
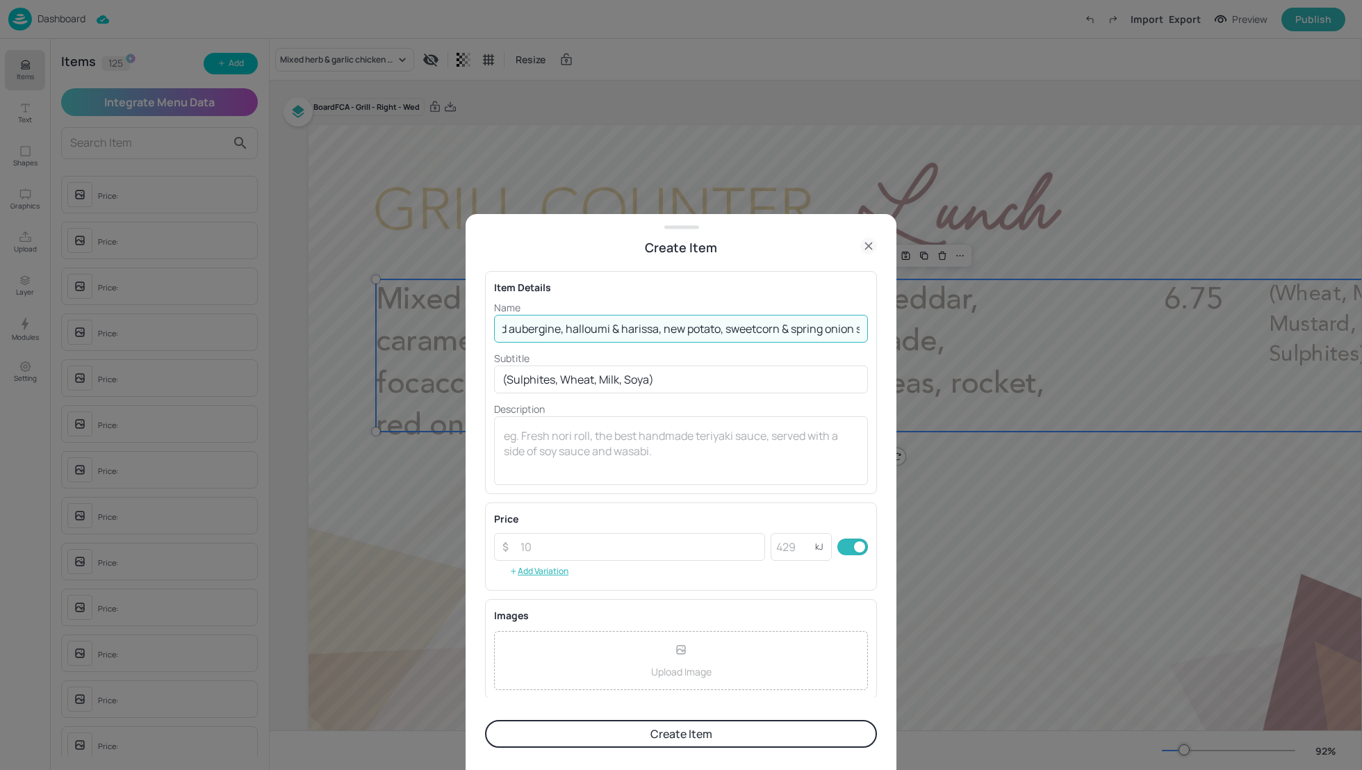
scroll to position [0, 286]
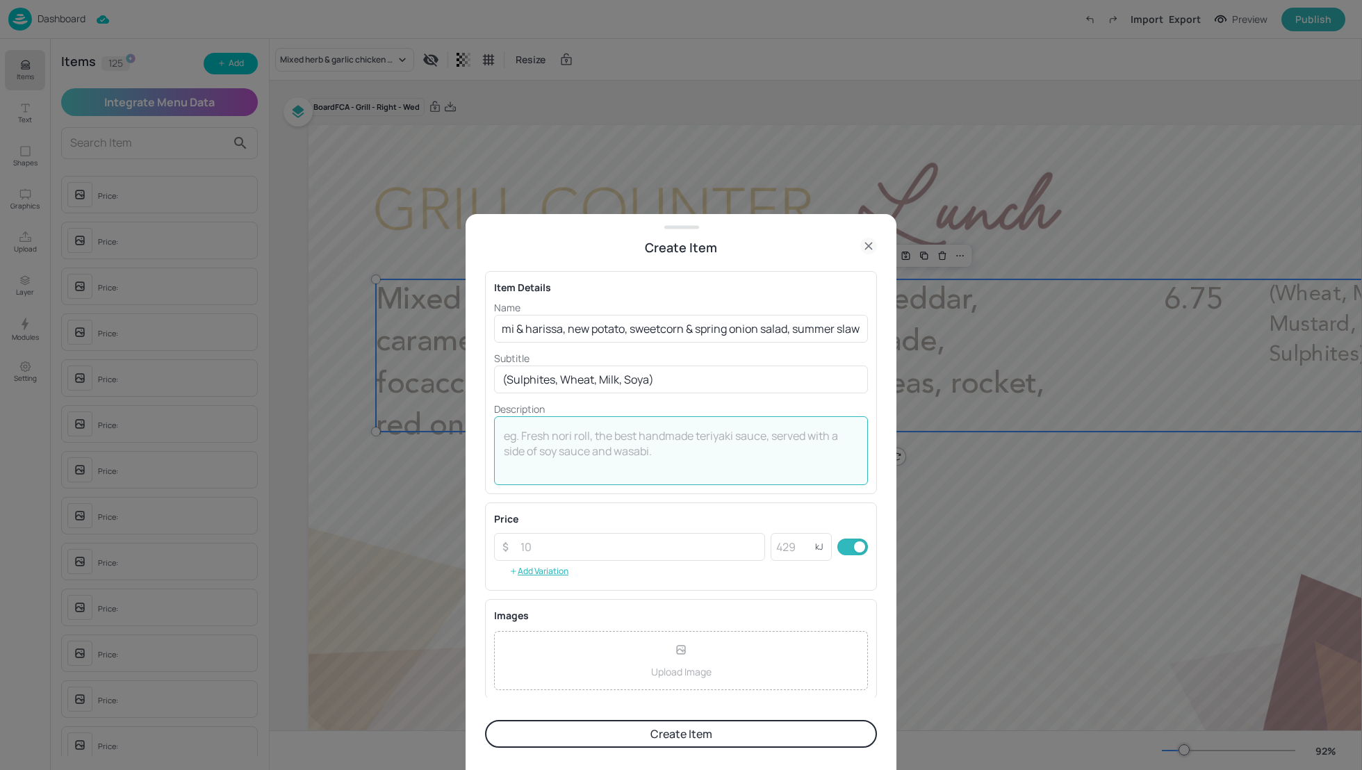
click at [740, 452] on textarea at bounding box center [681, 451] width 354 height 46
type textarea "6.75"
click at [745, 734] on button "Create Item" at bounding box center [681, 734] width 392 height 28
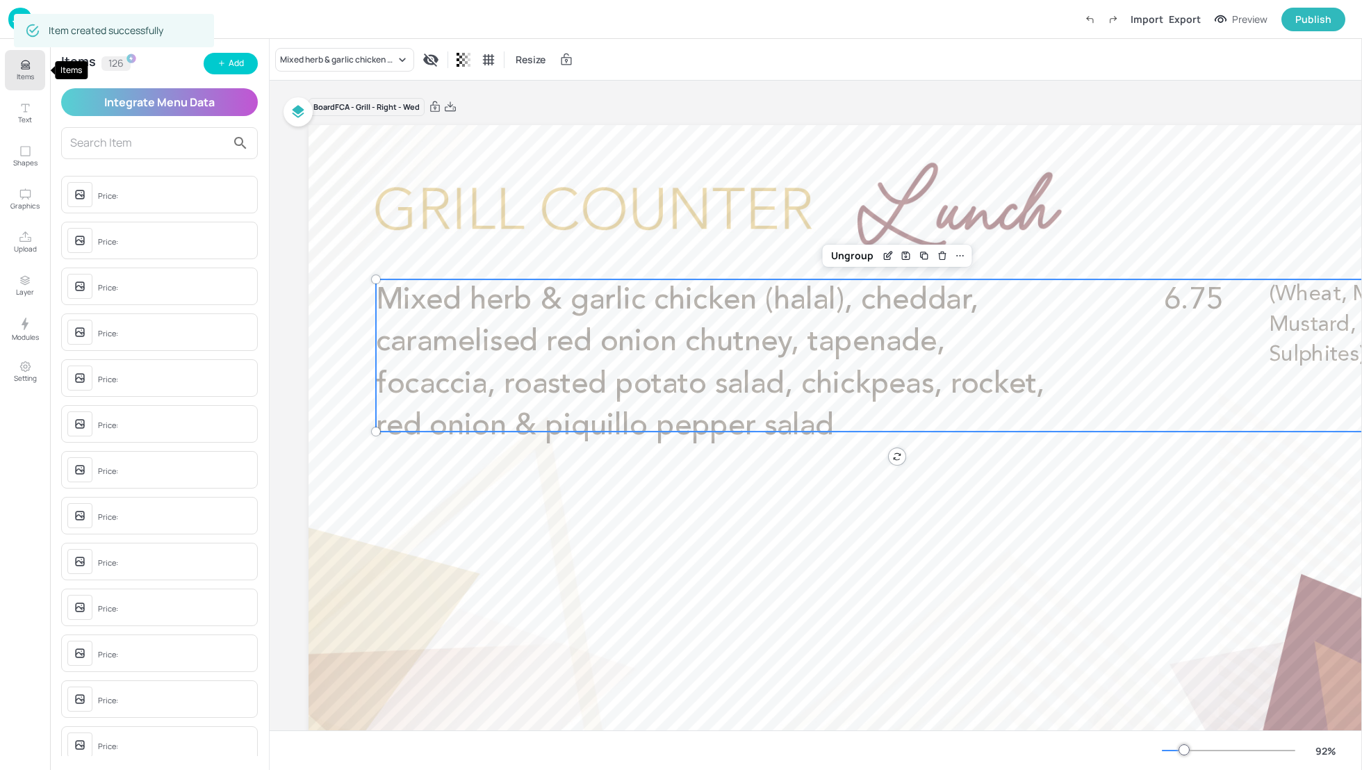
click at [27, 76] on p "Items" at bounding box center [25, 77] width 17 height 10
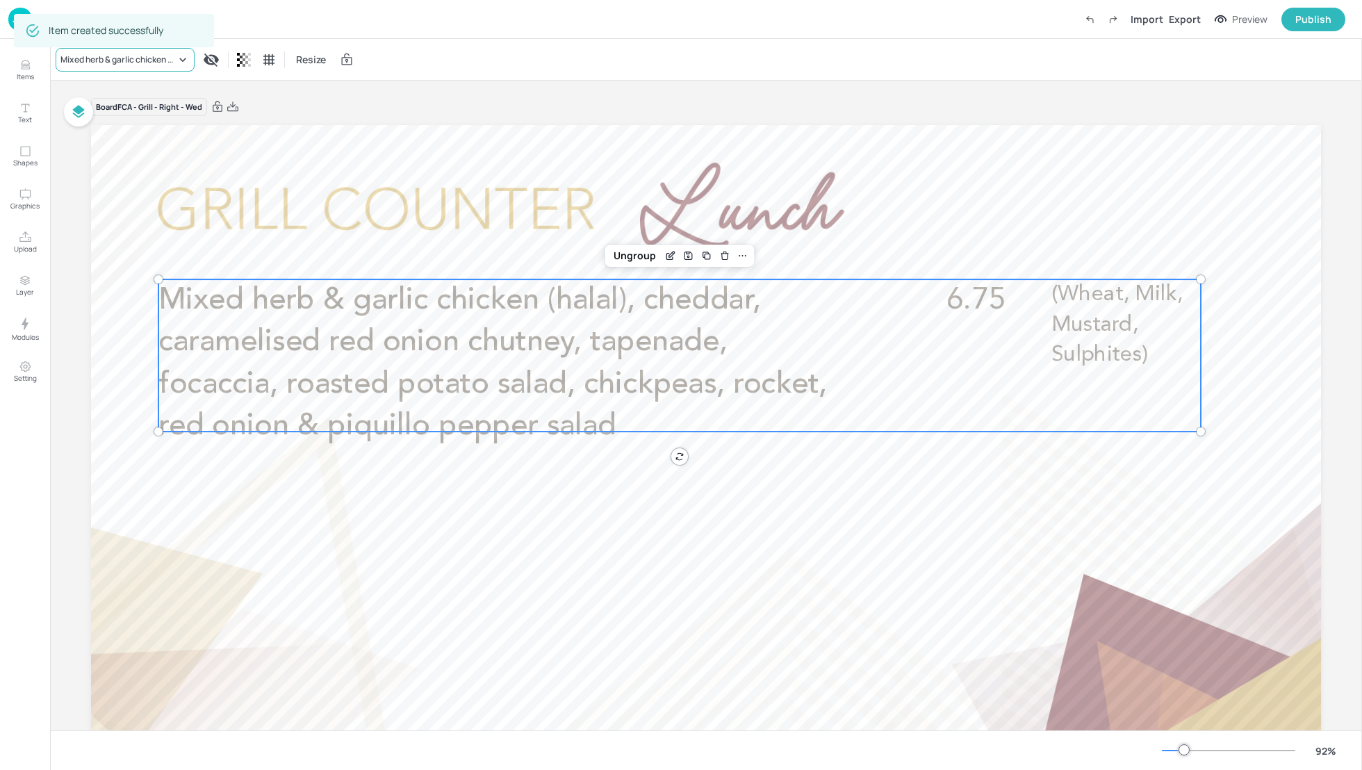
click at [144, 54] on div "Mixed herb & garlic chicken (halal), cheddar, caramelised red onion chutney, ta…" at bounding box center [117, 60] width 115 height 13
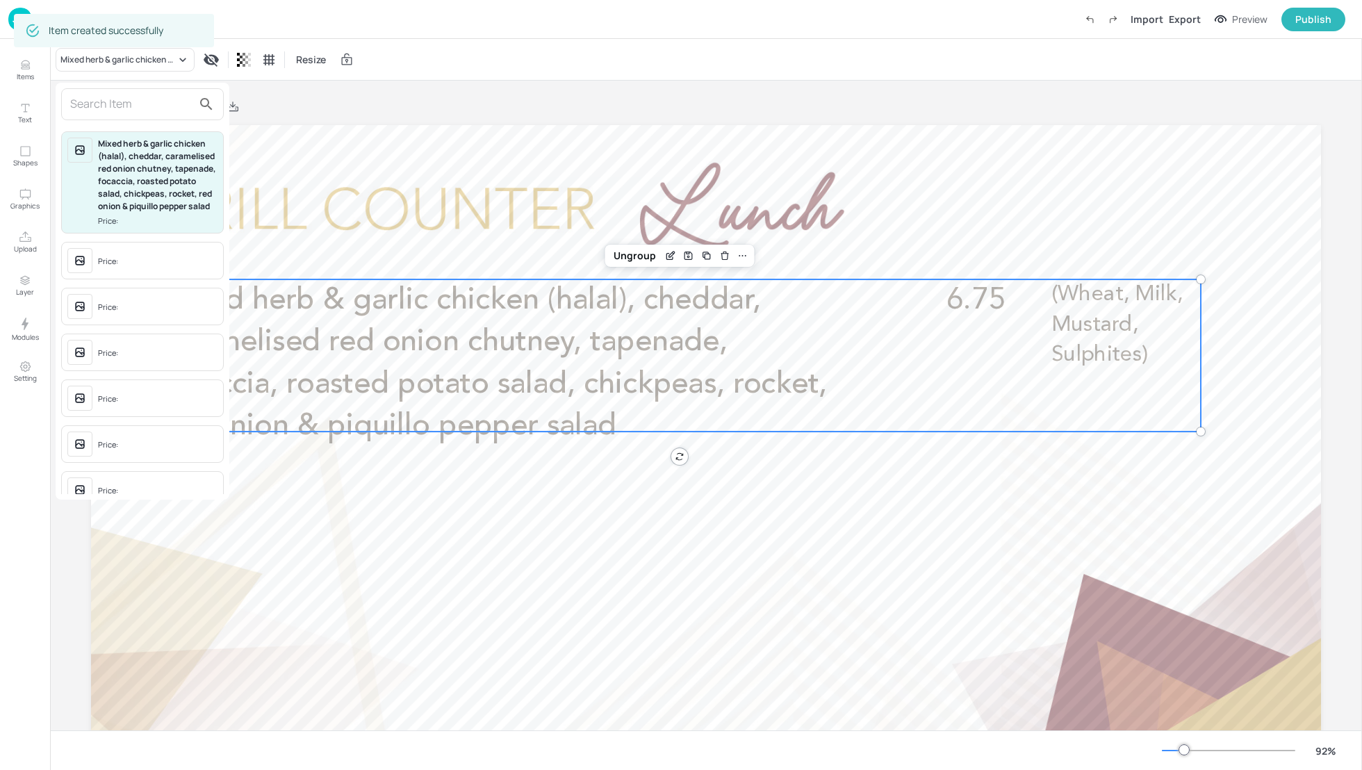
click at [133, 110] on input "text" at bounding box center [131, 104] width 122 height 22
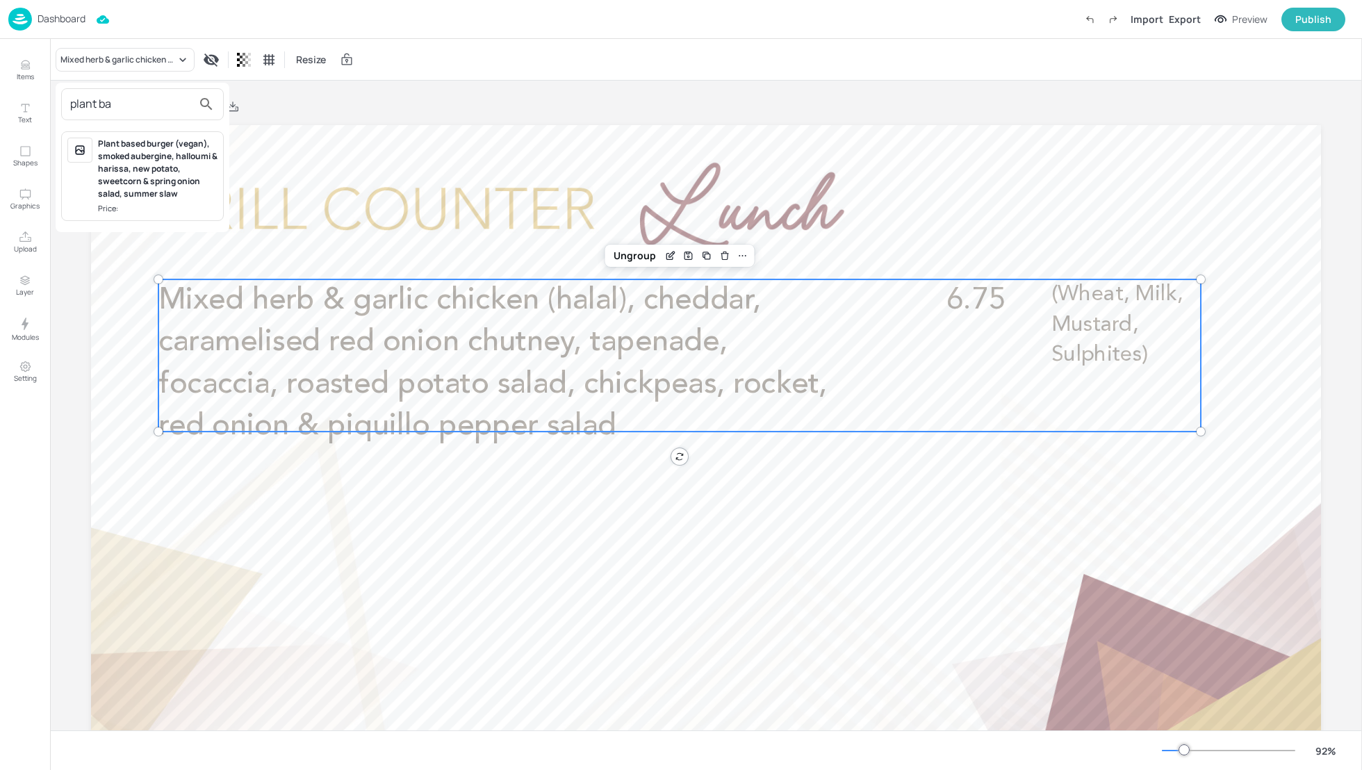
type input "plant ba"
click at [173, 167] on div "Plant based burger (vegan), smoked aubergine, halloumi & harissa, new potato, s…" at bounding box center [158, 169] width 120 height 63
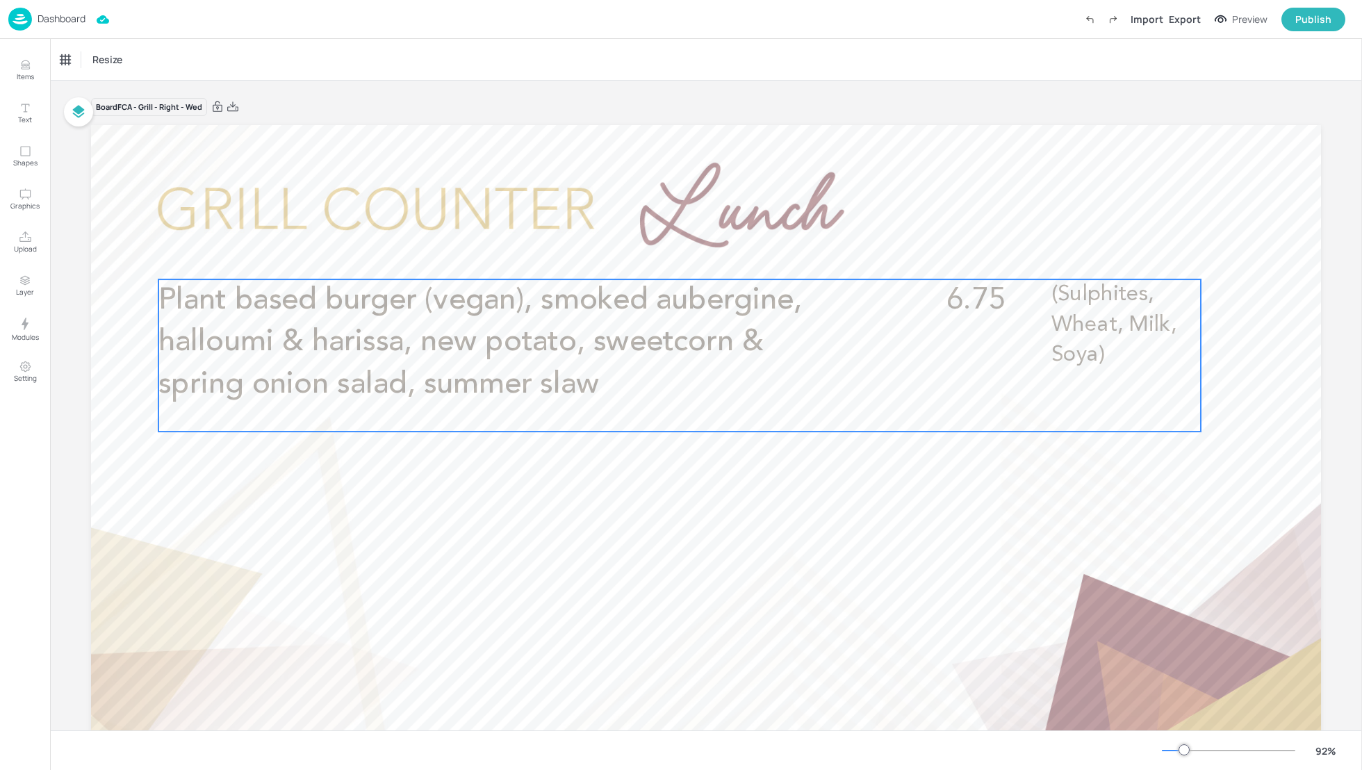
click at [423, 309] on span "Plant based burger (vegan), smoked aubergine, halloumi & harissa, new potato, s…" at bounding box center [479, 342] width 643 height 115
click at [113, 66] on div "Plant based burger (vegan), smoked aubergine, halloumi & harissa, new potato, s…" at bounding box center [125, 60] width 139 height 24
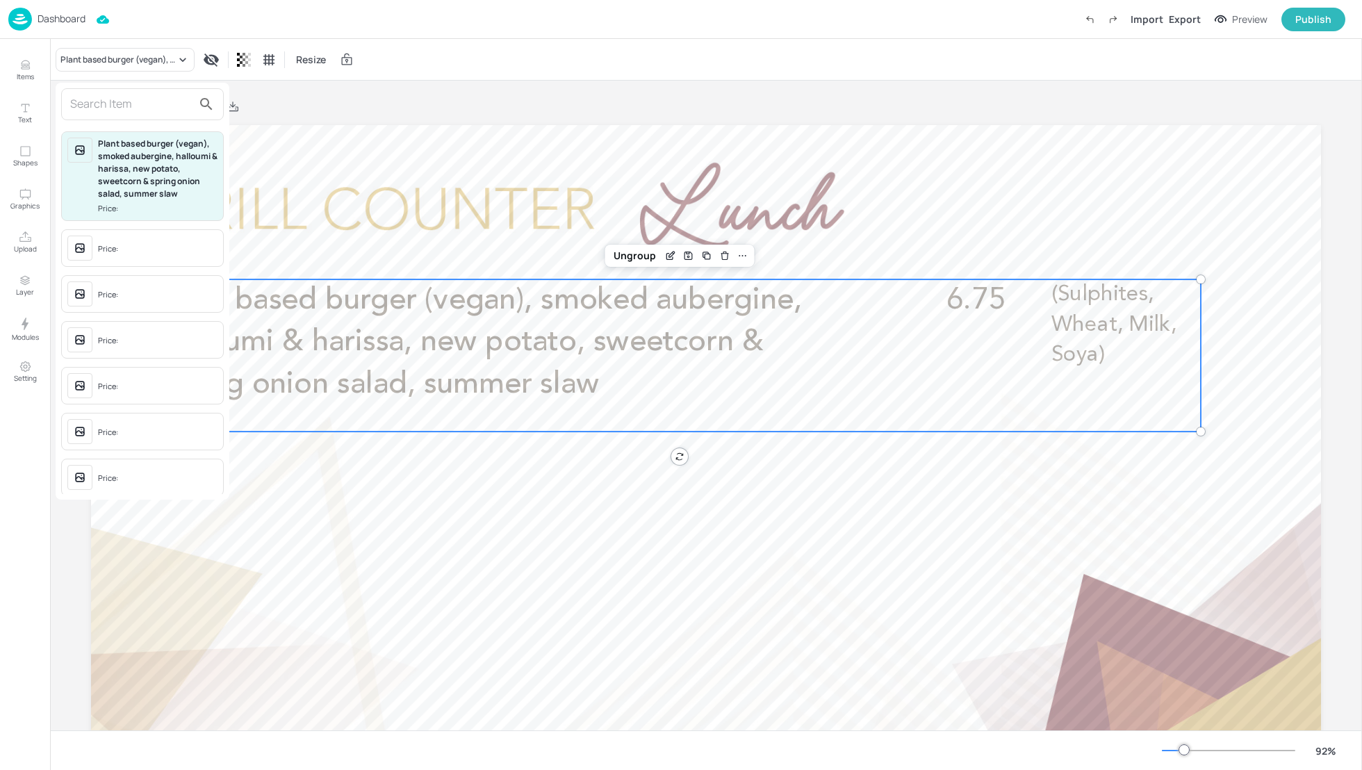
click at [109, 112] on input "text" at bounding box center [131, 104] width 122 height 22
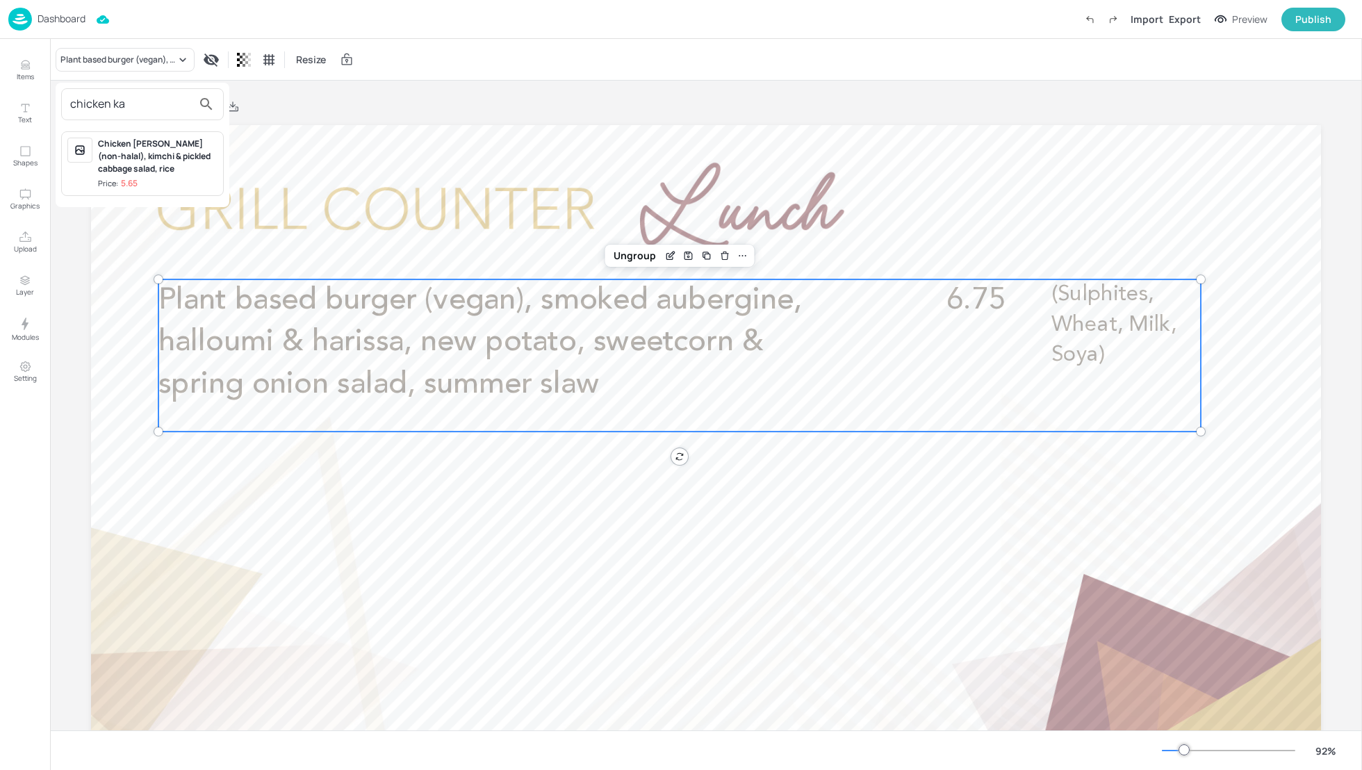
type input "chicken ka"
click at [116, 175] on div "Chicken katsu curry (non-halal), kimchi & pickled cabbage salad, rice Price: 5.…" at bounding box center [158, 164] width 120 height 52
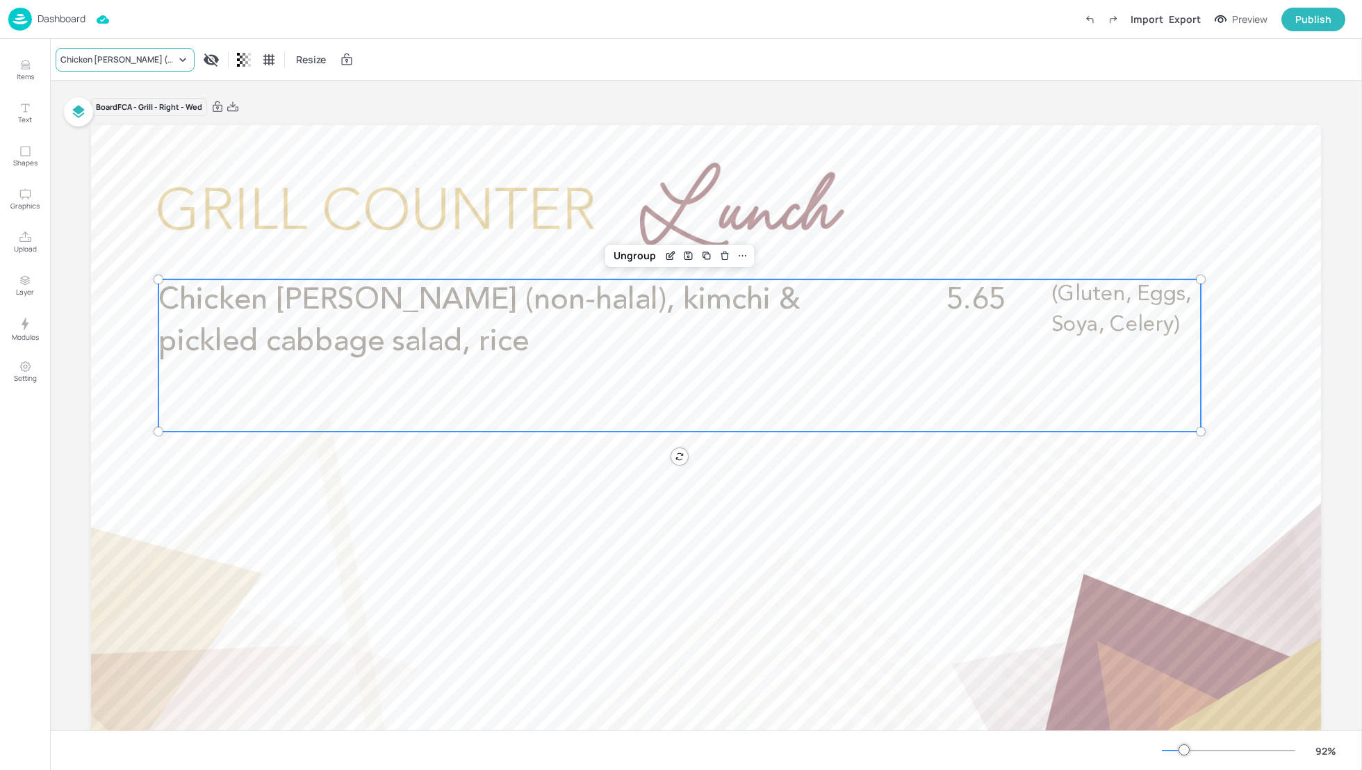
click at [120, 49] on div "Chicken [PERSON_NAME] (non-halal), kimchi & pickled cabbage salad, rice" at bounding box center [125, 60] width 139 height 24
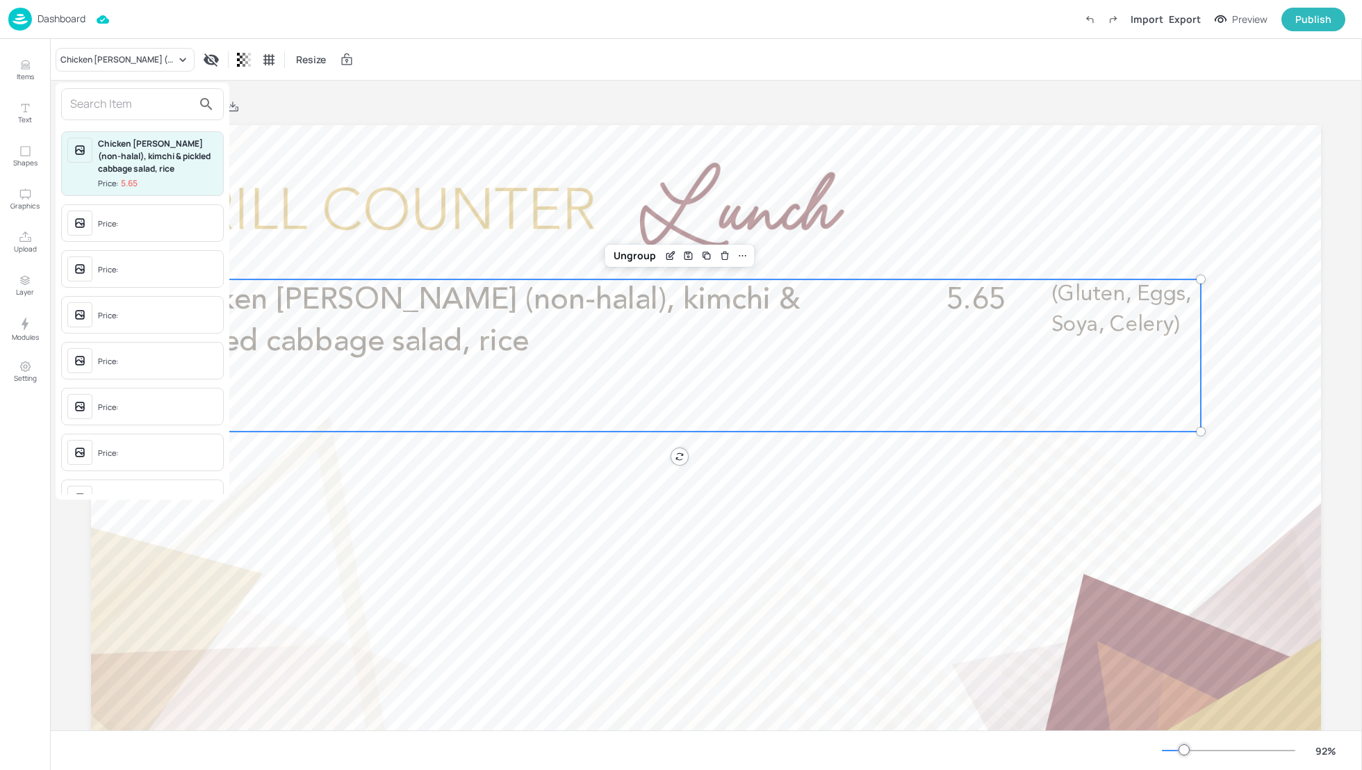
click at [102, 97] on input "text" at bounding box center [131, 104] width 122 height 22
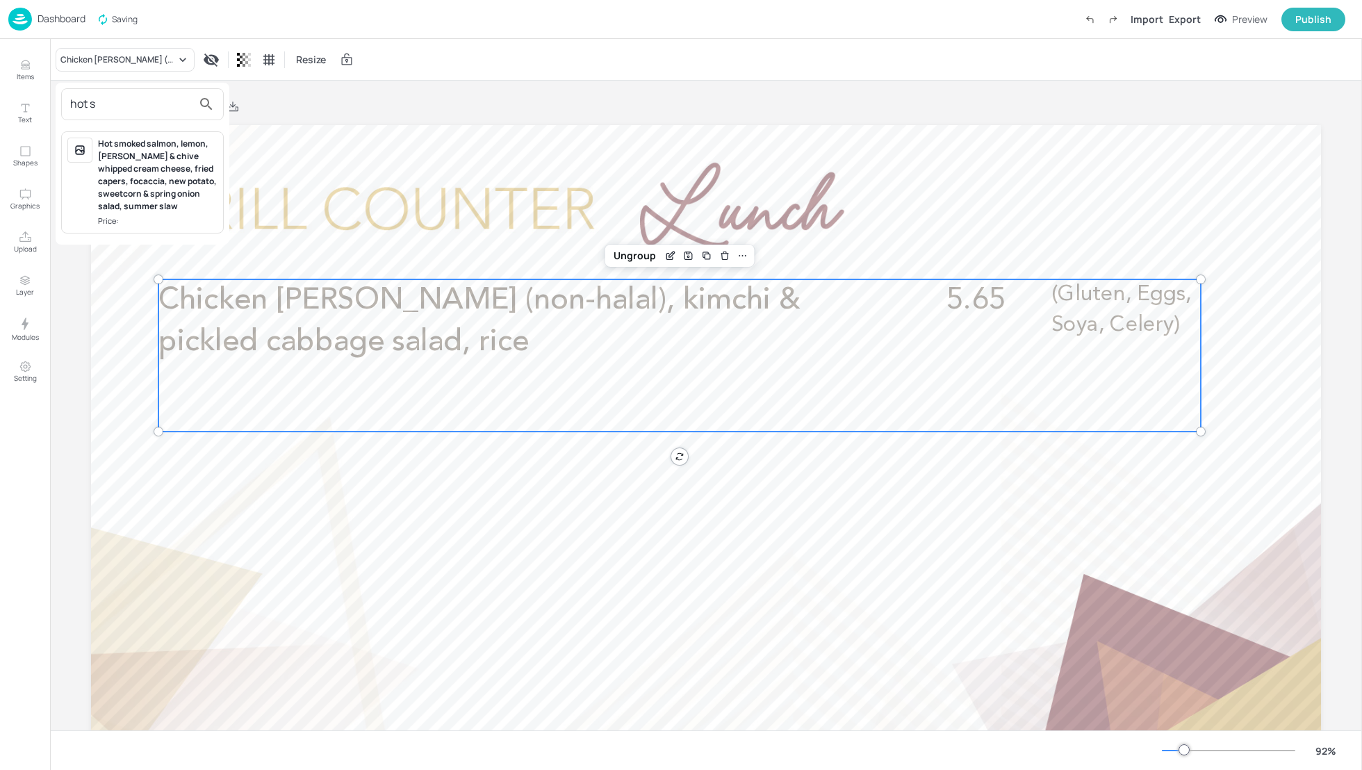
type input "hot s"
click at [147, 169] on div "Hot smoked salmon, lemon, dill & chive whipped cream cheese, fried capers, foca…" at bounding box center [158, 175] width 120 height 75
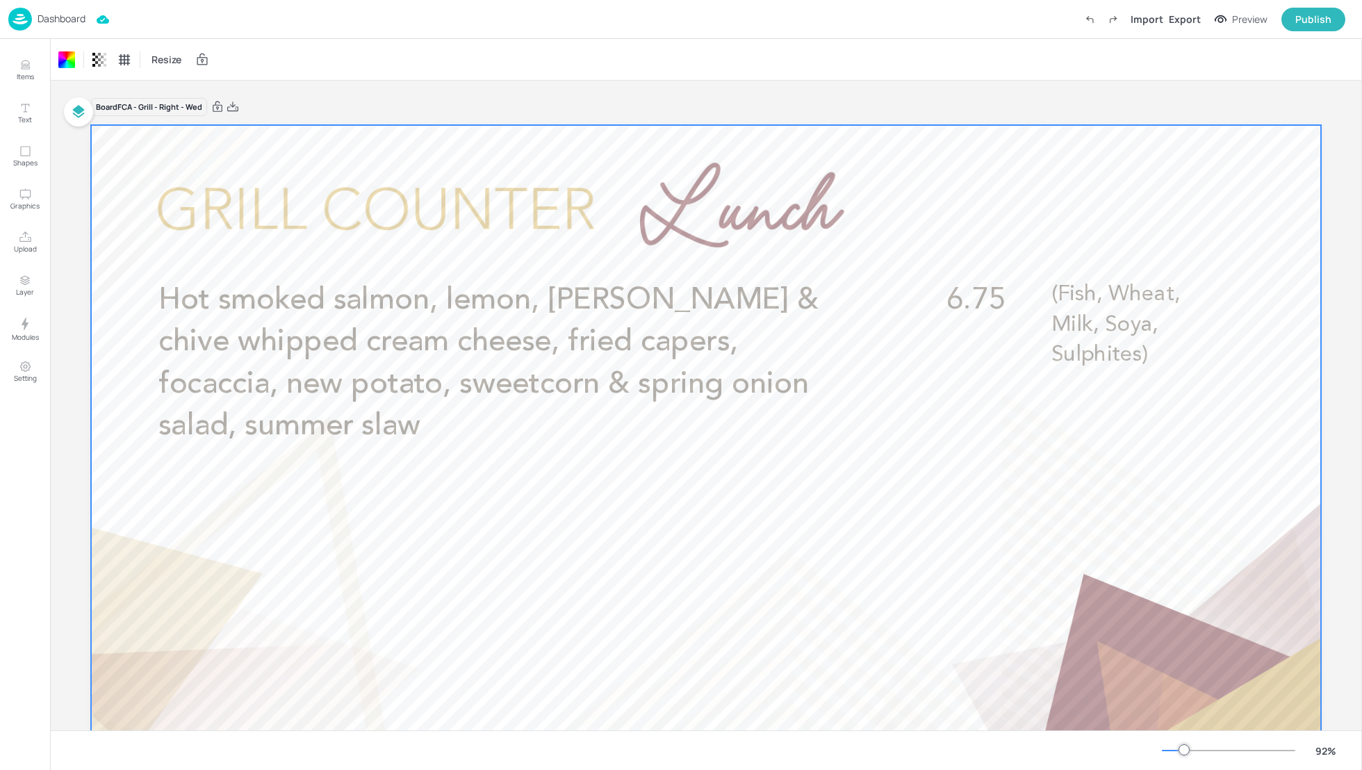
click at [51, 17] on p "Dashboard" at bounding box center [62, 19] width 48 height 10
click at [56, 16] on p "Dashboard" at bounding box center [62, 19] width 48 height 10
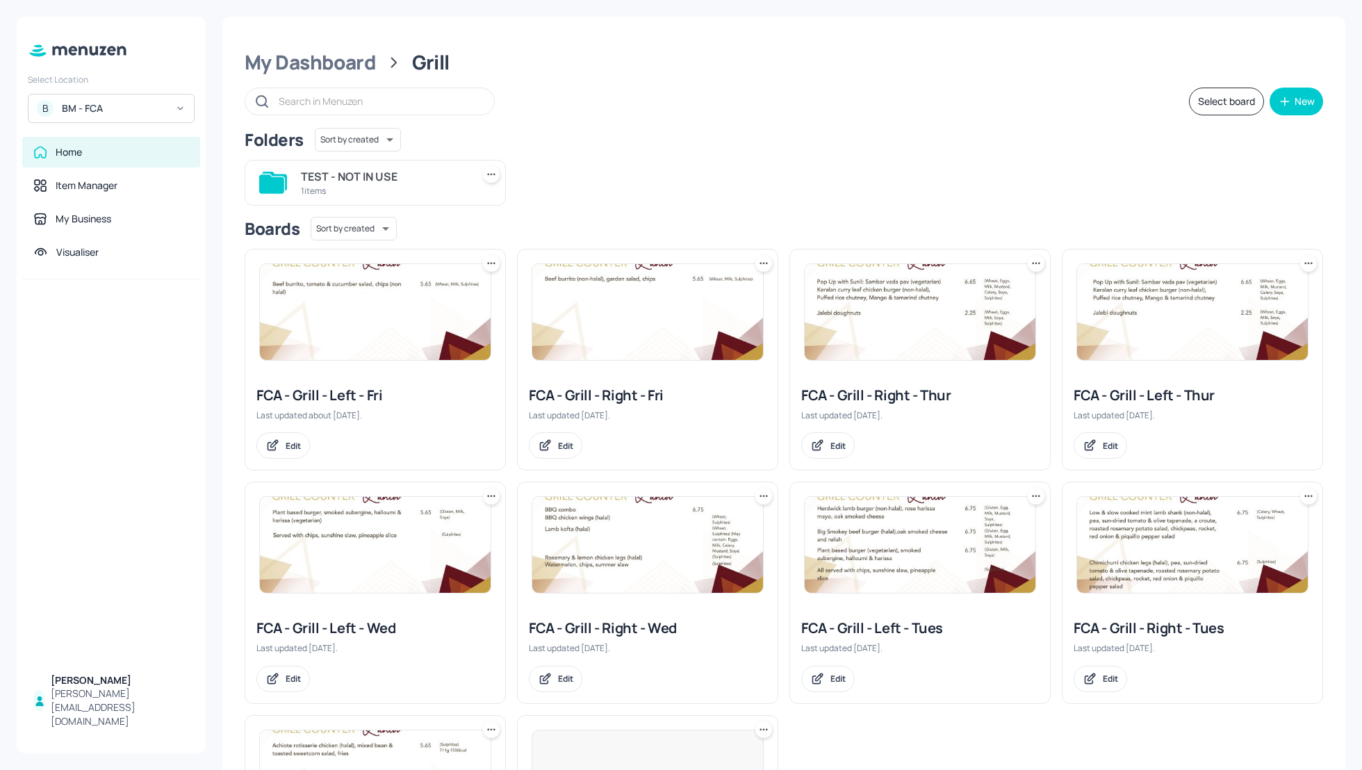
click at [782, 152] on div "TEST - NOT IN USE 1 items" at bounding box center [777, 177] width 1089 height 57
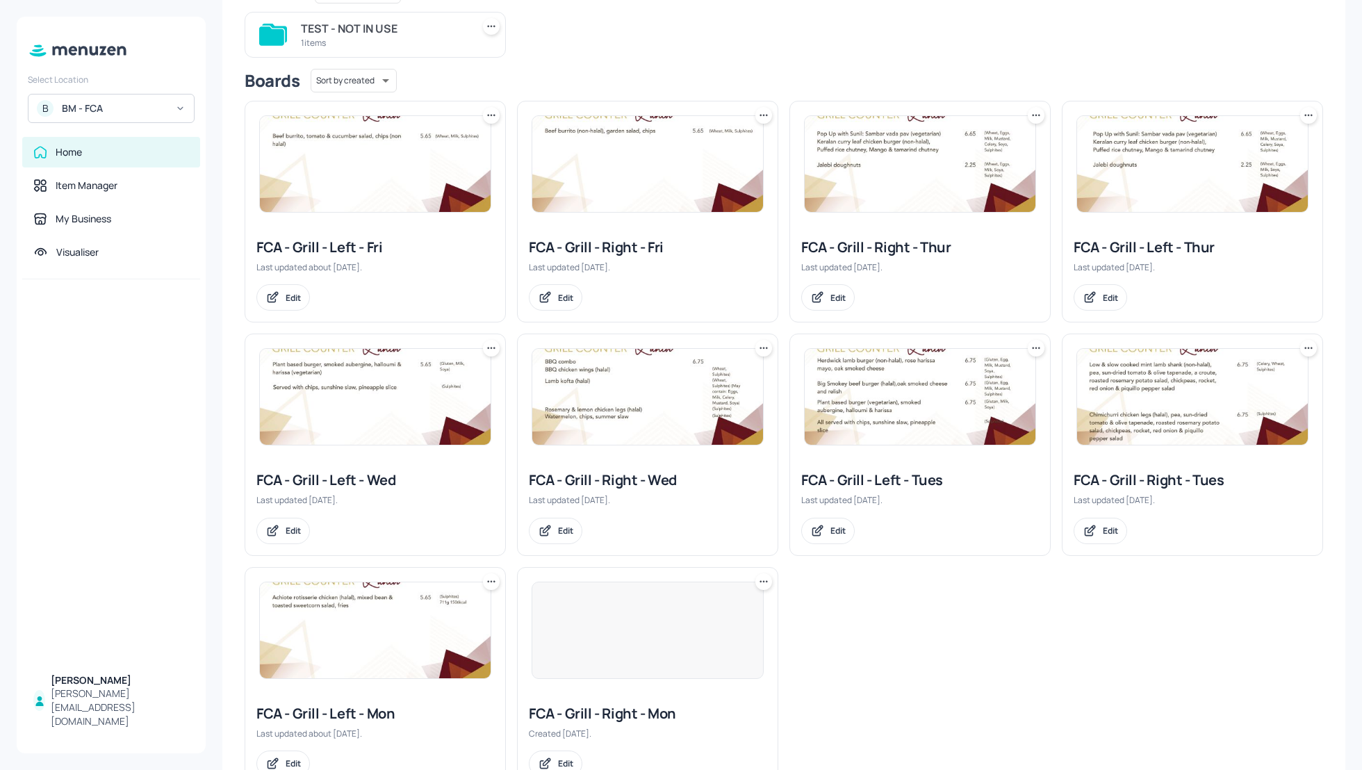
scroll to position [185, 0]
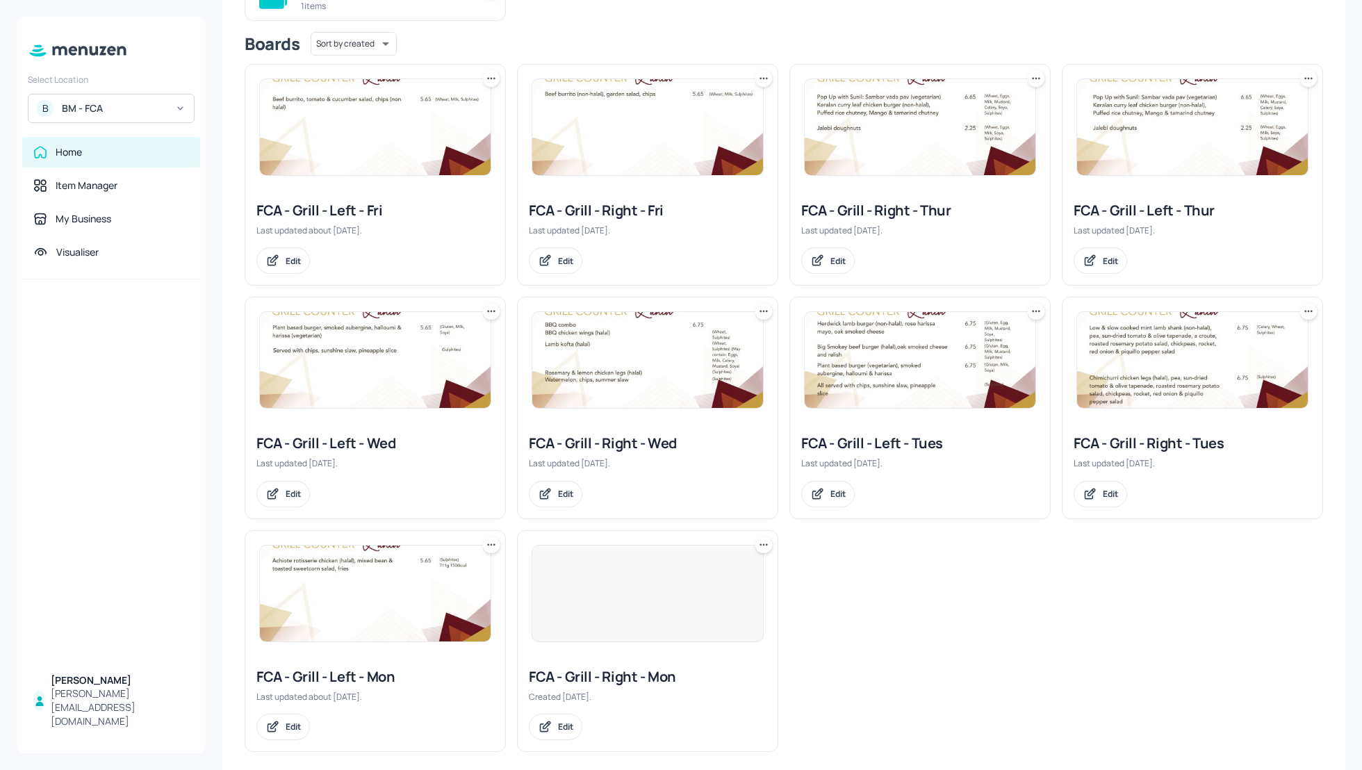
click at [371, 434] on div "FCA - Grill - Left - Wed" at bounding box center [375, 443] width 238 height 19
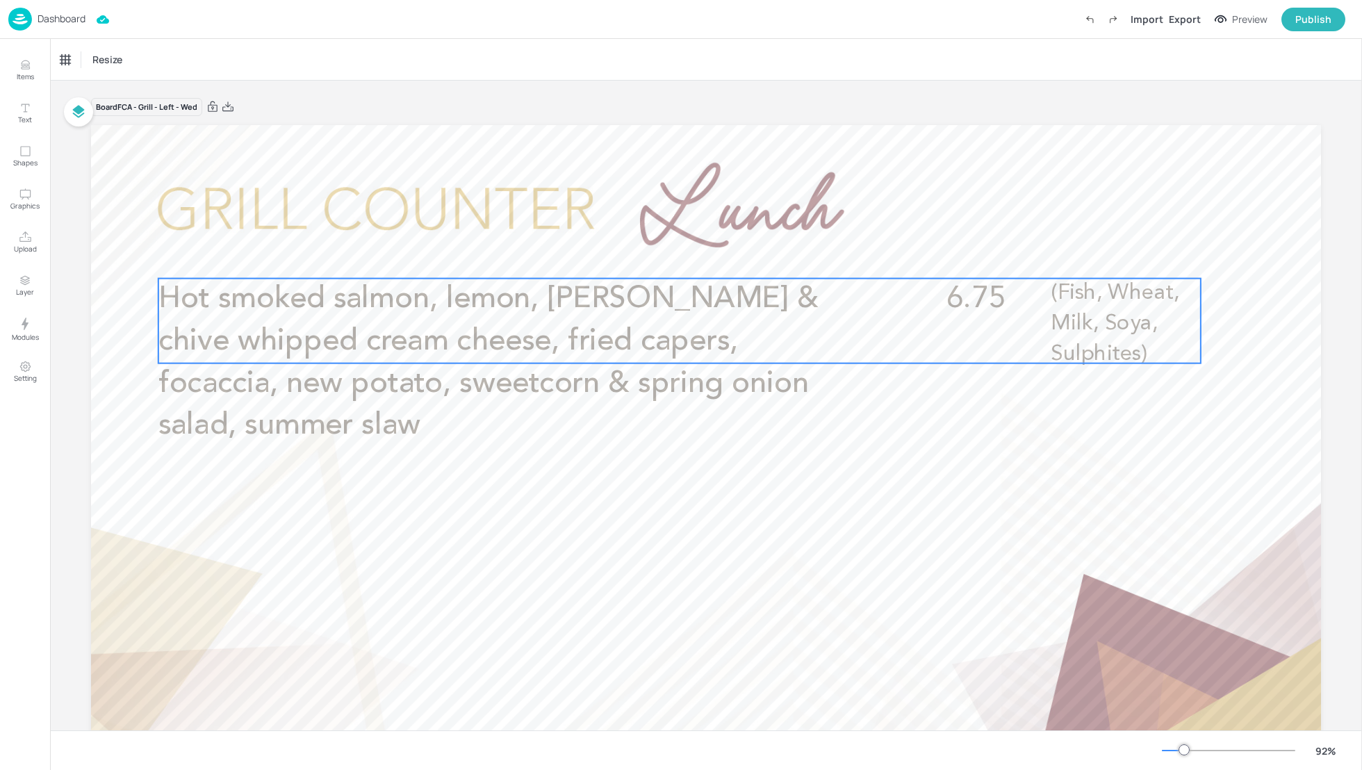
click at [466, 311] on span "Hot smoked salmon, lemon, dill & chive whipped cream cheese, fried capers, foca…" at bounding box center [488, 362] width 660 height 156
click at [100, 70] on div "Hot smoked salmon, lemon, dill & chive whipped cream cheese, fried capers, foca…" at bounding box center [125, 60] width 139 height 24
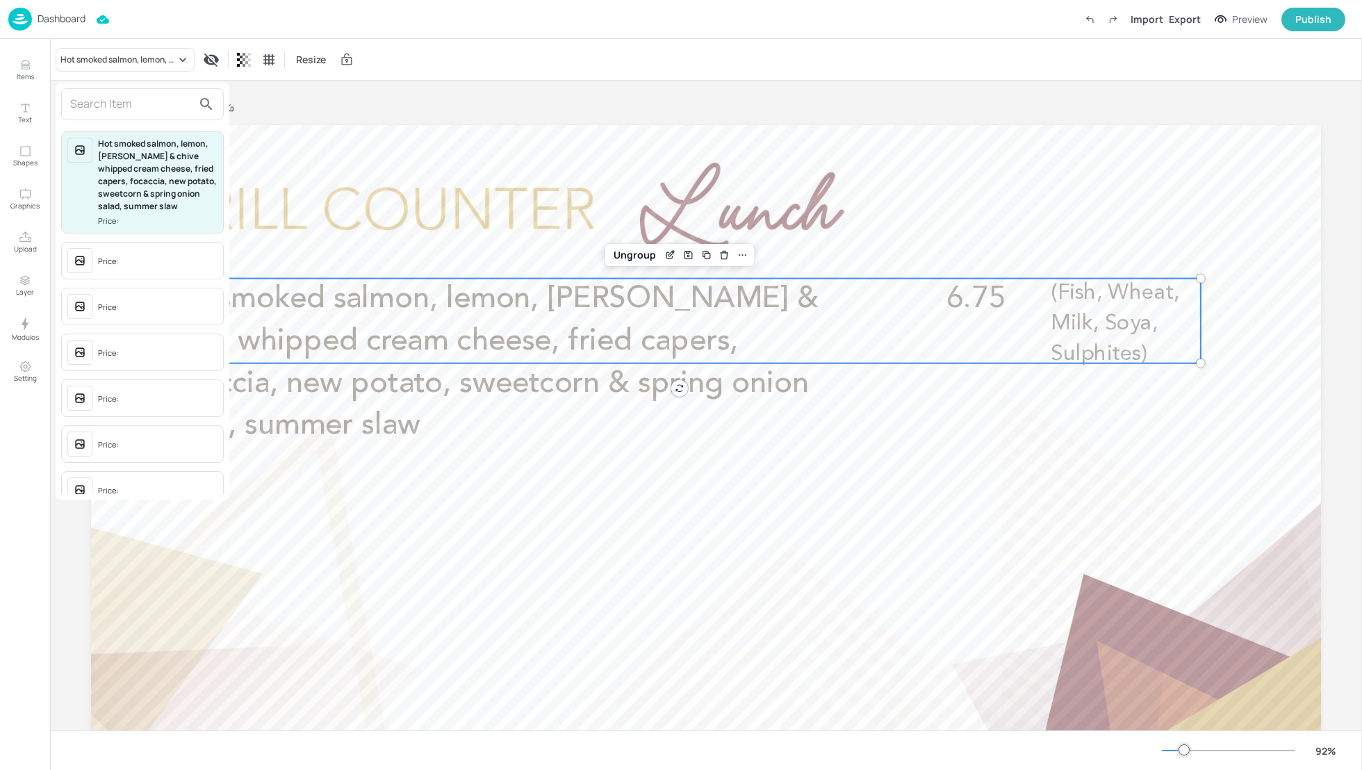
click at [97, 103] on input "text" at bounding box center [131, 104] width 122 height 22
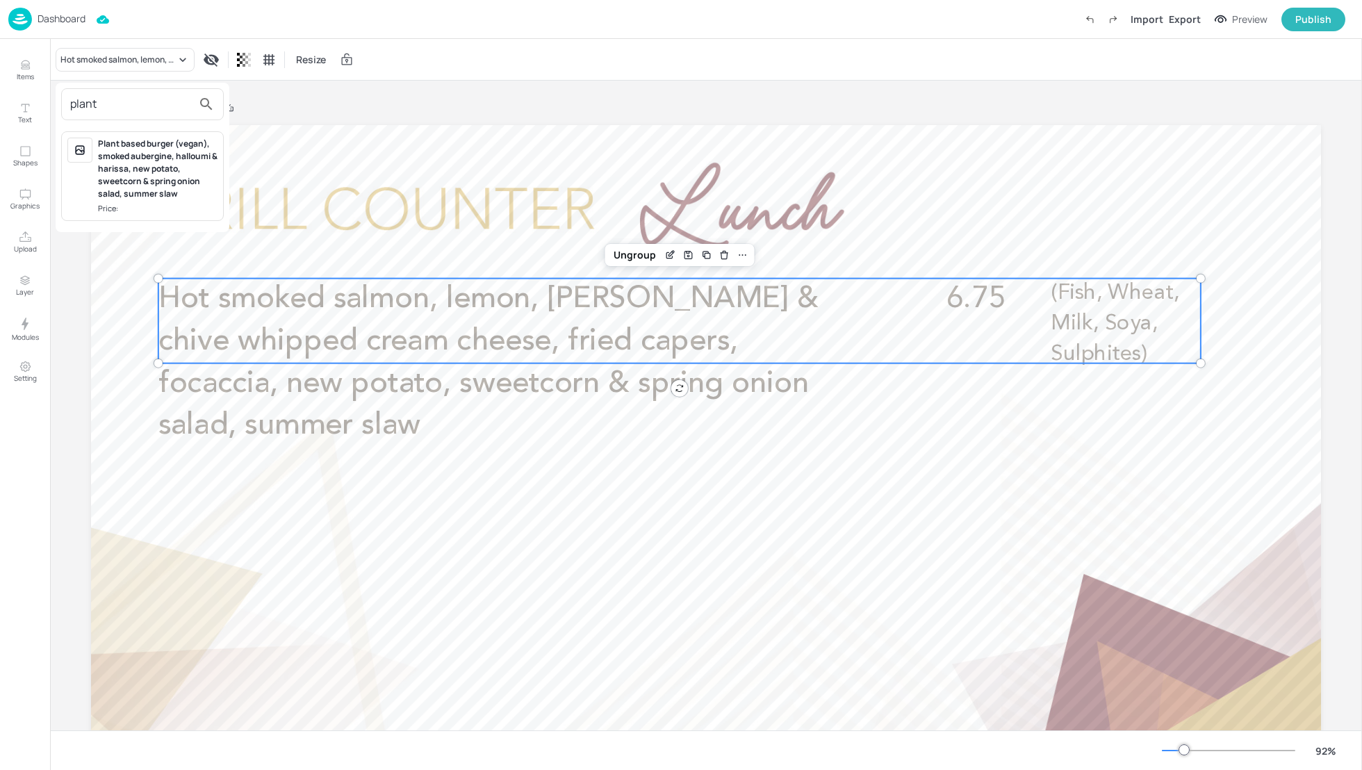
type input "plant"
click at [154, 184] on div "Plant based burger (vegan), smoked aubergine, halloumi & harissa, new potato, s…" at bounding box center [158, 169] width 120 height 63
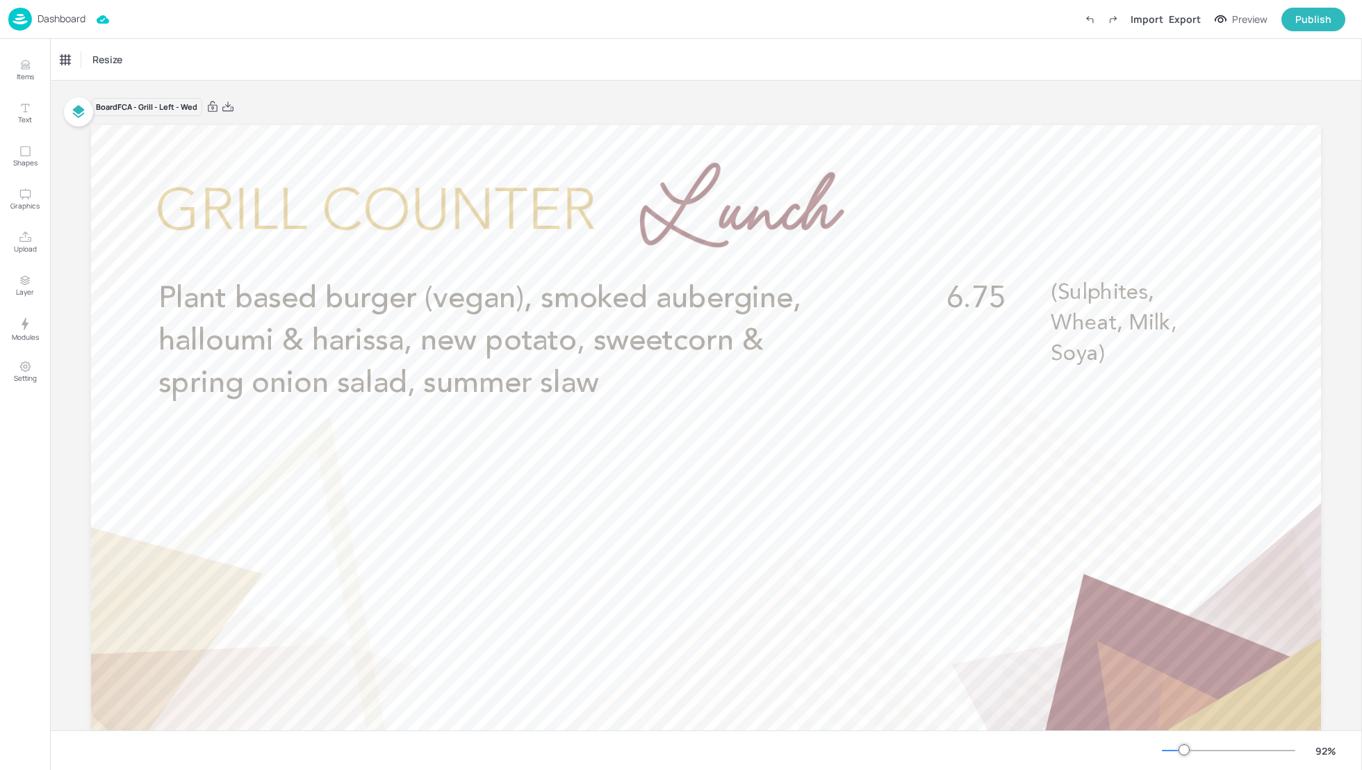
click at [59, 18] on p "Dashboard" at bounding box center [62, 19] width 48 height 10
click at [66, 15] on p "Dashboard" at bounding box center [62, 19] width 48 height 10
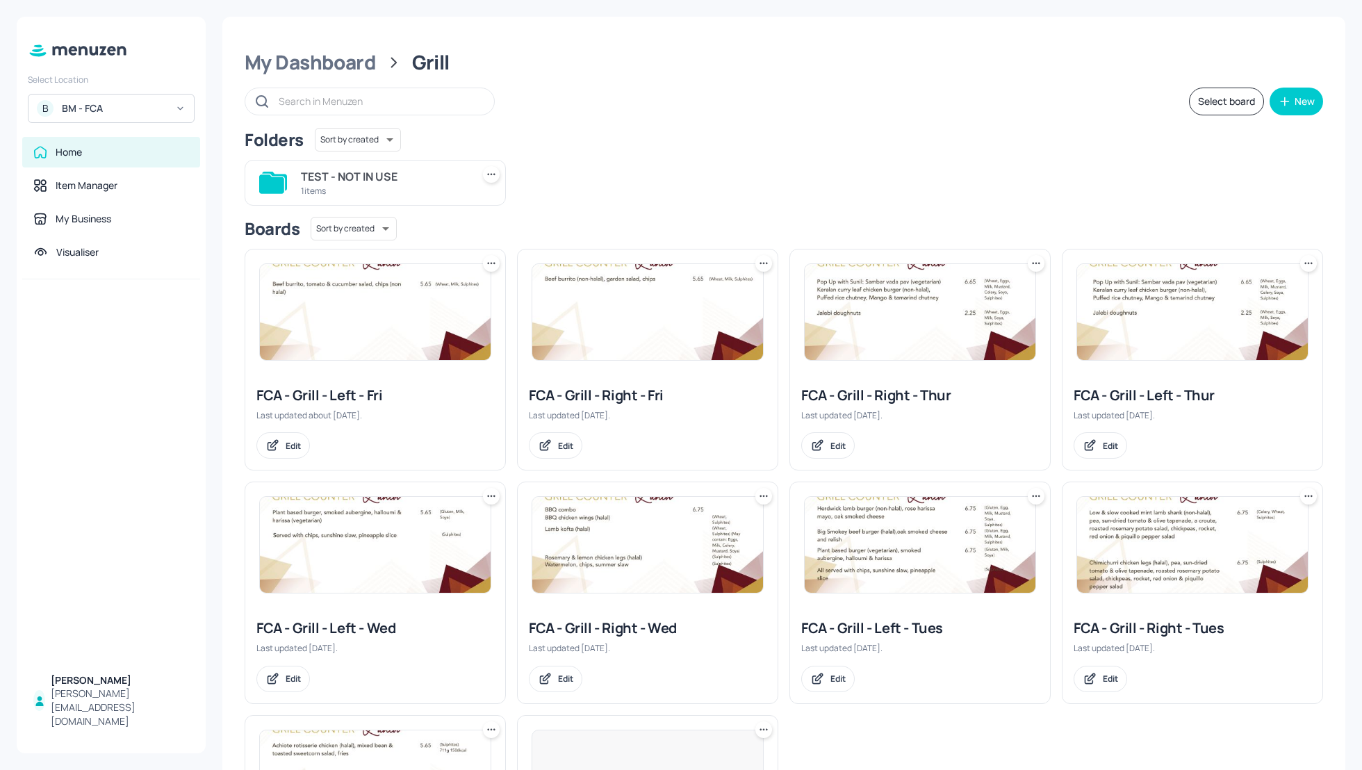
click at [864, 176] on div "TEST - NOT IN USE 1 items" at bounding box center [777, 177] width 1089 height 57
click at [297, 55] on div "My Dashboard" at bounding box center [310, 62] width 131 height 25
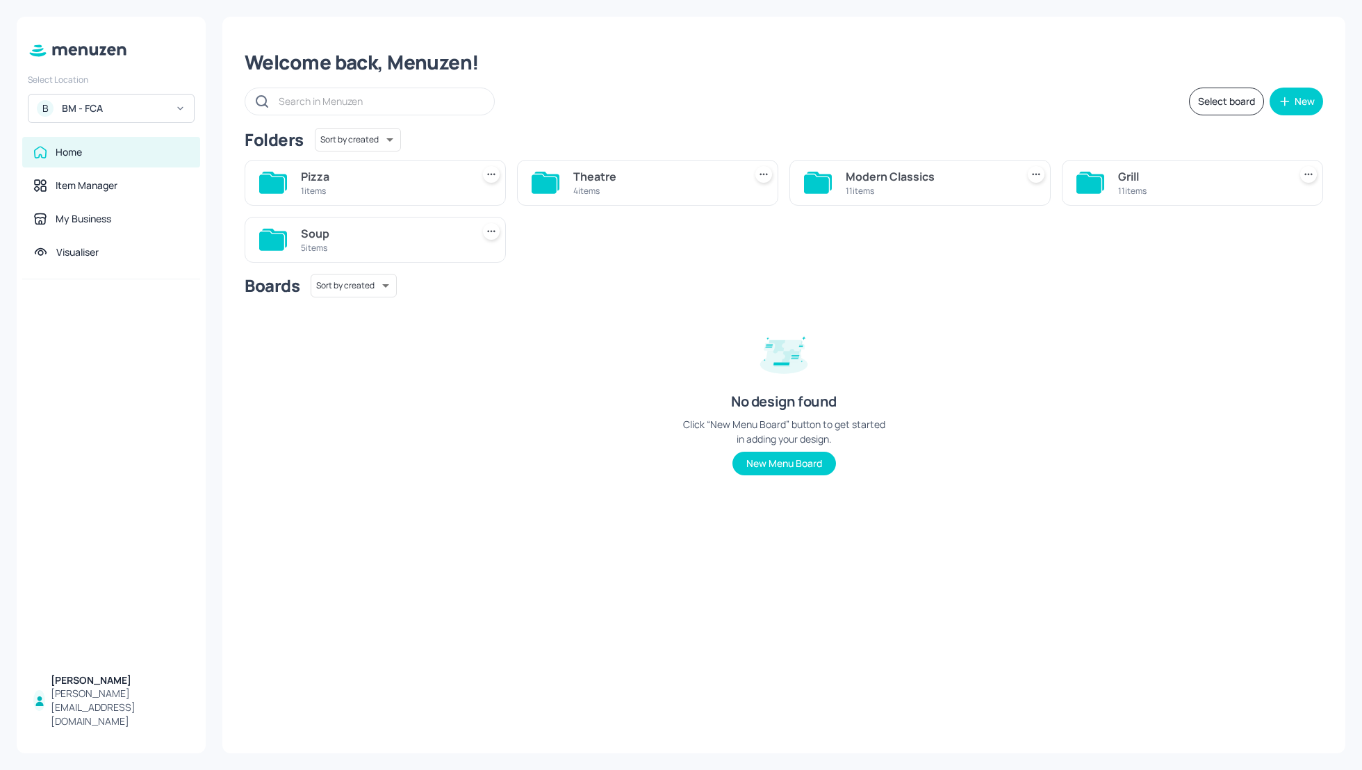
click at [764, 92] on div "Select board New" at bounding box center [784, 102] width 1078 height 28
click at [856, 179] on div "Modern Classics" at bounding box center [928, 176] width 165 height 17
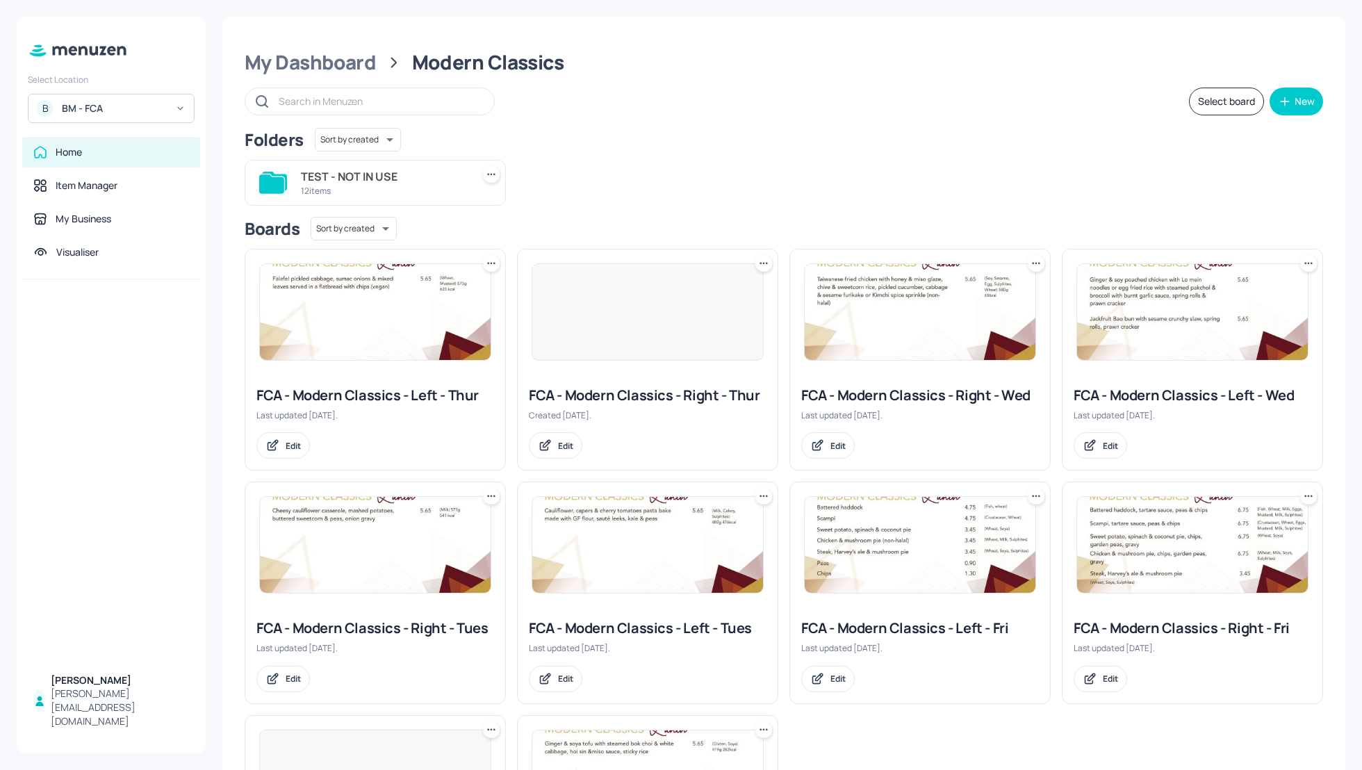
click at [772, 90] on div "Select board New" at bounding box center [784, 102] width 1078 height 28
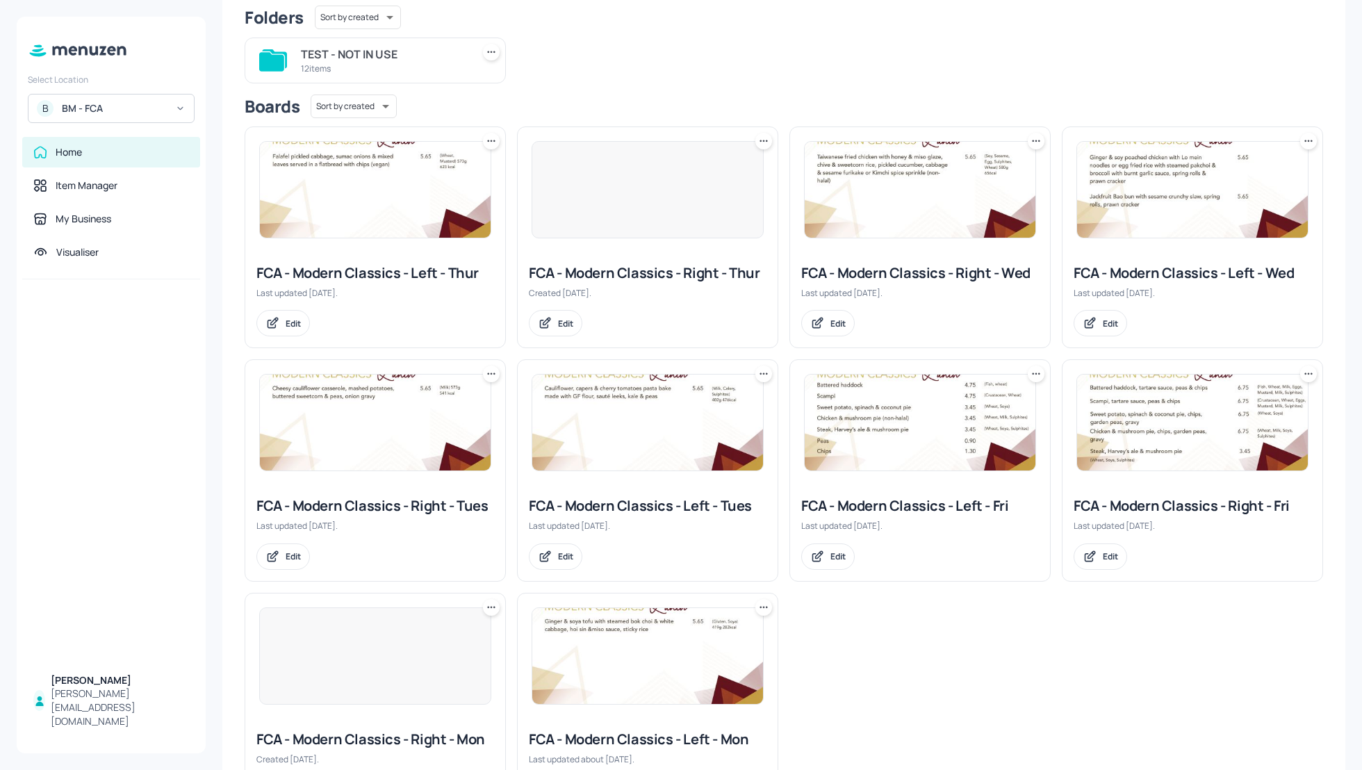
scroll to position [85, 0]
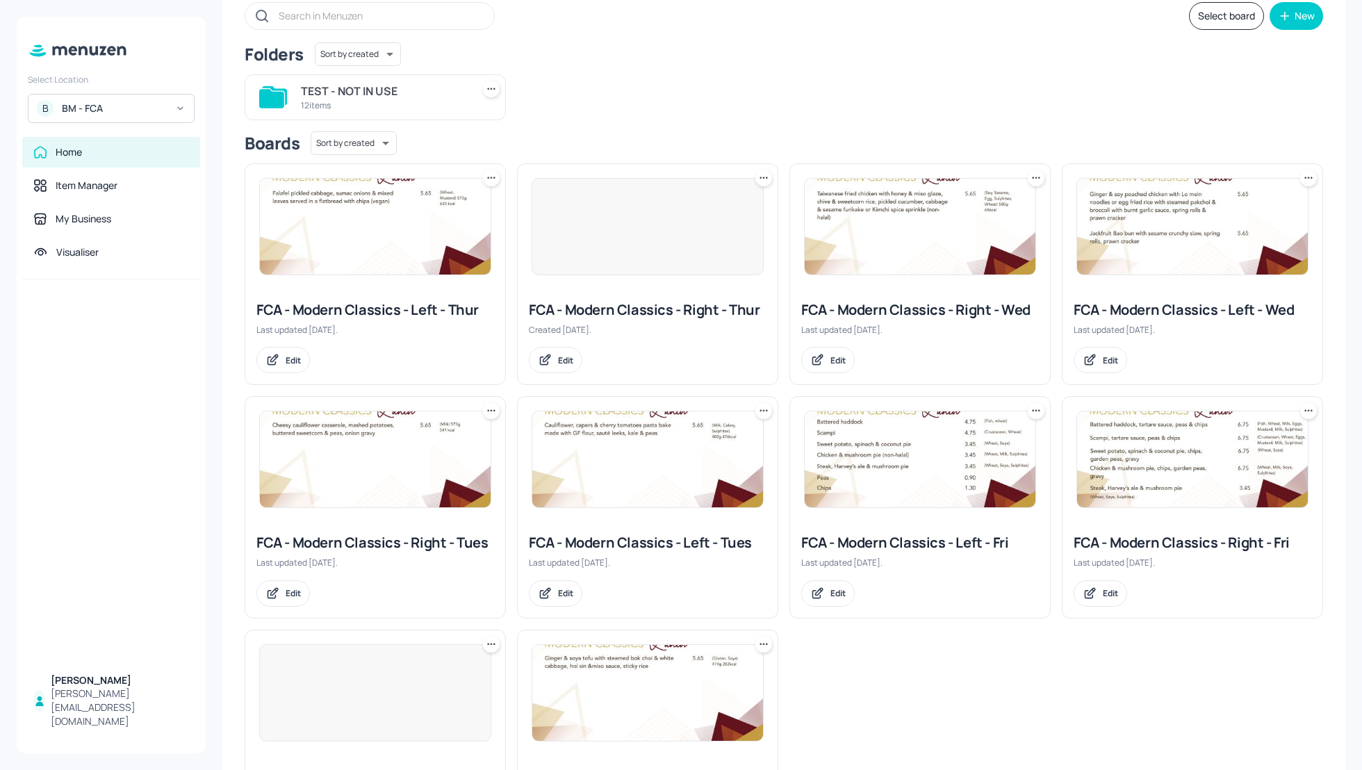
click at [910, 312] on div "FCA - Modern Classics - Right - Wed" at bounding box center [920, 309] width 238 height 19
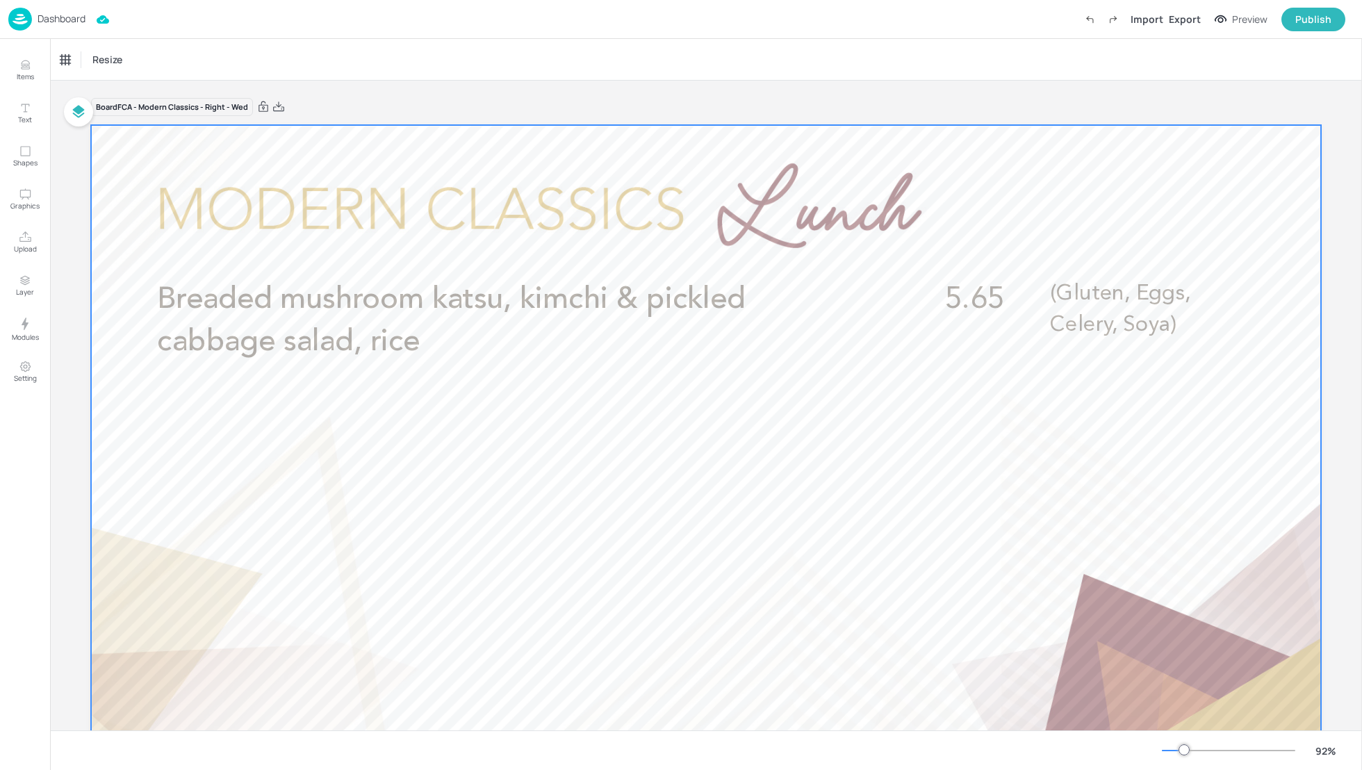
click at [425, 277] on div at bounding box center [706, 471] width 1230 height 692
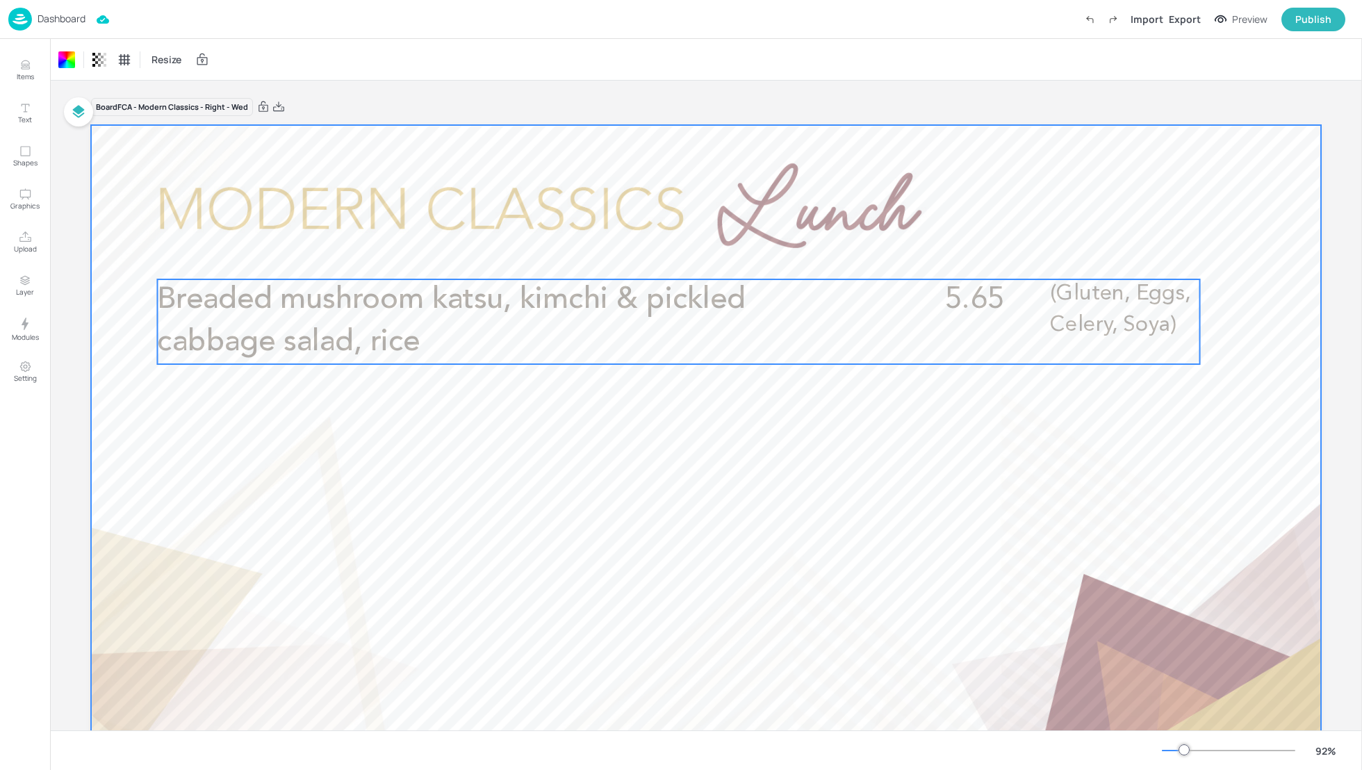
click at [361, 312] on span "Breaded mushroom katsu, kimchi & pickled cabbage salad, rice" at bounding box center [451, 321] width 588 height 72
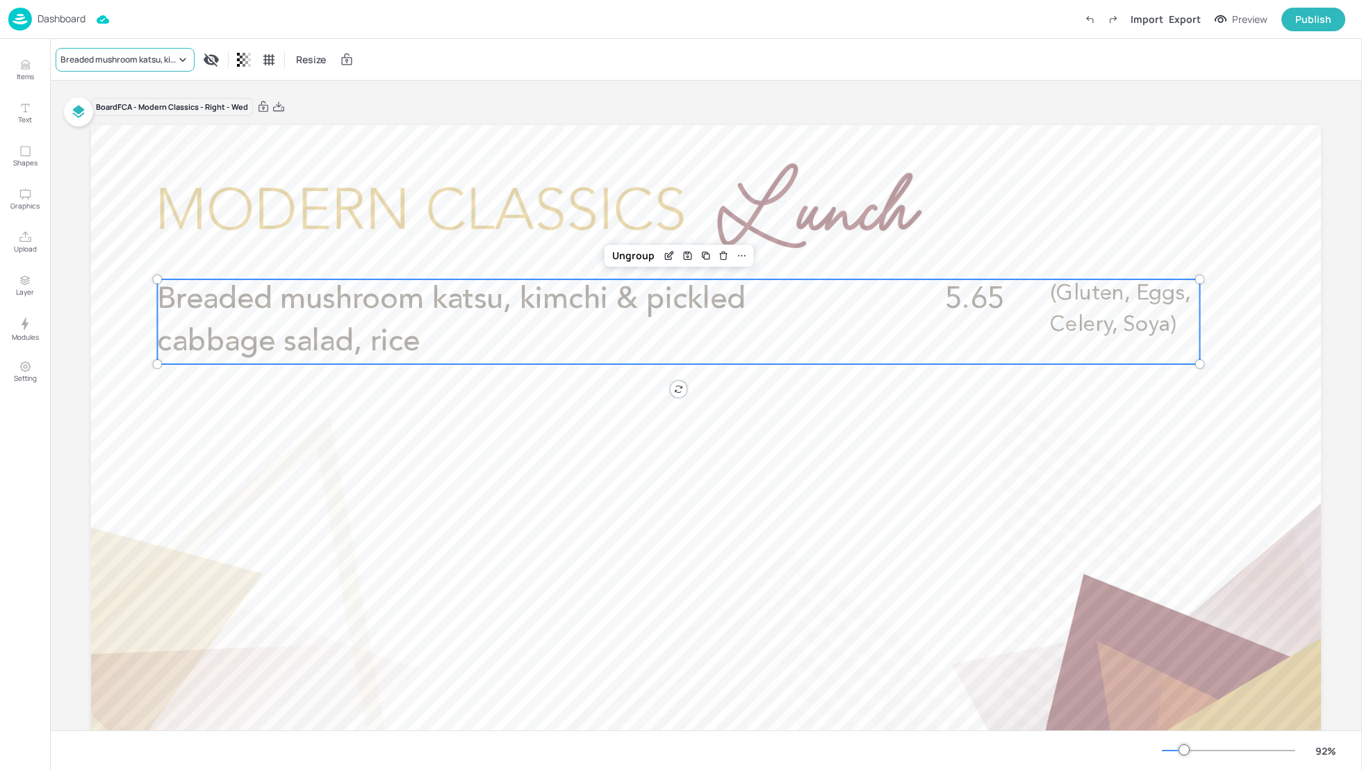
click at [87, 62] on div "Breaded mushroom katsu, kimchi & pickled cabbage salad, rice" at bounding box center [117, 60] width 115 height 13
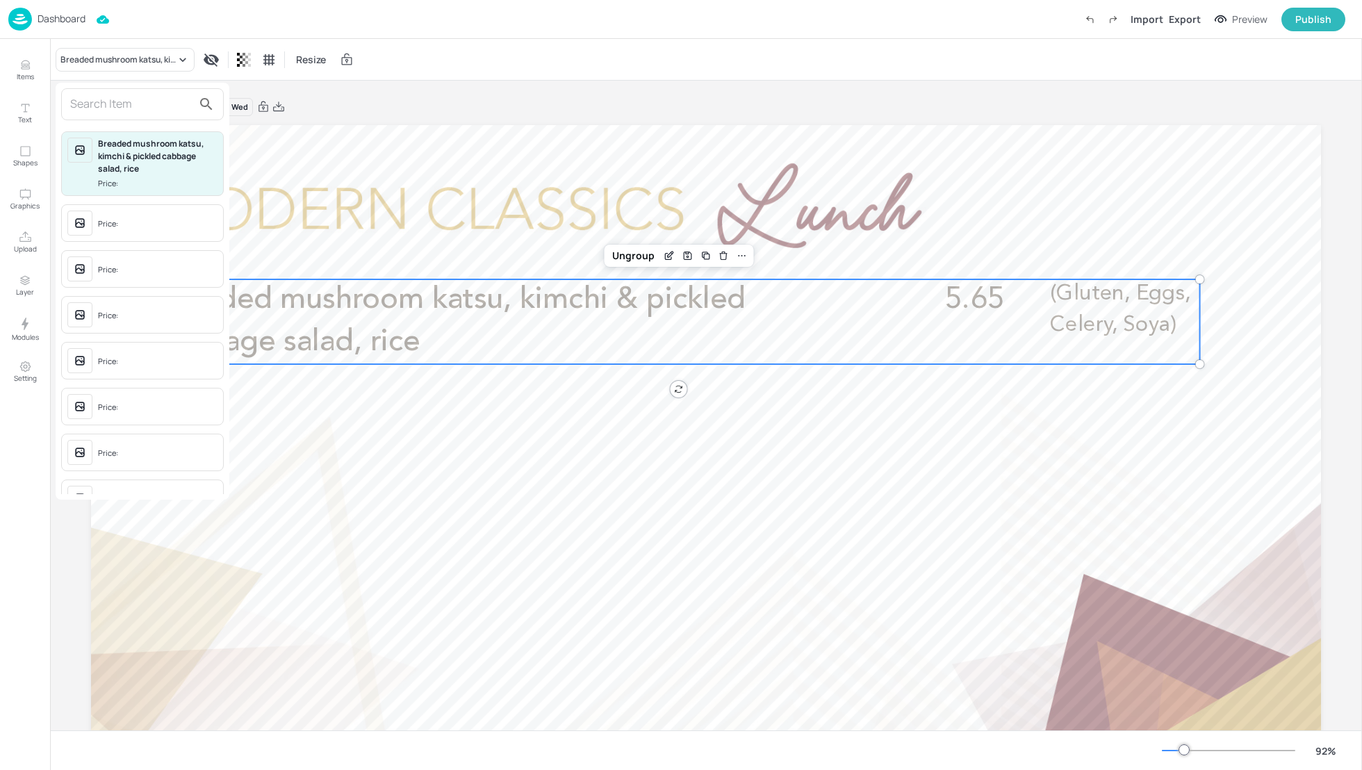
click at [91, 105] on input "text" at bounding box center [131, 104] width 122 height 22
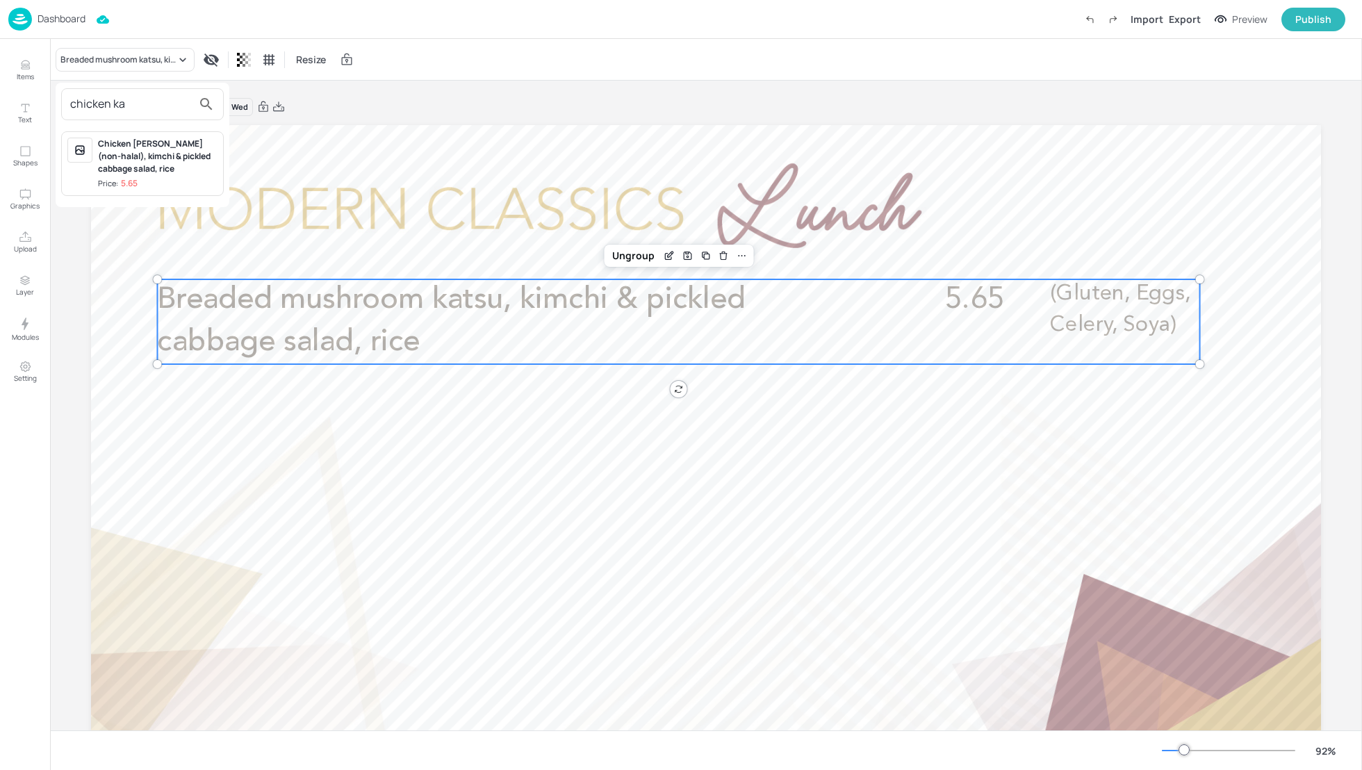
type input "chicken ka"
click at [108, 163] on div "Chicken [PERSON_NAME] (non-halal), kimchi & pickled cabbage salad, rice" at bounding box center [158, 157] width 120 height 38
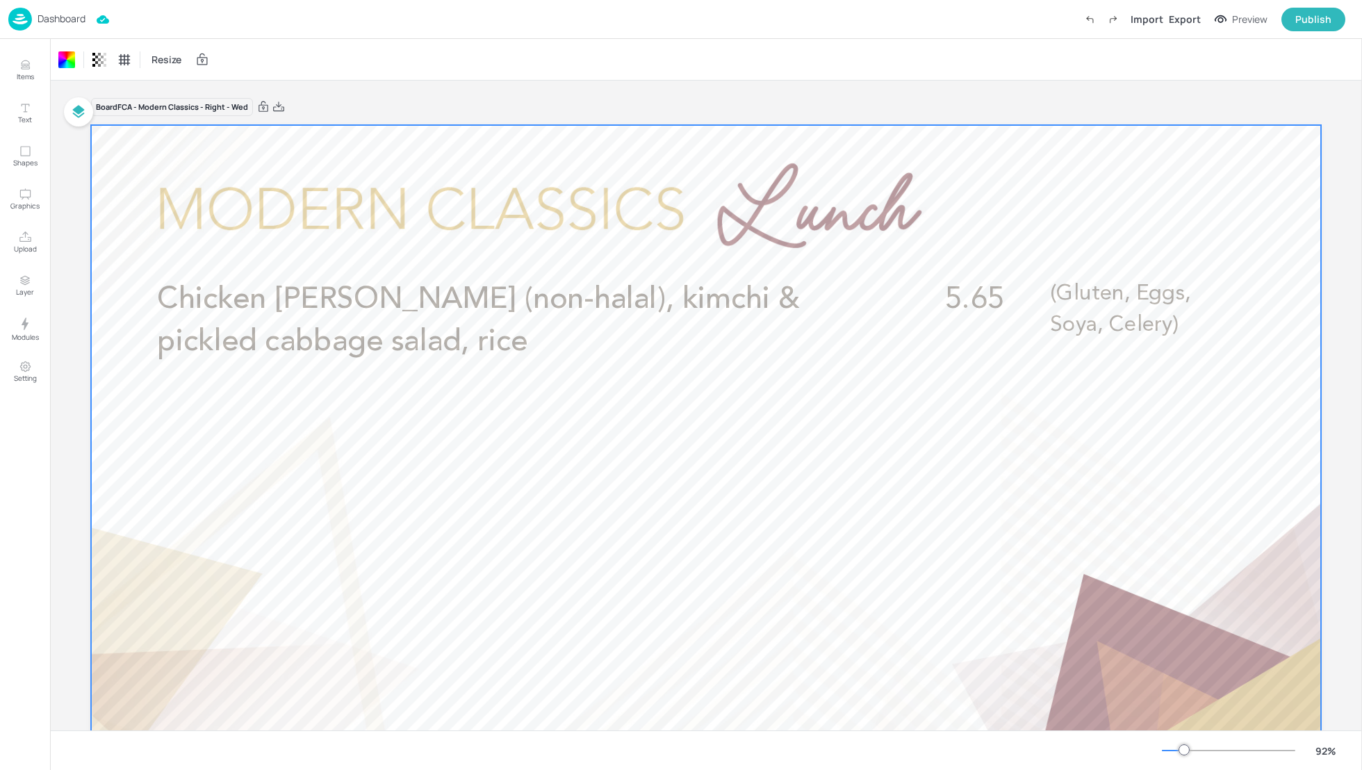
click at [65, 17] on p "Dashboard" at bounding box center [62, 19] width 48 height 10
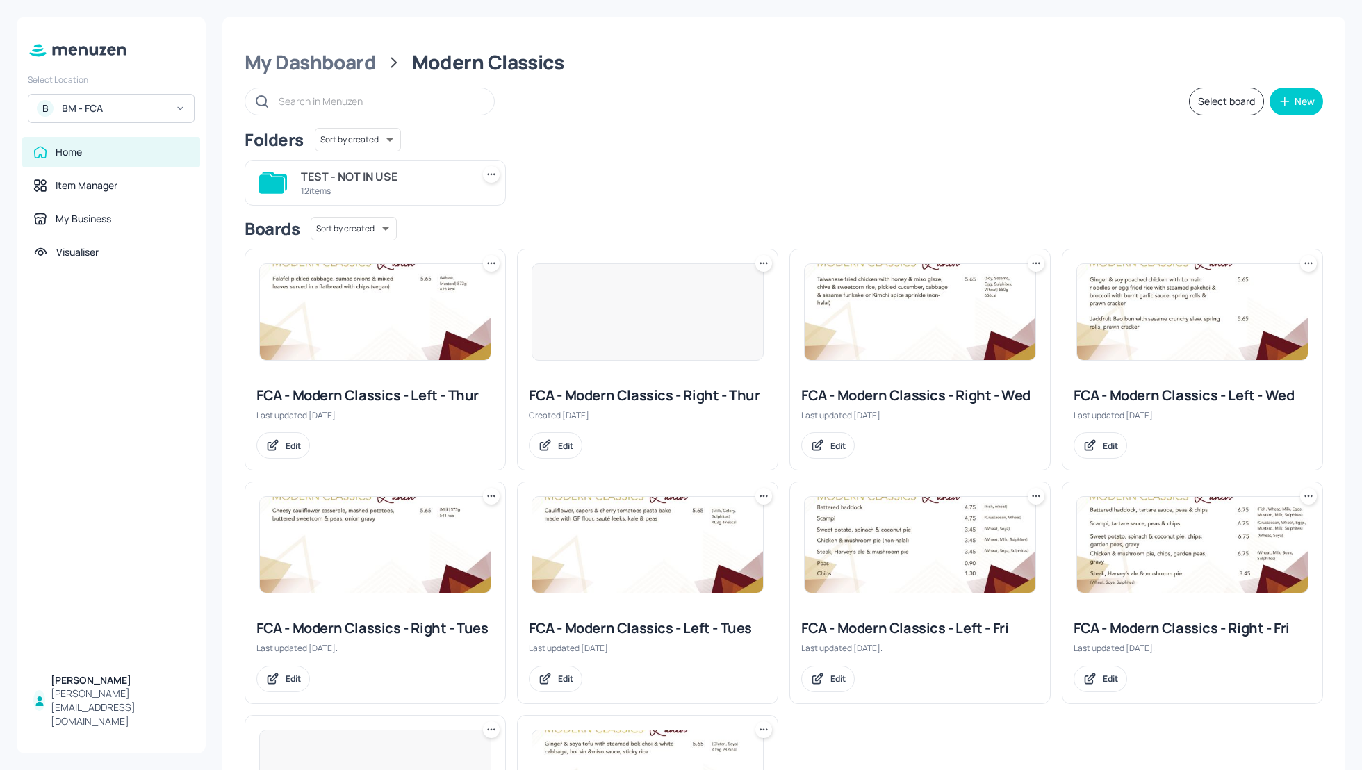
click at [968, 152] on div "TEST - NOT IN USE 12 items" at bounding box center [777, 177] width 1089 height 57
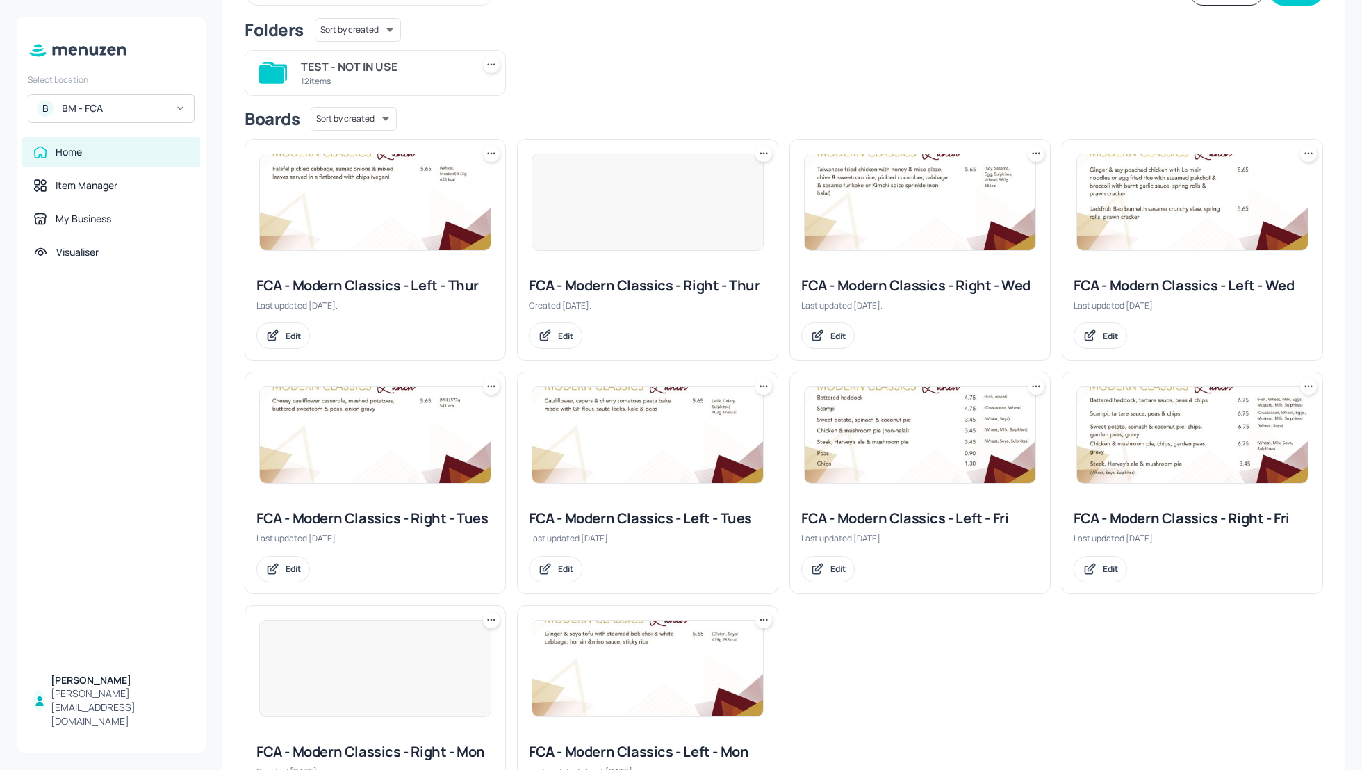
scroll to position [111, 0]
click at [1136, 286] on div "FCA - Modern Classics - Left - Wed" at bounding box center [1193, 283] width 238 height 19
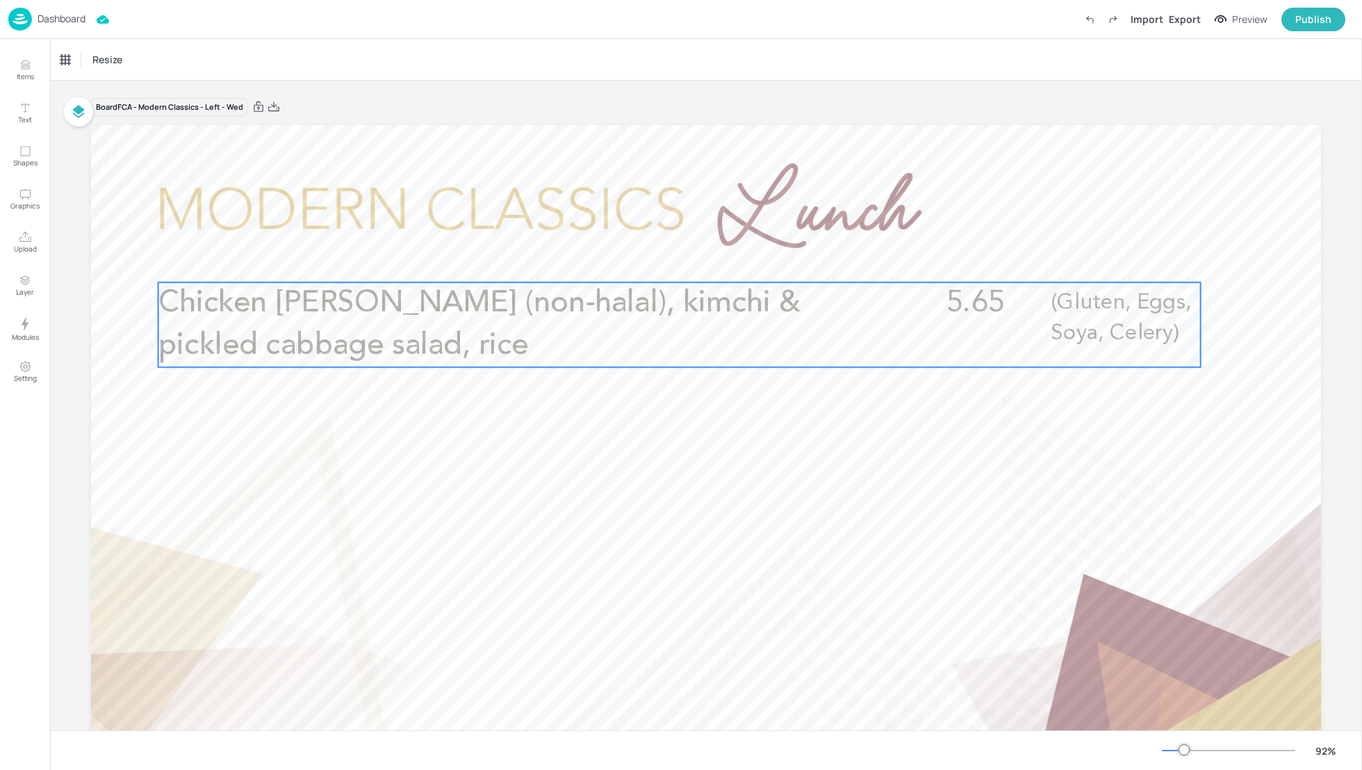
click at [446, 297] on span "Chicken [PERSON_NAME] (non-halal), kimchi & pickled cabbage salad, rice" at bounding box center [479, 324] width 643 height 72
click at [84, 68] on div "Chicken [PERSON_NAME] (non-halal), kimchi & pickled cabbage salad, rice" at bounding box center [125, 60] width 139 height 24
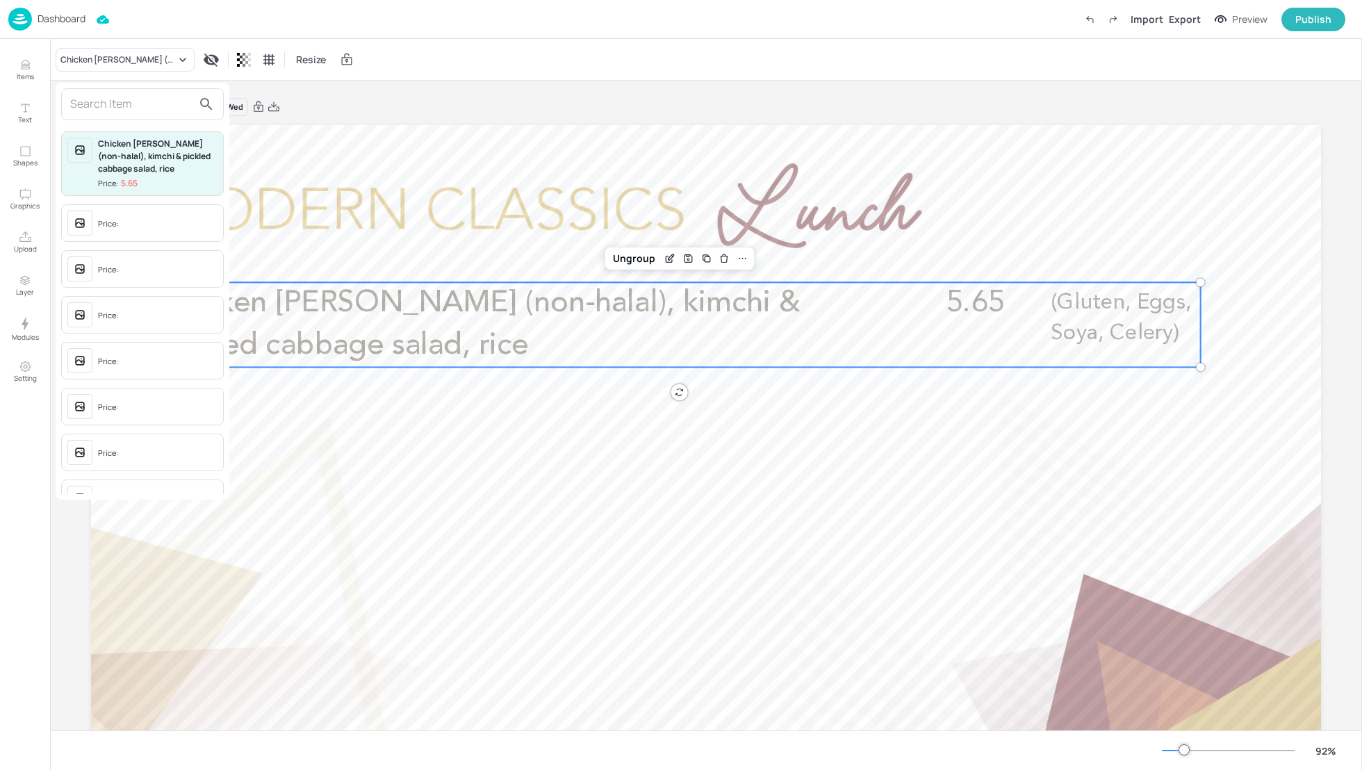
click at [93, 101] on input "text" at bounding box center [131, 104] width 122 height 22
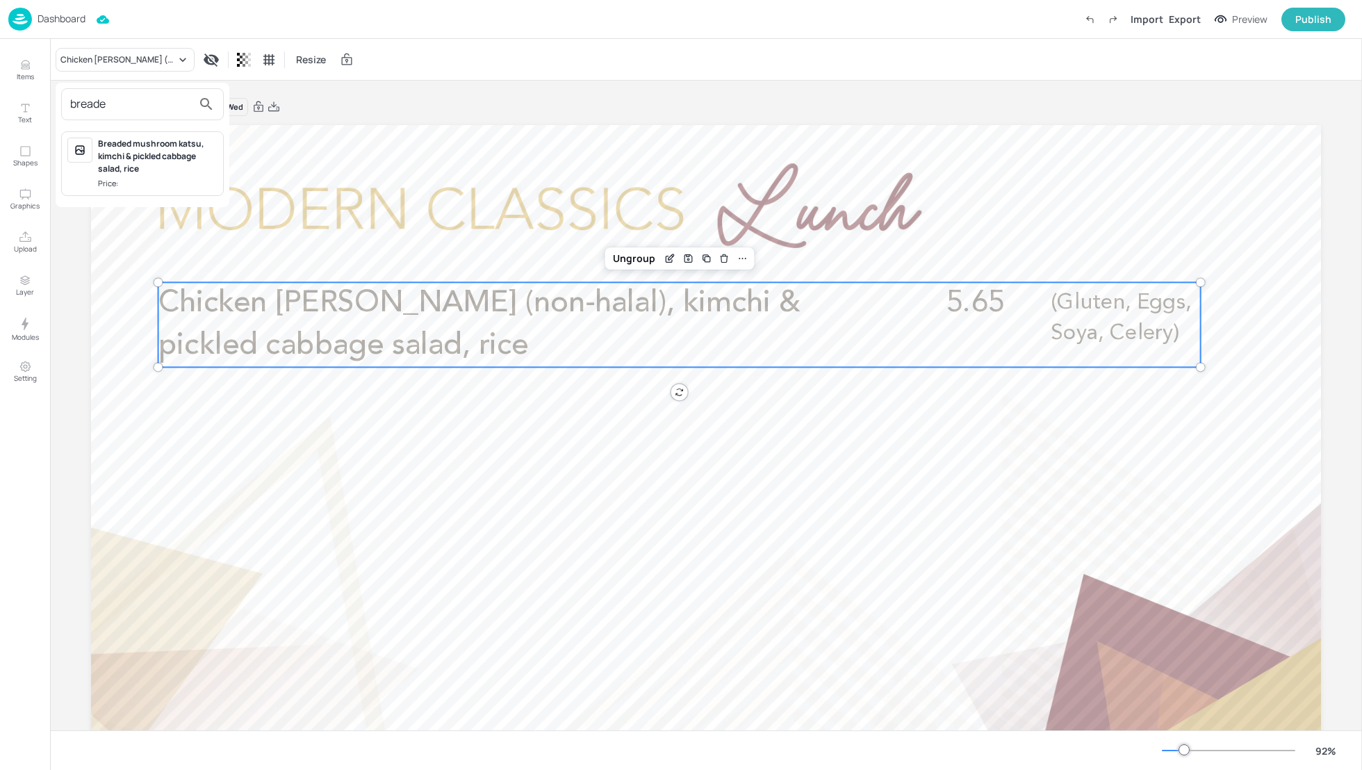
type input "breade"
click at [133, 148] on div "Breaded mushroom katsu, kimchi & pickled cabbage salad, rice" at bounding box center [158, 157] width 120 height 38
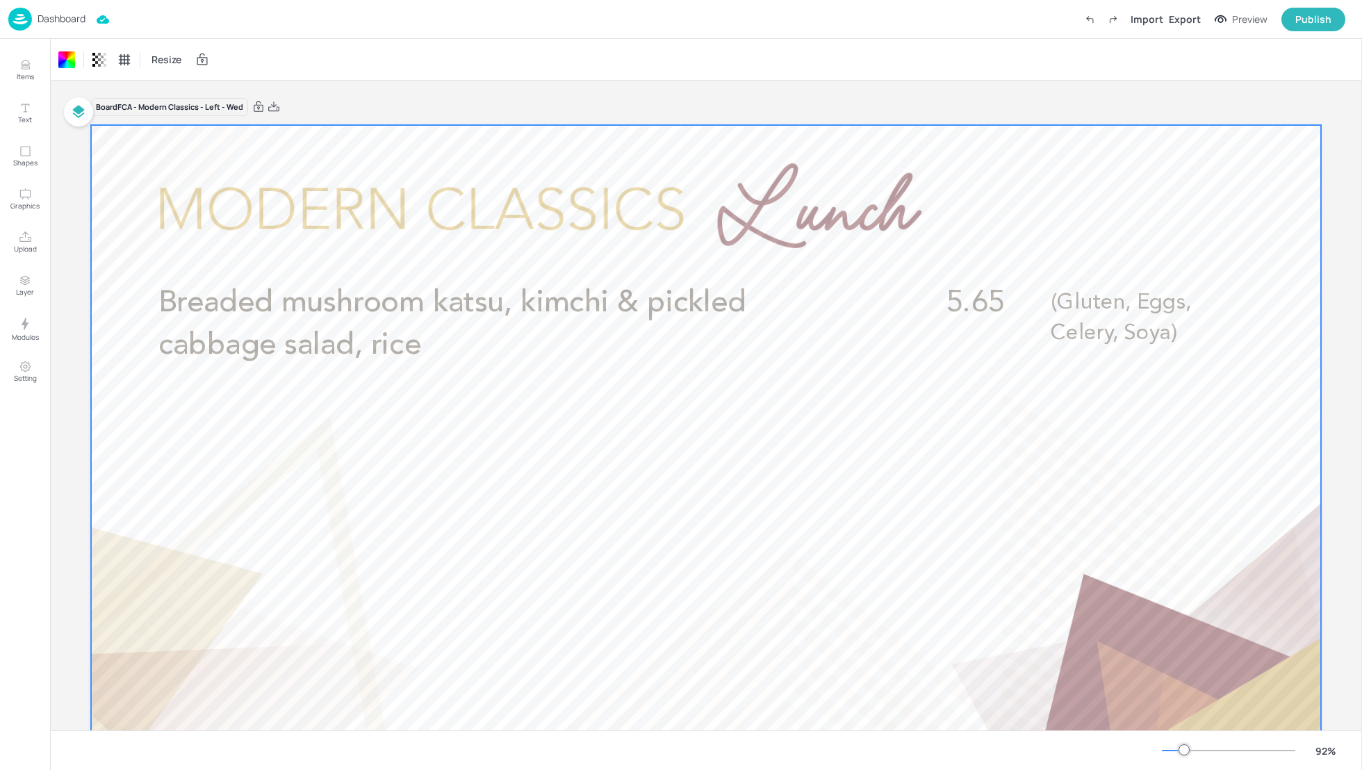
click at [60, 15] on p "Dashboard" at bounding box center [62, 19] width 48 height 10
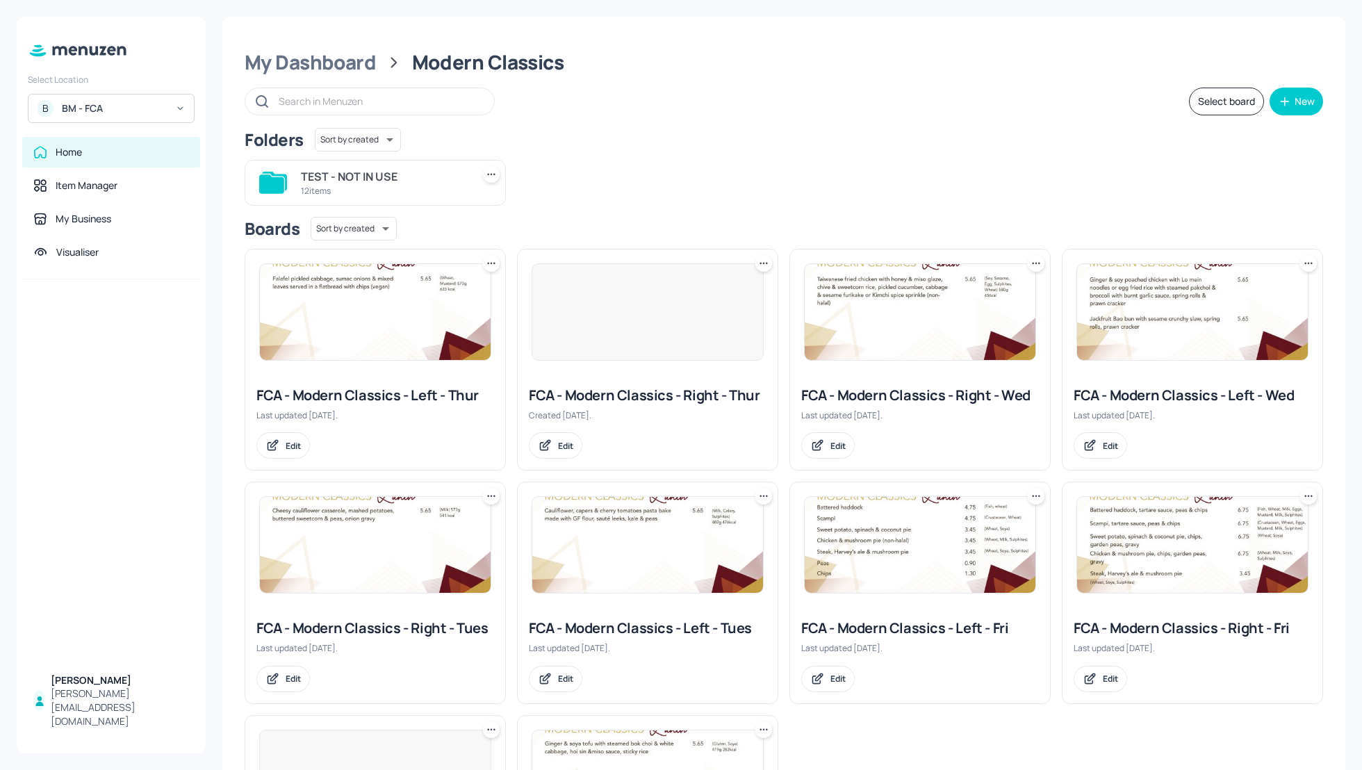
click at [805, 168] on div "TEST - NOT IN USE 12 items" at bounding box center [777, 177] width 1089 height 57
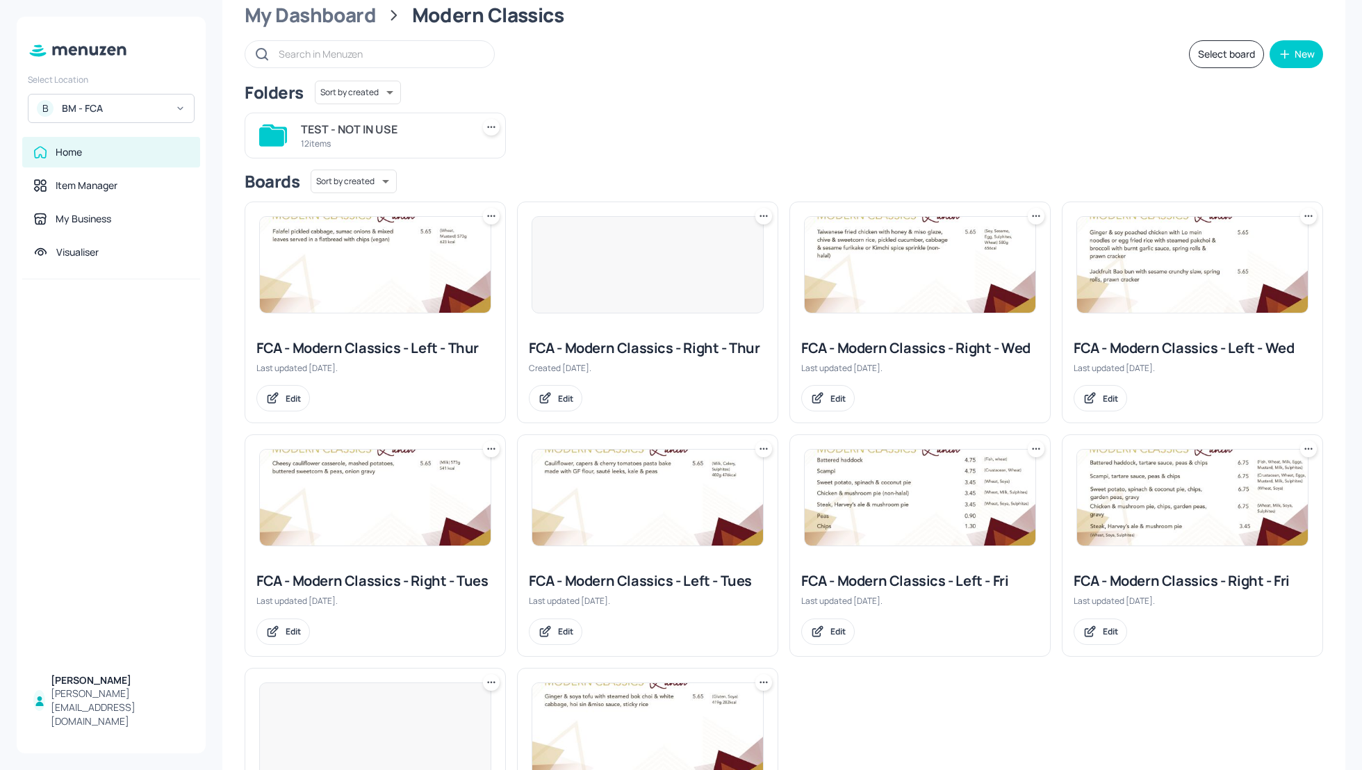
scroll to position [11, 0]
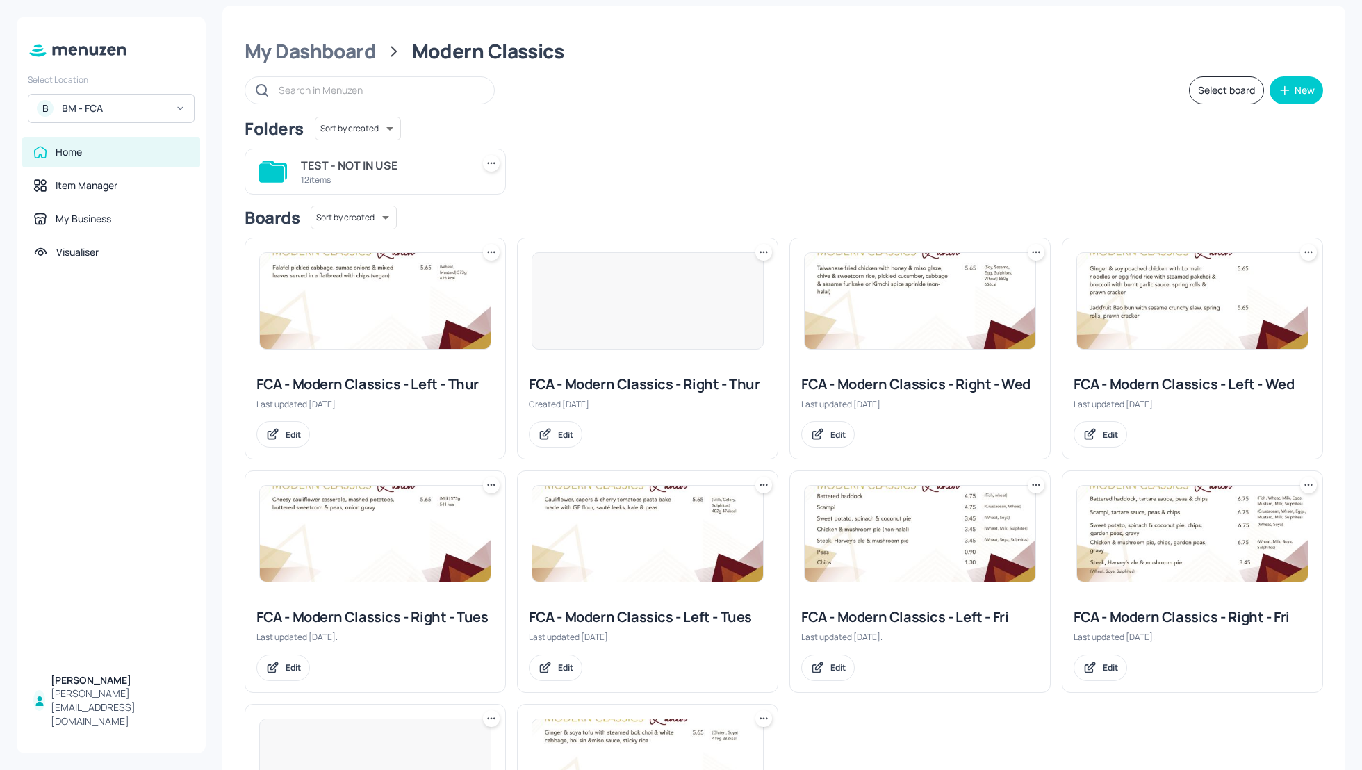
click at [816, 72] on div "My Dashboard Modern Classics Select board New Folders Sort by created id ​ TEST…" at bounding box center [783, 482] width 1123 height 953
click at [321, 54] on div "My Dashboard" at bounding box center [310, 51] width 131 height 25
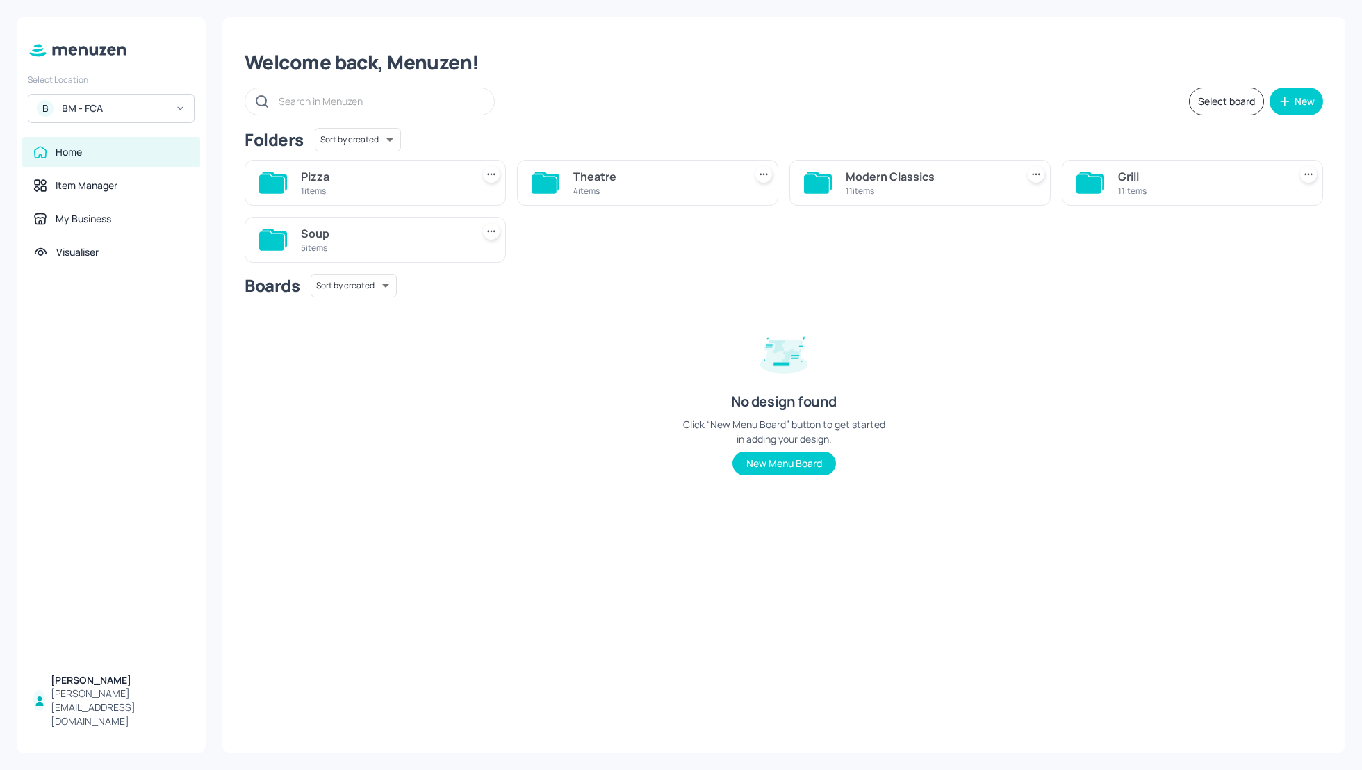
click at [309, 172] on div "Pizza" at bounding box center [383, 176] width 165 height 17
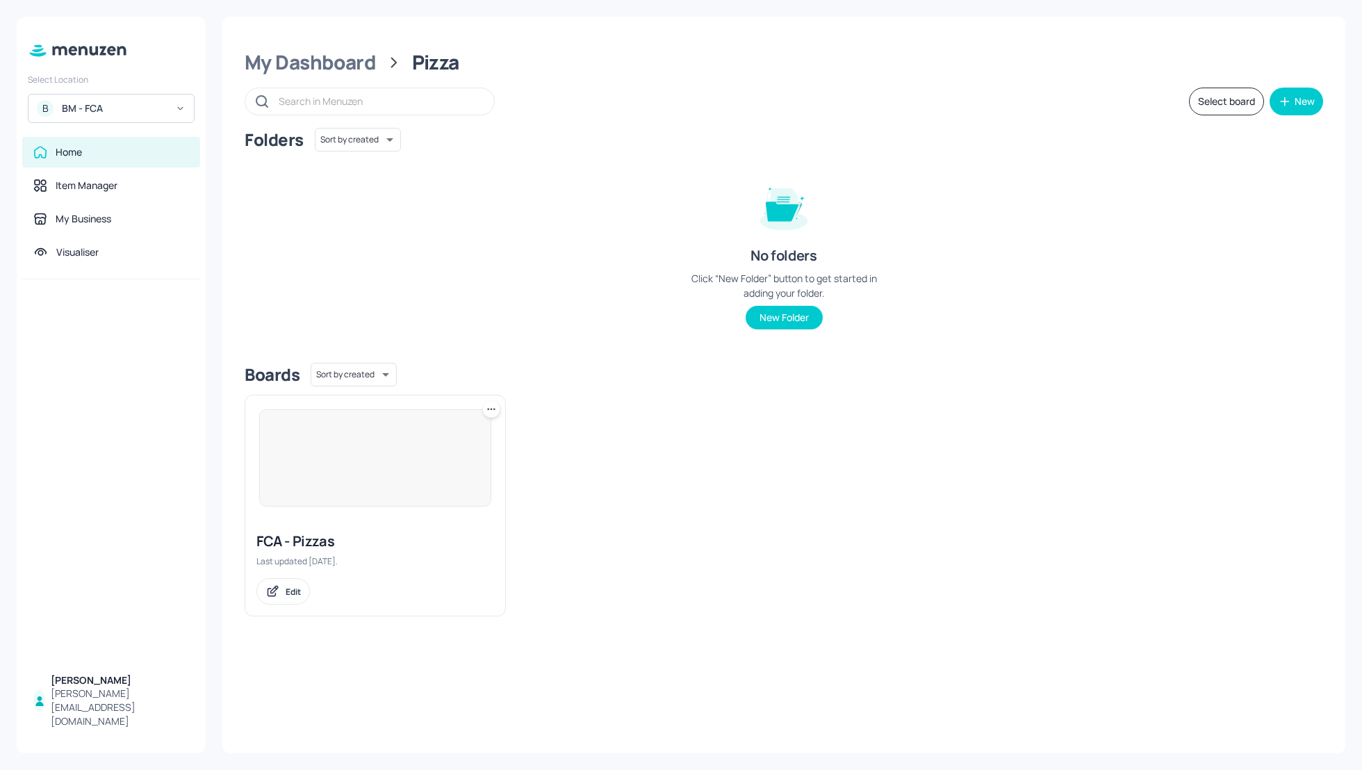
click at [272, 550] on div "FCA - Pizzas Last updated 16 days ago. Edit" at bounding box center [375, 567] width 260 height 95
click at [302, 537] on div "FCA - Pizzas" at bounding box center [375, 541] width 238 height 19
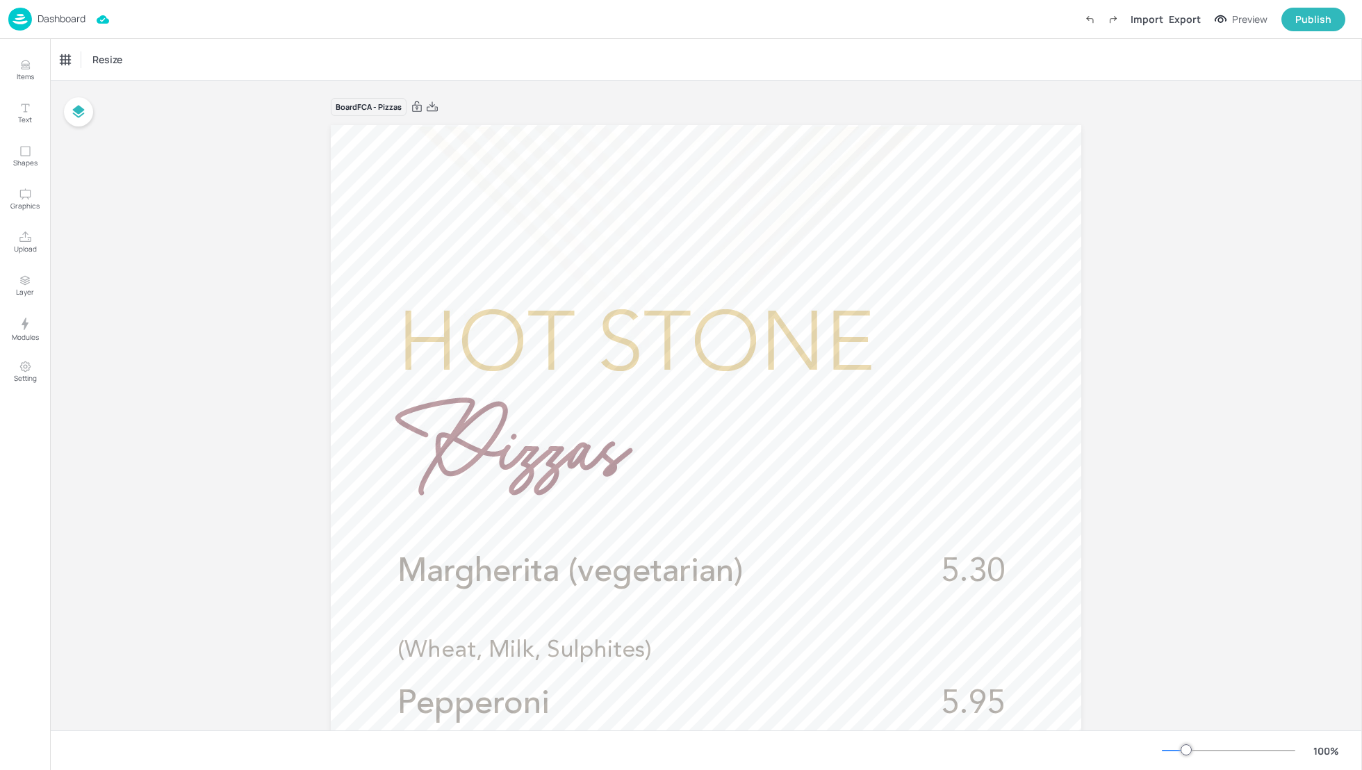
click at [63, 20] on p "Dashboard" at bounding box center [62, 19] width 48 height 10
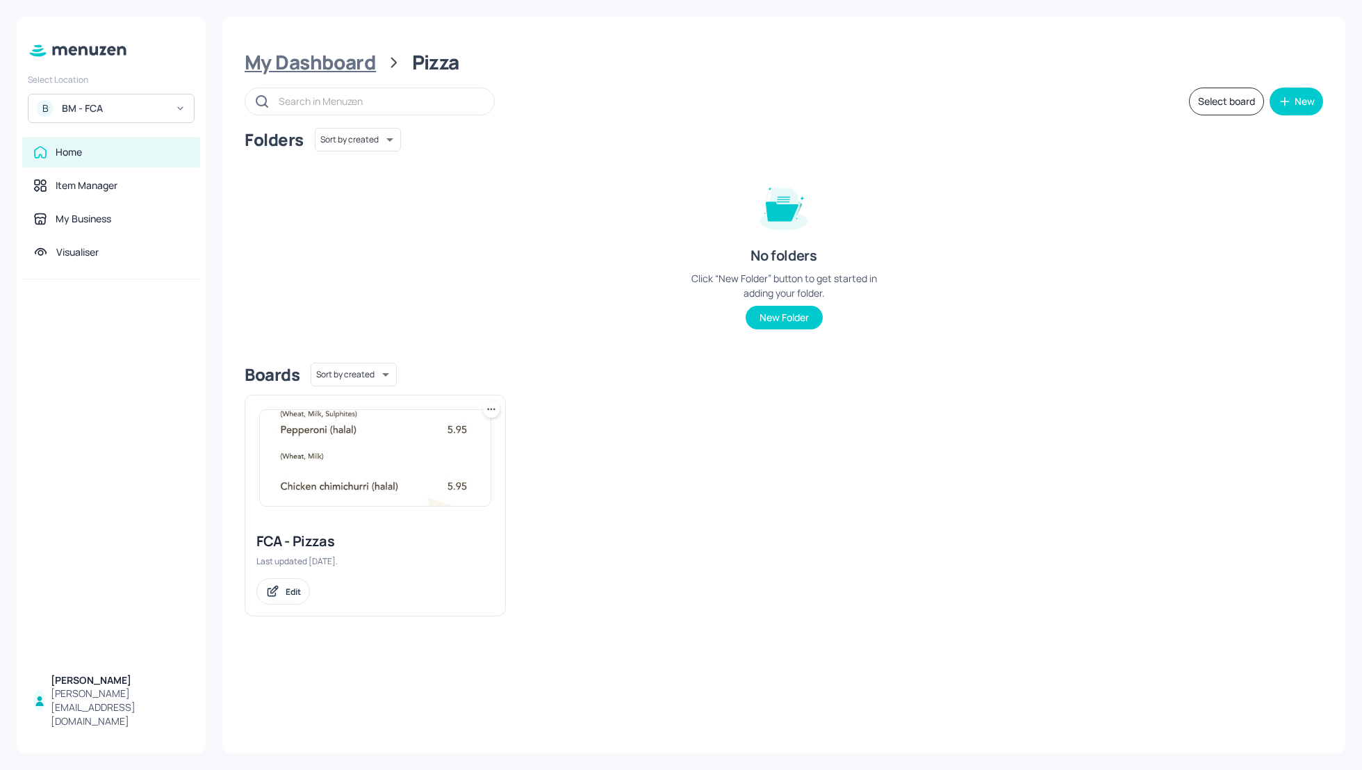
click at [299, 72] on div "My Dashboard" at bounding box center [310, 62] width 131 height 25
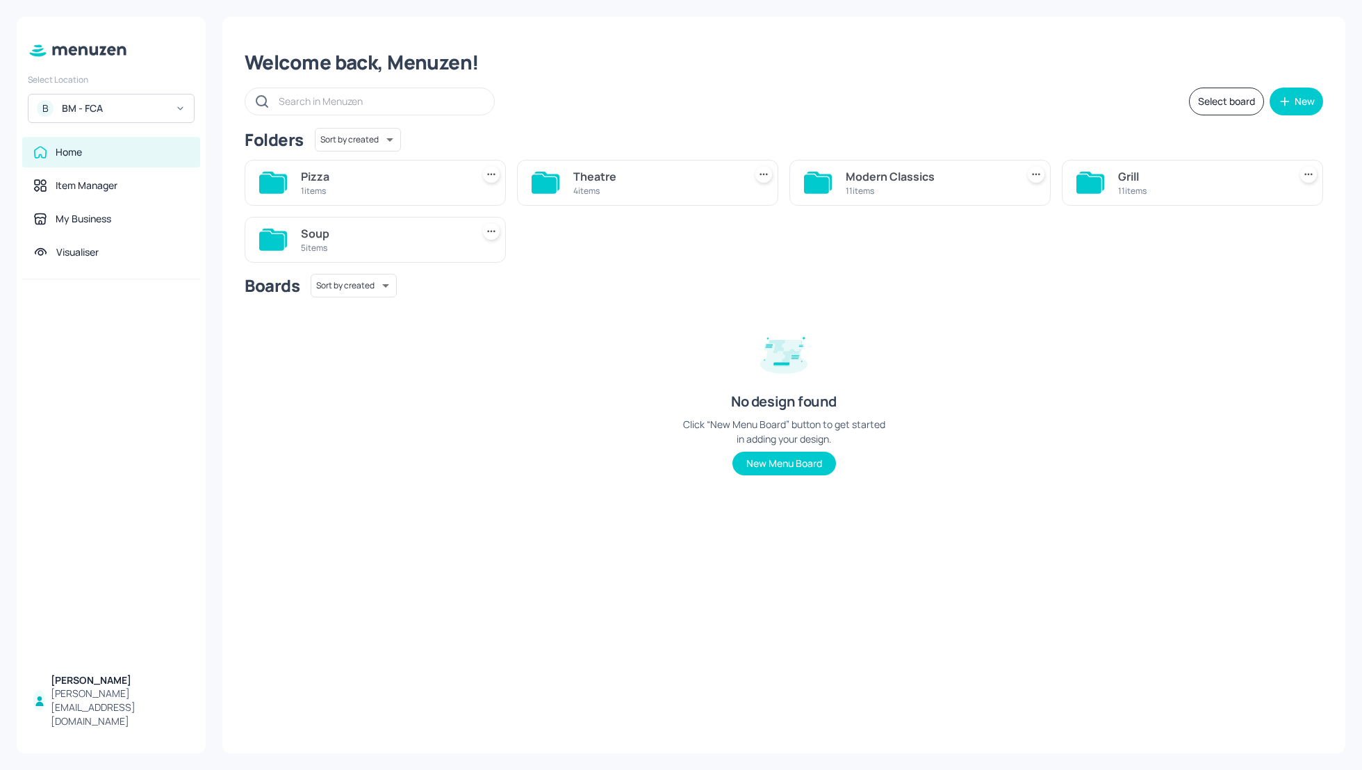
click at [602, 174] on div "Theatre" at bounding box center [655, 176] width 165 height 17
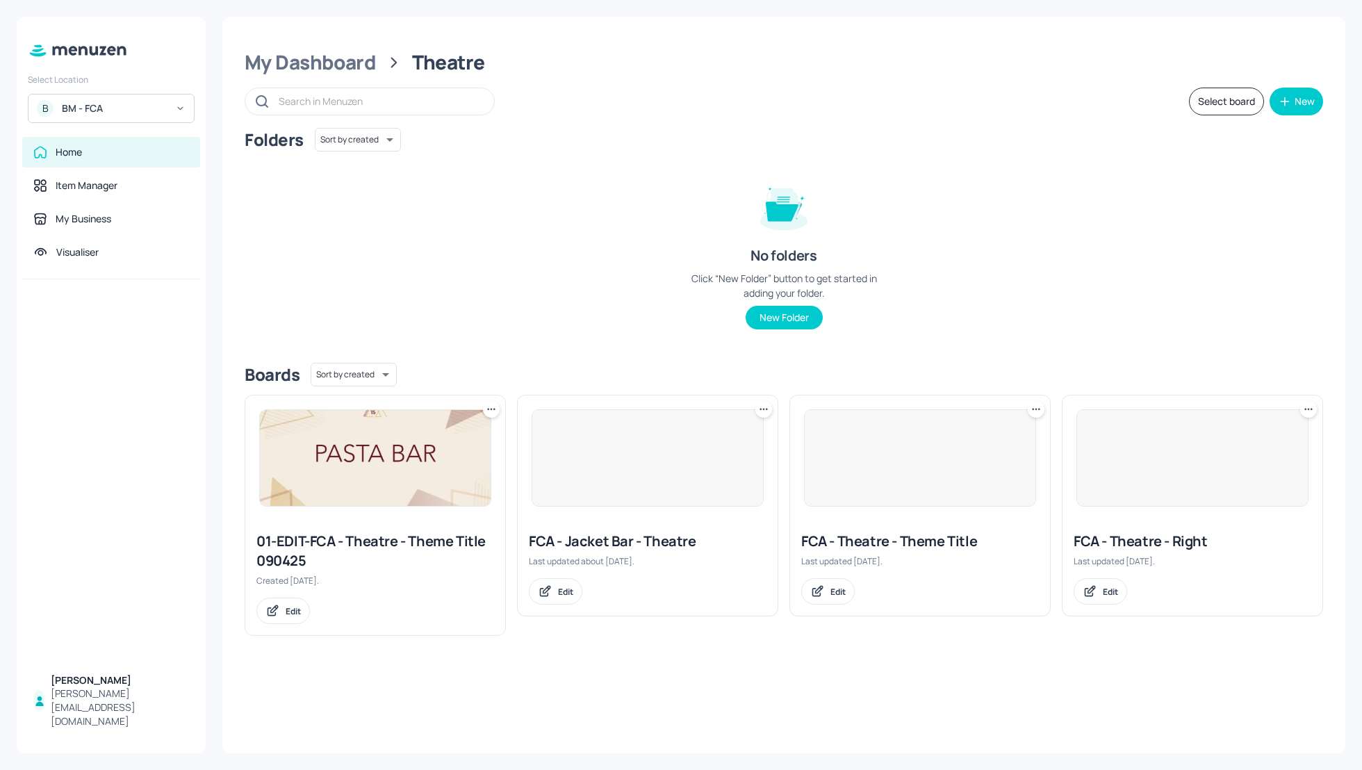
click at [1033, 238] on div "Folders Sort by created id ​ No folders Click “New Folder” button to get starte…" at bounding box center [784, 240] width 1078 height 224
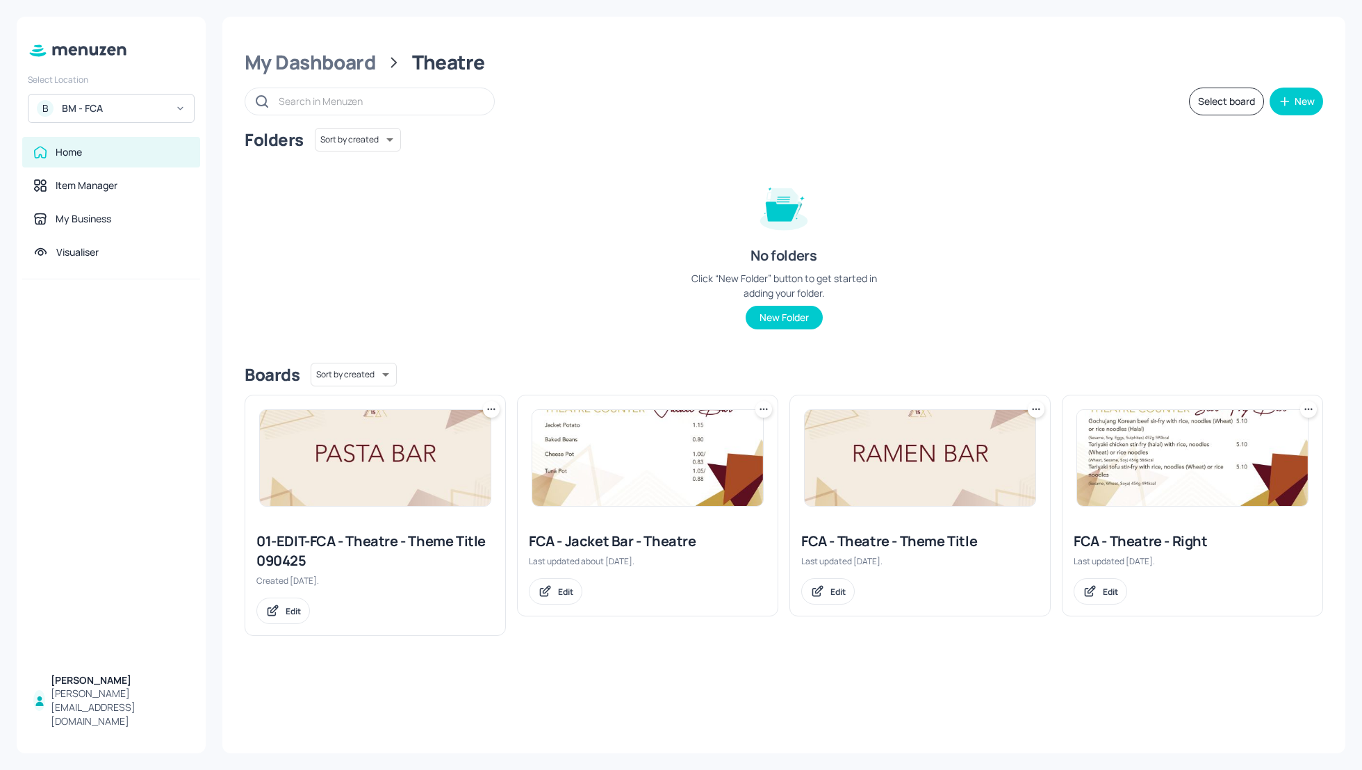
click at [1166, 543] on div "FCA - Theatre - Right" at bounding box center [1193, 541] width 238 height 19
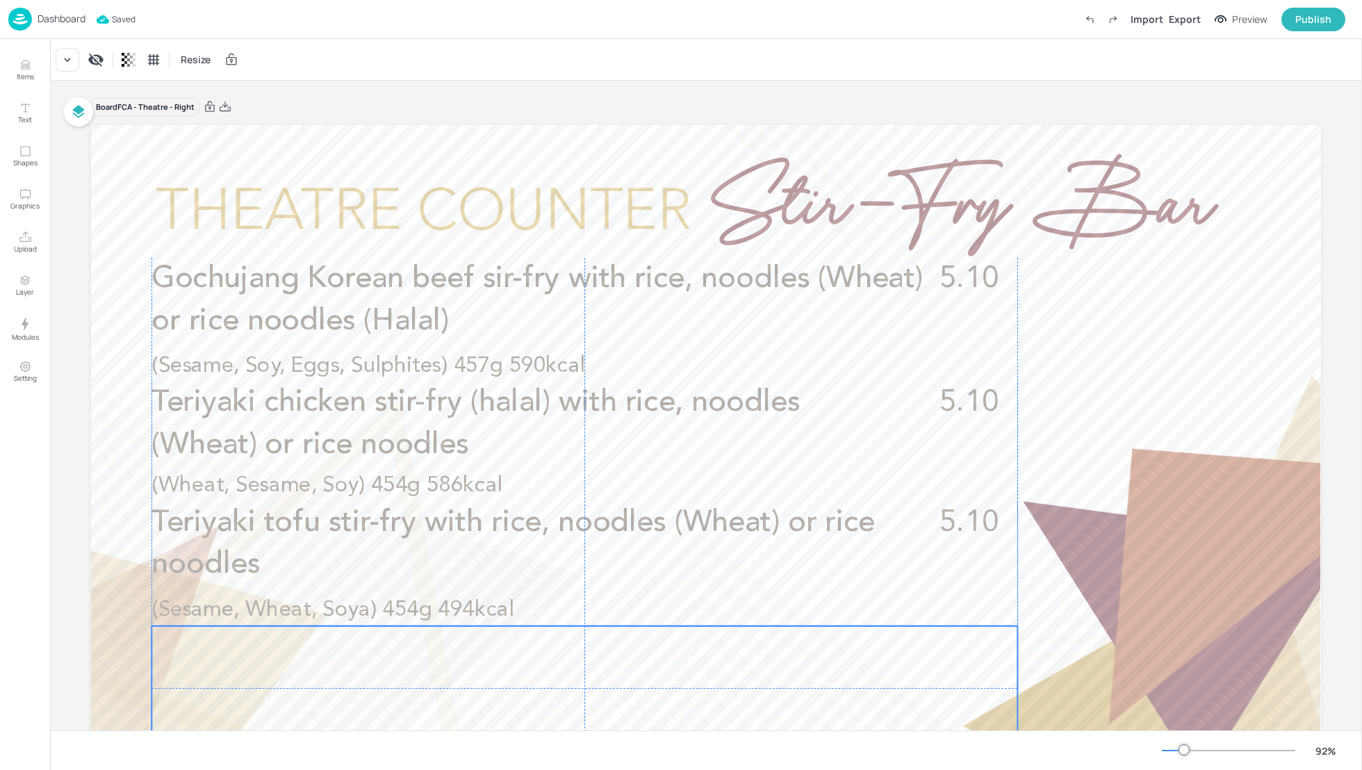
click at [340, 688] on div at bounding box center [584, 688] width 866 height 124
click at [569, 604] on icon "Edit Item" at bounding box center [575, 602] width 12 height 11
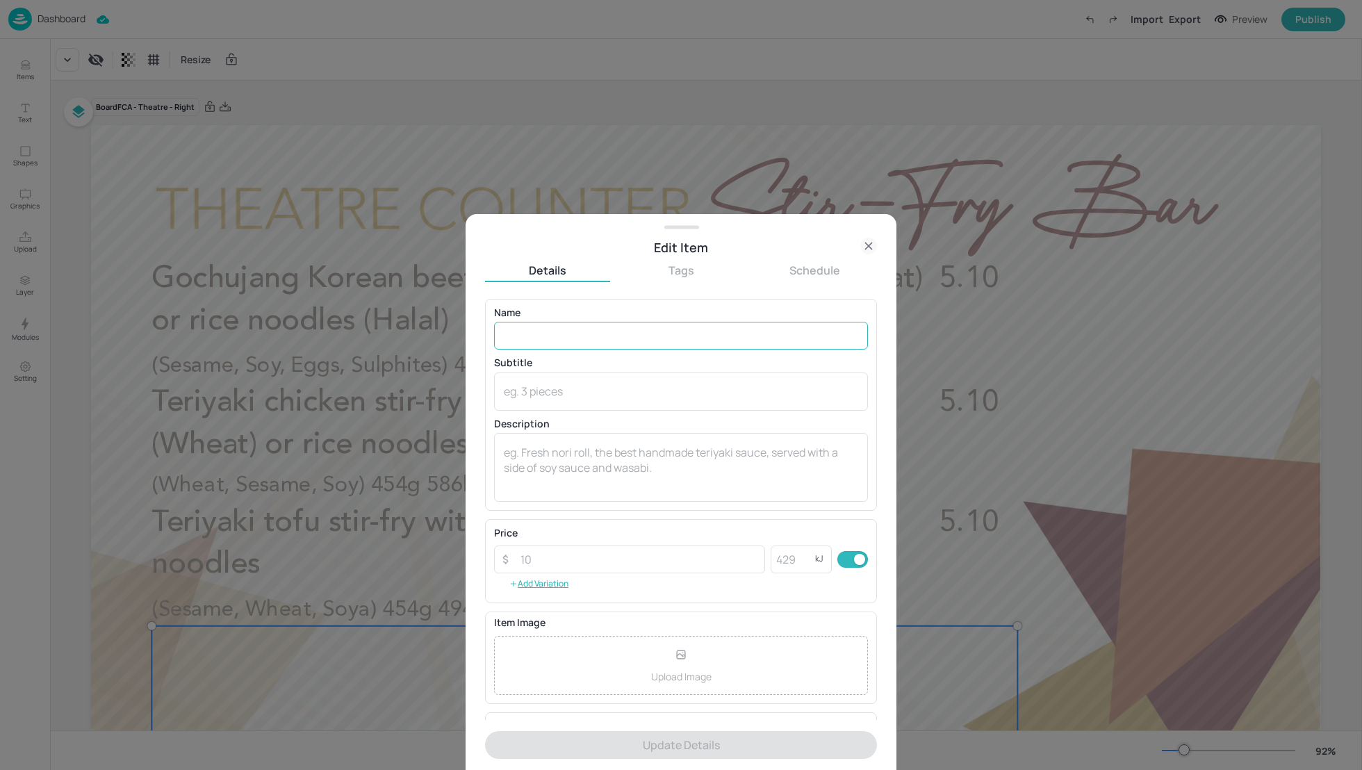
click at [540, 341] on input "text" at bounding box center [681, 336] width 374 height 28
click at [1354, 443] on div at bounding box center [681, 385] width 1362 height 770
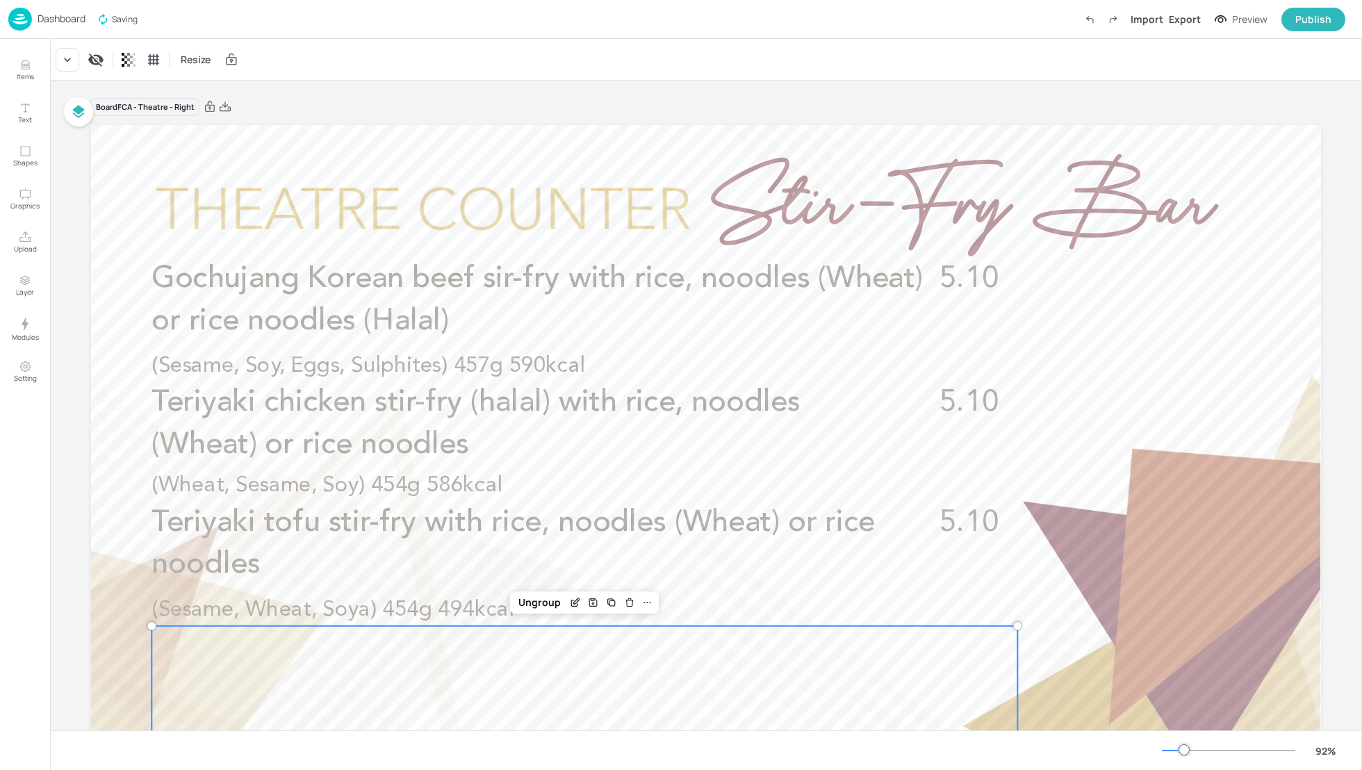
scroll to position [121, 0]
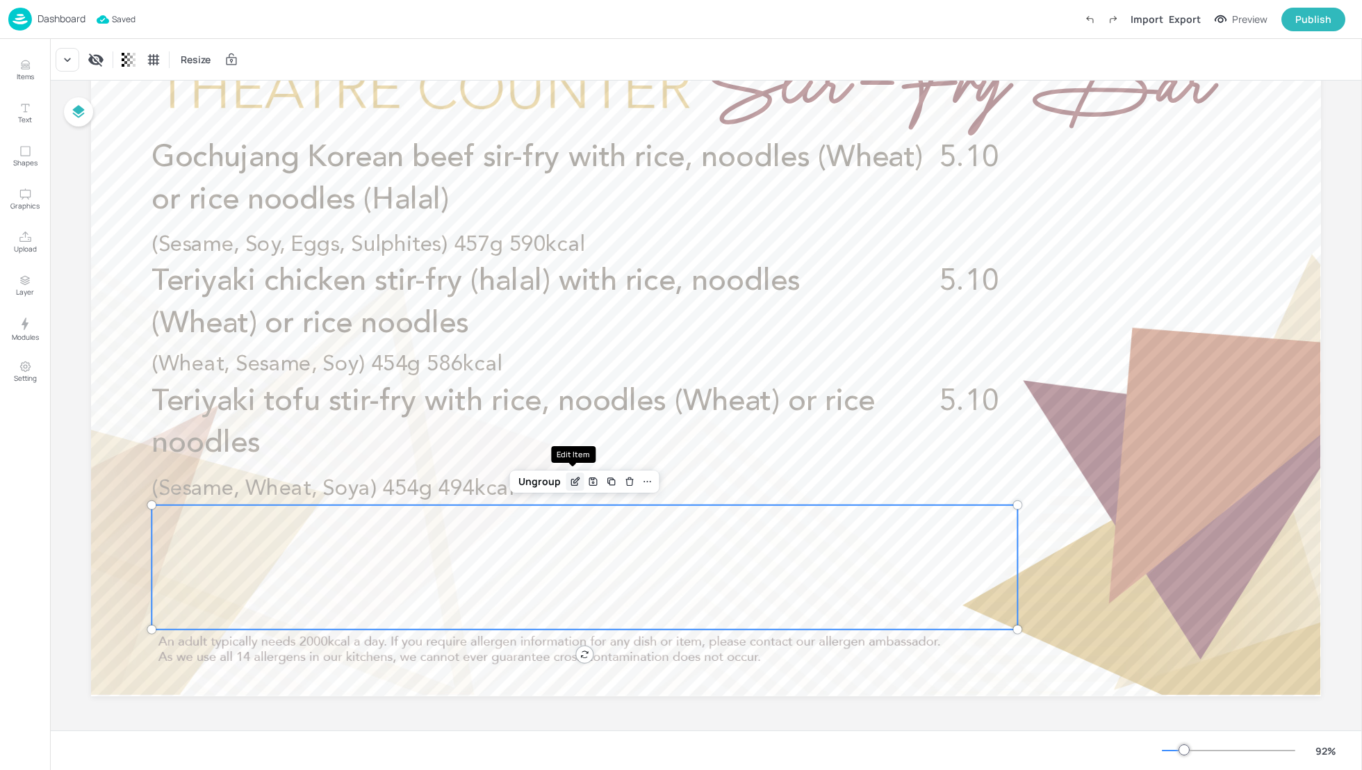
click at [571, 484] on icon "Edit Item" at bounding box center [574, 482] width 6 height 6
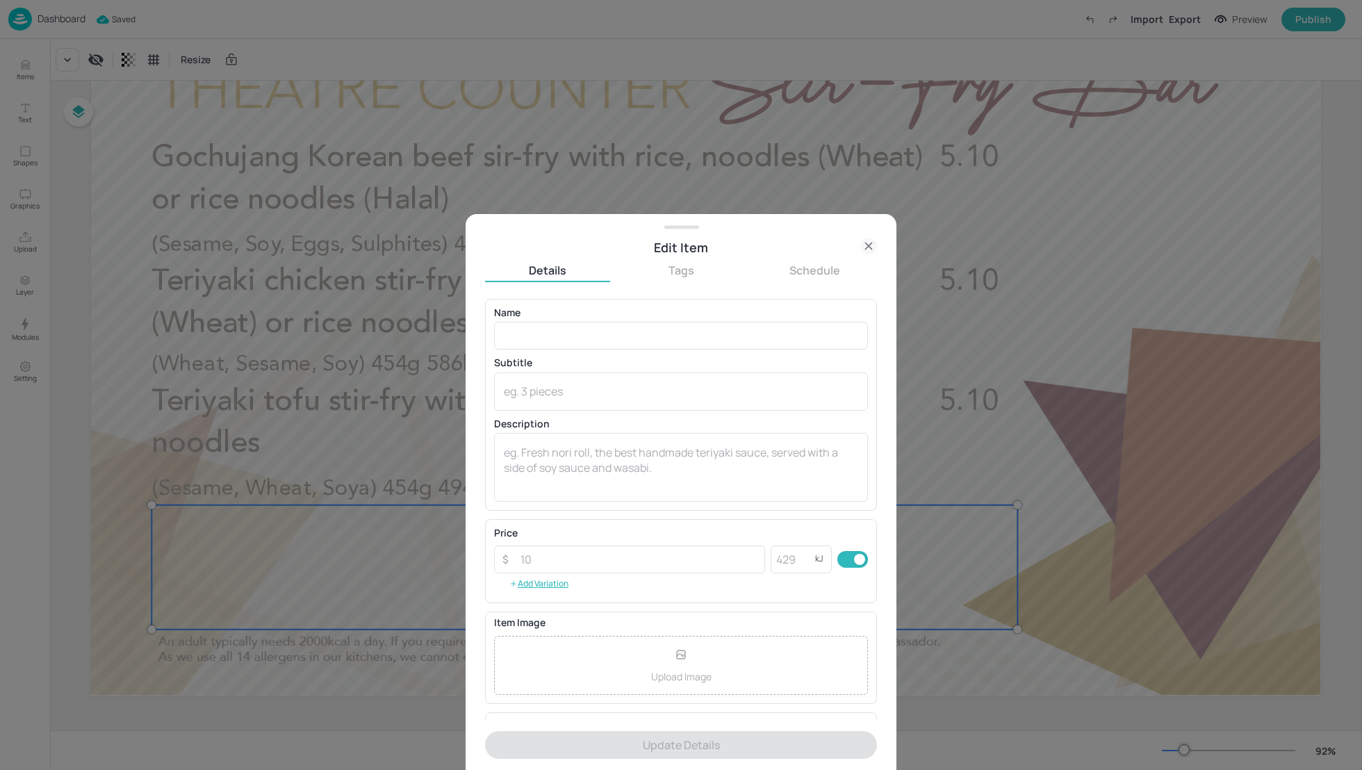
click at [546, 352] on div "Name ​ Subtitle x ​ Description x ​" at bounding box center [681, 405] width 374 height 194
click at [541, 338] on input "text" at bounding box center [681, 336] width 374 height 28
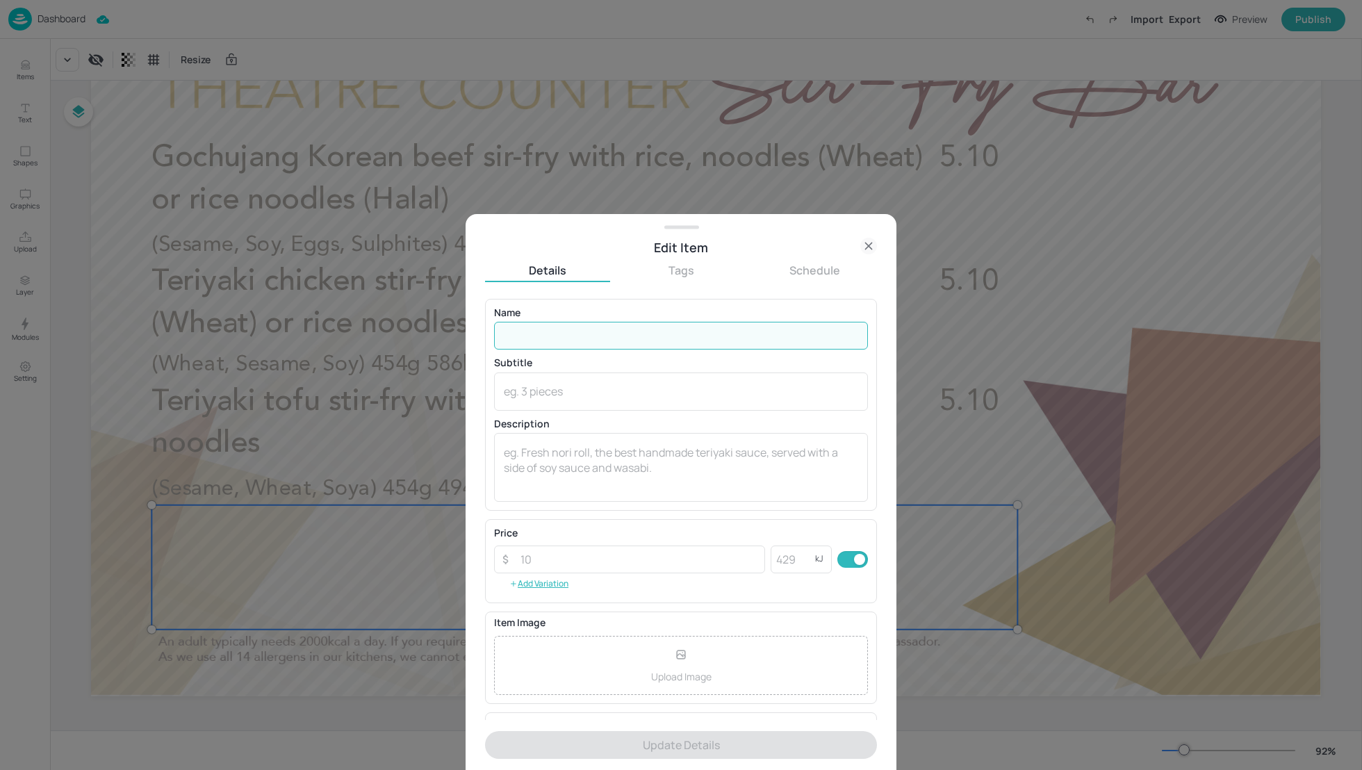
paste input "Gochujang Korean lamb mince sir-fry with rice, noodles (Wheat) or rice noodles …"
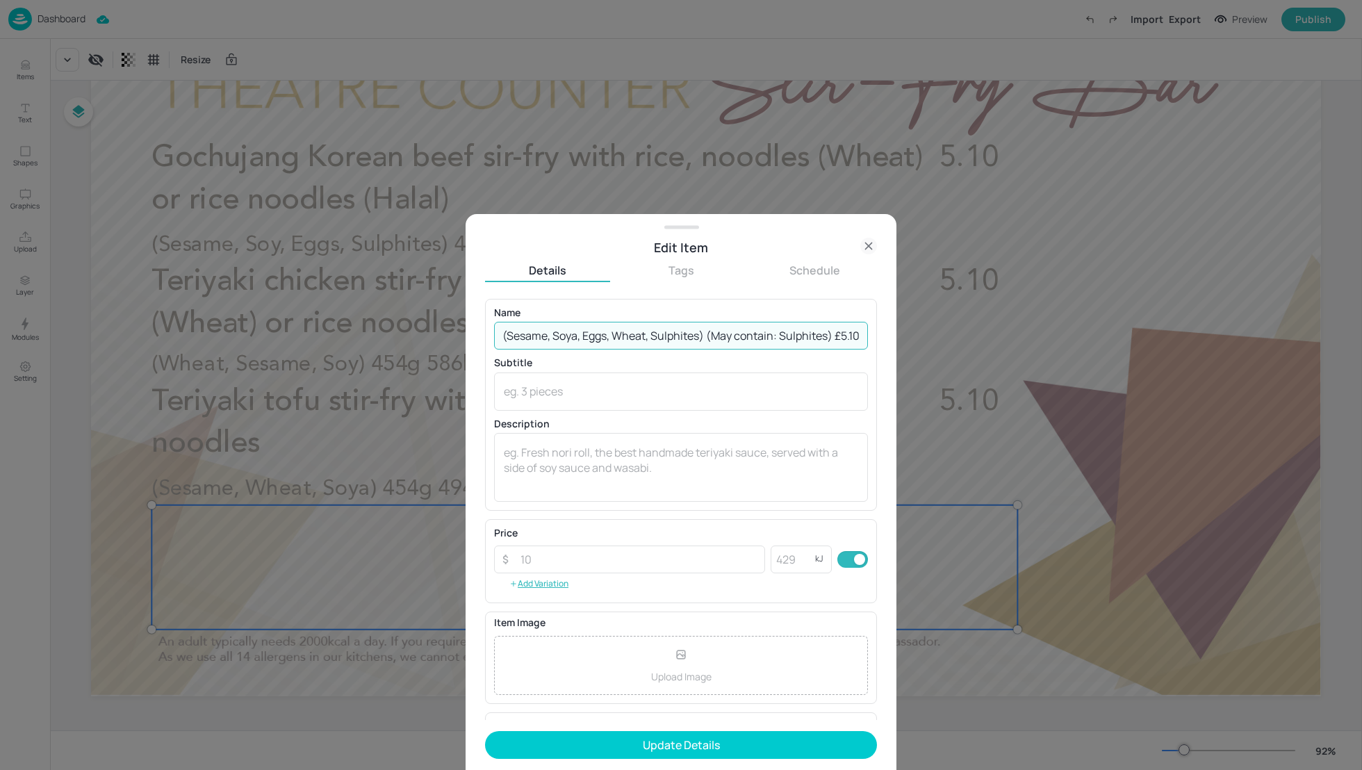
click at [774, 334] on input "Gochujang Korean lamb mince sir-fry with rice, noodles (Wheat) or rice noodles …" at bounding box center [681, 336] width 374 height 28
drag, startPoint x: 828, startPoint y: 332, endPoint x: 642, endPoint y: 332, distance: 185.5
click at [642, 332] on input "Gochujang Korean lamb mince sir-fry with rice, noodles (Wheat) or rice noodles …" at bounding box center [681, 336] width 374 height 28
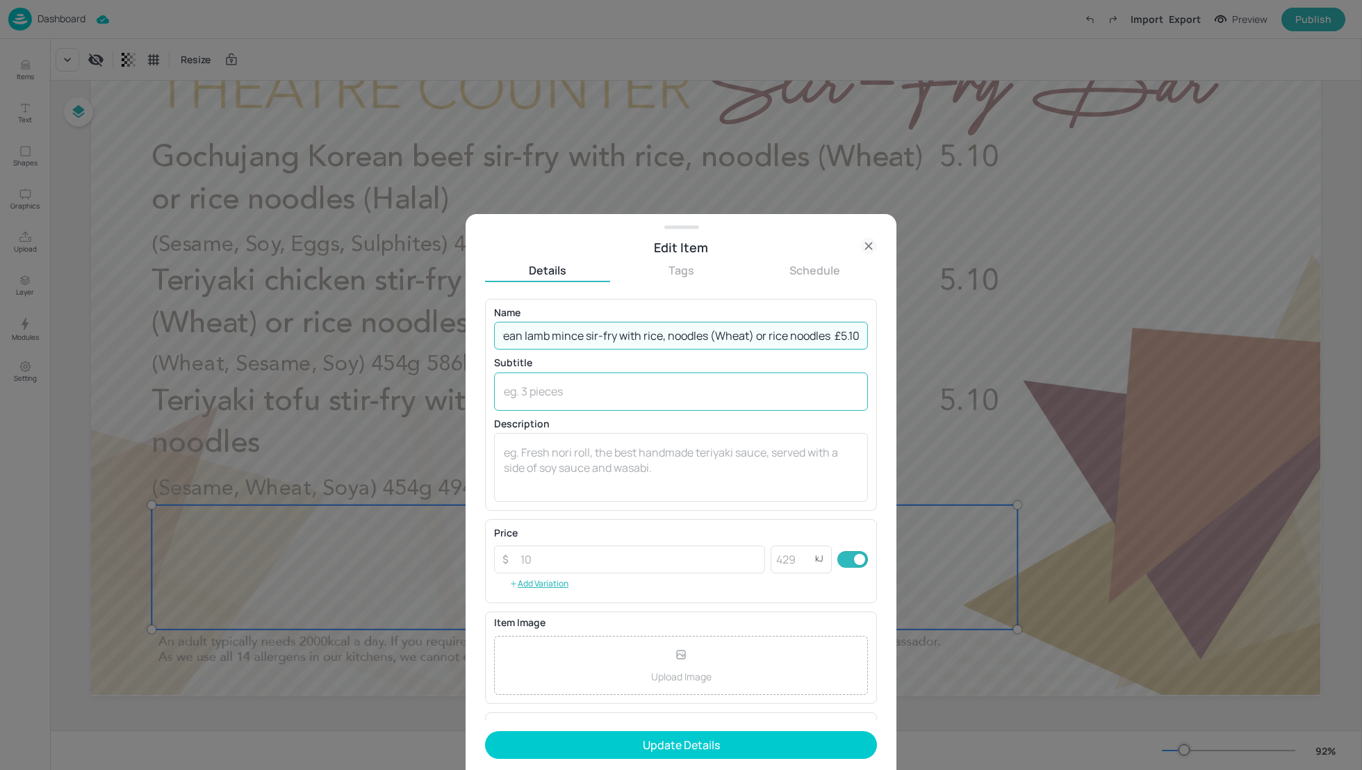
type input "Gochujang Korean lamb mince sir-fry with rice, noodles (Wheat) or rice noodles …"
click at [564, 382] on div "x ​" at bounding box center [681, 391] width 374 height 38
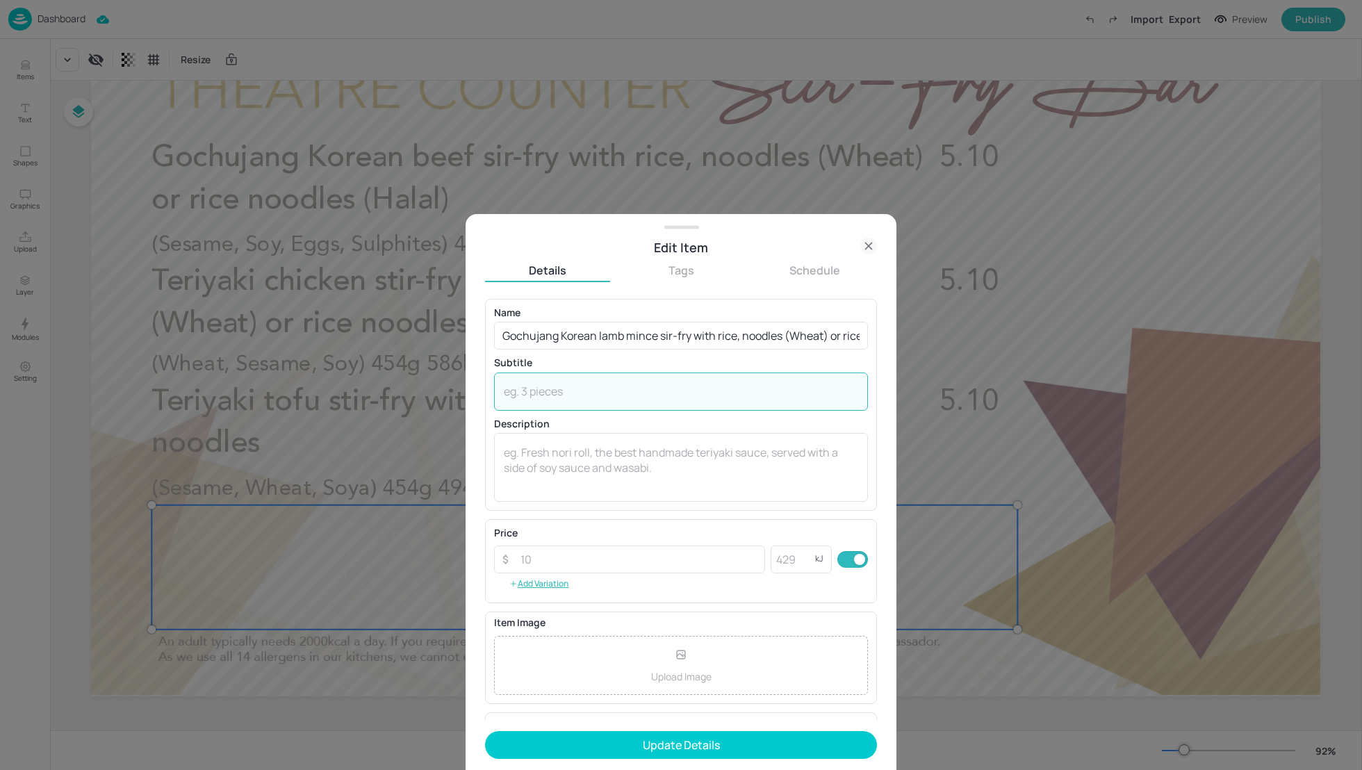
paste textarea "(Sesame, Soya, Eggs, Wheat, Sulphites) (May contain: Sulphites)"
type textarea "(Sesame, Soya, Eggs, Wheat, Sulphites) (May contain: Sulphites)"
click at [631, 332] on input "Gochujang Korean lamb mince sir-fry with rice, noodles (Wheat) or rice noodles …" at bounding box center [681, 336] width 374 height 28
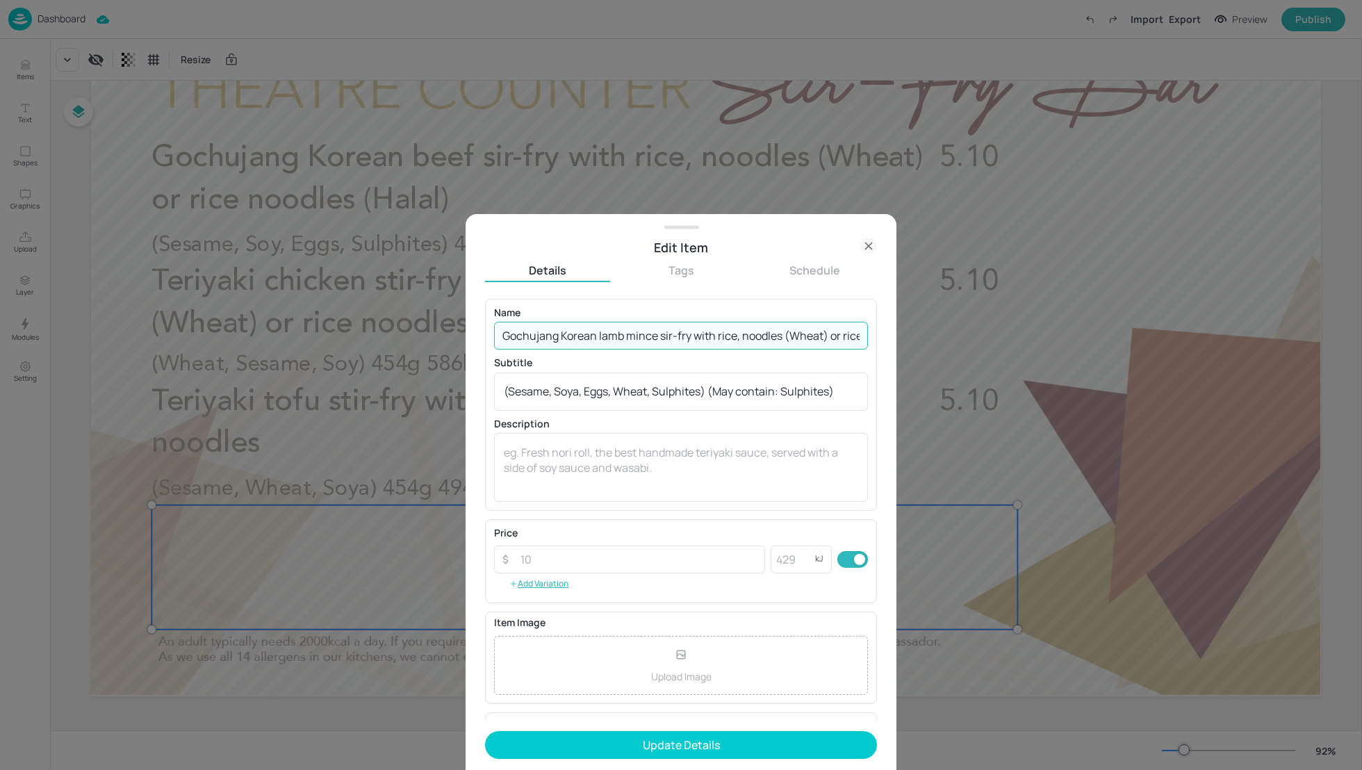
drag, startPoint x: 829, startPoint y: 335, endPoint x: 784, endPoint y: 333, distance: 44.5
click at [784, 333] on input "Gochujang Korean lamb mince sir-fry with rice, noodles (Wheat) or rice noodles …" at bounding box center [681, 336] width 374 height 28
click at [586, 337] on input "Gochujang Korean lamb mince sir-fry with rice, noodles or rice noodles £5.10" at bounding box center [681, 336] width 374 height 28
drag, startPoint x: 829, startPoint y: 333, endPoint x: 867, endPoint y: 334, distance: 38.2
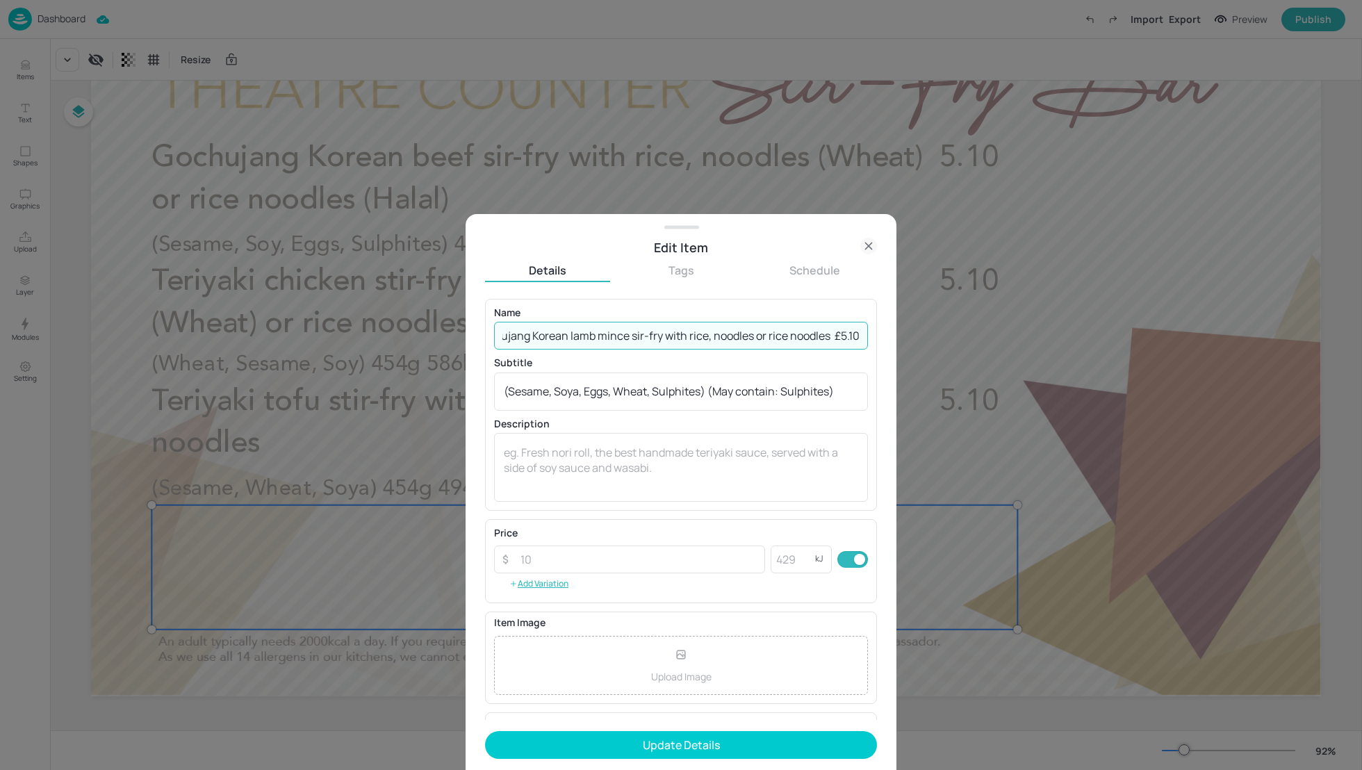
click at [867, 334] on div "Name Gochujang Korean lamb mince sir-fry with rice, noodles or rice noodles £5.…" at bounding box center [681, 405] width 392 height 212
type input "Gochujang Korean lamb mince sir-fry with rice, noodles or rice noodles"
click at [538, 491] on div "x ​" at bounding box center [681, 467] width 374 height 69
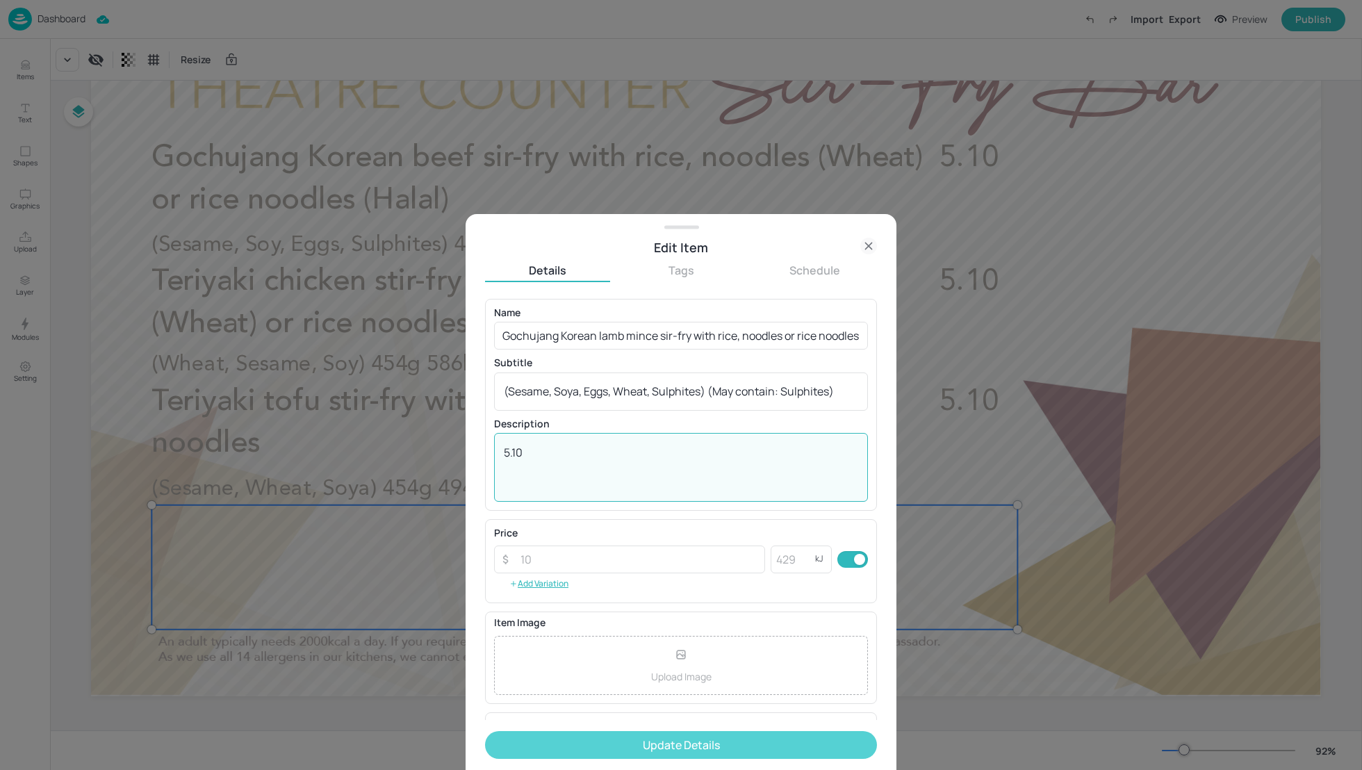
type textarea "5.10"
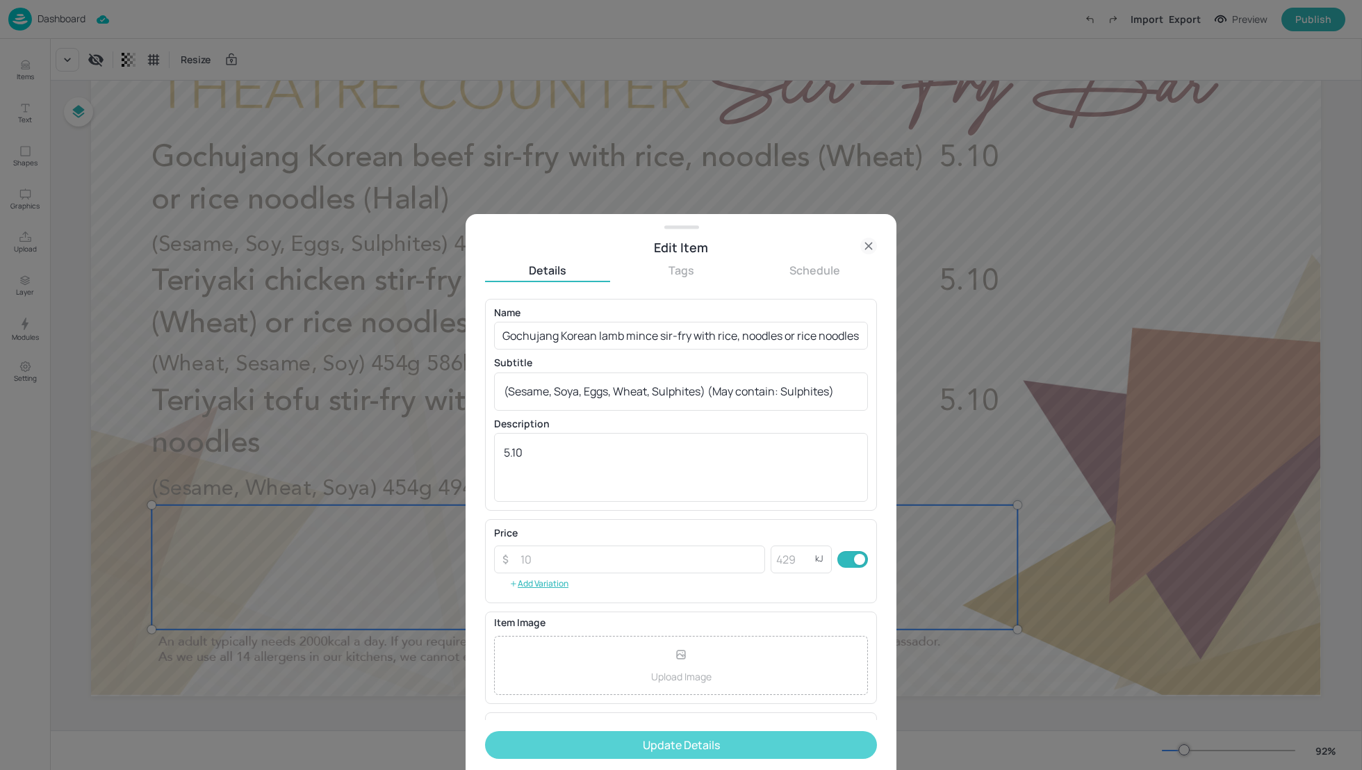
click at [712, 750] on button "Update Details" at bounding box center [681, 745] width 392 height 28
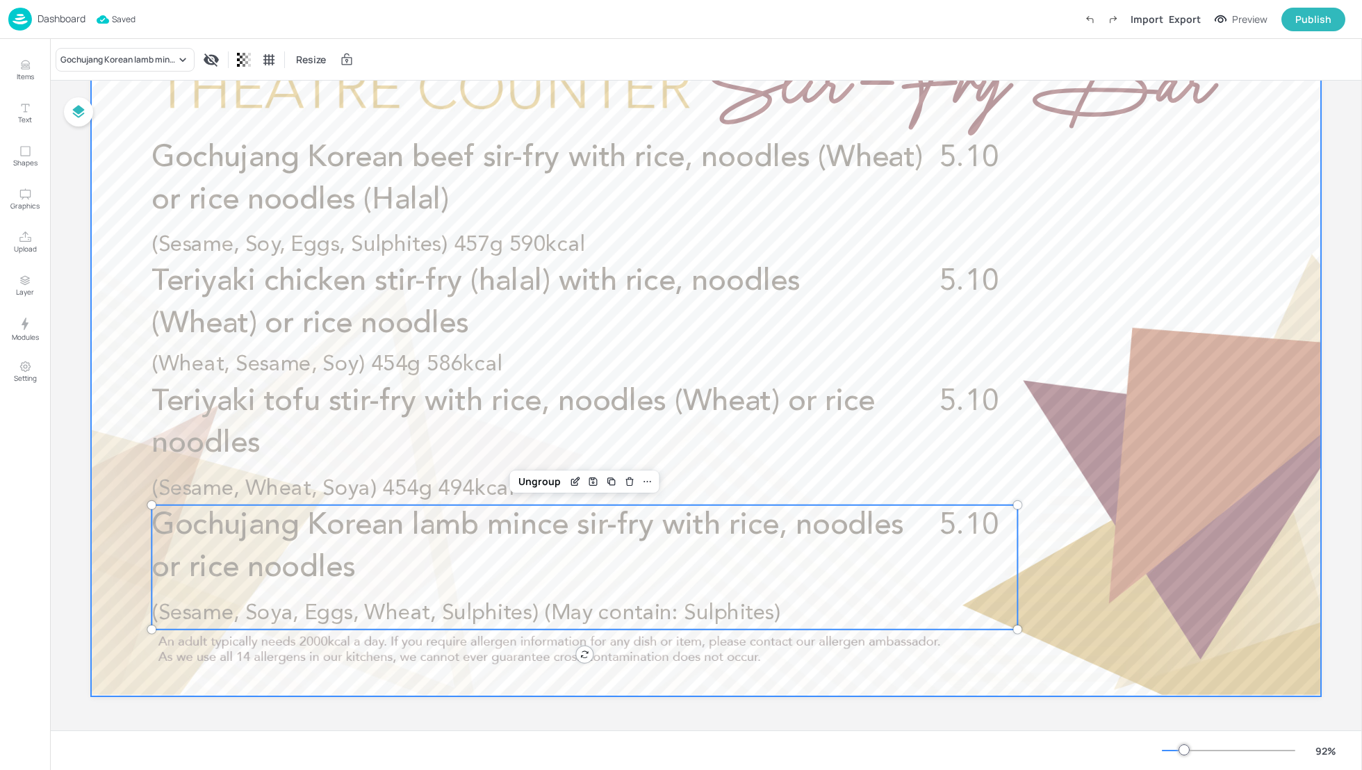
click at [1169, 523] on div at bounding box center [706, 350] width 1230 height 692
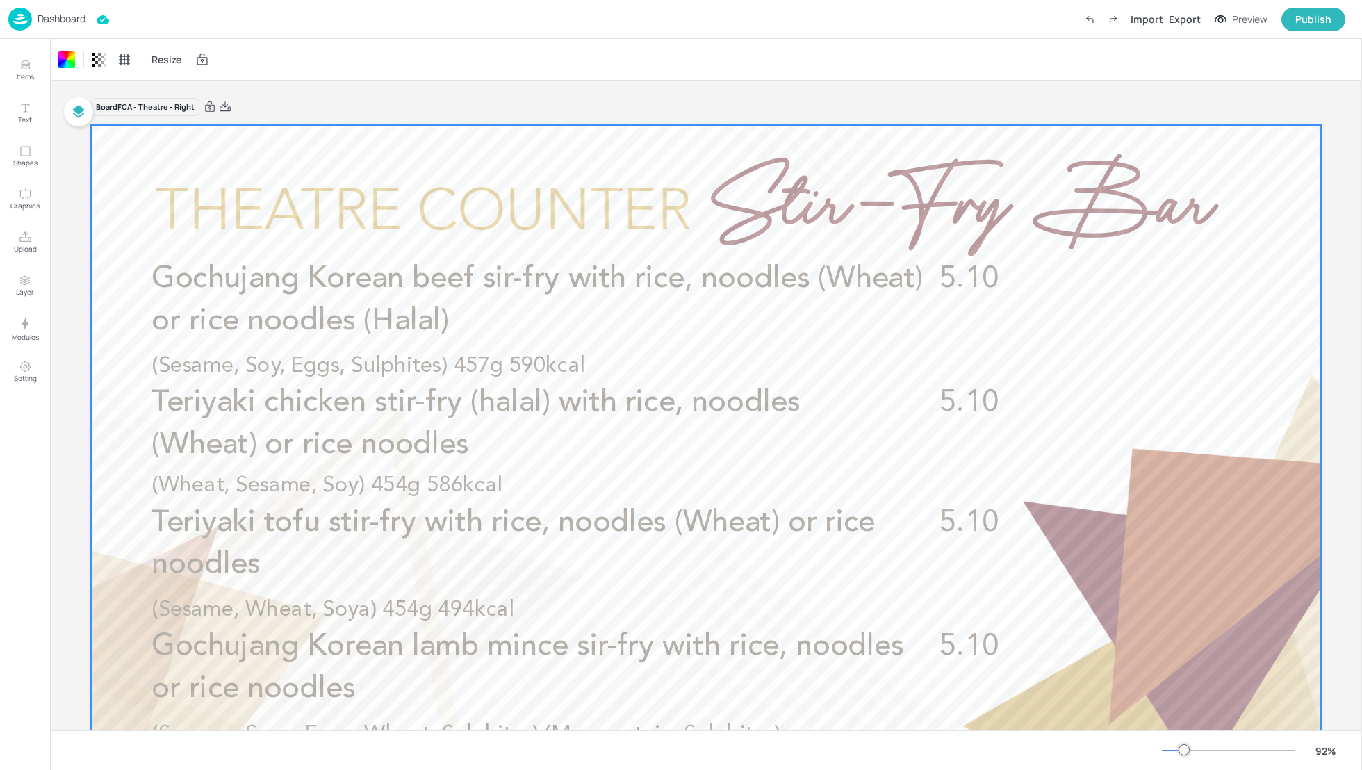
click at [67, 21] on p "Dashboard" at bounding box center [62, 19] width 48 height 10
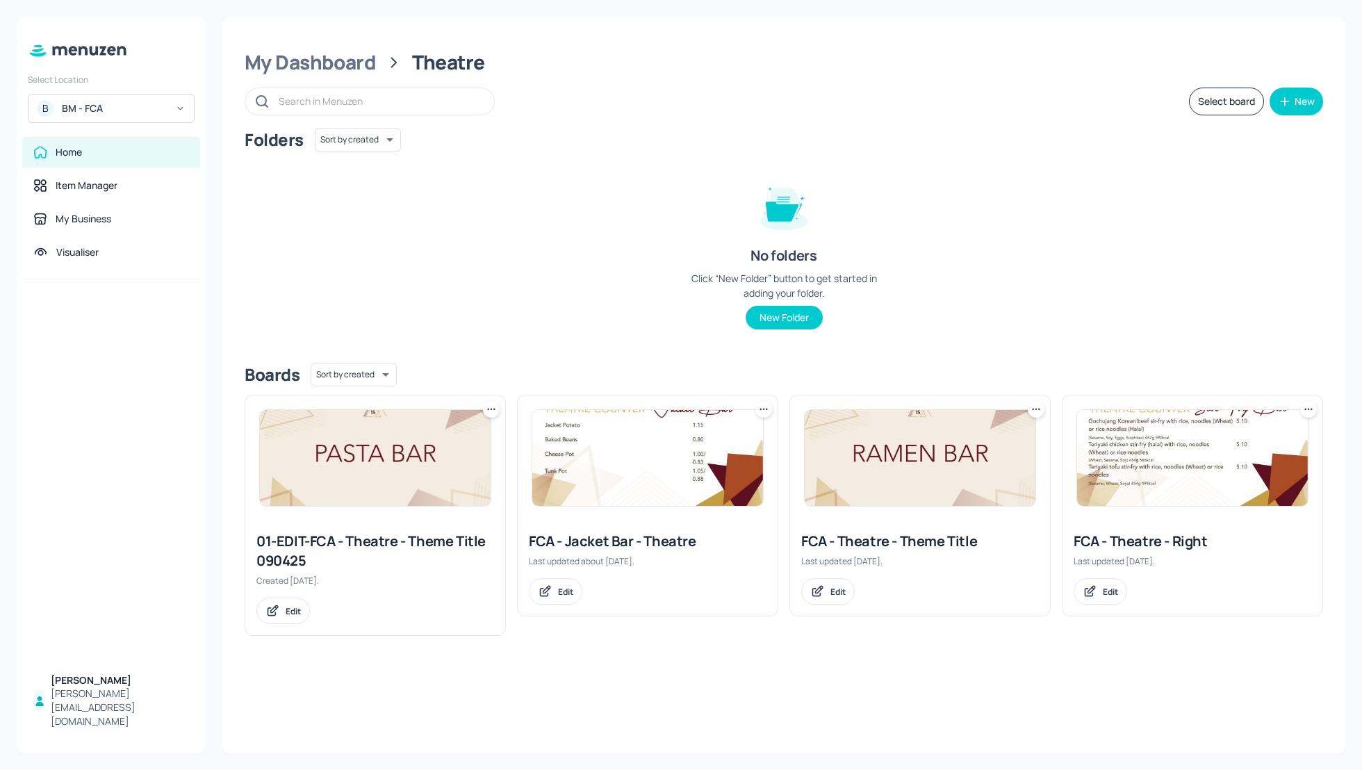
click at [616, 162] on div "Folders Sort by created id ​ No folders Click “New Folder” button to get starte…" at bounding box center [784, 240] width 1078 height 224
